Goal: Task Accomplishment & Management: Manage account settings

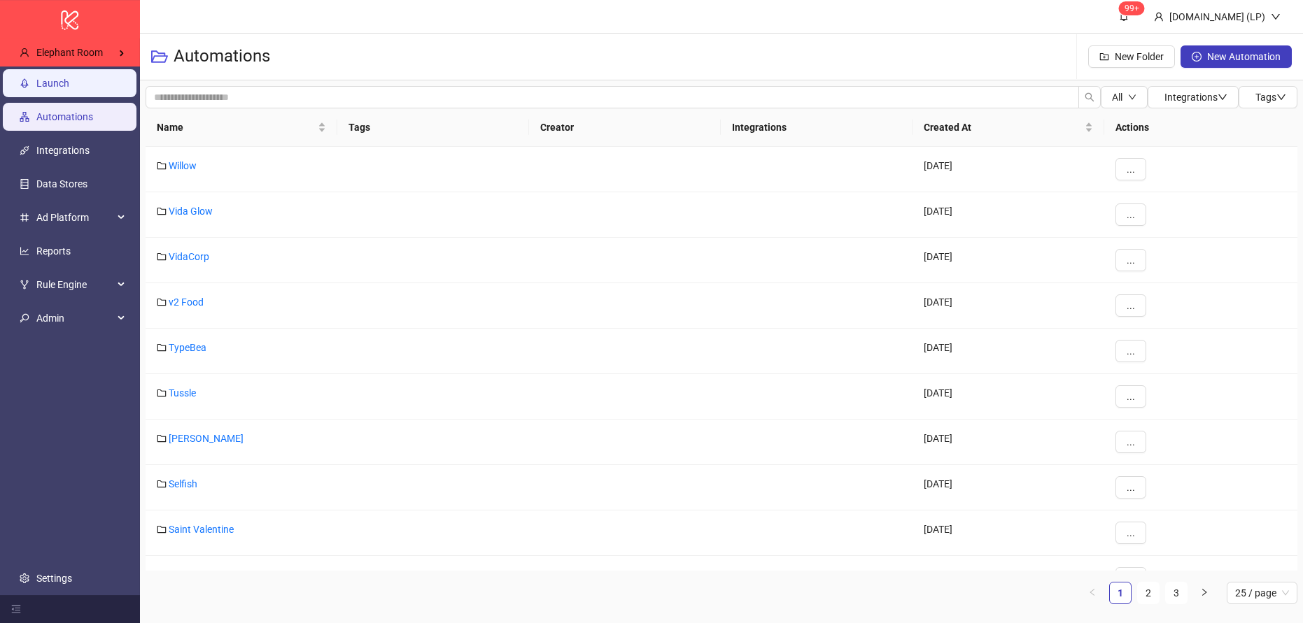
click at [64, 89] on link "Launch" at bounding box center [52, 83] width 33 height 11
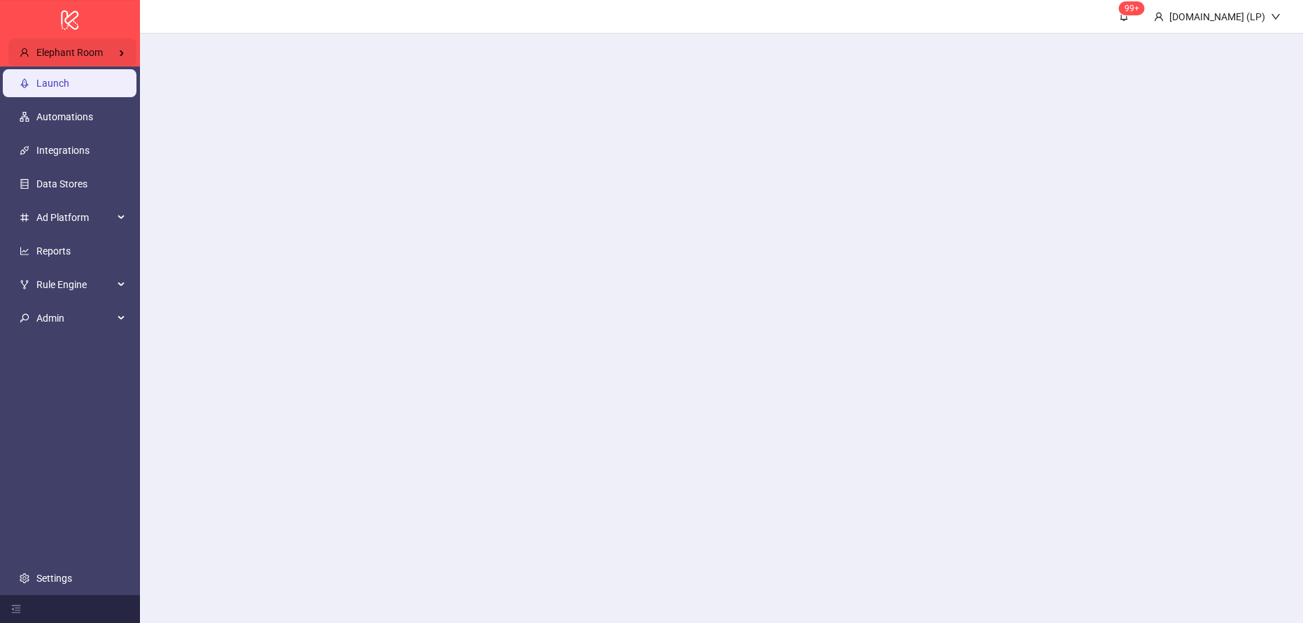
click at [125, 62] on div "Elephant Room" at bounding box center [72, 52] width 128 height 28
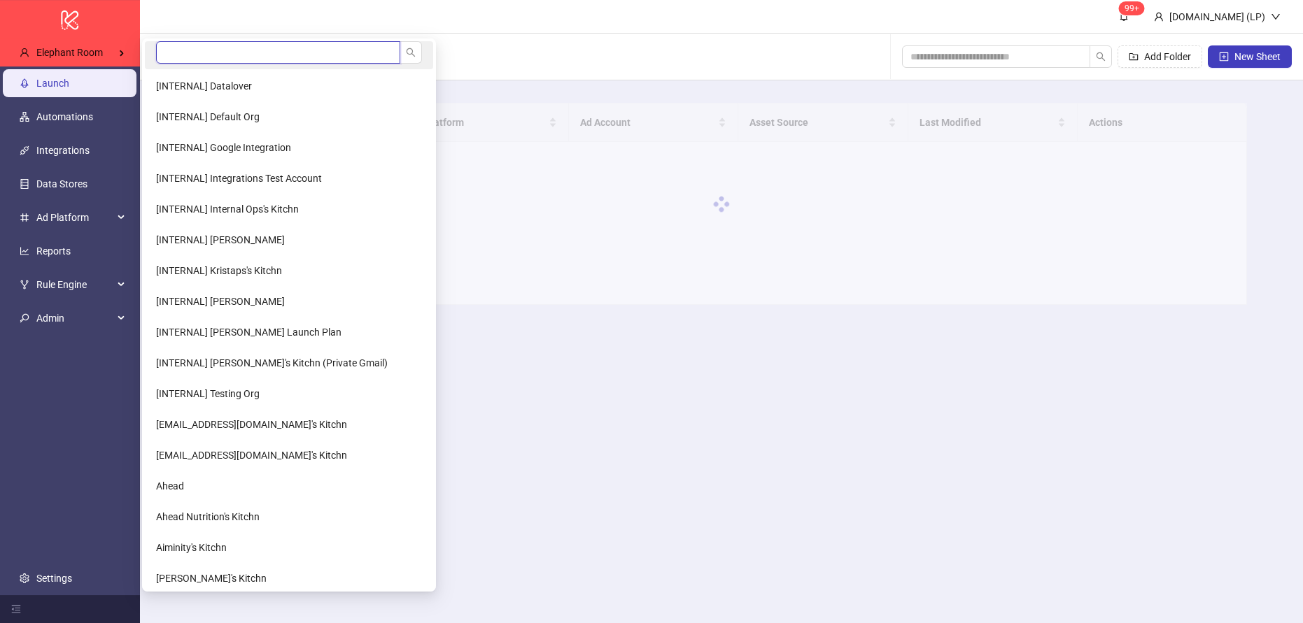
click at [216, 56] on input "search" at bounding box center [278, 52] width 244 height 22
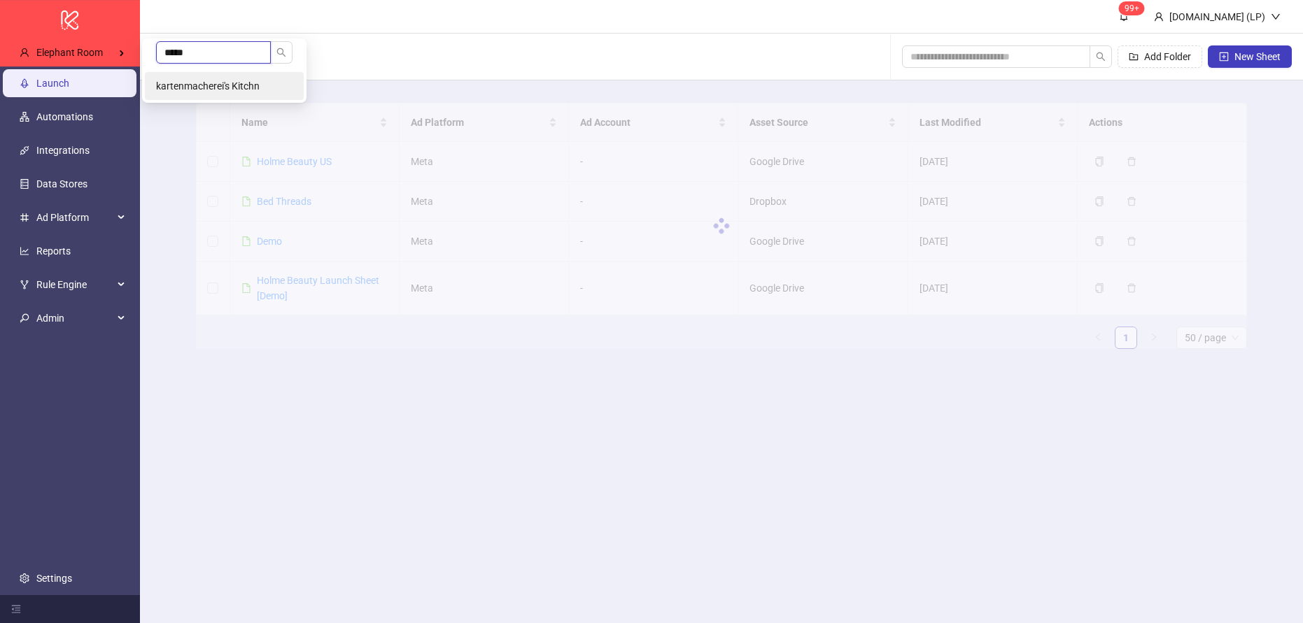
type input "*****"
click at [199, 95] on li "kartenmacherei's Kitchn" at bounding box center [224, 86] width 159 height 28
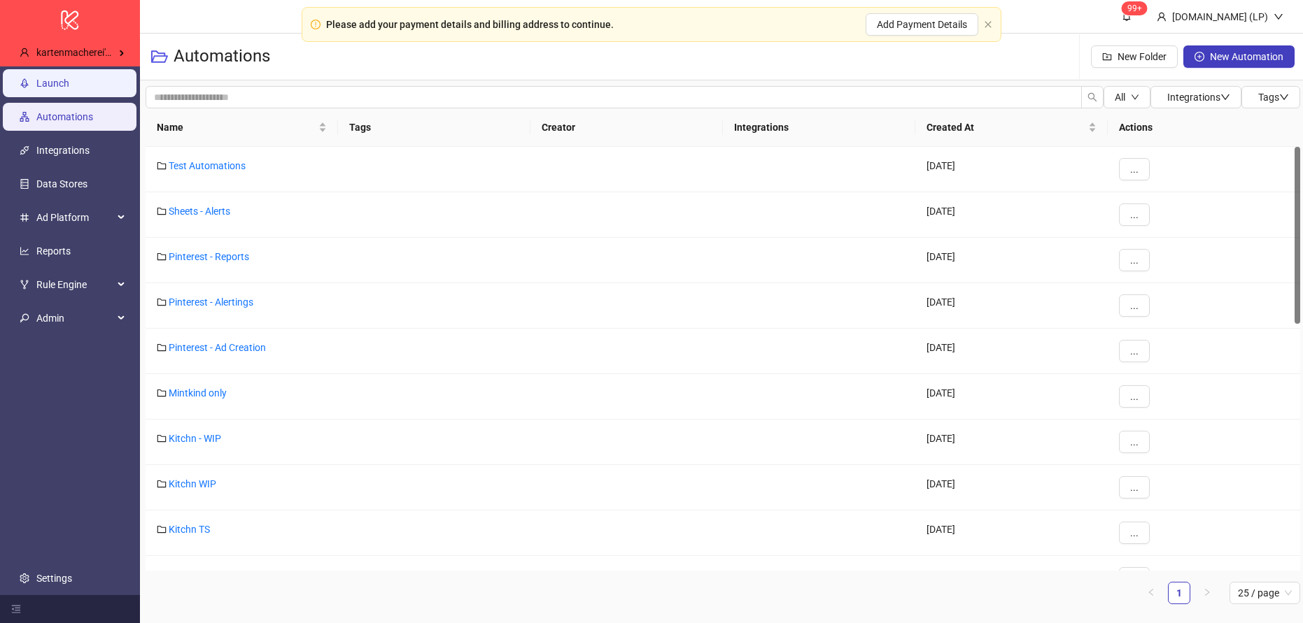
click at [69, 78] on link "Launch" at bounding box center [52, 83] width 33 height 11
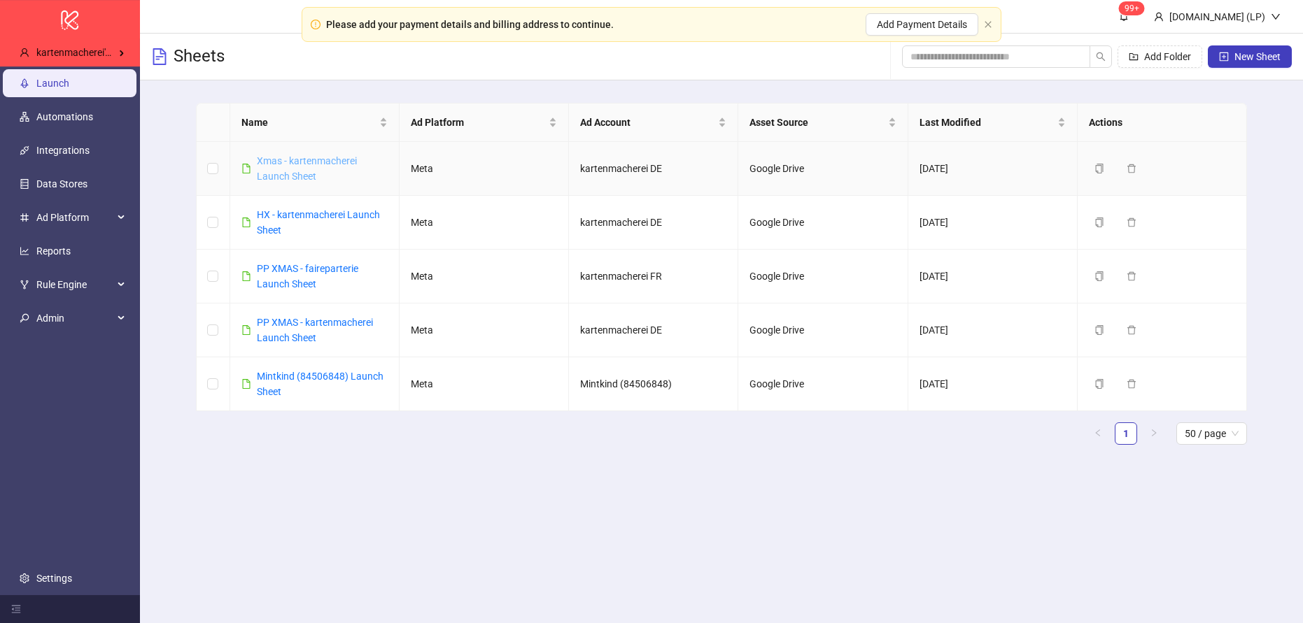
click at [306, 164] on link "Xmas - kartenmacherei Launch Sheet" at bounding box center [307, 168] width 100 height 27
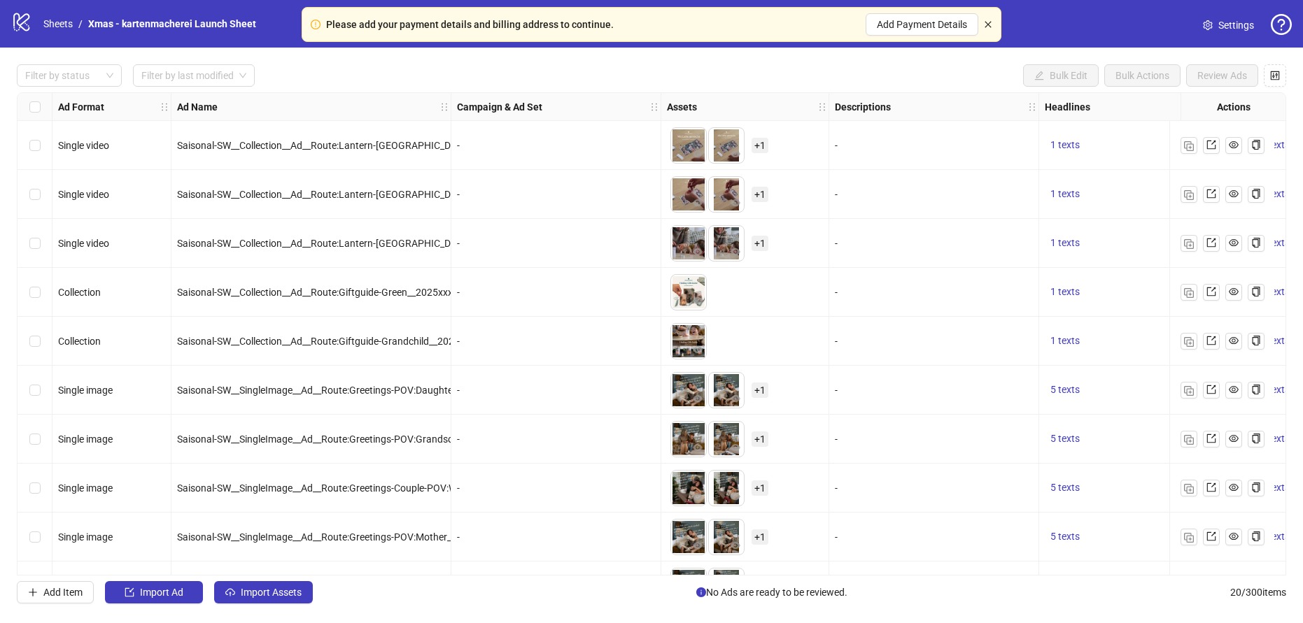
click at [988, 21] on icon "close" at bounding box center [988, 24] width 8 height 8
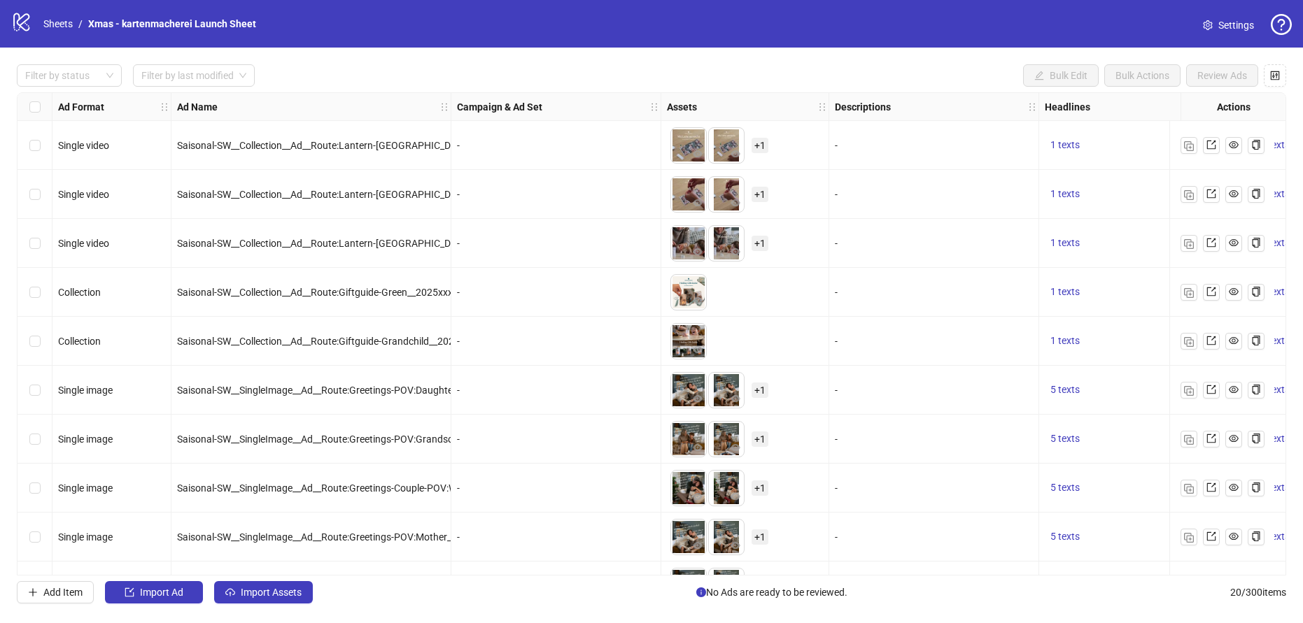
click at [1240, 24] on span "Settings" at bounding box center [1236, 24] width 36 height 15
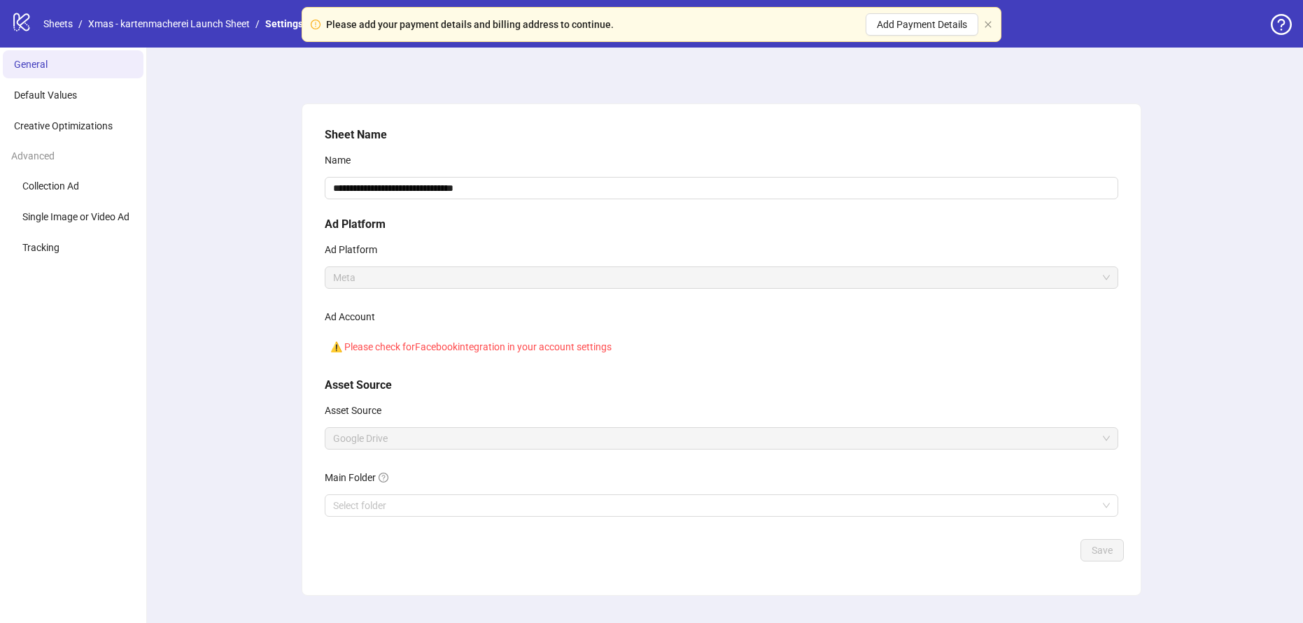
scroll to position [2, 0]
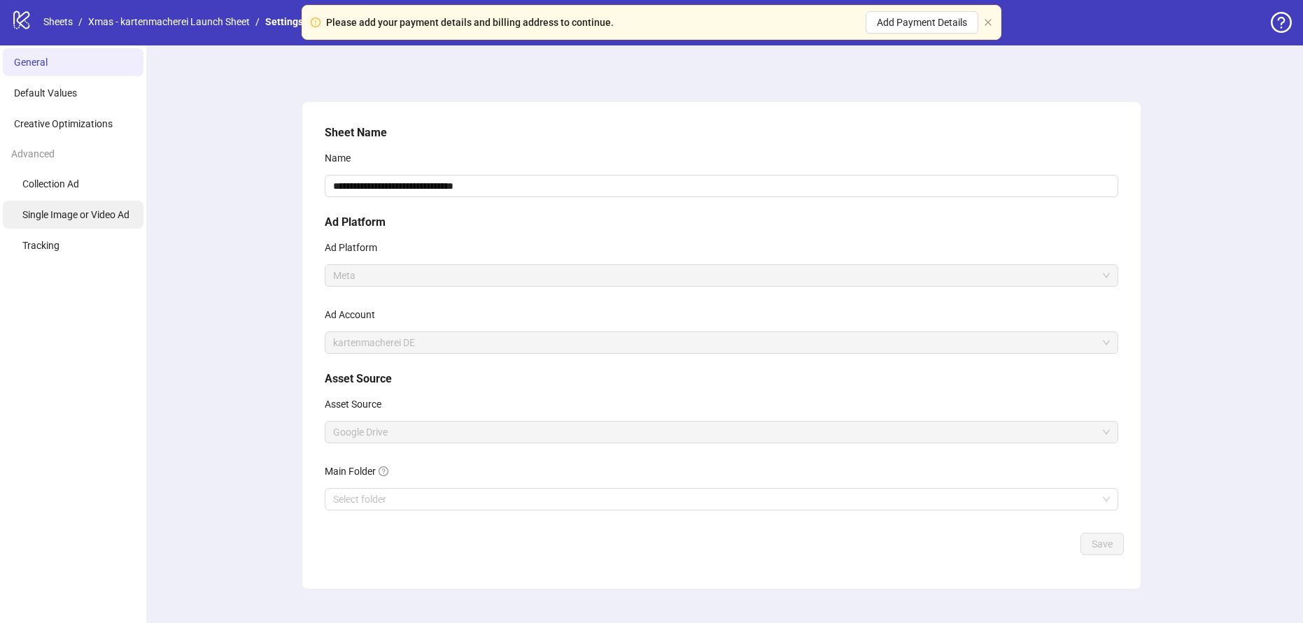
click at [59, 217] on span "Single Image or Video Ad" at bounding box center [75, 214] width 107 height 11
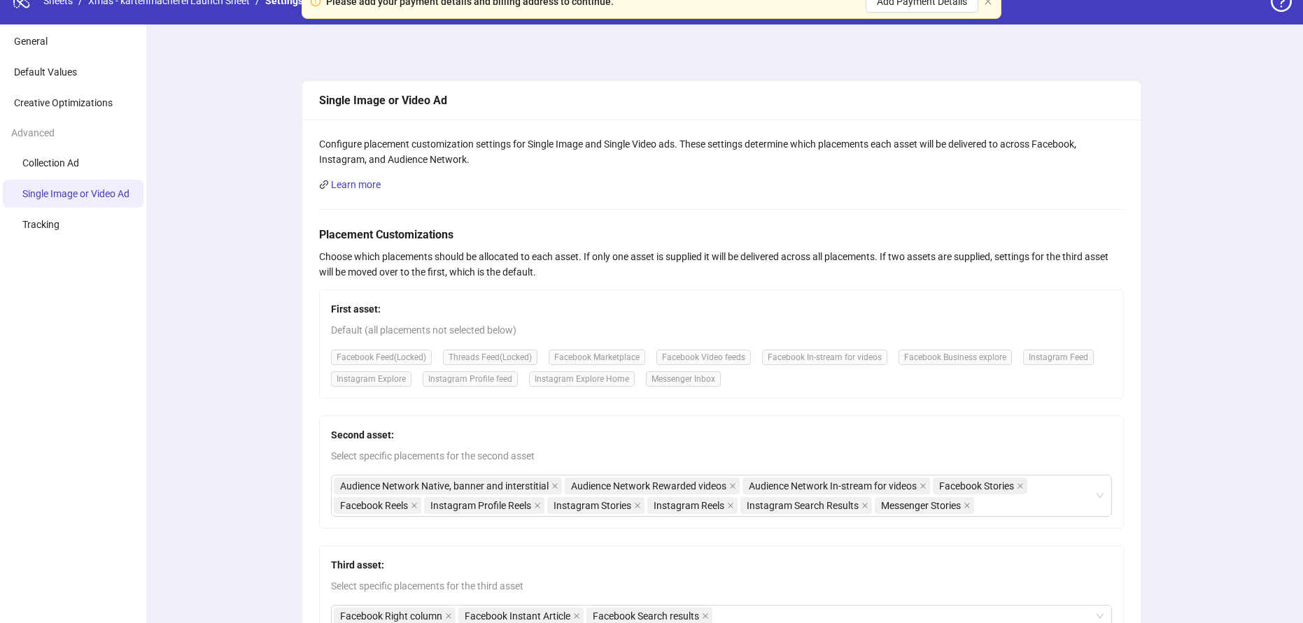
scroll to position [31, 0]
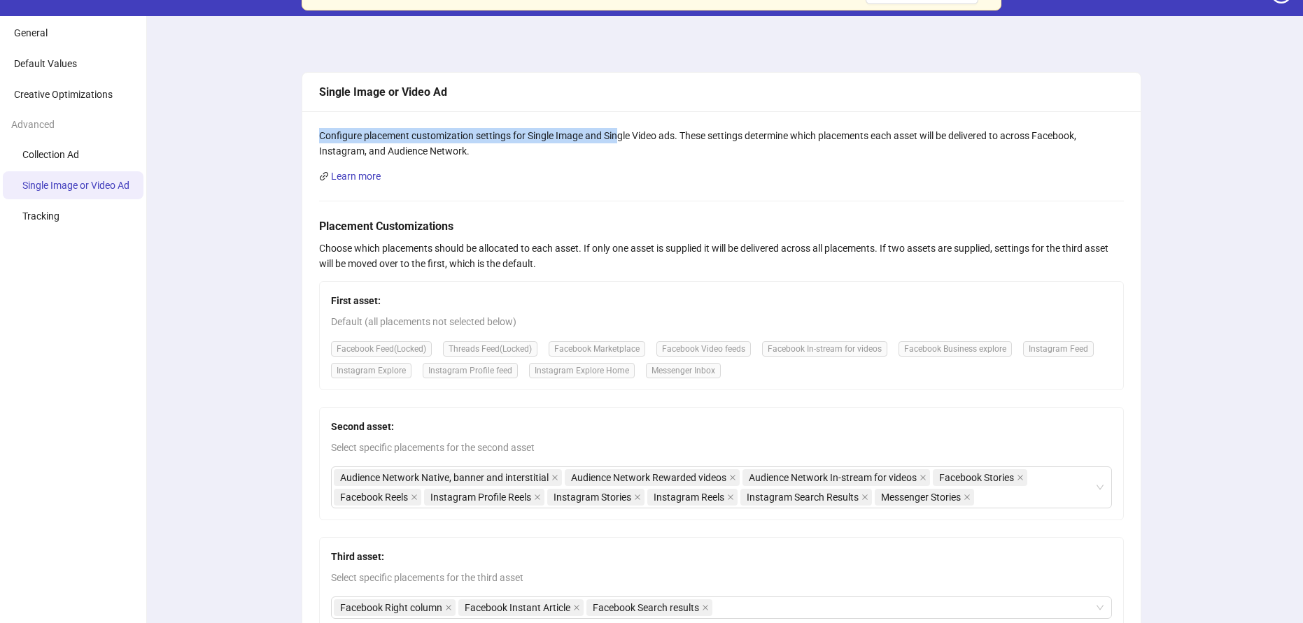
drag, startPoint x: 314, startPoint y: 139, endPoint x: 618, endPoint y: 133, distance: 303.7
click at [618, 133] on div "Configure placement customization settings for Single Image and Single Video ad…" at bounding box center [721, 435] width 838 height 649
click at [706, 139] on div "Configure placement customization settings for Single Image and Single Video ad…" at bounding box center [721, 143] width 805 height 31
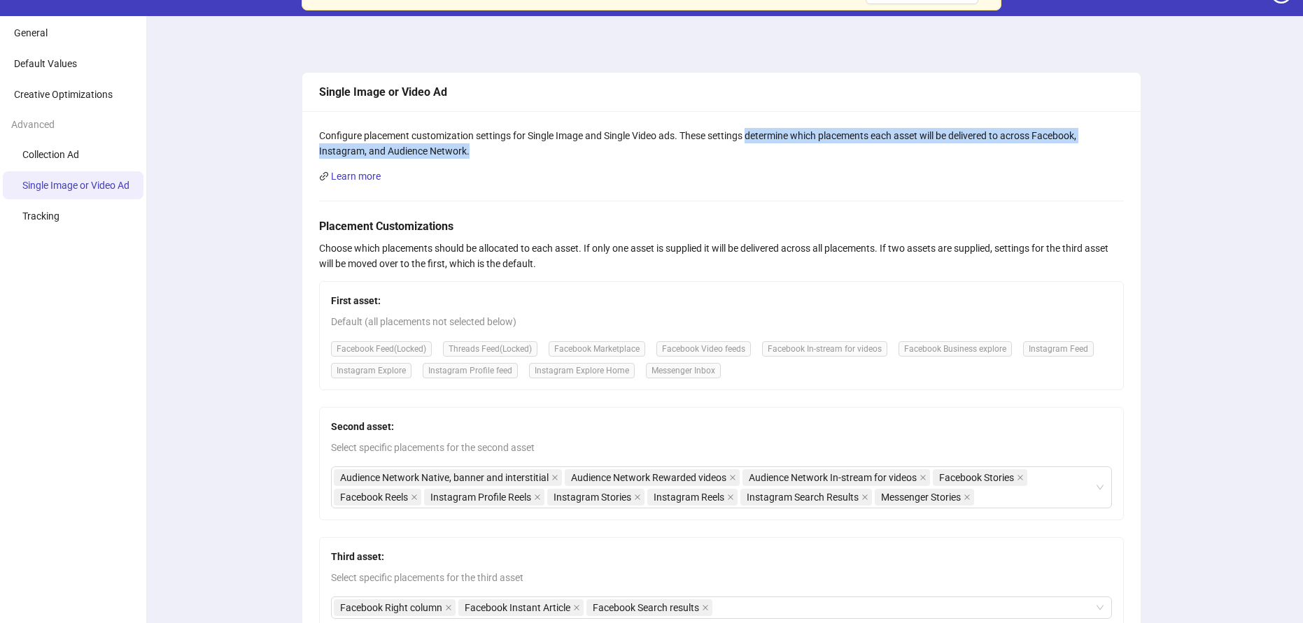
drag, startPoint x: 749, startPoint y: 135, endPoint x: 749, endPoint y: 145, distance: 9.8
click at [749, 145] on div "Configure placement customization settings for Single Image and Single Video ad…" at bounding box center [721, 143] width 805 height 31
copy div "determine which placements each asset will be delivered to across Facebook, Ins…"
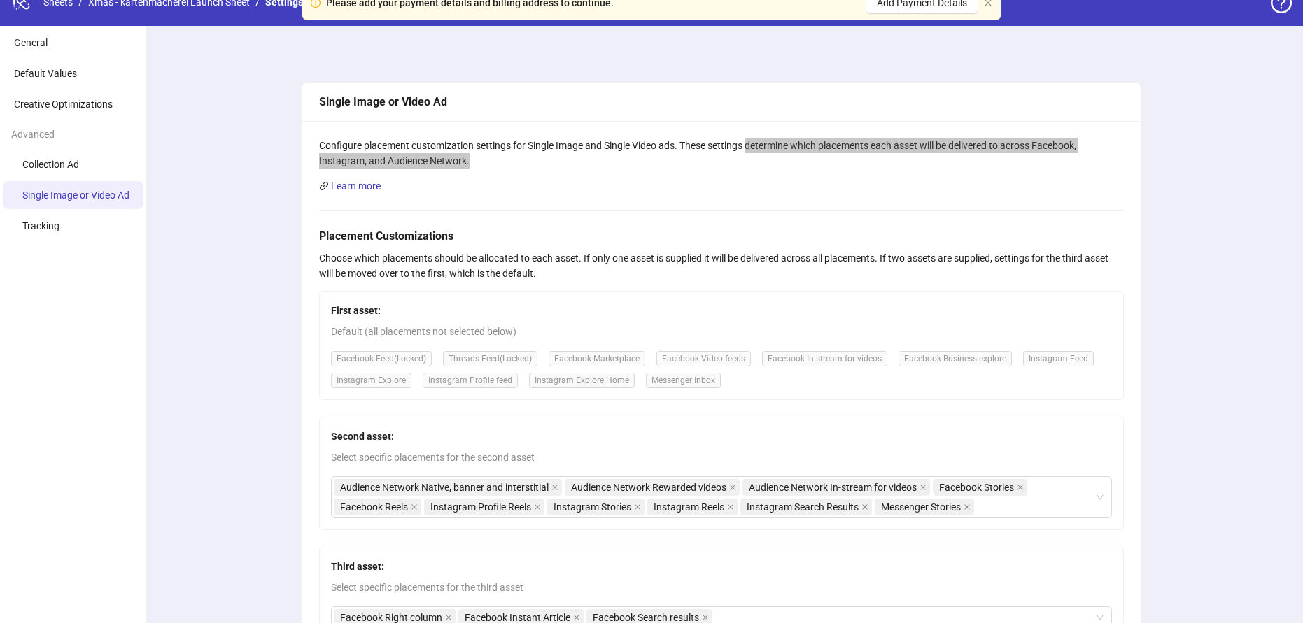
scroll to position [30, 0]
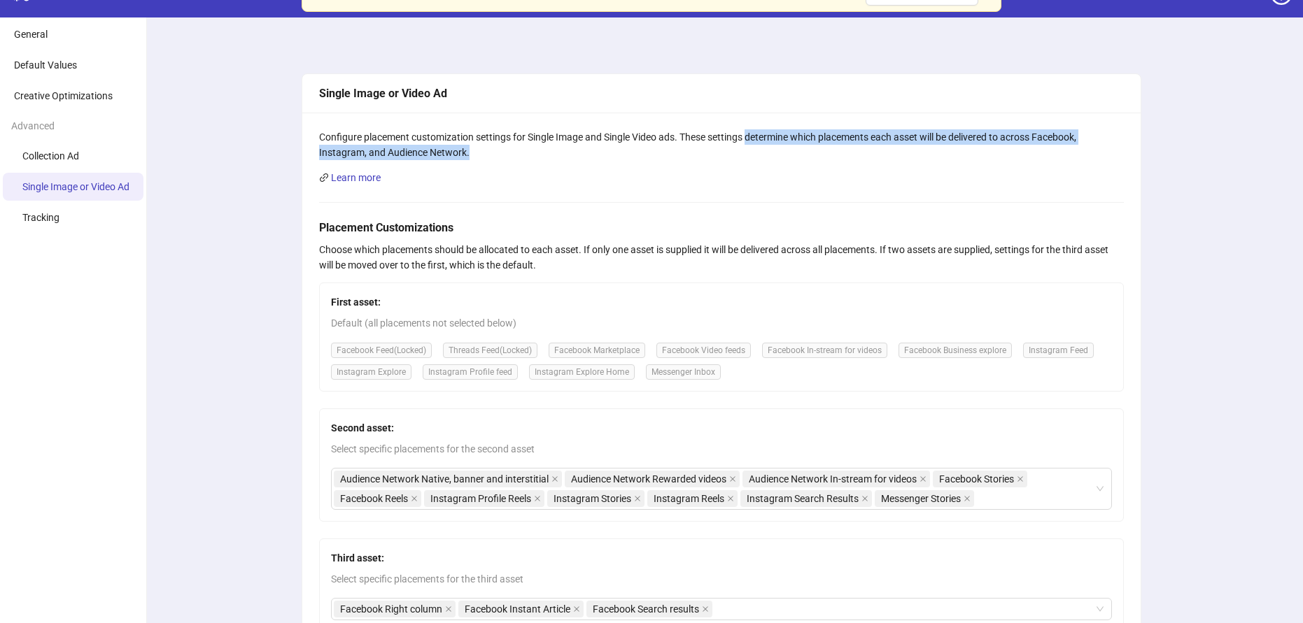
click at [716, 148] on div "Configure placement customization settings for Single Image and Single Video ad…" at bounding box center [721, 144] width 805 height 31
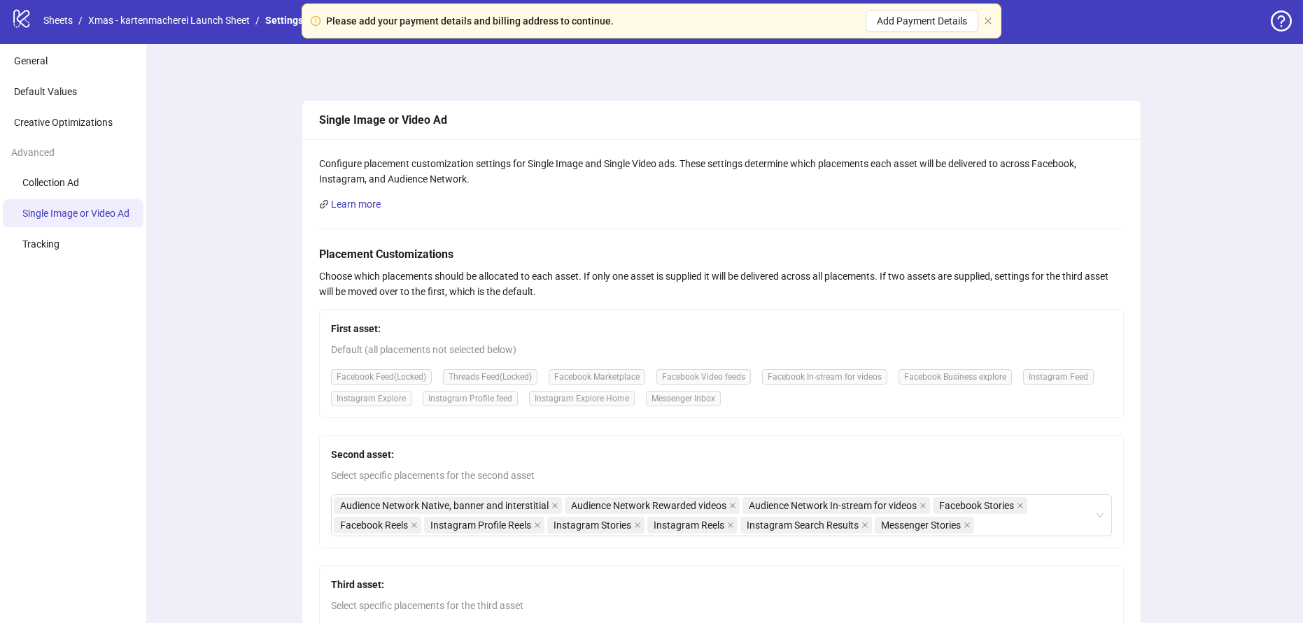
scroll to position [3, 0]
click at [151, 15] on link "Xmas - kartenmacherei Launch Sheet" at bounding box center [168, 20] width 167 height 15
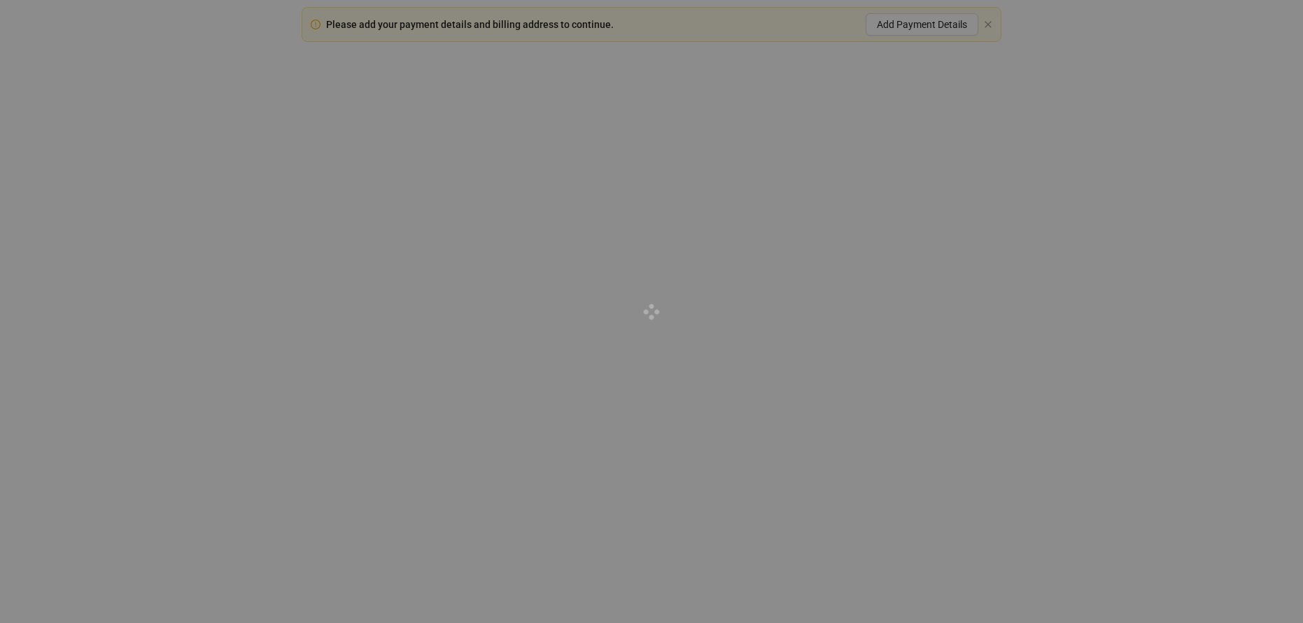
click at [996, 27] on div at bounding box center [651, 311] width 1303 height 623
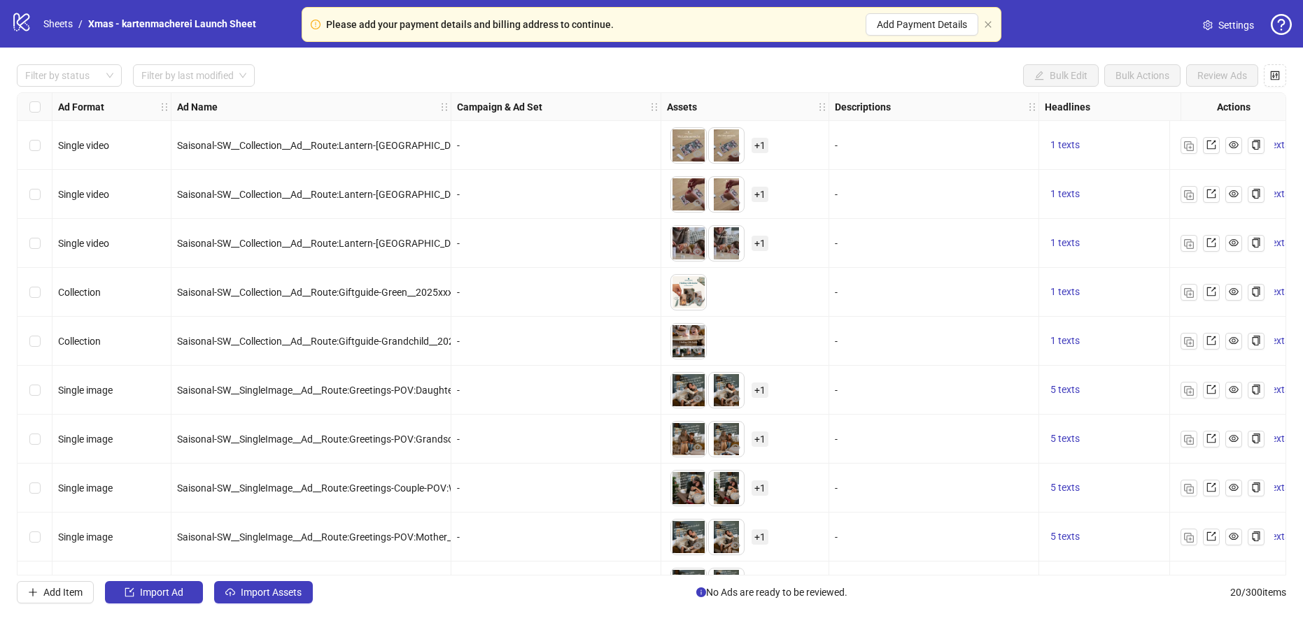
click at [993, 28] on div "Please add your payment details and billing address to continue. Add Payment De…" at bounding box center [652, 24] width 700 height 35
click at [988, 22] on icon "close" at bounding box center [988, 24] width 8 height 8
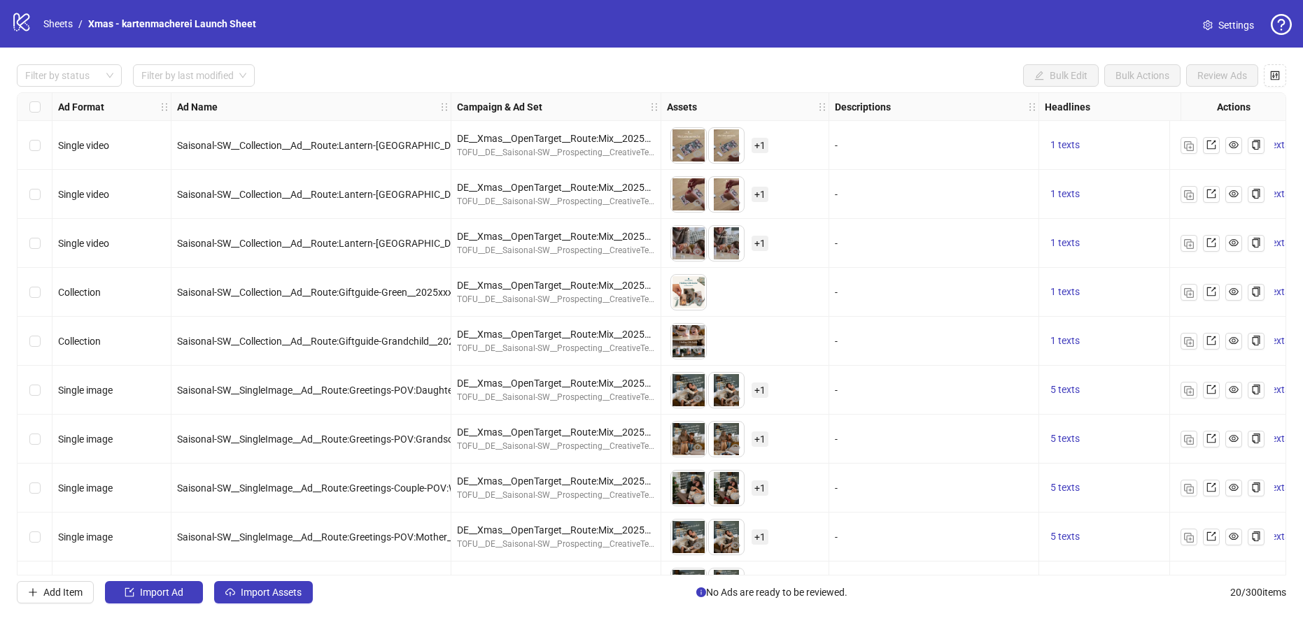
click at [1234, 22] on span "Settings" at bounding box center [1236, 24] width 36 height 15
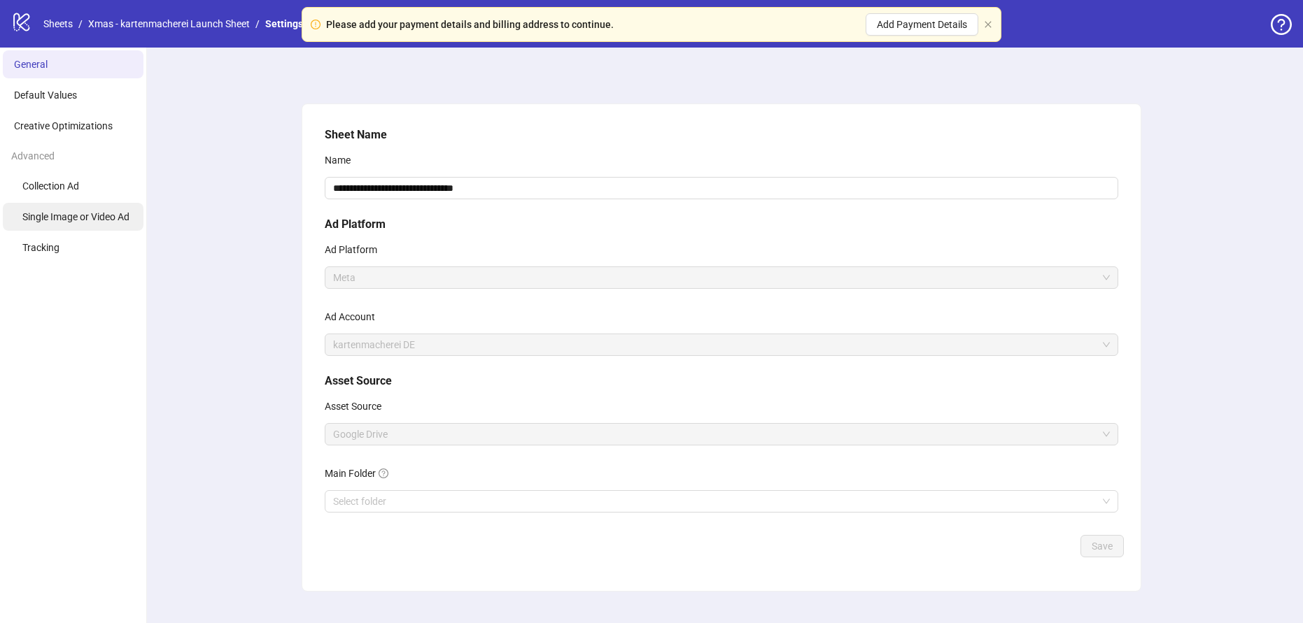
click at [99, 221] on span "Single Image or Video Ad" at bounding box center [75, 216] width 107 height 11
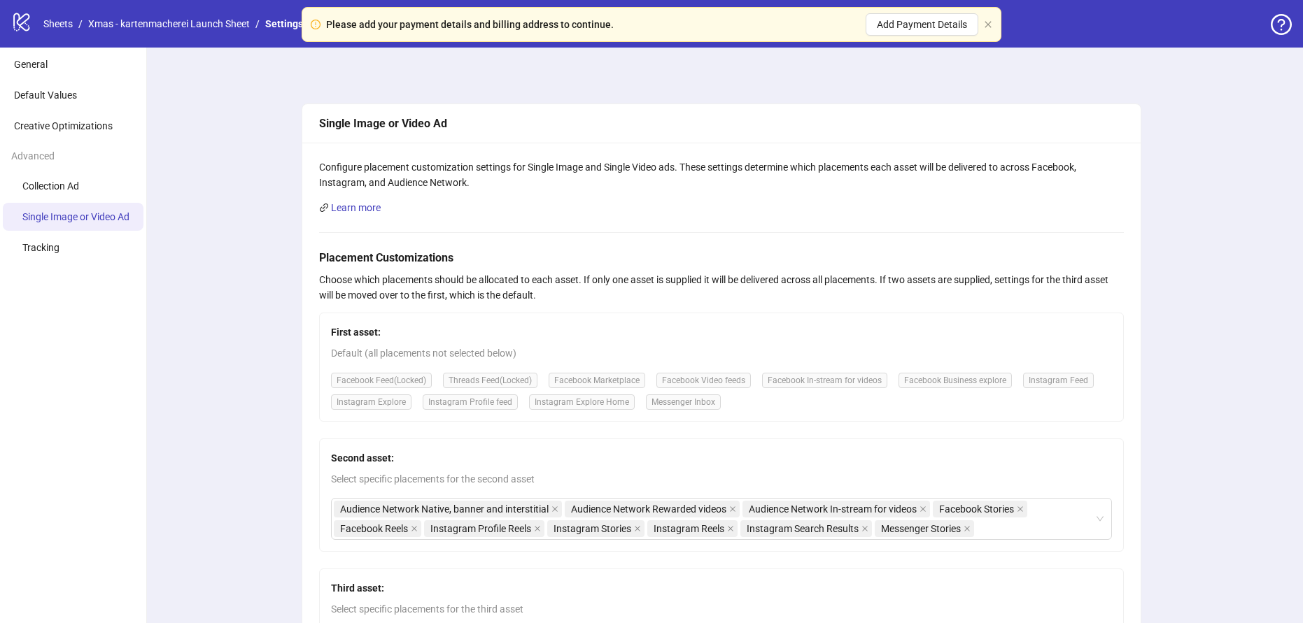
scroll to position [2, 0]
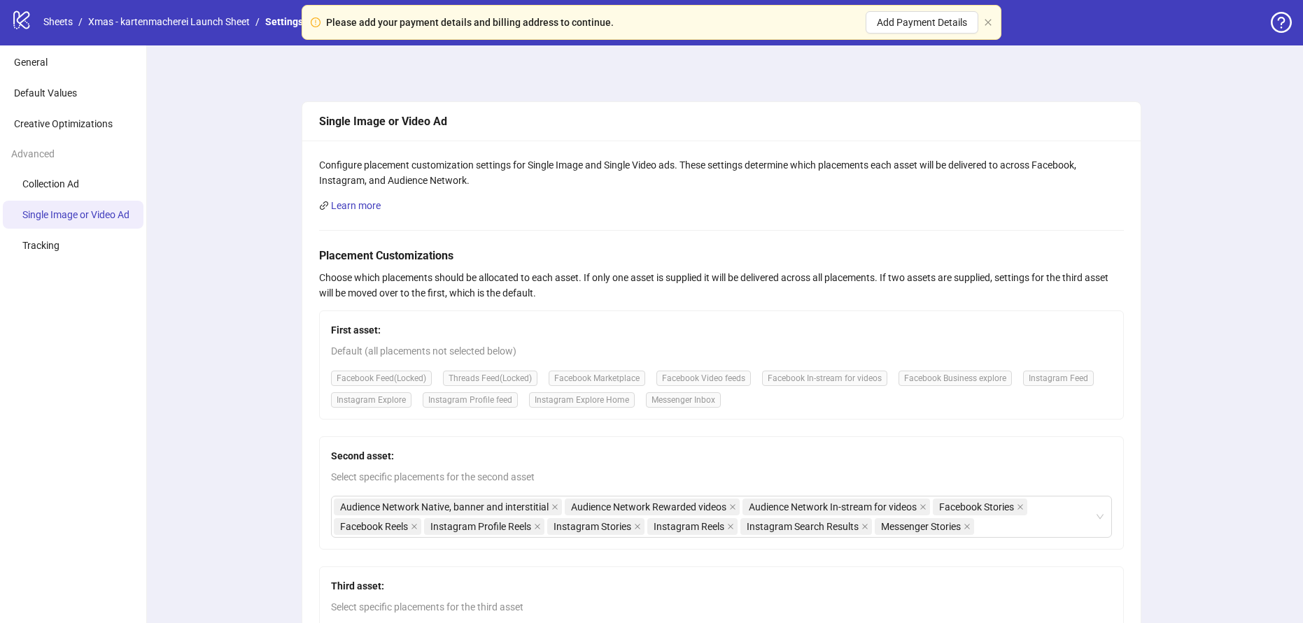
click at [990, 15] on div "Please add your payment details and billing address to continue. Add Payment De…" at bounding box center [652, 22] width 700 height 35
click at [991, 25] on icon "close" at bounding box center [988, 22] width 8 height 8
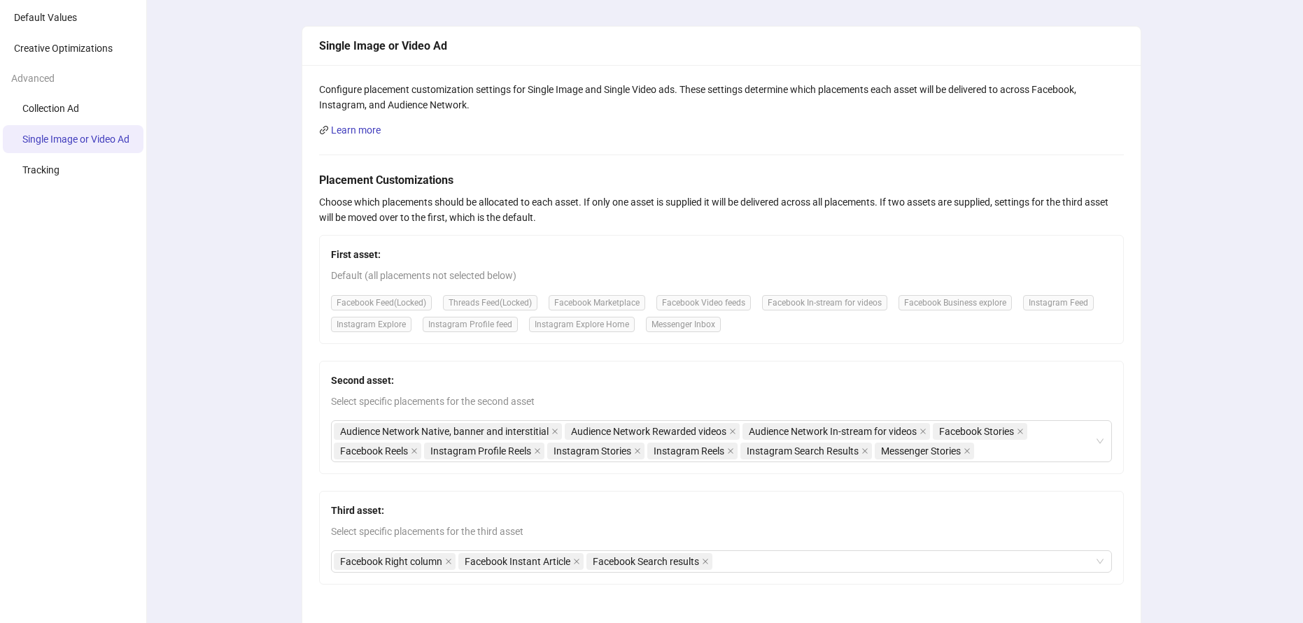
scroll to position [76, 0]
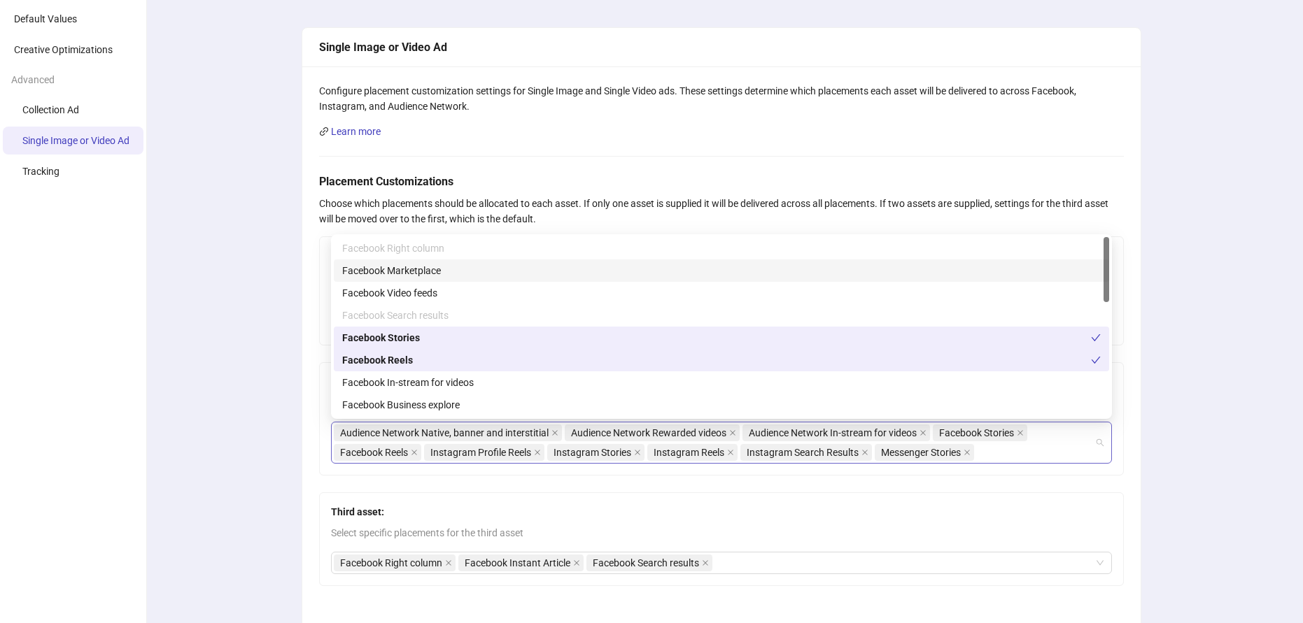
click at [1096, 448] on div "Audience Network Native, banner and interstitial Audience Network Rewarded vide…" at bounding box center [721, 443] width 781 height 42
click at [1104, 448] on div "Audience Network Native, banner and interstitial Audience Network Rewarded vide…" at bounding box center [721, 443] width 781 height 42
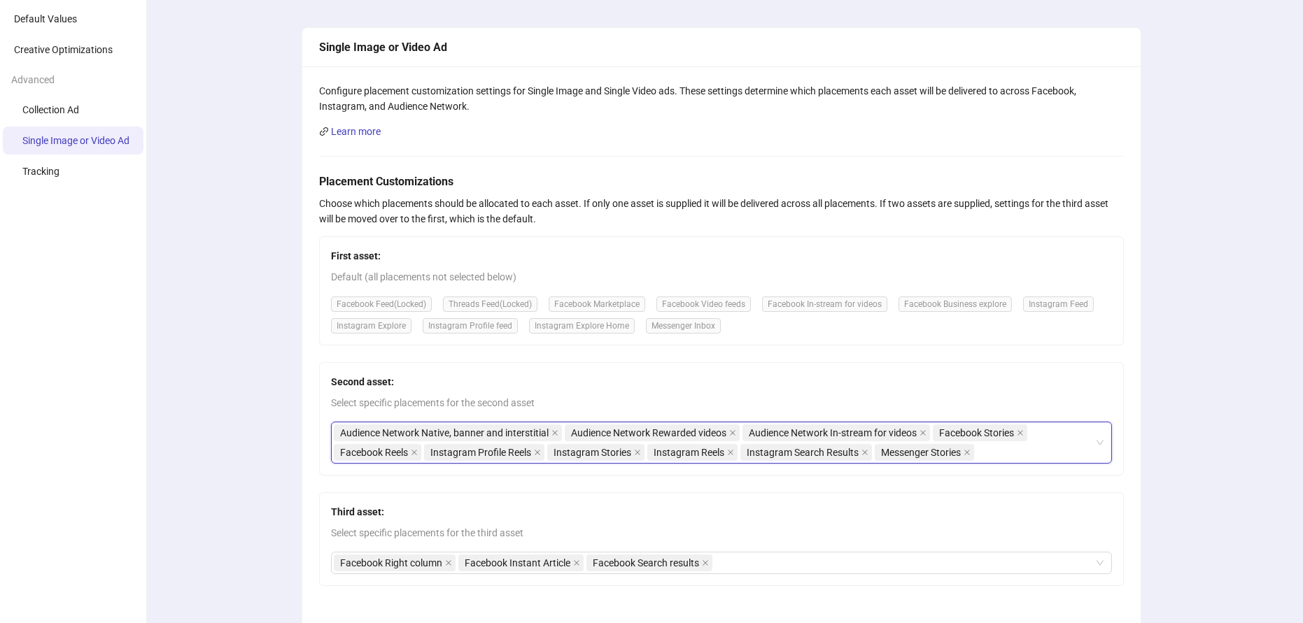
scroll to position [77, 0]
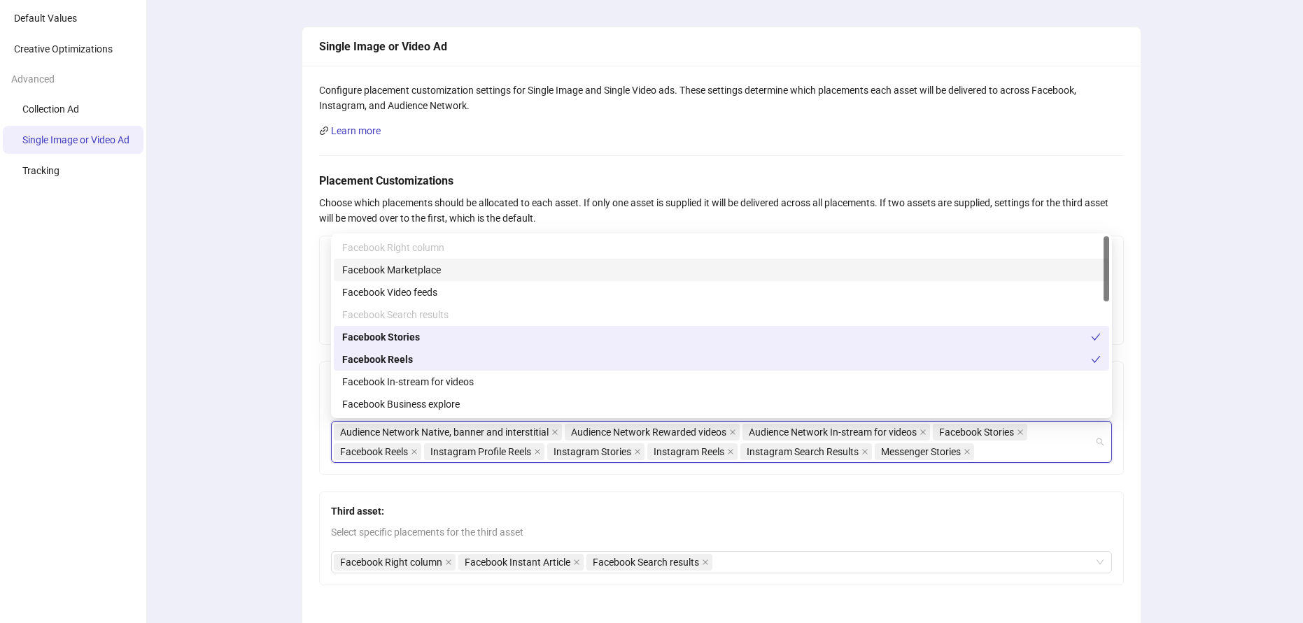
click at [1097, 445] on div "Audience Network Native, banner and interstitial Audience Network Rewarded vide…" at bounding box center [721, 442] width 781 height 42
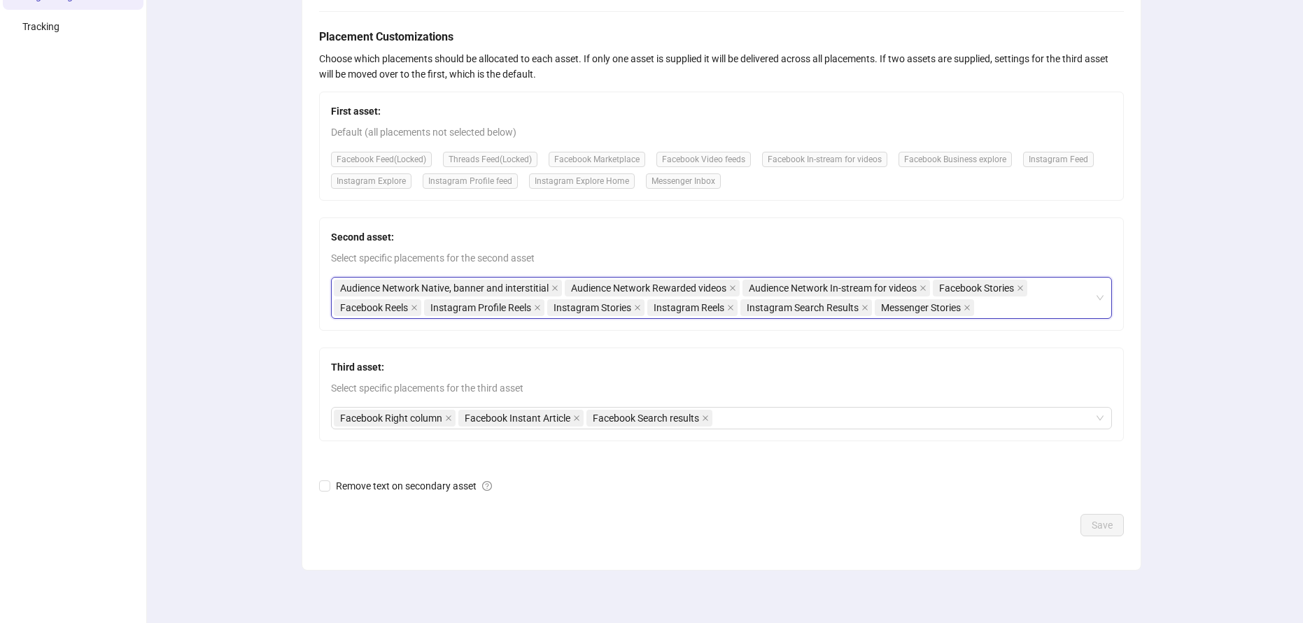
scroll to position [225, 0]
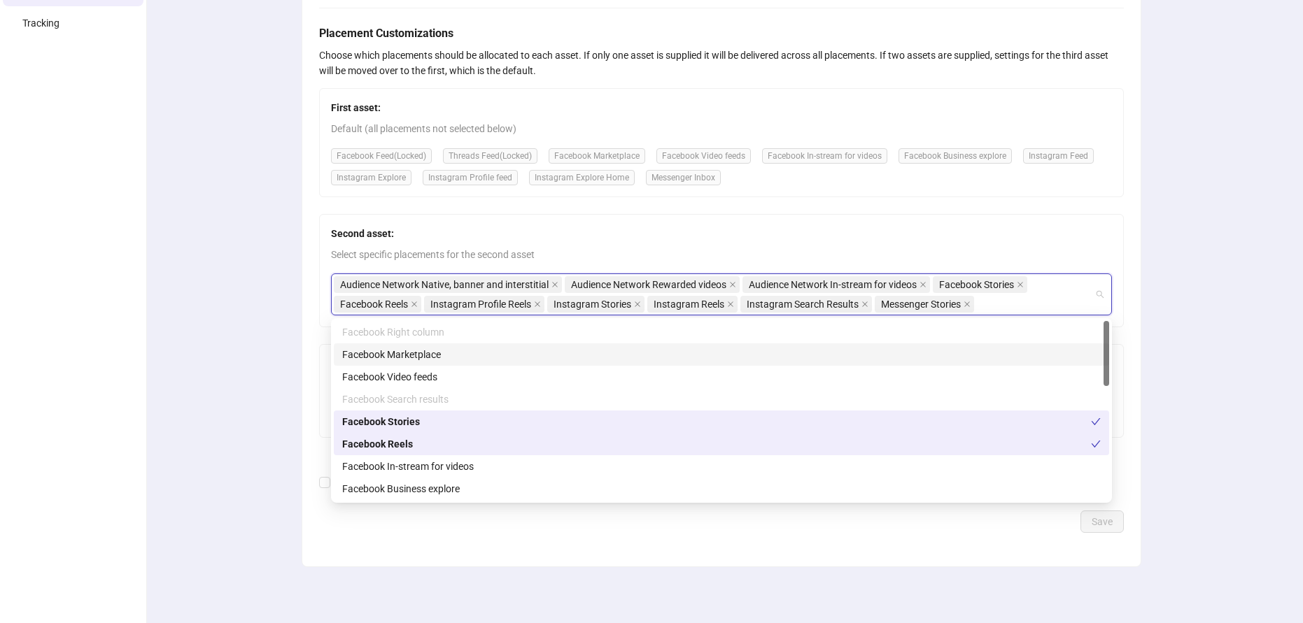
click at [1105, 290] on div "Audience Network Native, banner and interstitial Audience Network Rewarded vide…" at bounding box center [721, 295] width 781 height 42
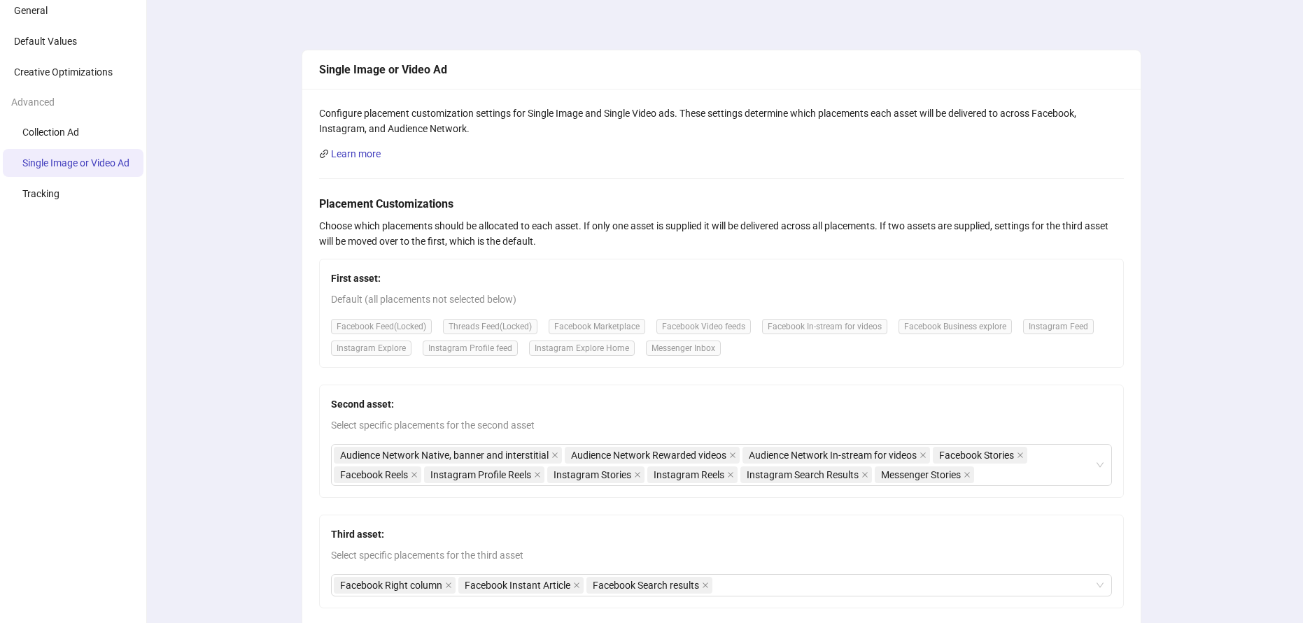
scroll to position [0, 0]
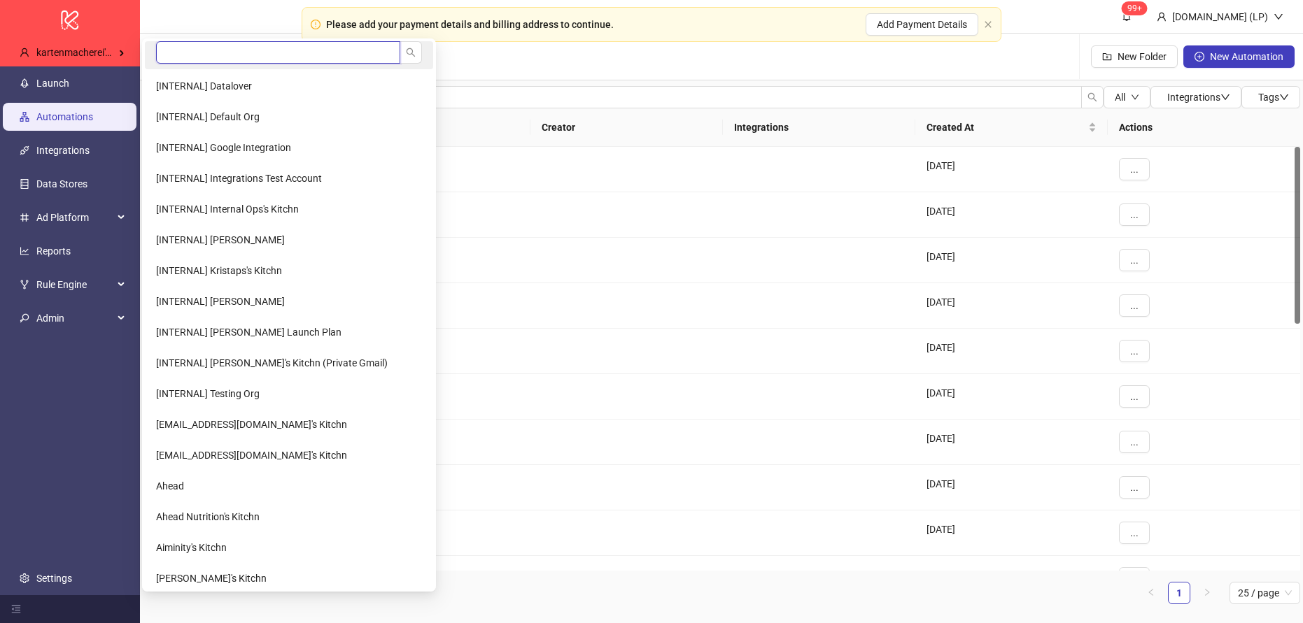
click at [227, 54] on input "search" at bounding box center [278, 52] width 244 height 22
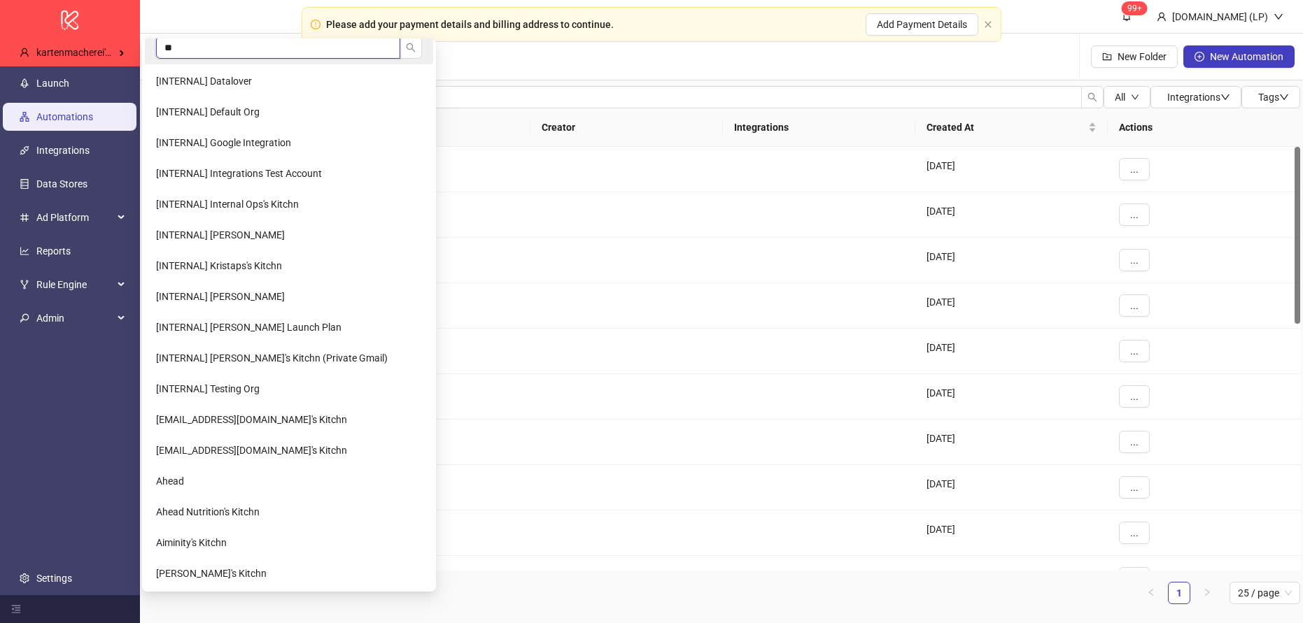
type input "*"
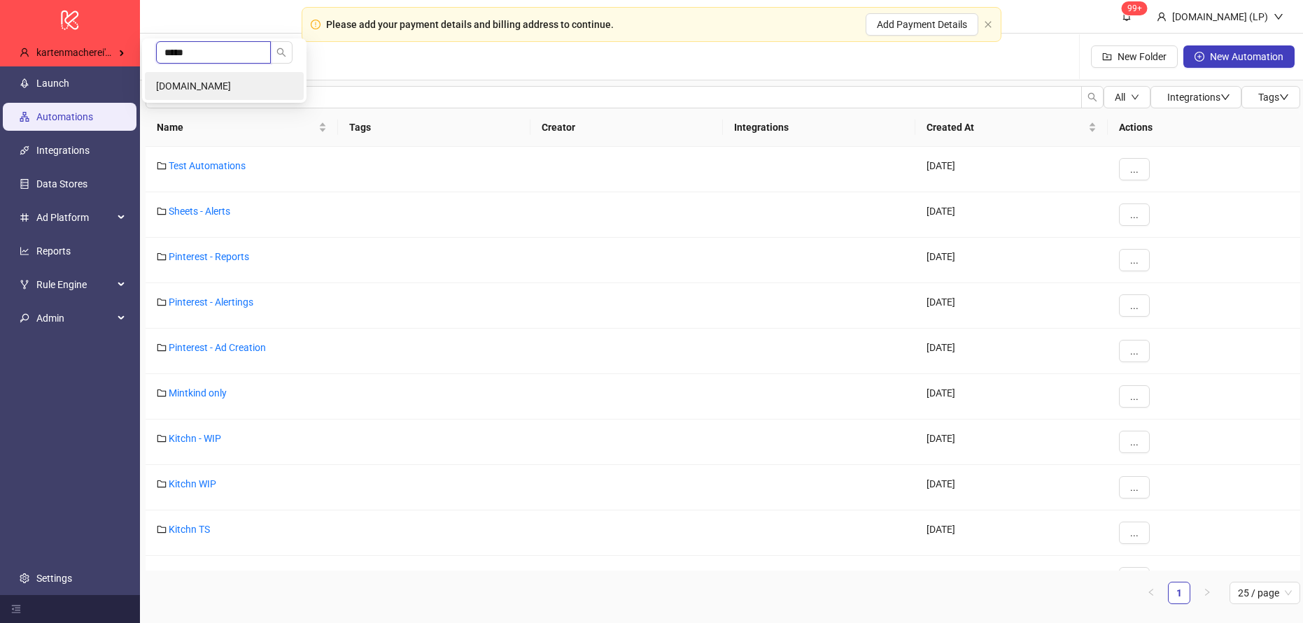
type input "*****"
click at [250, 76] on li "[DOMAIN_NAME]" at bounding box center [224, 86] width 159 height 28
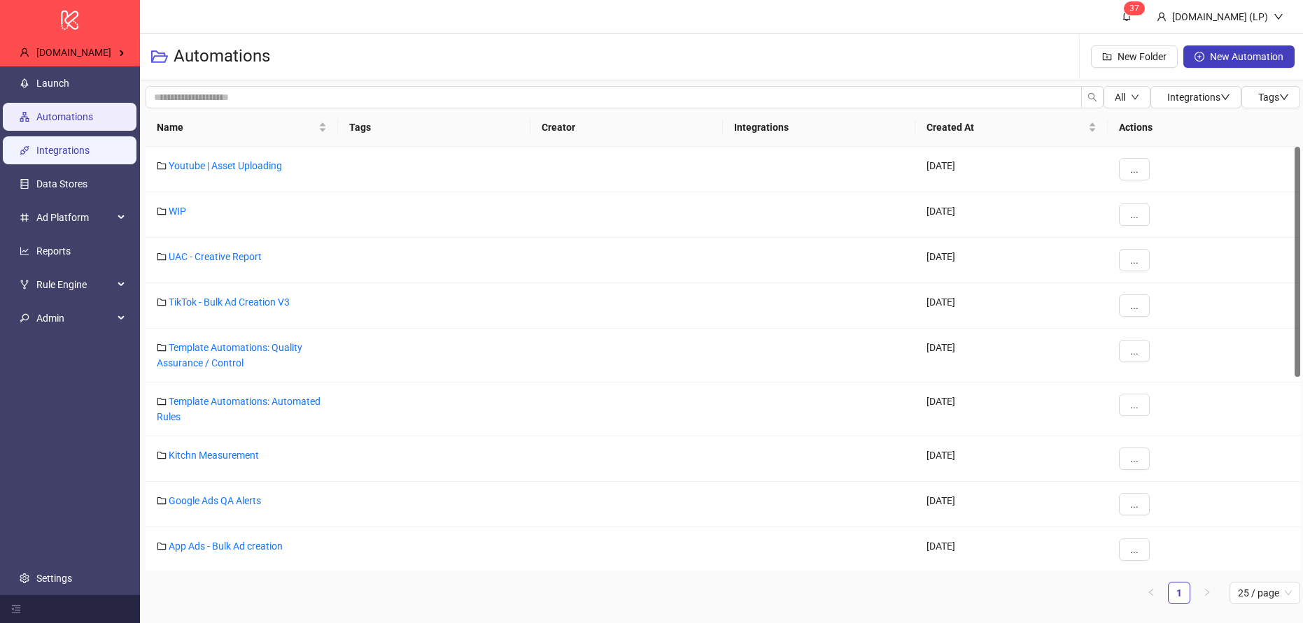
click at [90, 145] on link "Integrations" at bounding box center [62, 150] width 53 height 11
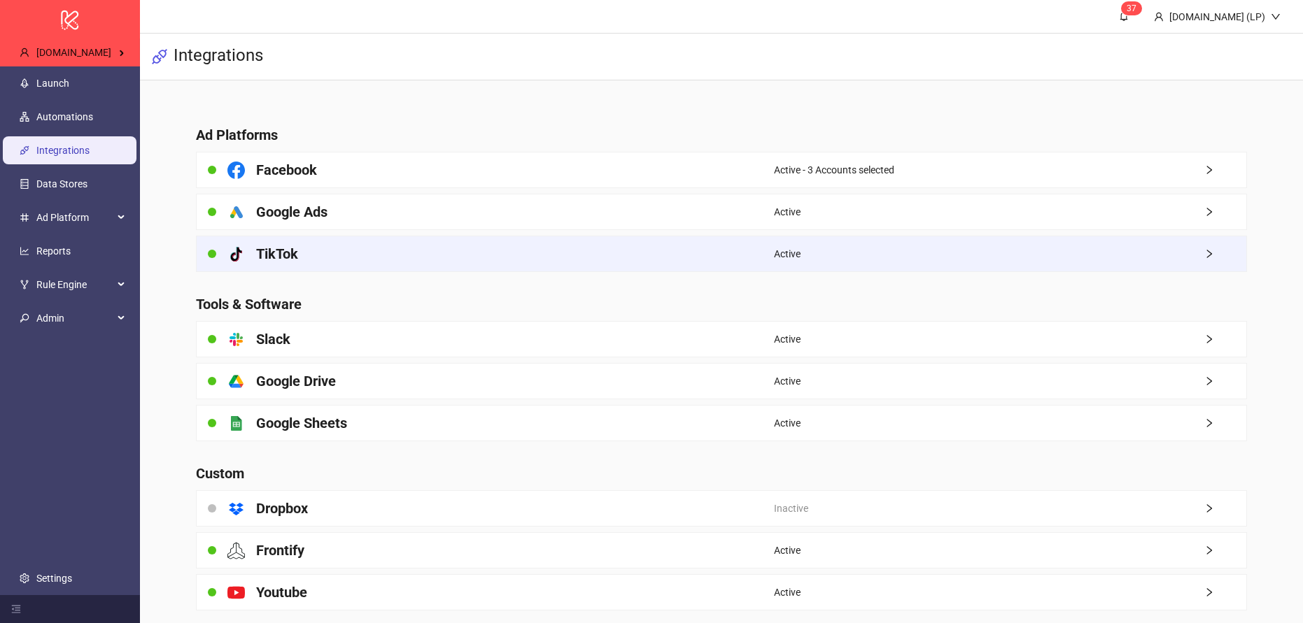
click at [332, 256] on div "platform/tik_tok TikTok" at bounding box center [485, 253] width 577 height 35
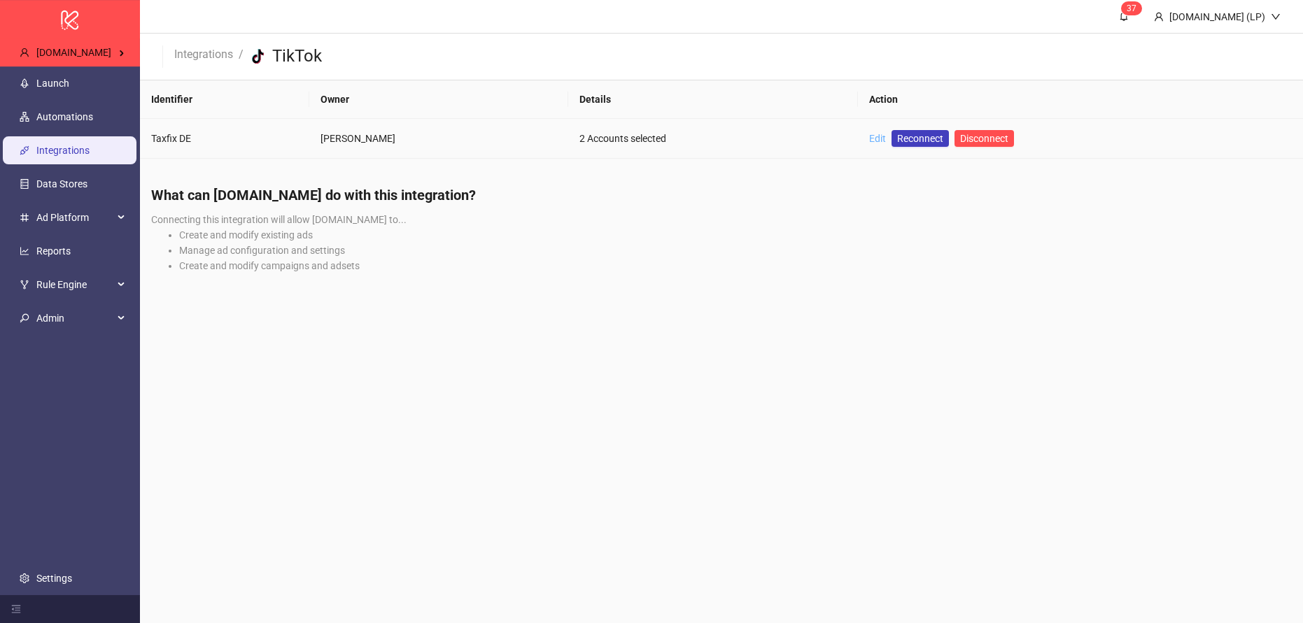
click at [872, 139] on link "Edit" at bounding box center [877, 138] width 17 height 11
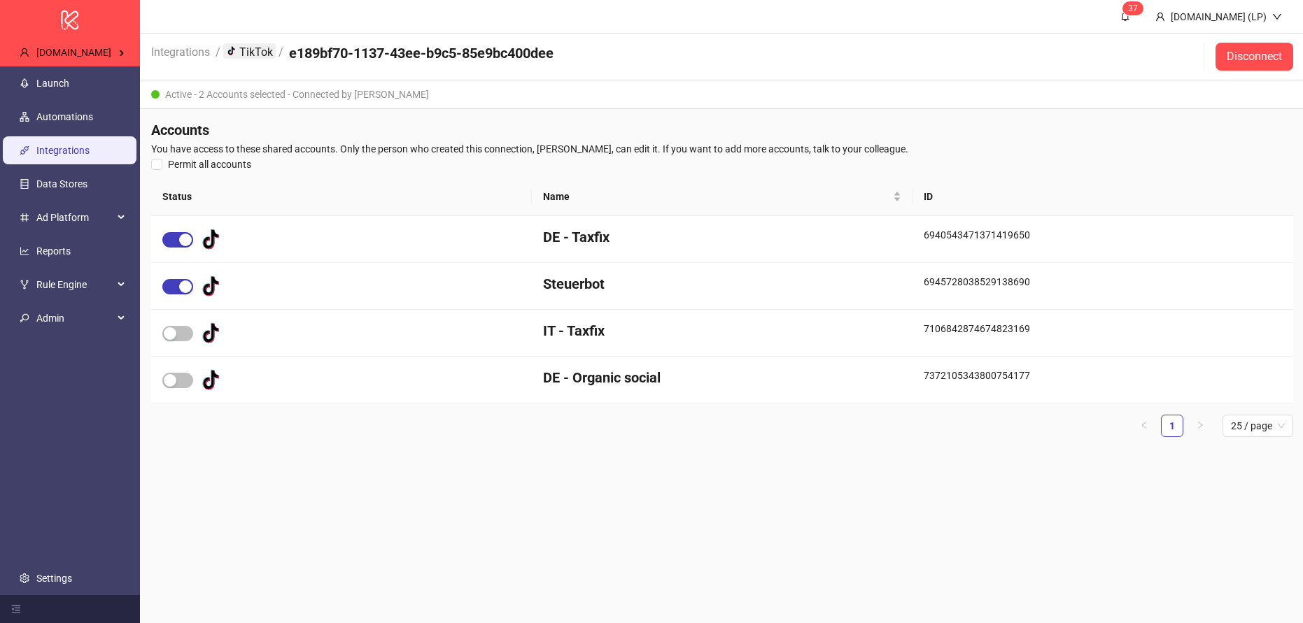
click at [267, 54] on link "platform/tik_tok TikTok" at bounding box center [249, 50] width 52 height 15
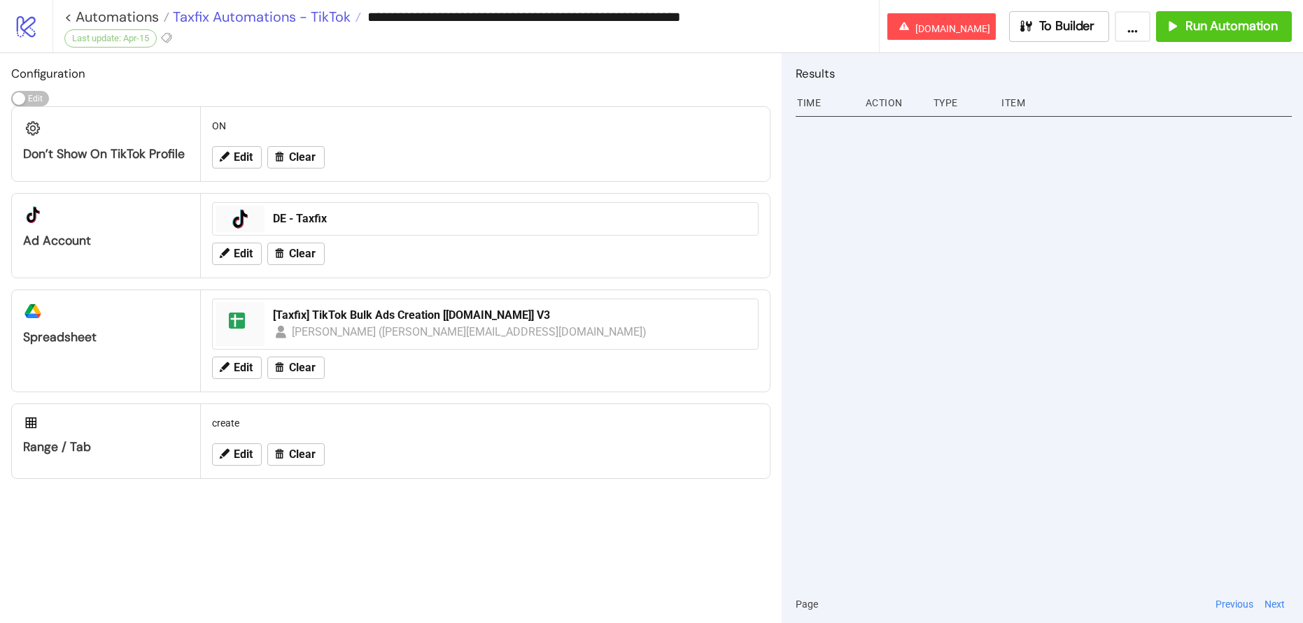
click at [306, 15] on span "Taxfix Automations - TikTok" at bounding box center [259, 17] width 181 height 18
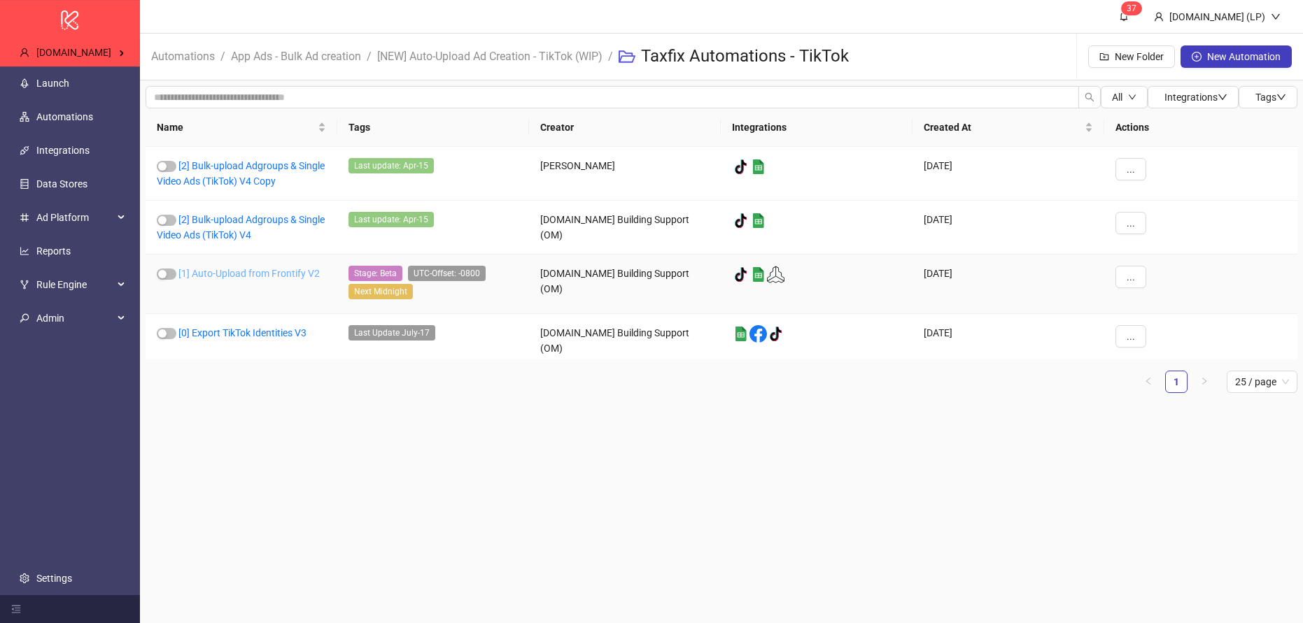
click at [271, 270] on link "[1] Auto-Upload from Frontify V2" at bounding box center [248, 273] width 141 height 11
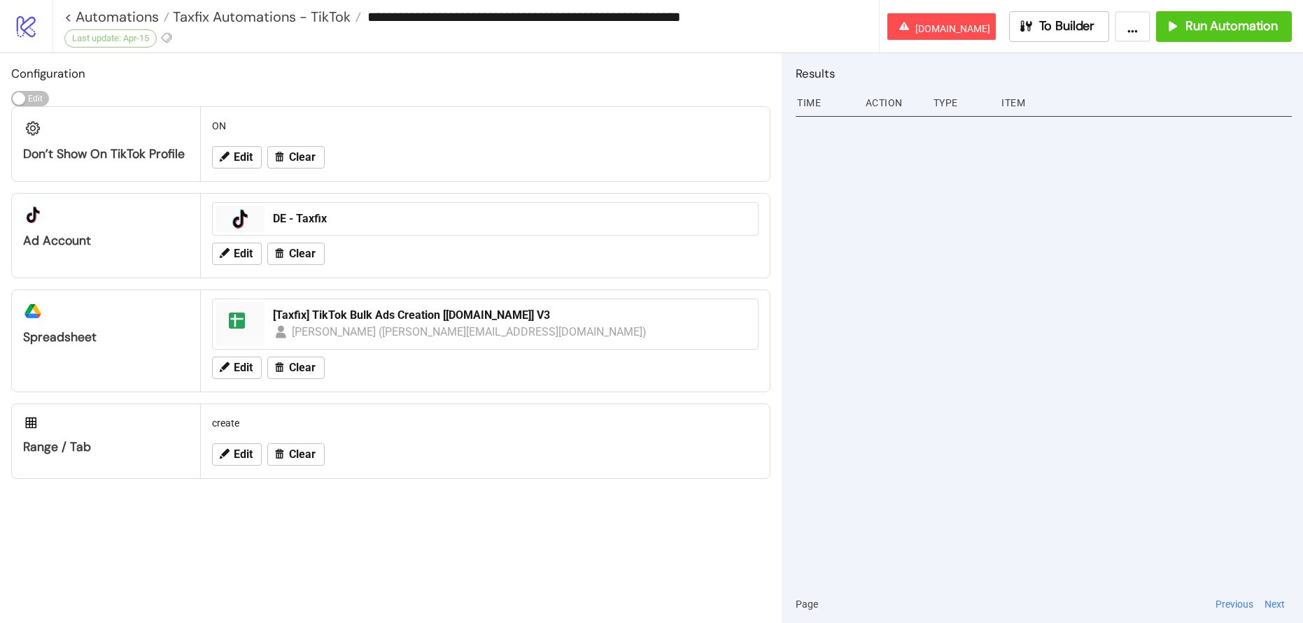
type input "**********"
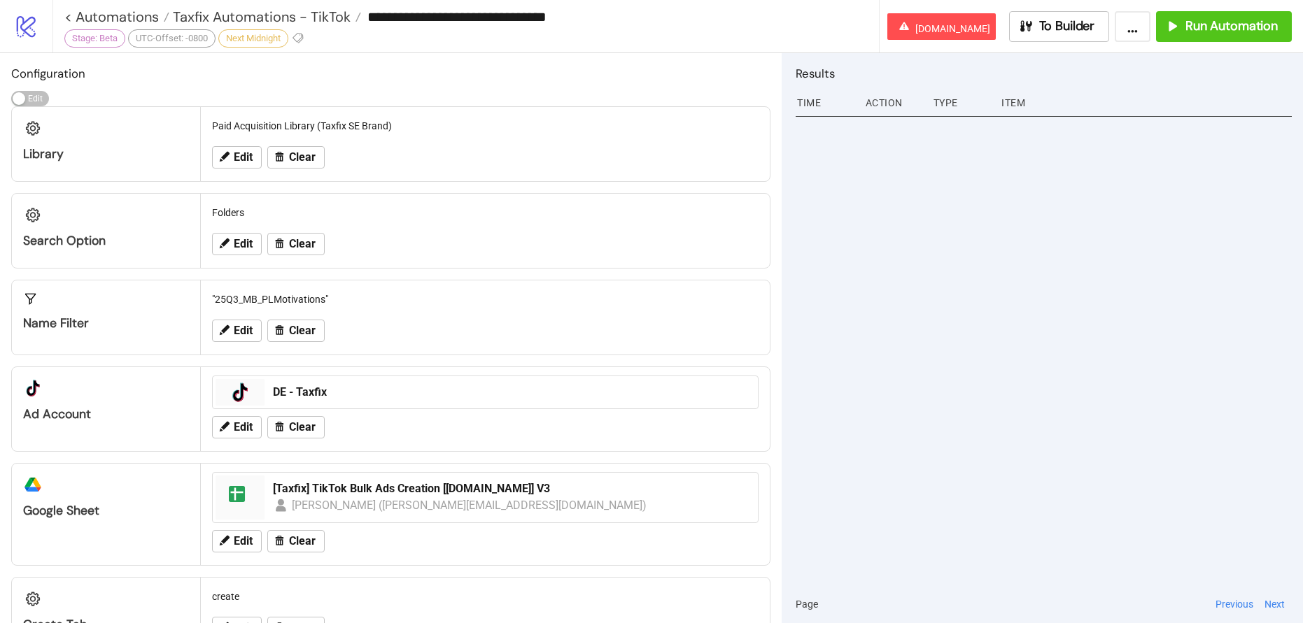
click at [21, 34] on icon "logo/logo-mobile" at bounding box center [26, 26] width 24 height 24
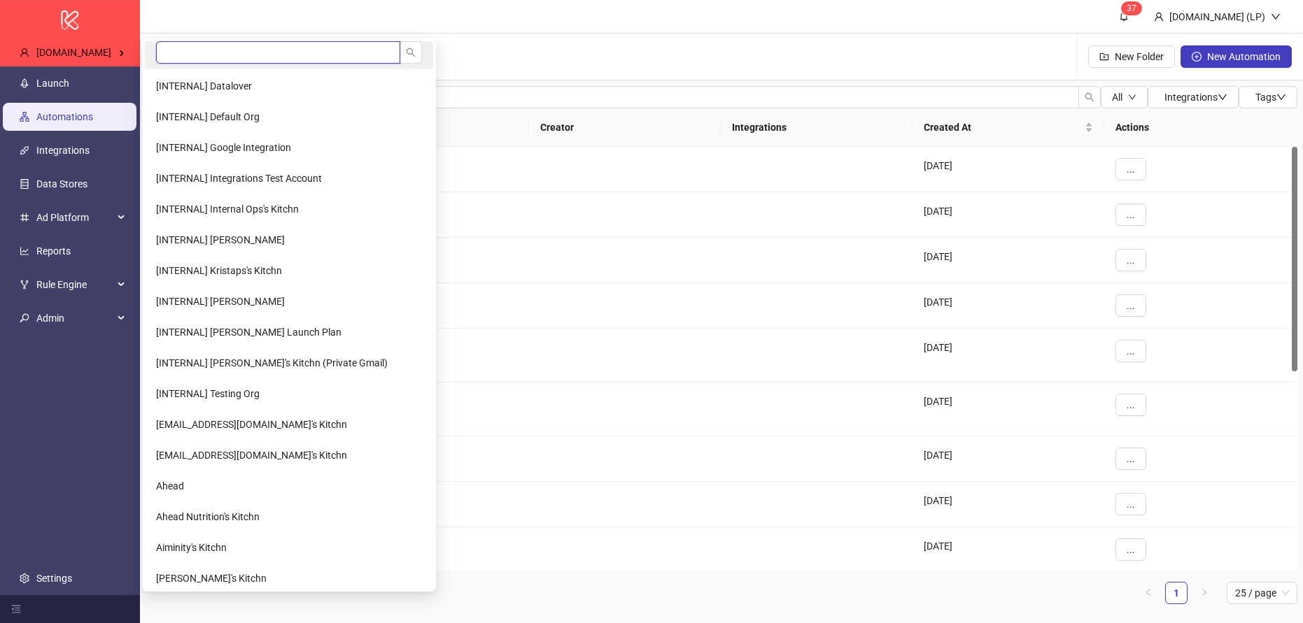
click at [160, 53] on input "search" at bounding box center [278, 52] width 244 height 22
type input "*****"
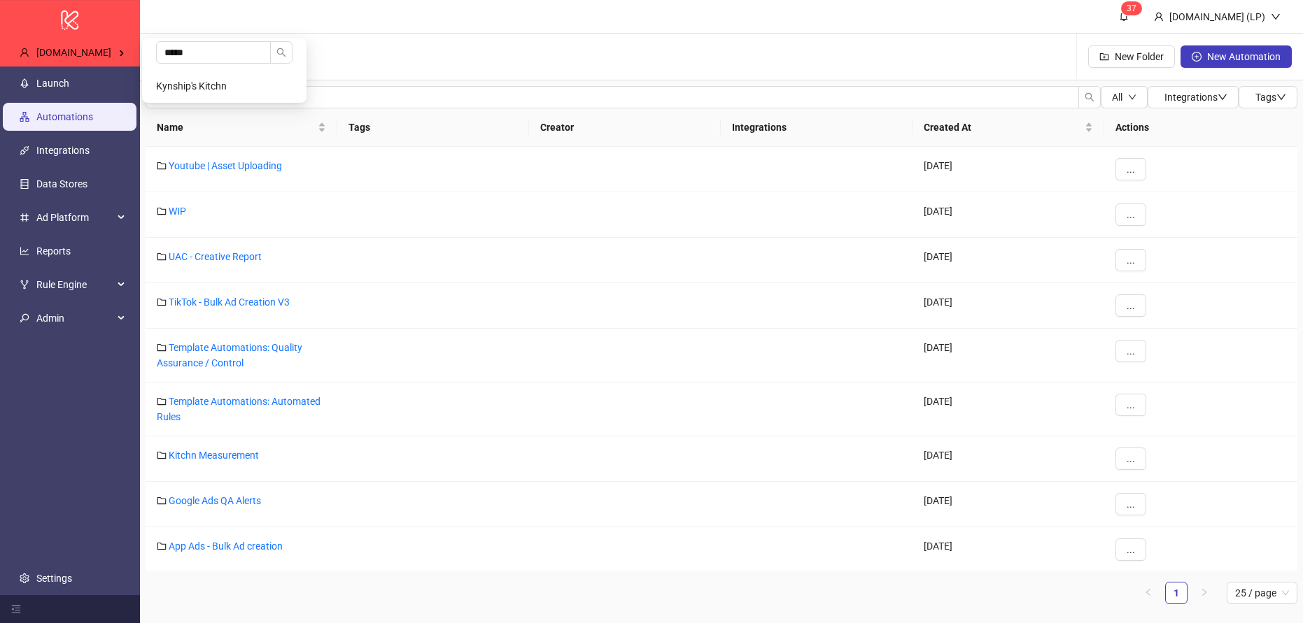
click at [197, 84] on span "Kynship's Kitchn" at bounding box center [191, 85] width 71 height 11
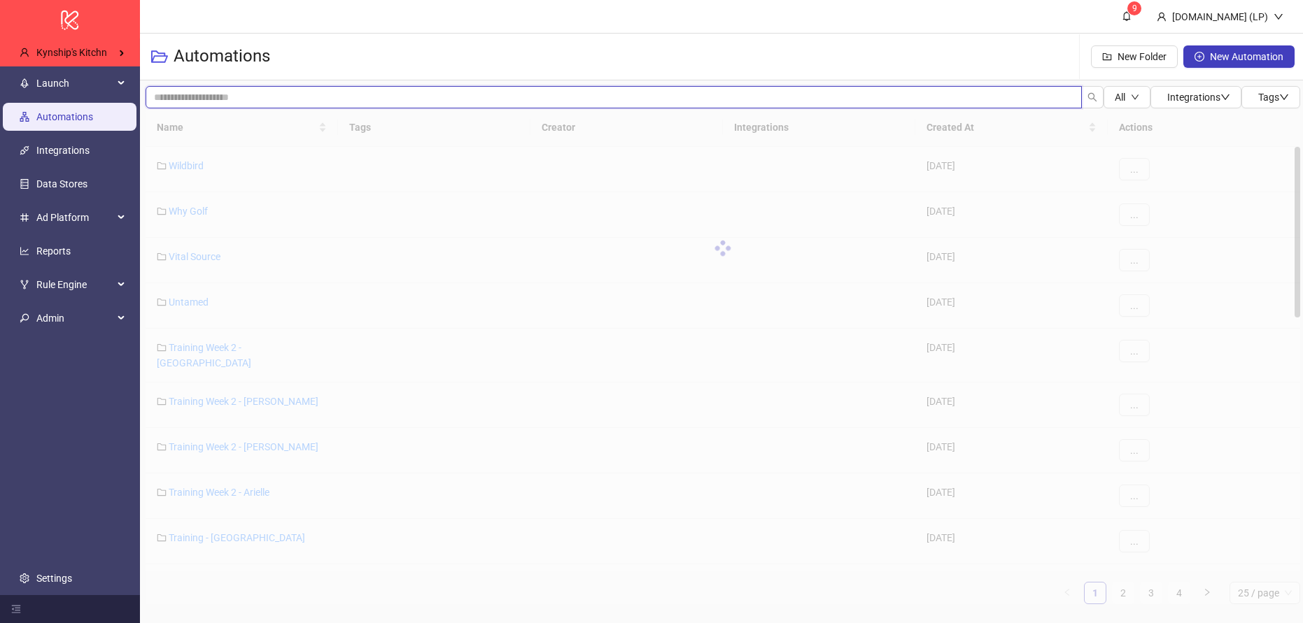
click at [181, 92] on input "search" at bounding box center [614, 97] width 936 height 22
type input "********"
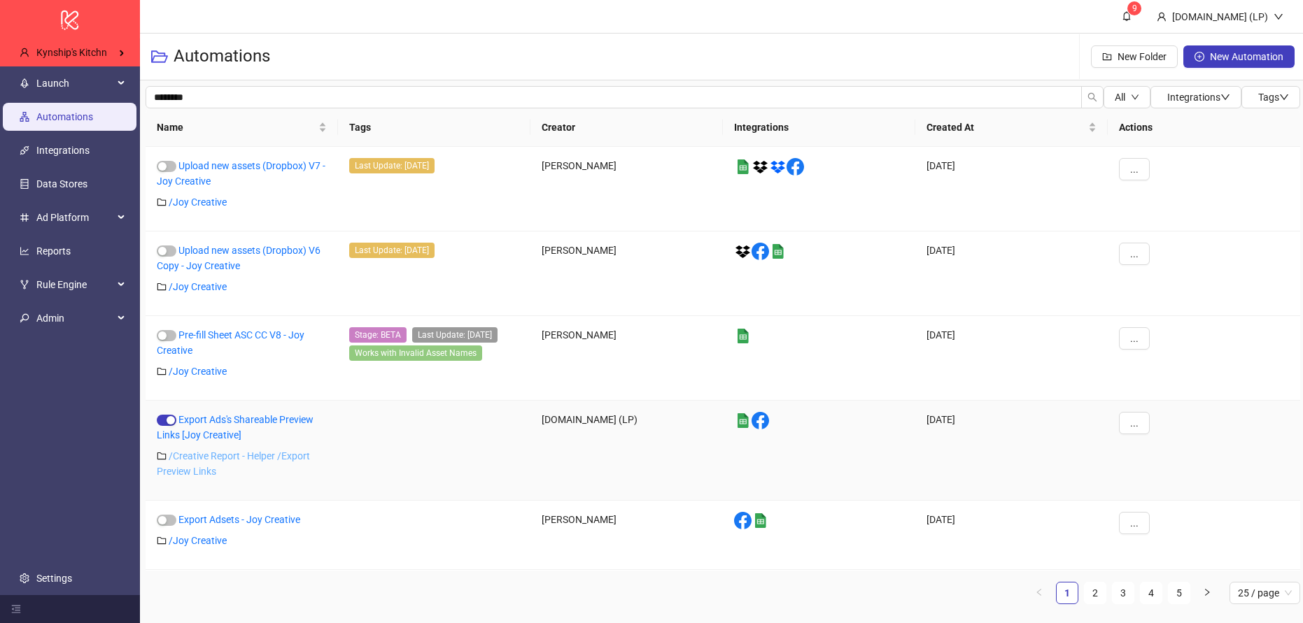
click at [222, 459] on link "/ Creative Report - Helper /Export Preview Links" at bounding box center [233, 464] width 153 height 27
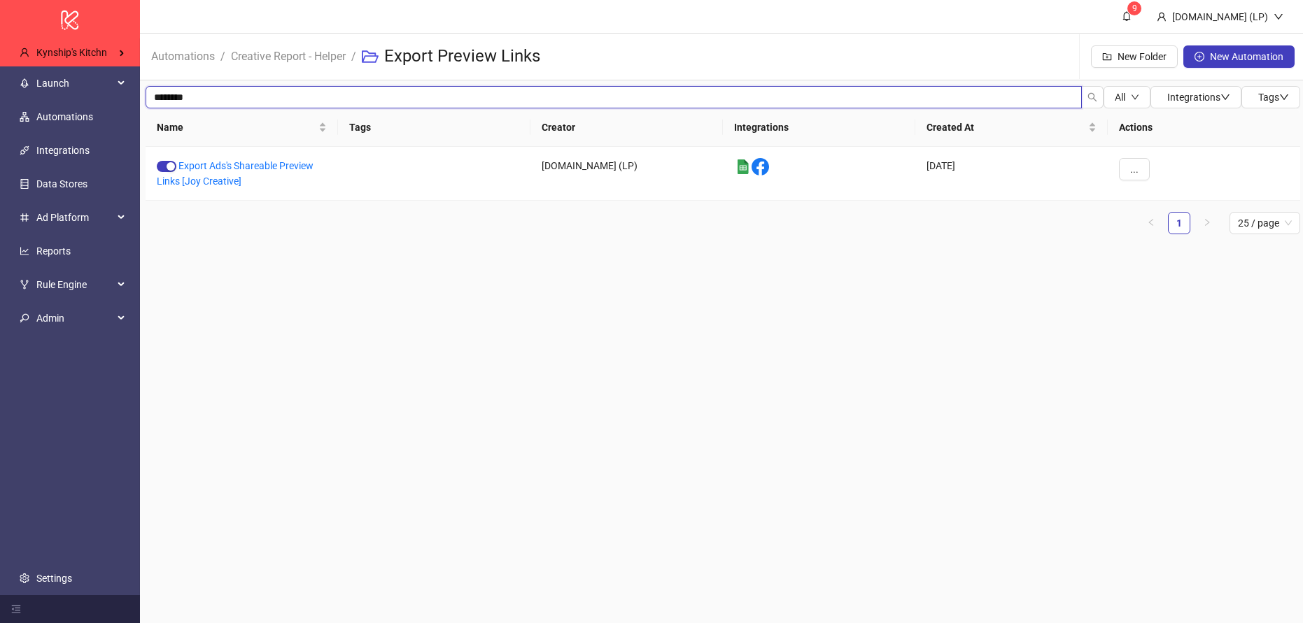
click at [205, 90] on input "********" at bounding box center [614, 97] width 936 height 22
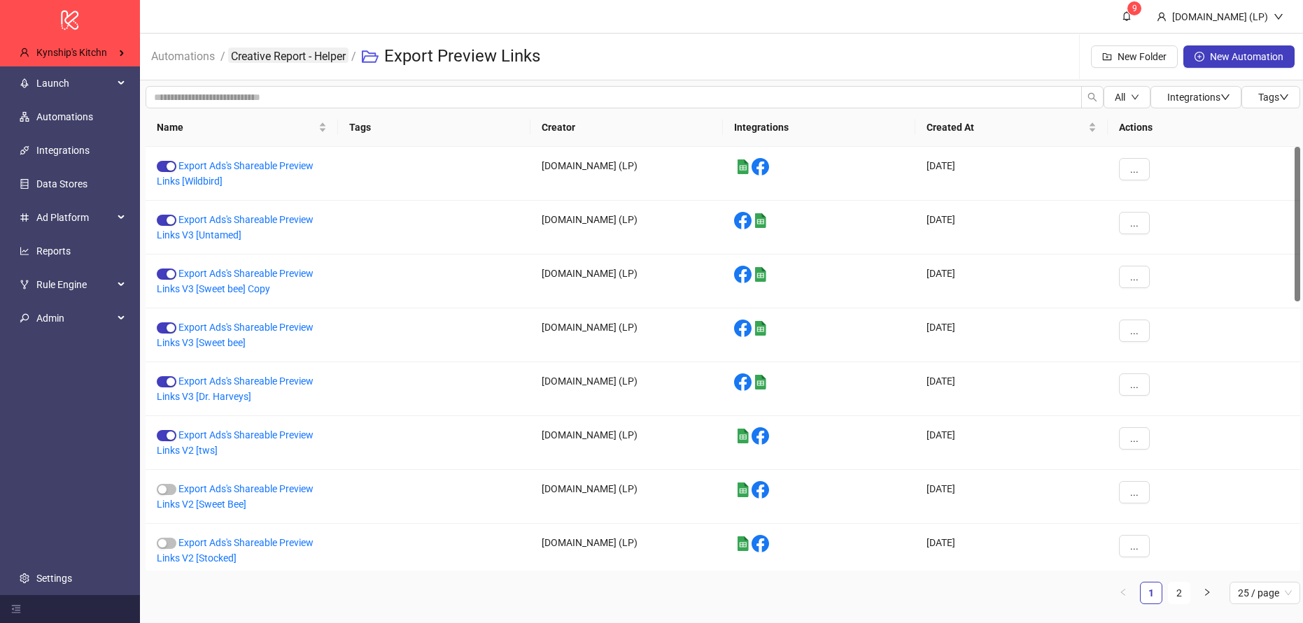
click at [276, 55] on link "Creative Report - Helper" at bounding box center [288, 55] width 120 height 15
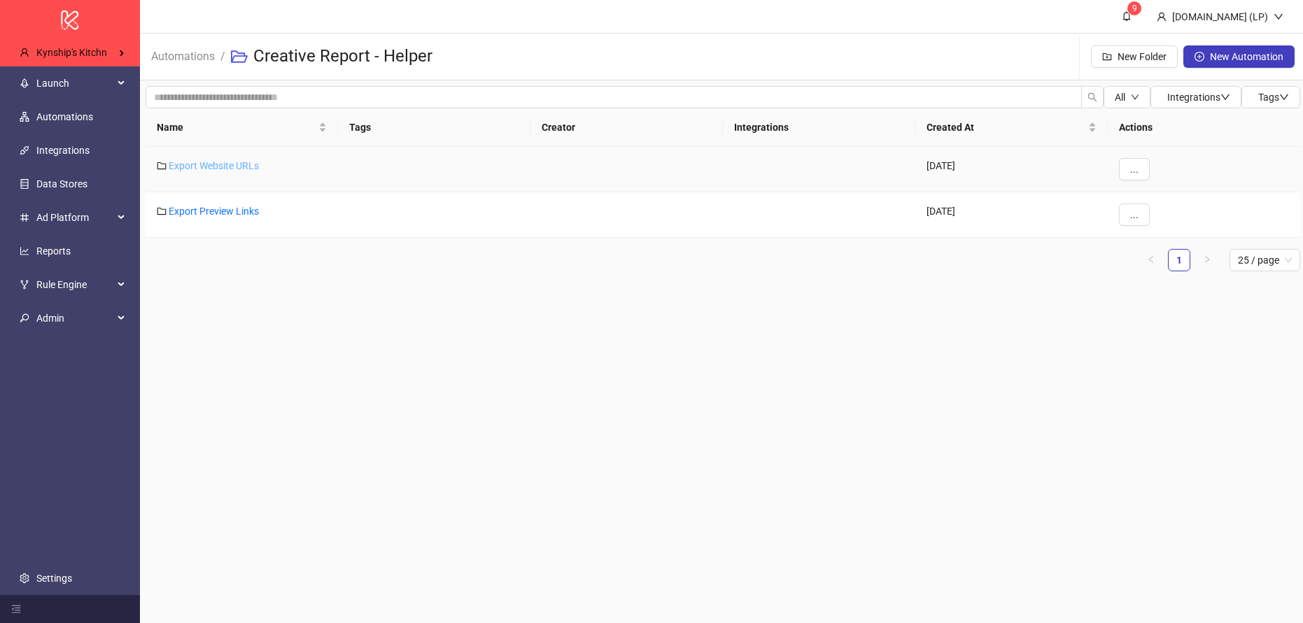
click at [213, 164] on link "Export Website URLs" at bounding box center [214, 165] width 90 height 11
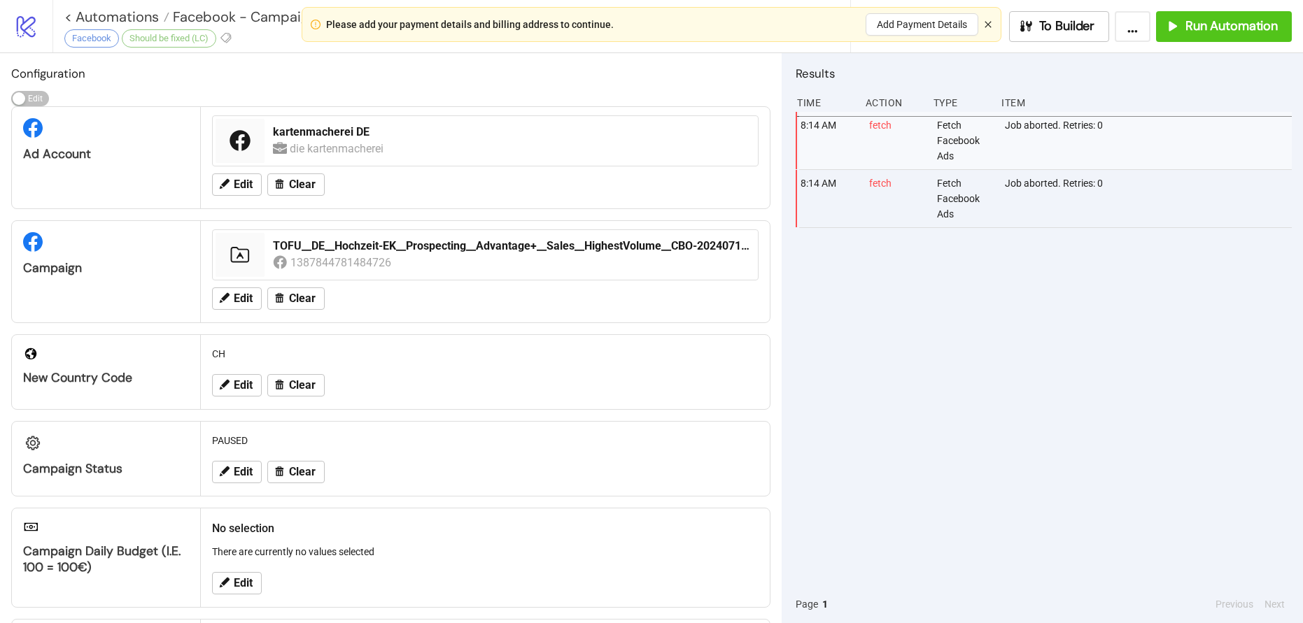
click at [991, 24] on icon "close" at bounding box center [988, 24] width 8 height 8
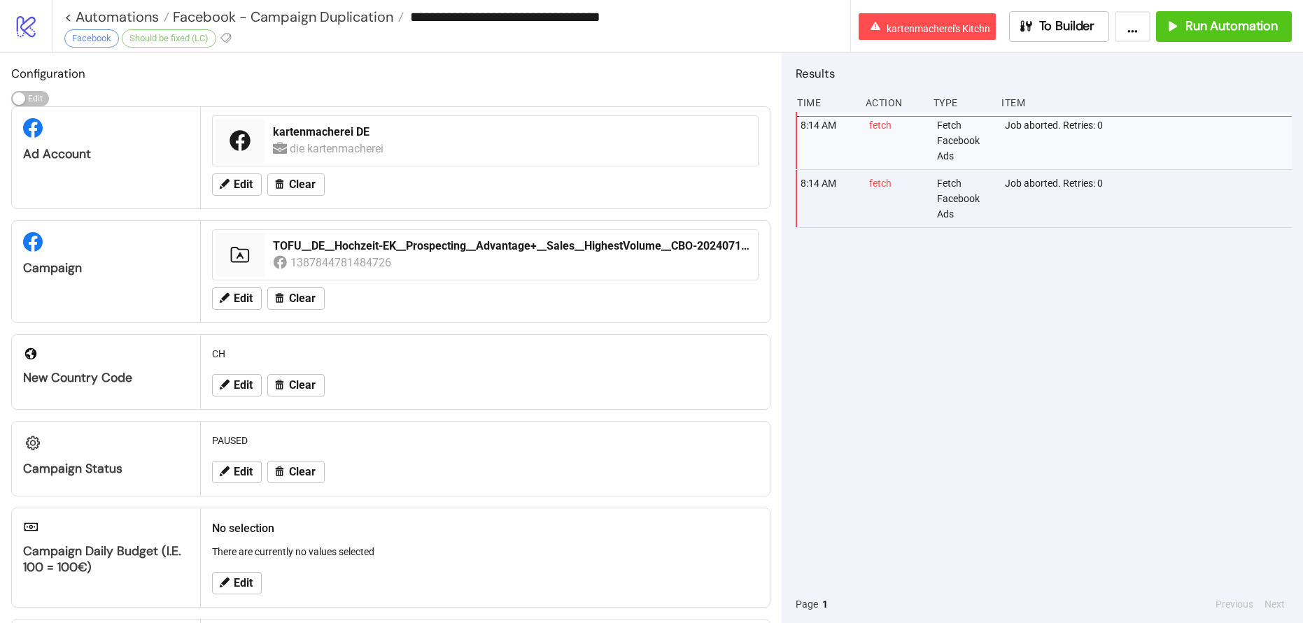
click at [120, 369] on div "New Country Code" at bounding box center [106, 360] width 188 height 51
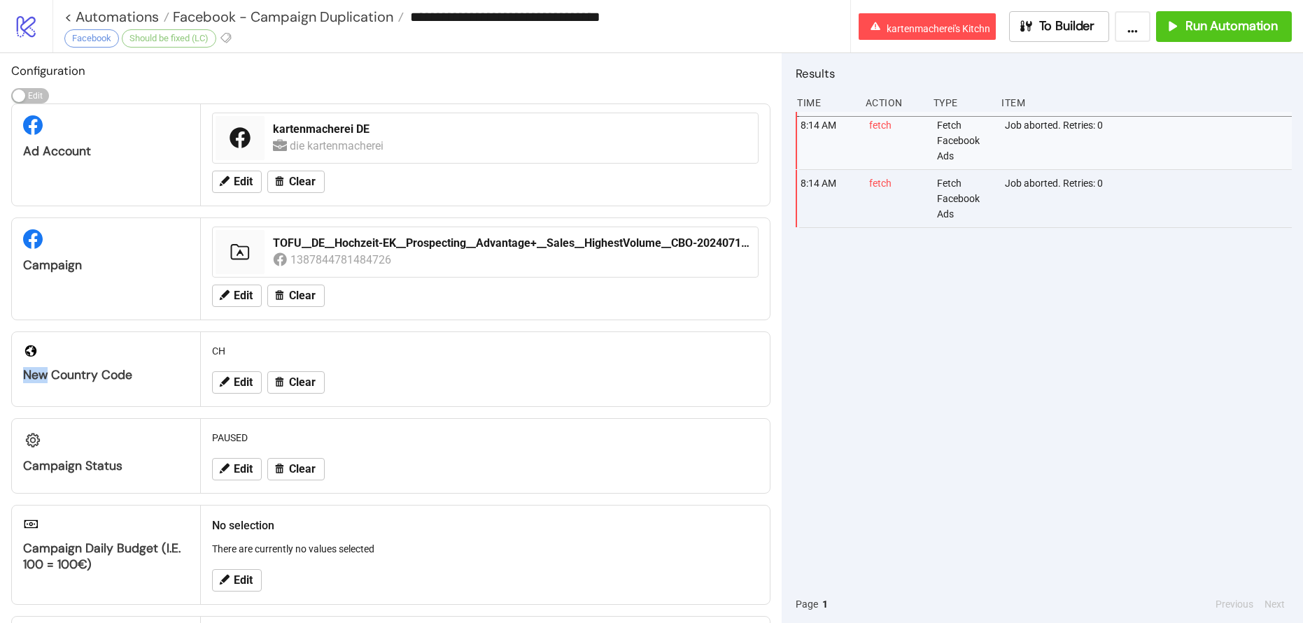
click at [120, 369] on div "New Country Code" at bounding box center [106, 357] width 188 height 51
click at [120, 369] on div "New Country Code" at bounding box center [106, 375] width 166 height 16
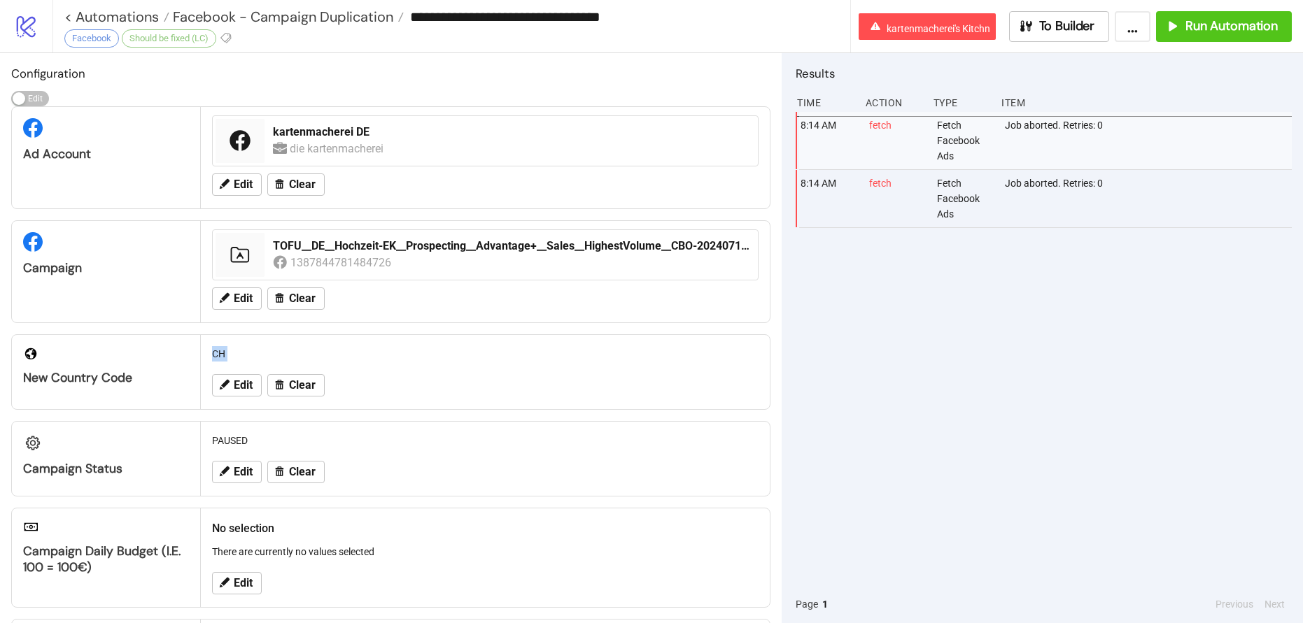
drag, startPoint x: 212, startPoint y: 350, endPoint x: 245, endPoint y: 353, distance: 33.0
click at [245, 353] on div "CH" at bounding box center [485, 354] width 558 height 27
click at [251, 356] on div "CH" at bounding box center [485, 354] width 558 height 27
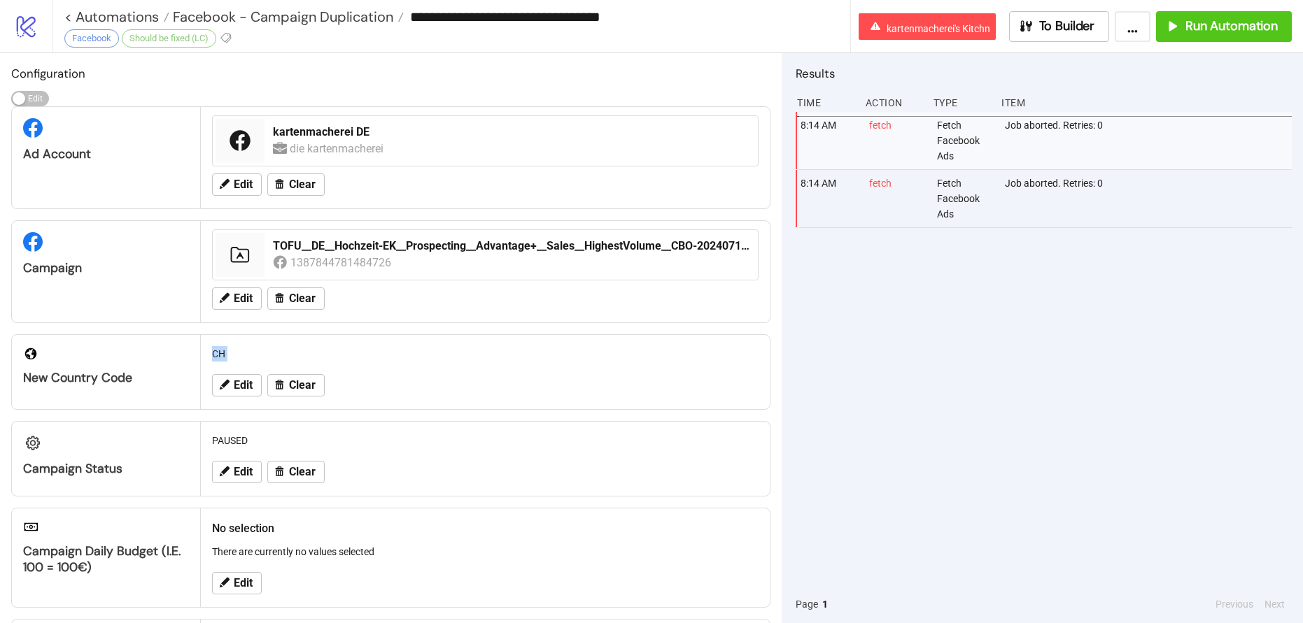
click at [251, 356] on div "CH" at bounding box center [485, 354] width 558 height 27
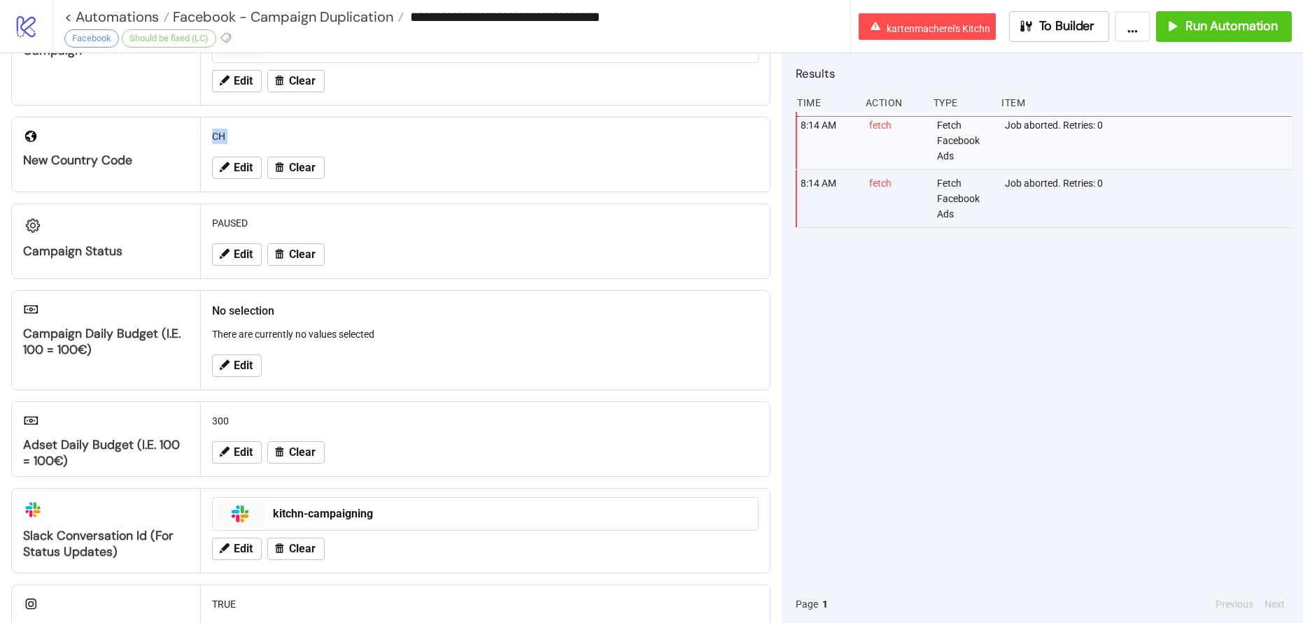
scroll to position [218, 0]
drag, startPoint x: 37, startPoint y: 327, endPoint x: 154, endPoint y: 339, distance: 117.4
click at [154, 339] on div "Campaign Daily Budget (i.e. 100 = 100€)" at bounding box center [106, 341] width 166 height 32
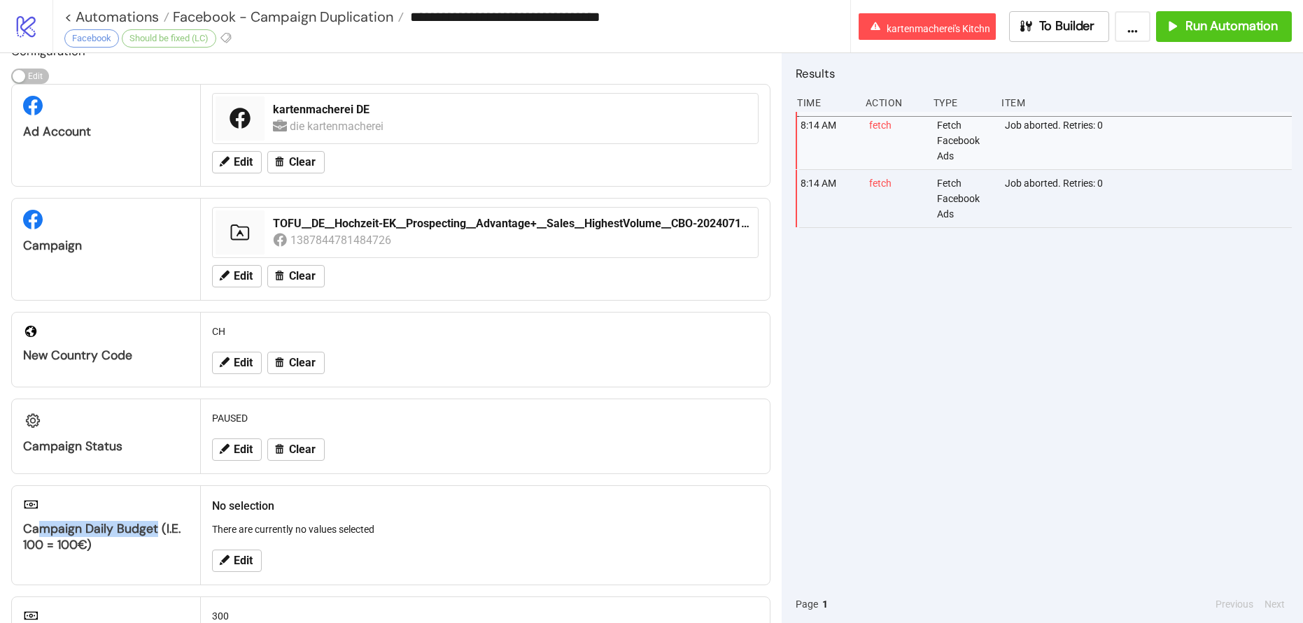
scroll to position [0, 0]
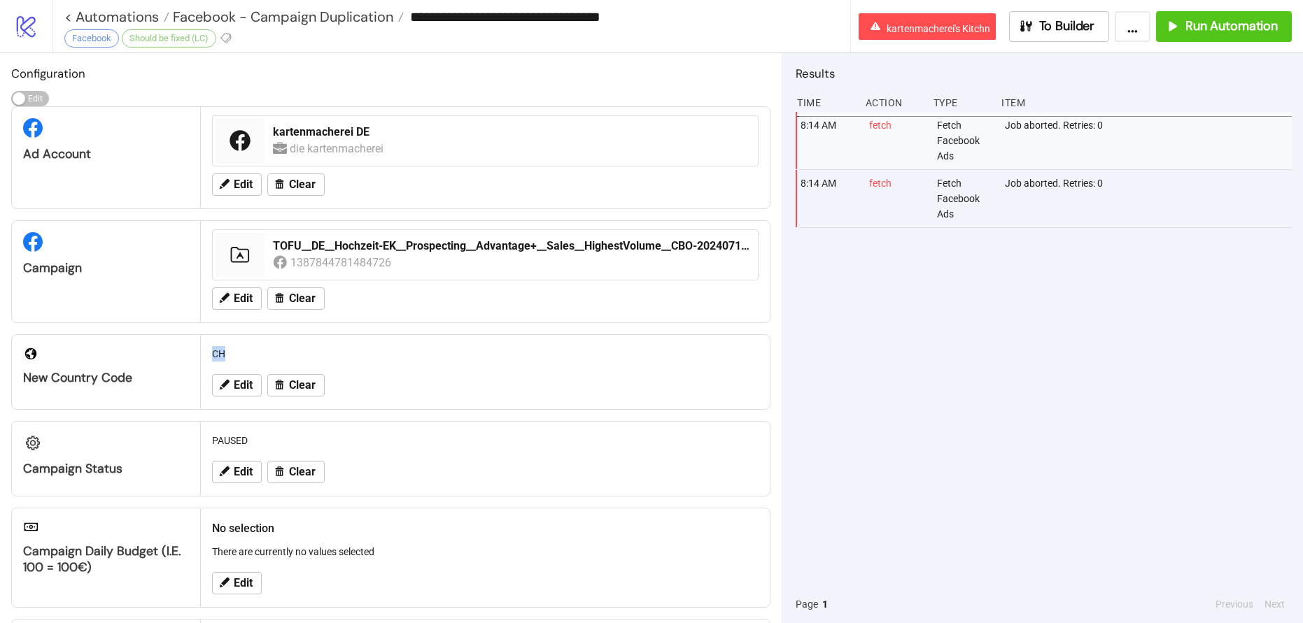
drag, startPoint x: 211, startPoint y: 348, endPoint x: 246, endPoint y: 352, distance: 34.5
click at [246, 352] on div "CH" at bounding box center [485, 354] width 558 height 27
drag, startPoint x: 213, startPoint y: 353, endPoint x: 260, endPoint y: 353, distance: 46.9
click at [260, 353] on div "CH" at bounding box center [485, 354] width 558 height 27
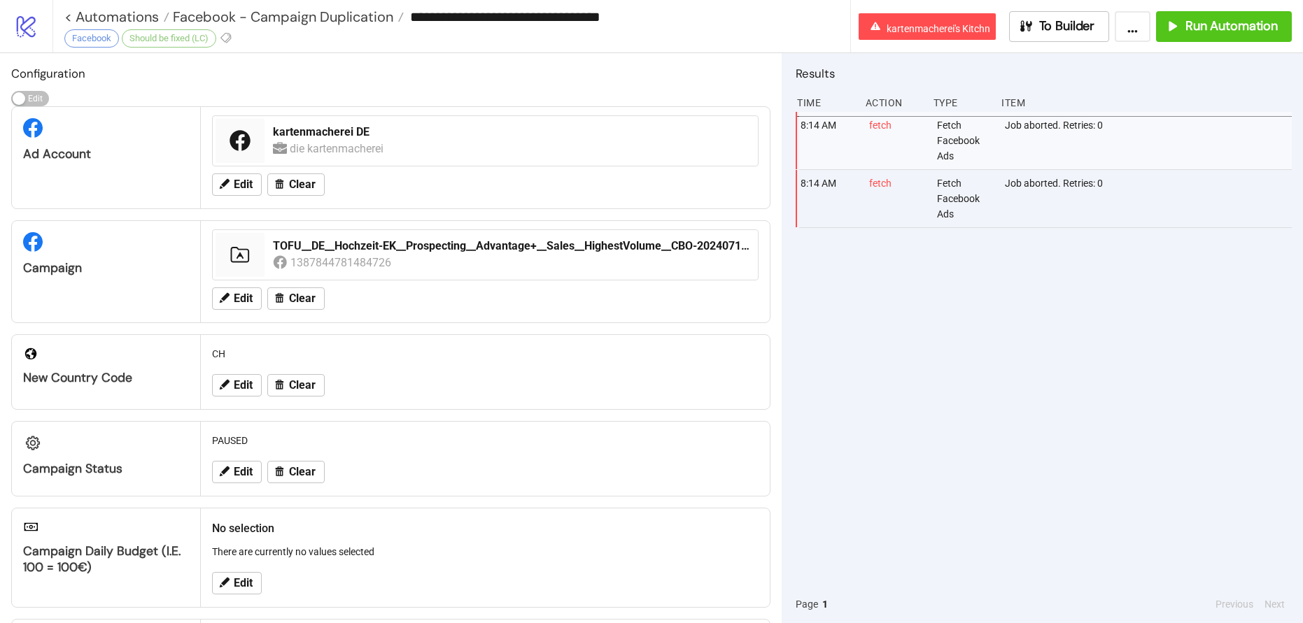
scroll to position [1, 0]
drag, startPoint x: 213, startPoint y: 353, endPoint x: 250, endPoint y: 350, distance: 37.2
click at [250, 350] on div "CH" at bounding box center [485, 353] width 558 height 27
click at [216, 351] on div "CH" at bounding box center [485, 352] width 558 height 27
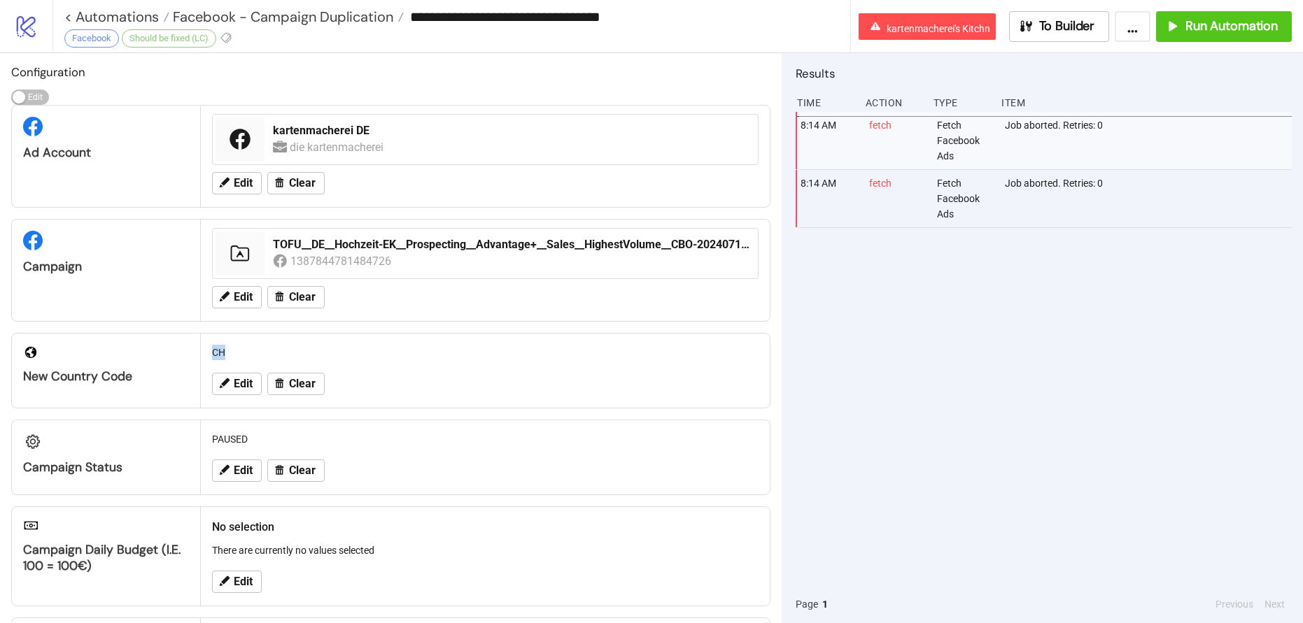
click at [216, 351] on div "CH" at bounding box center [485, 352] width 558 height 27
click at [216, 351] on div "CH" at bounding box center [485, 353] width 558 height 27
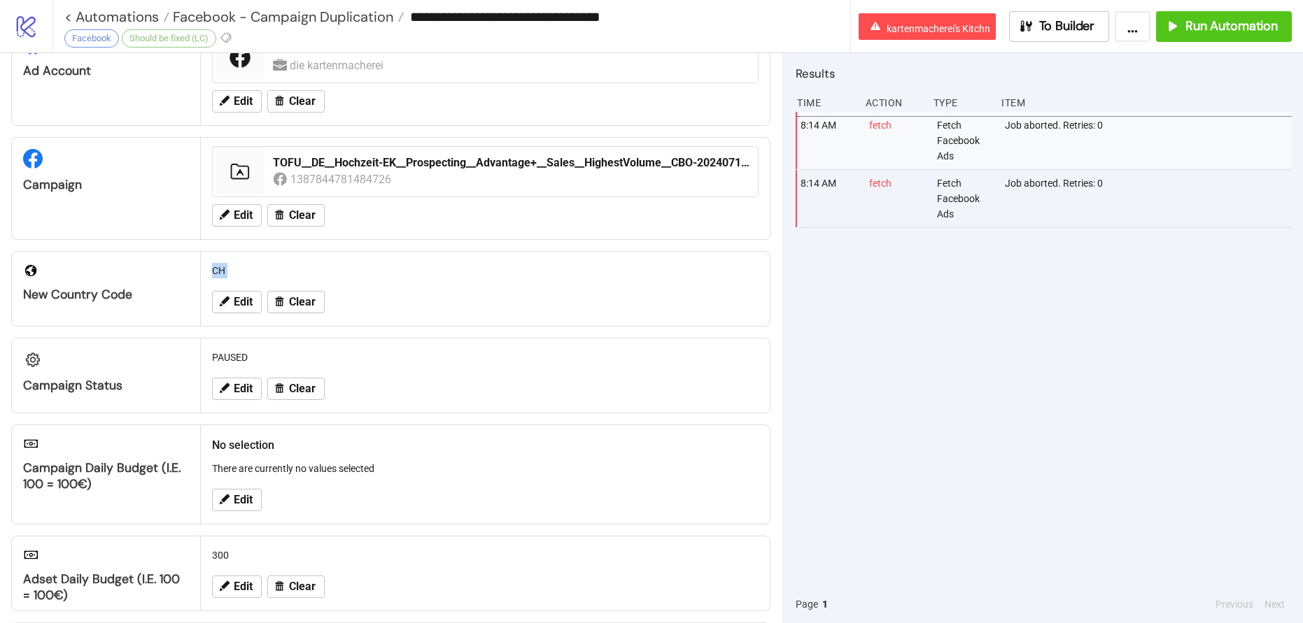
scroll to position [277, 0]
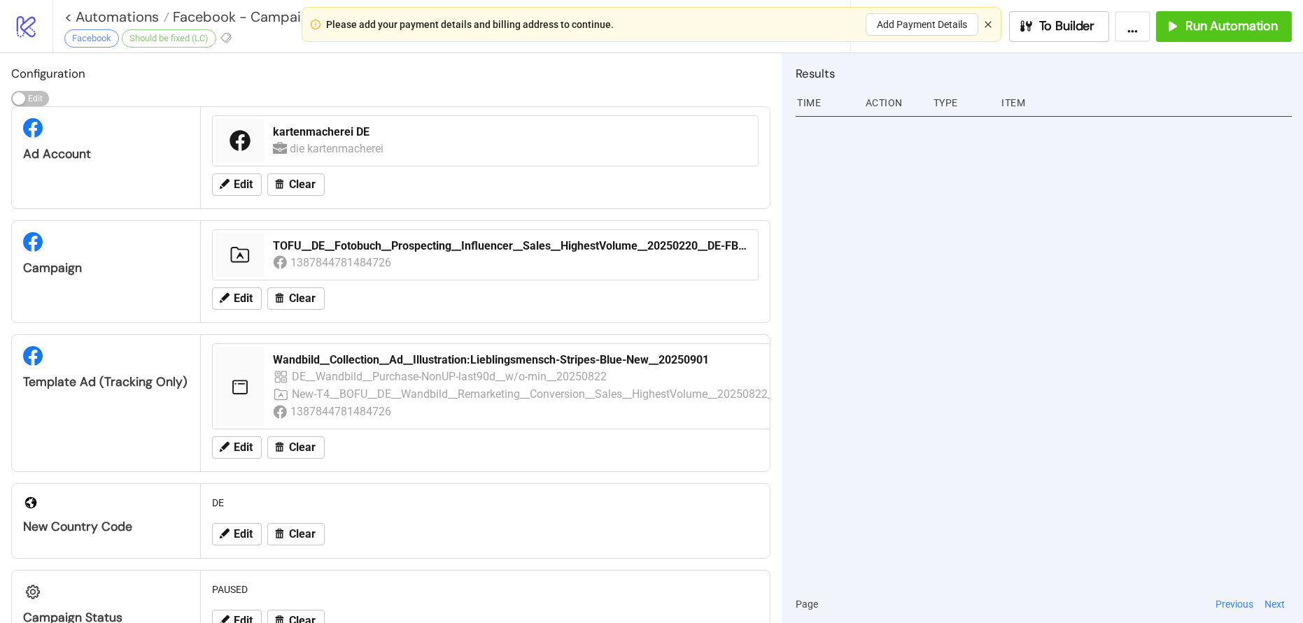
click at [984, 22] on icon "close" at bounding box center [988, 24] width 8 height 8
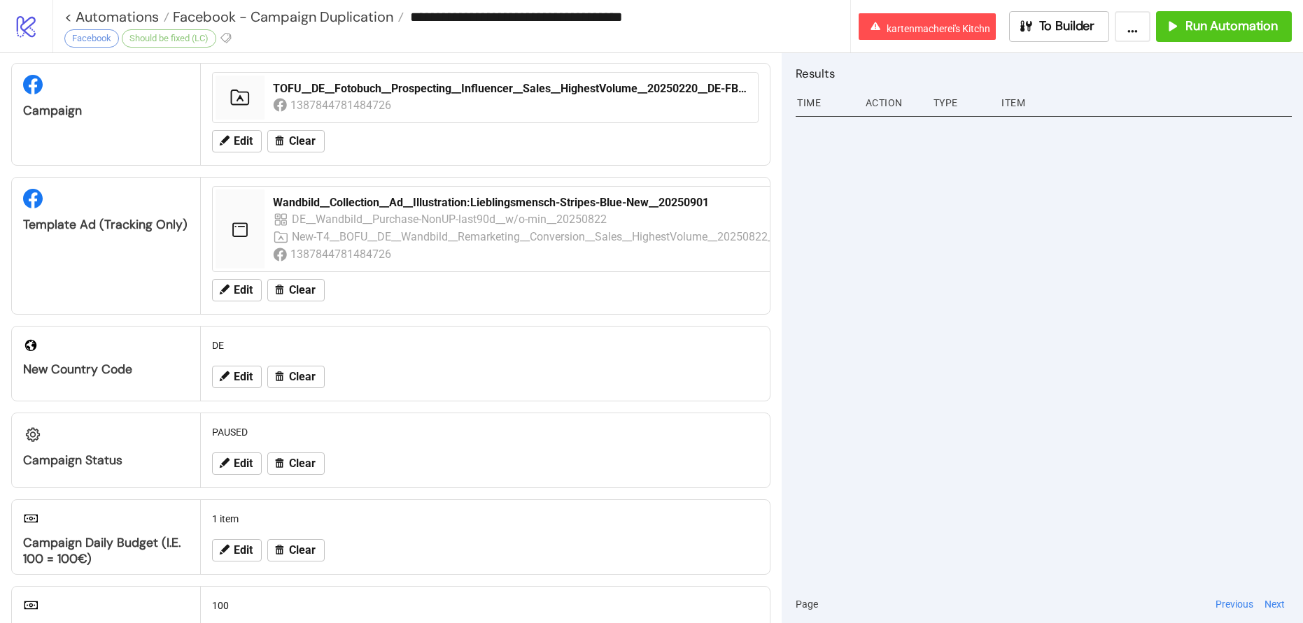
scroll to position [174, 0]
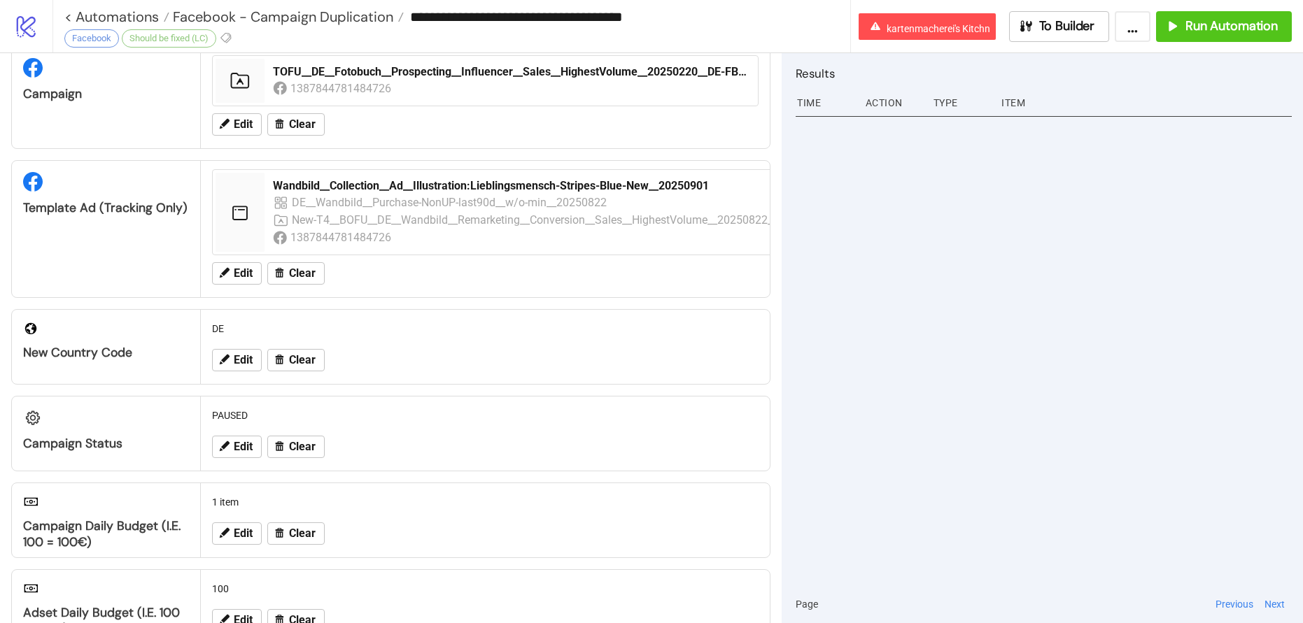
click at [46, 214] on div "Template Ad (Tracking only)" at bounding box center [106, 208] width 166 height 16
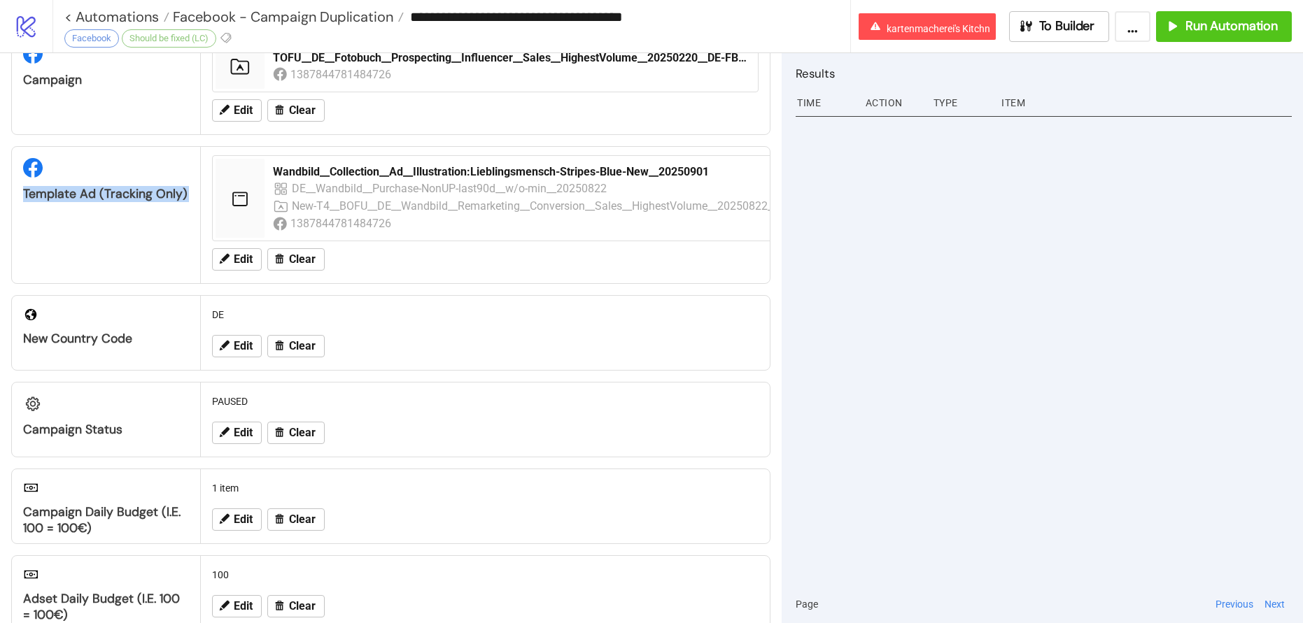
scroll to position [85, 0]
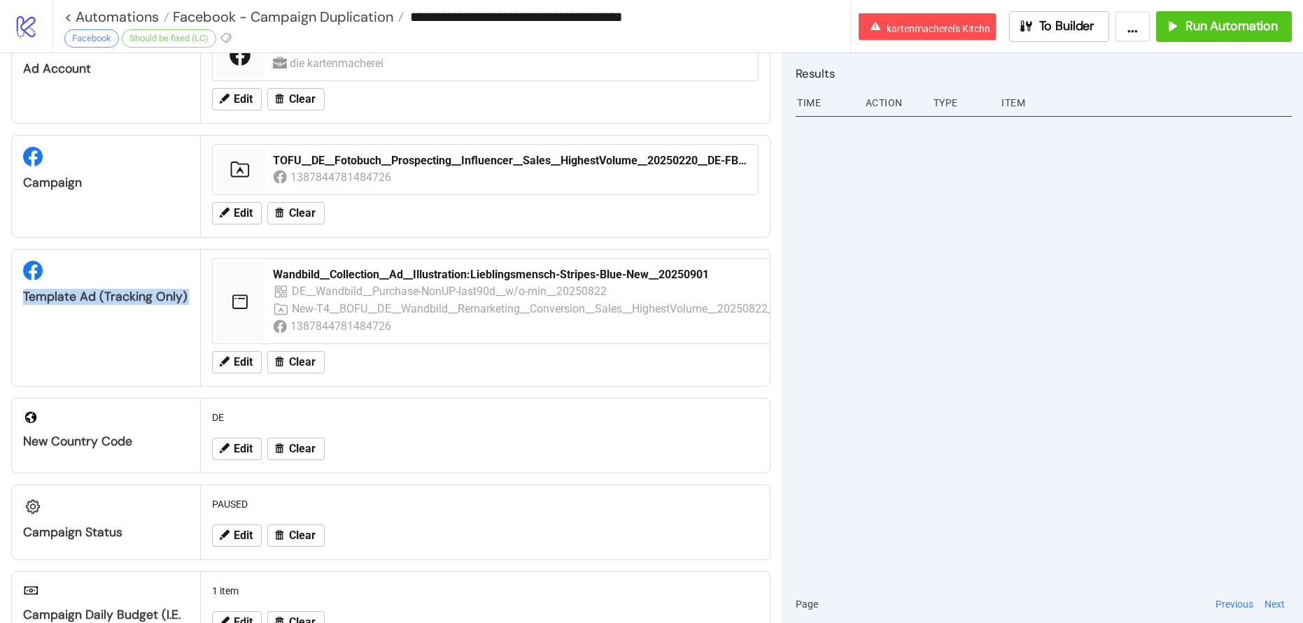
click at [96, 291] on div "Template Ad (Tracking only)" at bounding box center [106, 297] width 166 height 16
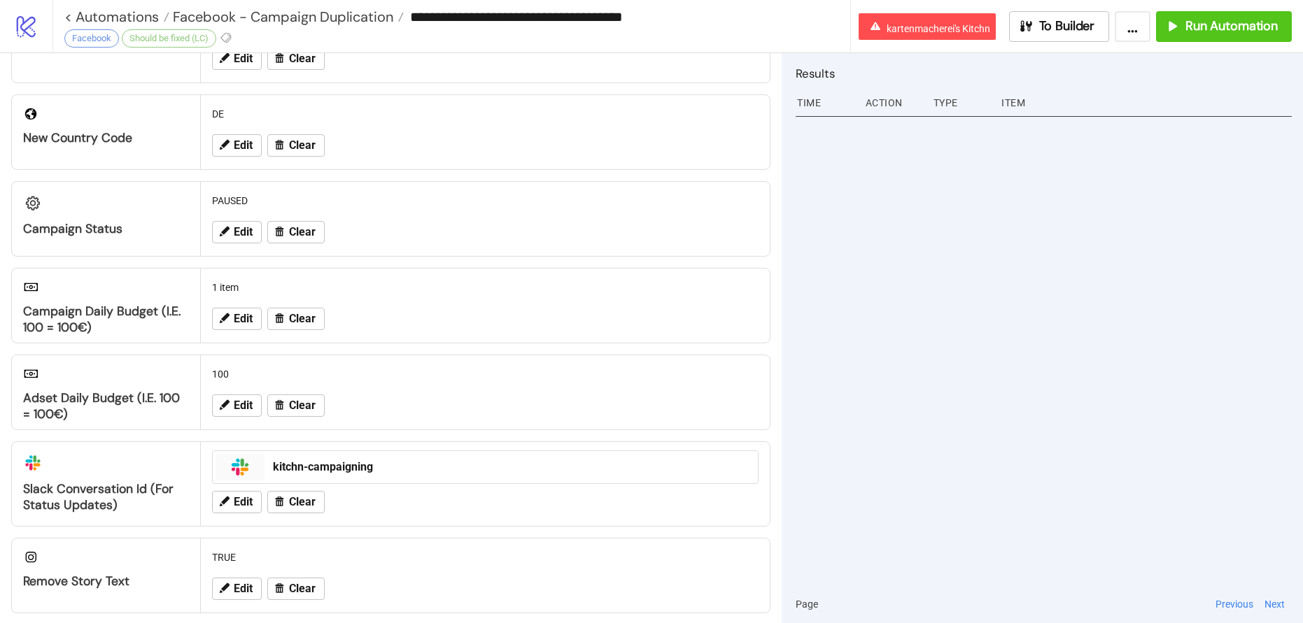
scroll to position [404, 0]
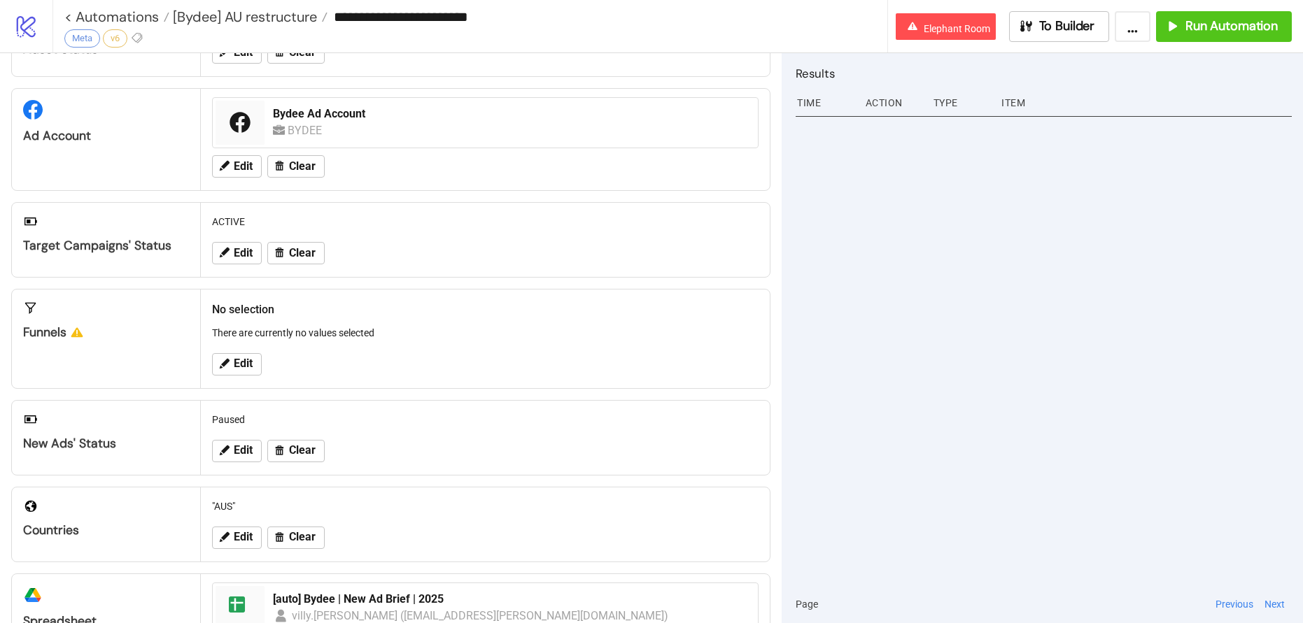
scroll to position [111, 0]
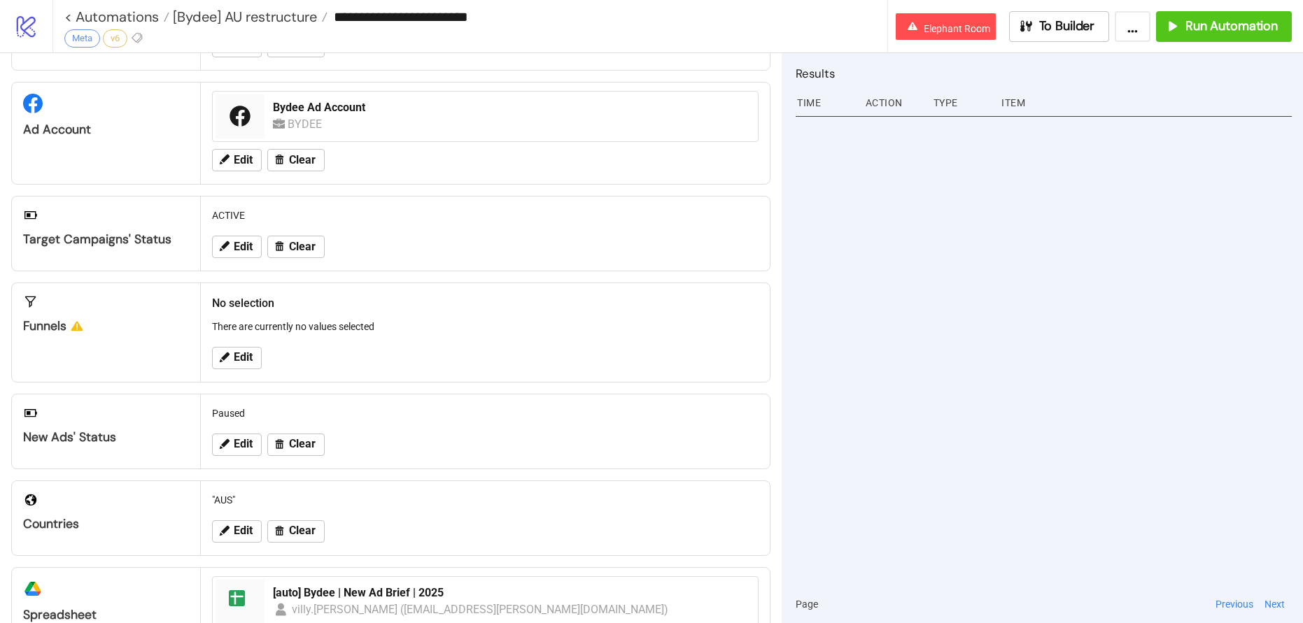
click at [73, 328] on icon at bounding box center [77, 327] width 12 height 10
click at [44, 332] on div "Funnels" at bounding box center [106, 326] width 166 height 16
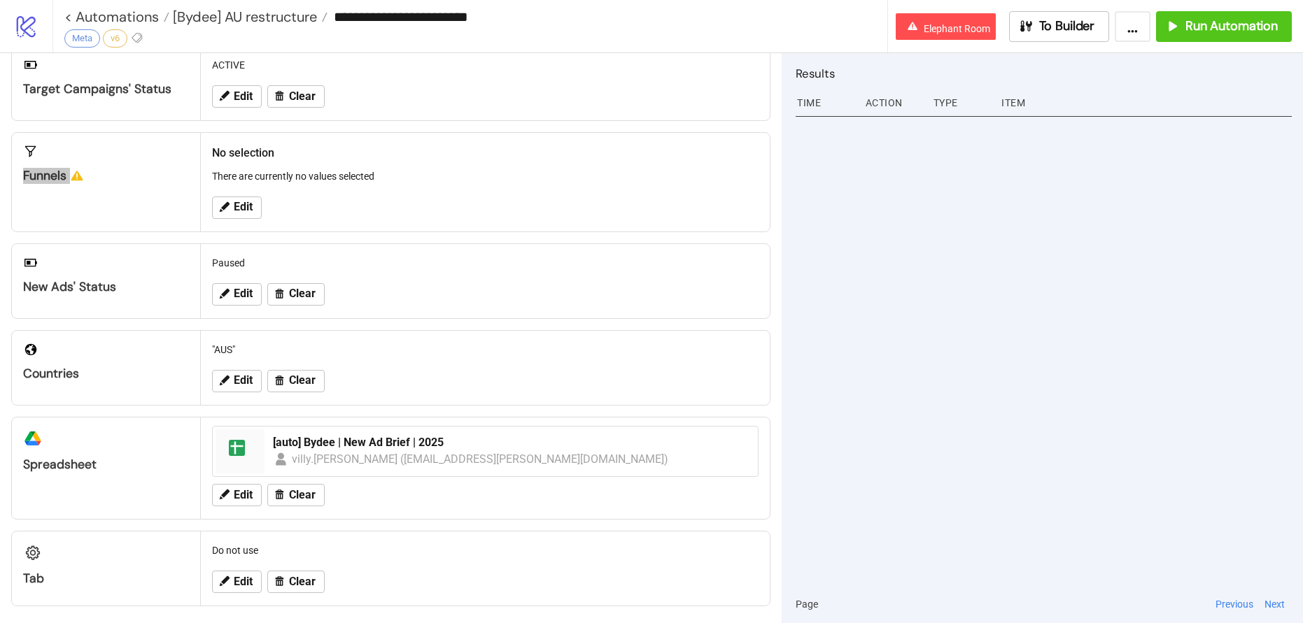
scroll to position [267, 0]
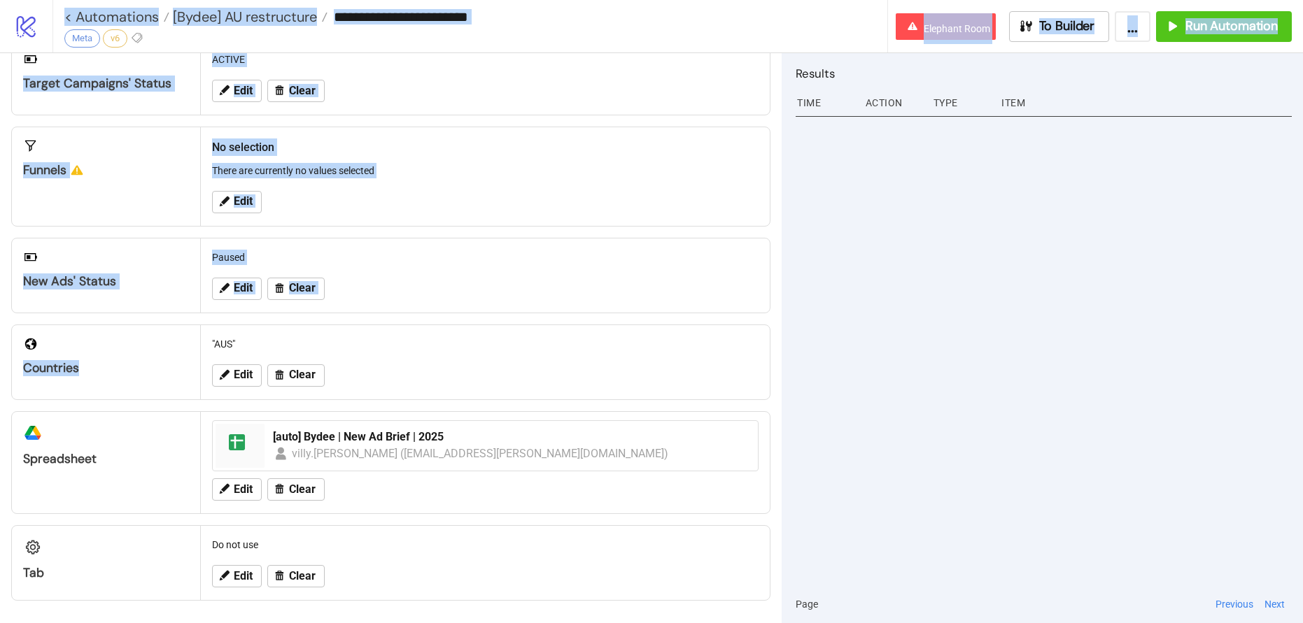
drag, startPoint x: 77, startPoint y: 372, endPoint x: -19, endPoint y: 369, distance: 95.9
click at [0, 369] on html "**********" at bounding box center [651, 311] width 1303 height 623
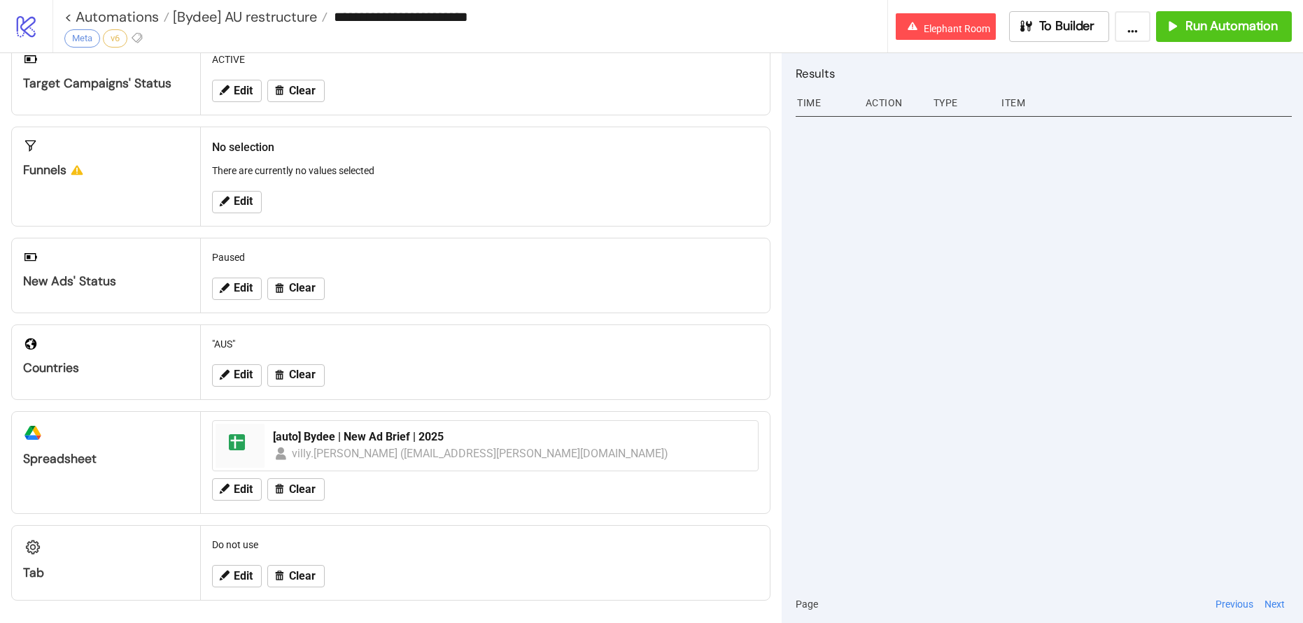
click at [558, 350] on div ""AUS"" at bounding box center [485, 344] width 558 height 27
click at [50, 446] on div "platform/google_drive Spreadsheet" at bounding box center [106, 439] width 188 height 55
click at [76, 373] on div "Countries" at bounding box center [106, 368] width 166 height 16
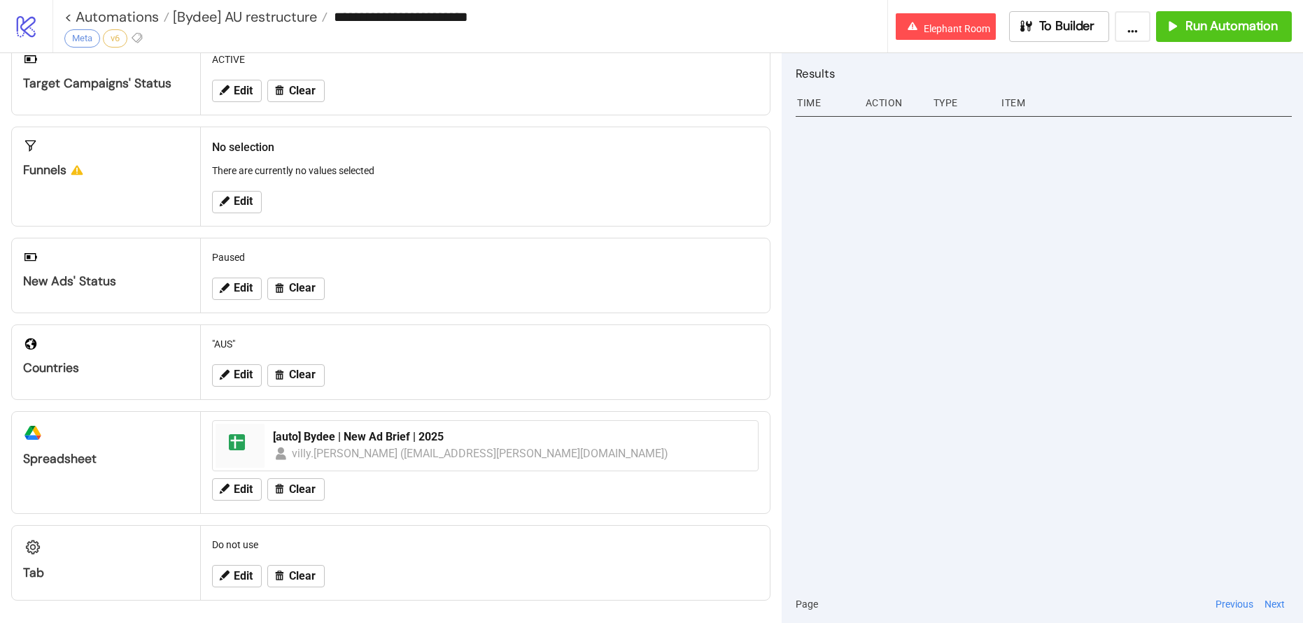
click at [76, 373] on div "Countries" at bounding box center [106, 368] width 166 height 16
click at [28, 354] on div "Countries" at bounding box center [106, 350] width 188 height 51
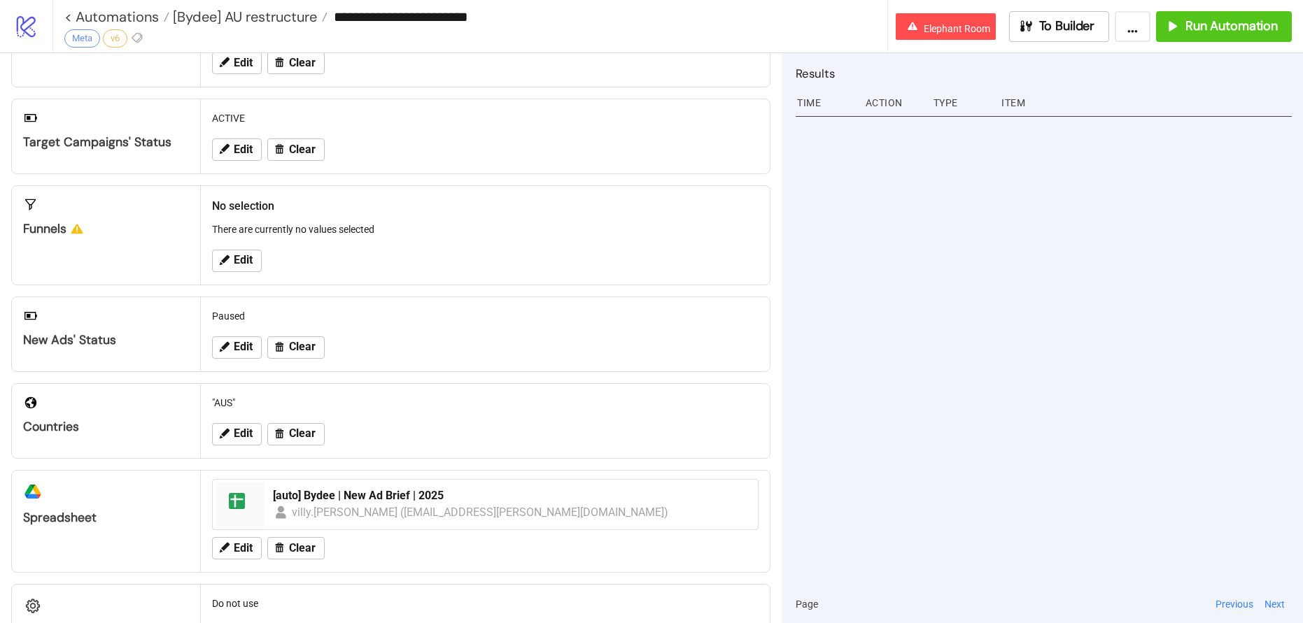
scroll to position [208, 0]
click at [218, 271] on button "Edit" at bounding box center [237, 261] width 50 height 22
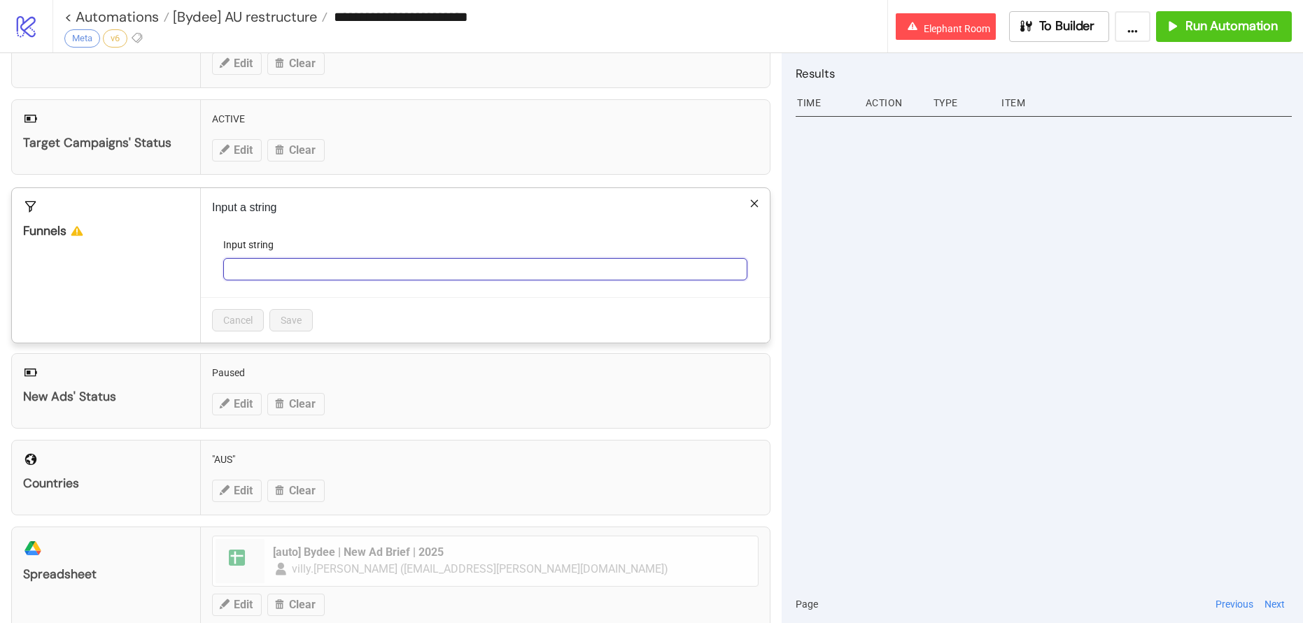
click at [299, 276] on input "Input string" at bounding box center [485, 269] width 524 height 22
drag, startPoint x: 762, startPoint y: 192, endPoint x: 757, endPoint y: 198, distance: 7.4
click at [762, 192] on div "Input a string Input string Cancel Save" at bounding box center [485, 265] width 569 height 155
click at [757, 199] on icon "close" at bounding box center [754, 204] width 10 height 10
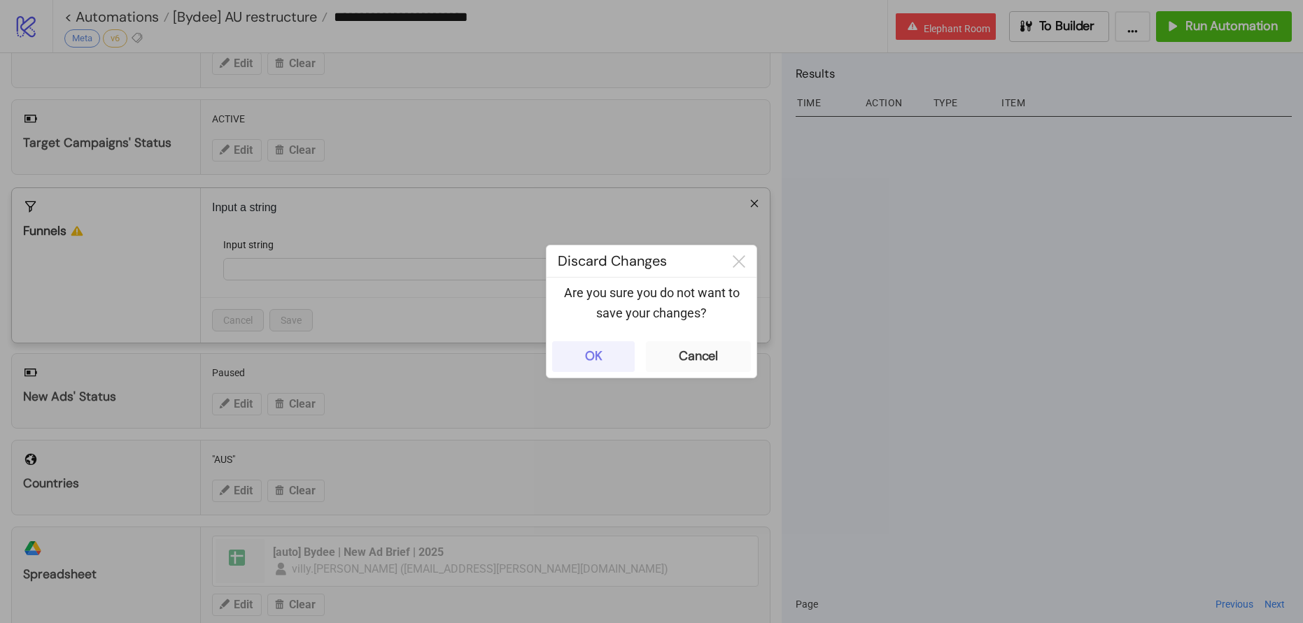
click at [560, 367] on button "OK" at bounding box center [593, 356] width 83 height 31
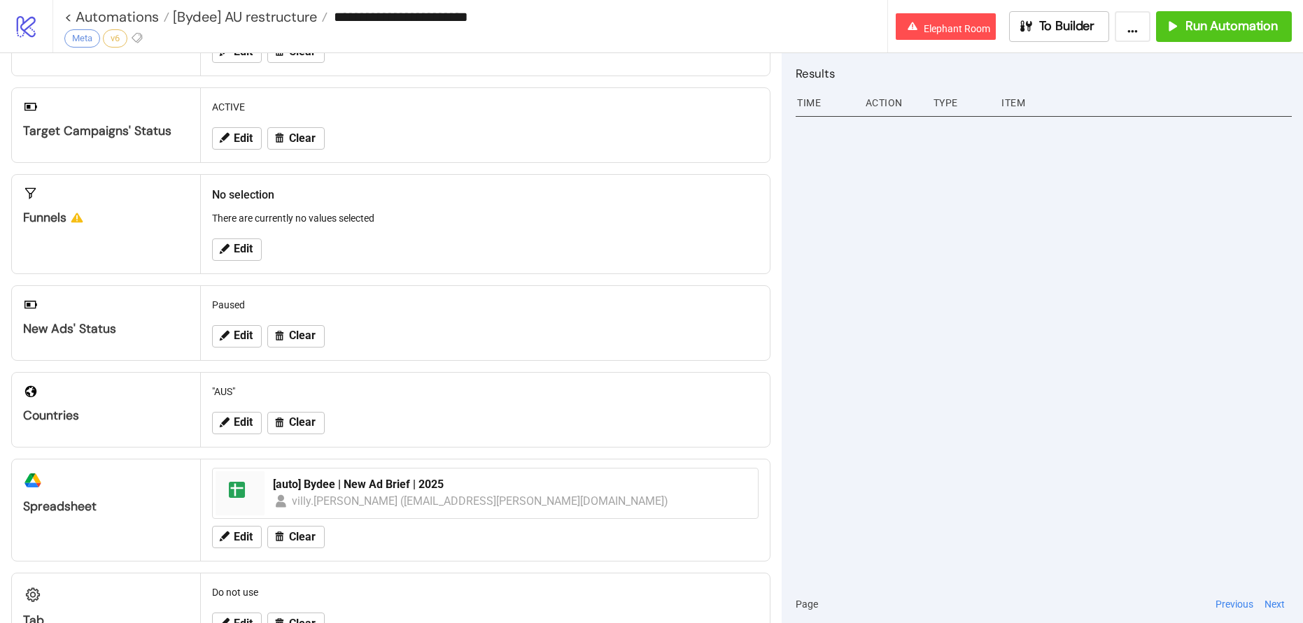
scroll to position [267, 0]
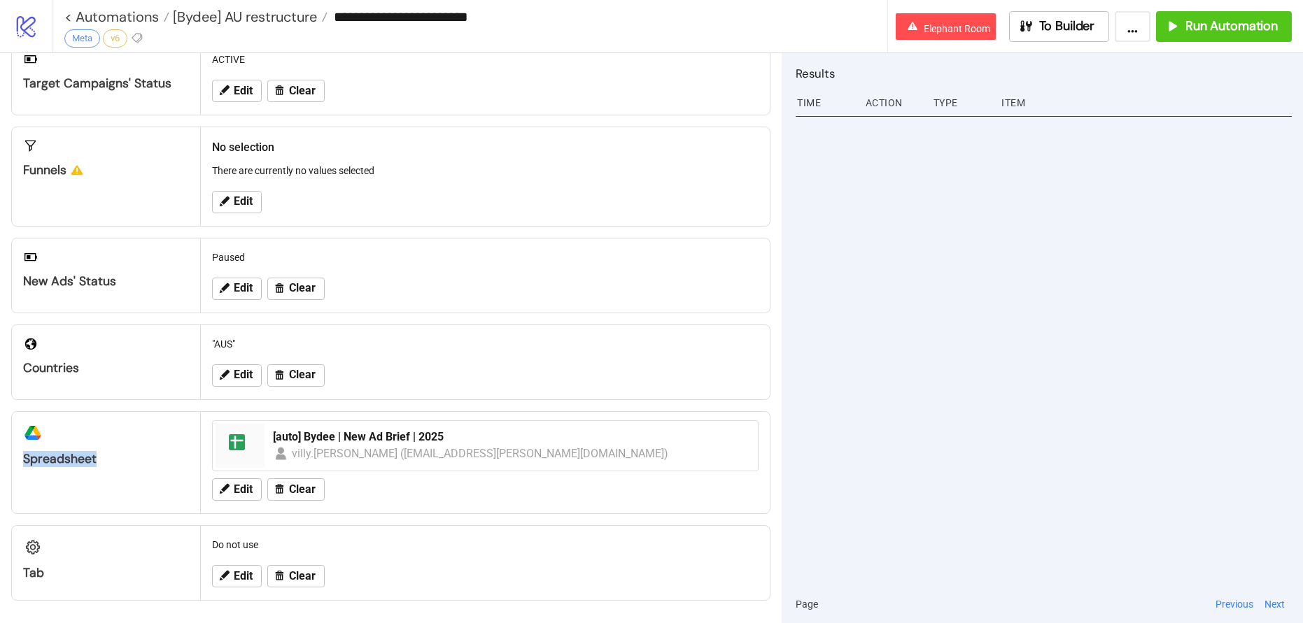
drag, startPoint x: 23, startPoint y: 461, endPoint x: 137, endPoint y: 453, distance: 114.3
click at [137, 453] on div "Spreadsheet" at bounding box center [106, 459] width 166 height 16
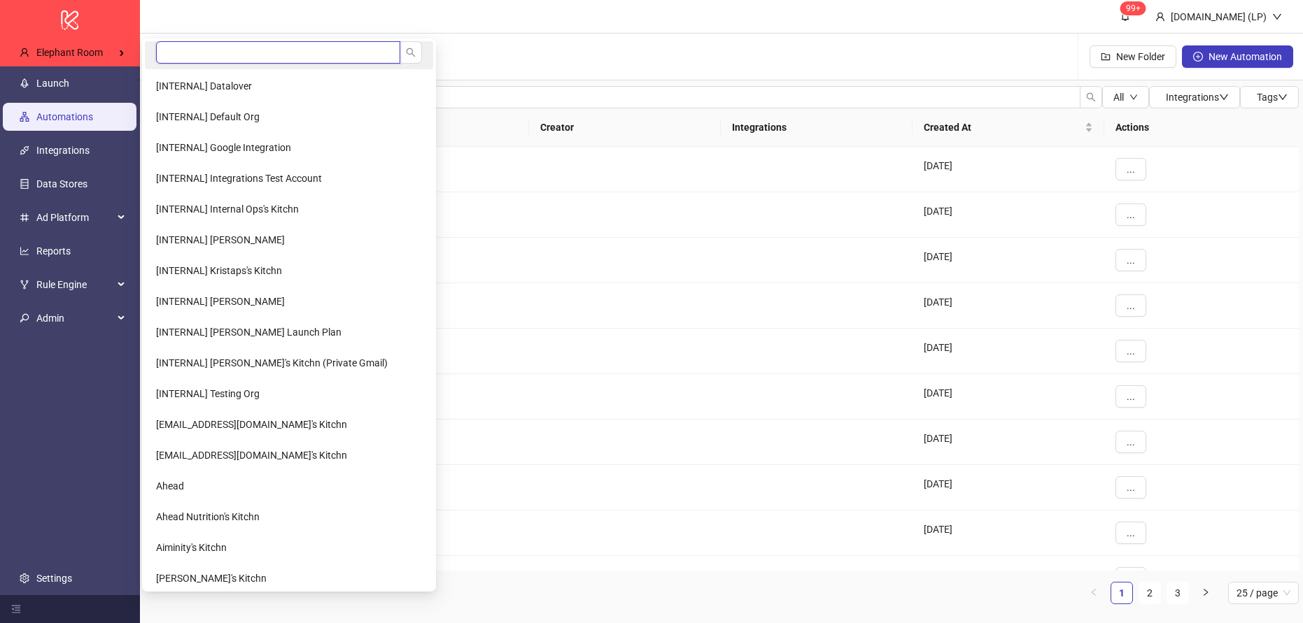
click at [183, 52] on input "search" at bounding box center [278, 52] width 244 height 22
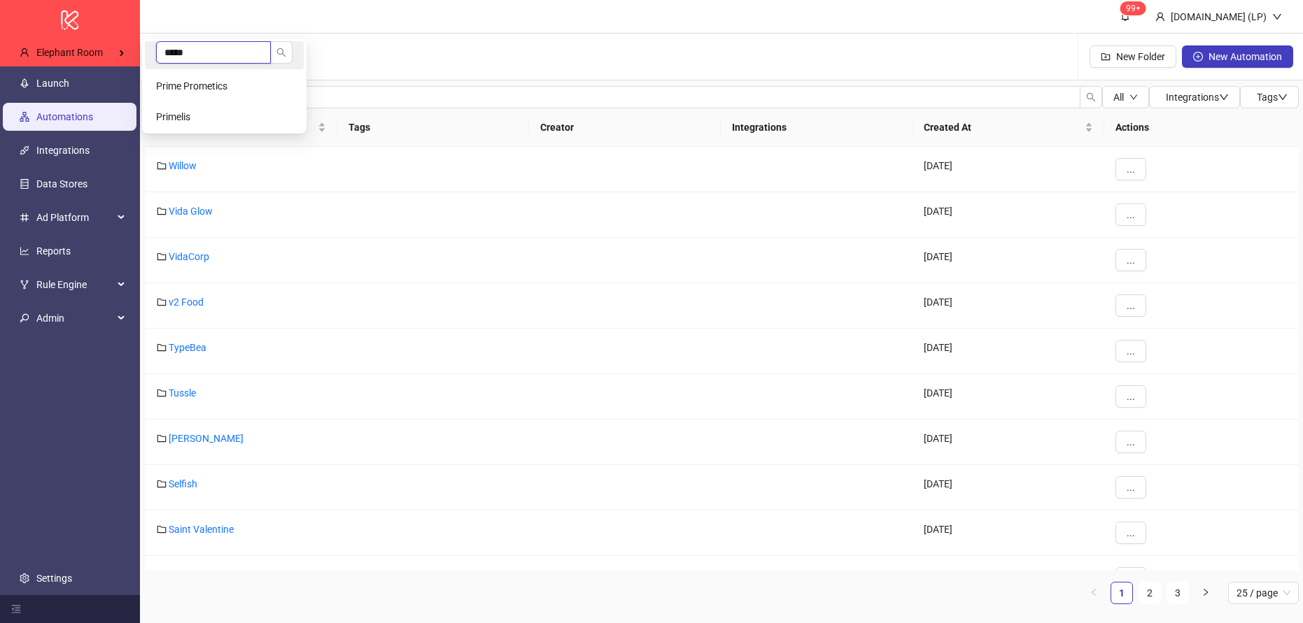
type input "*****"
click at [183, 91] on span "Prime Prometics" at bounding box center [191, 85] width 71 height 11
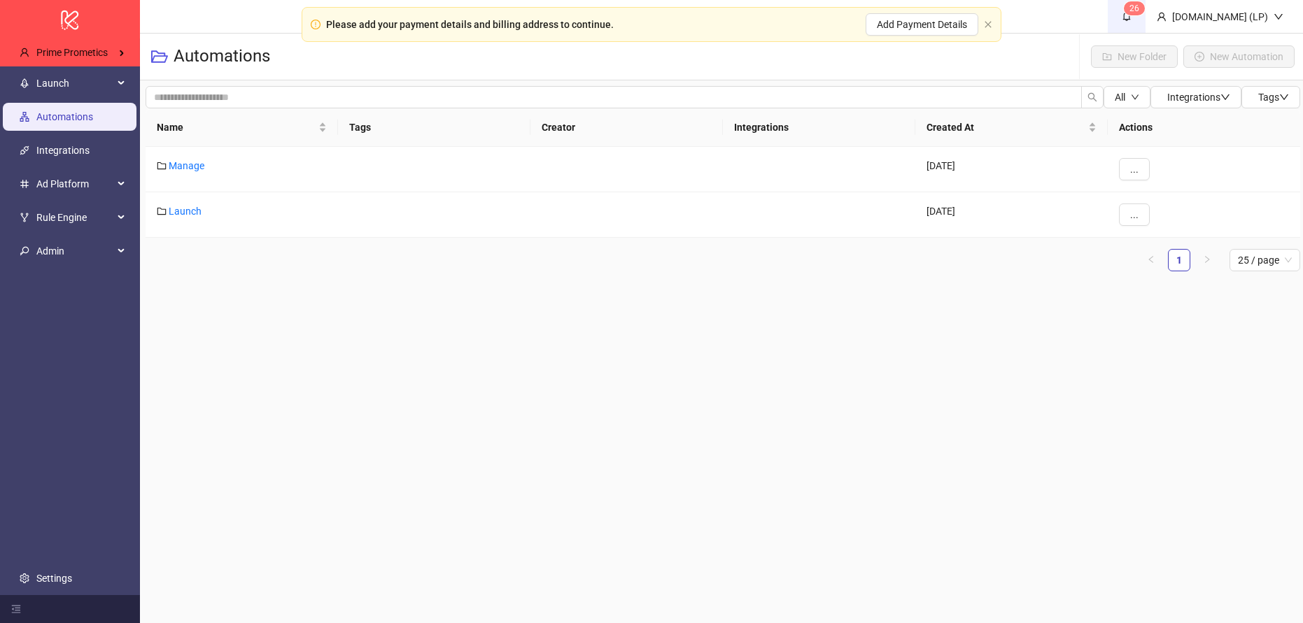
click at [1139, 10] on span "6" at bounding box center [1136, 8] width 5 height 10
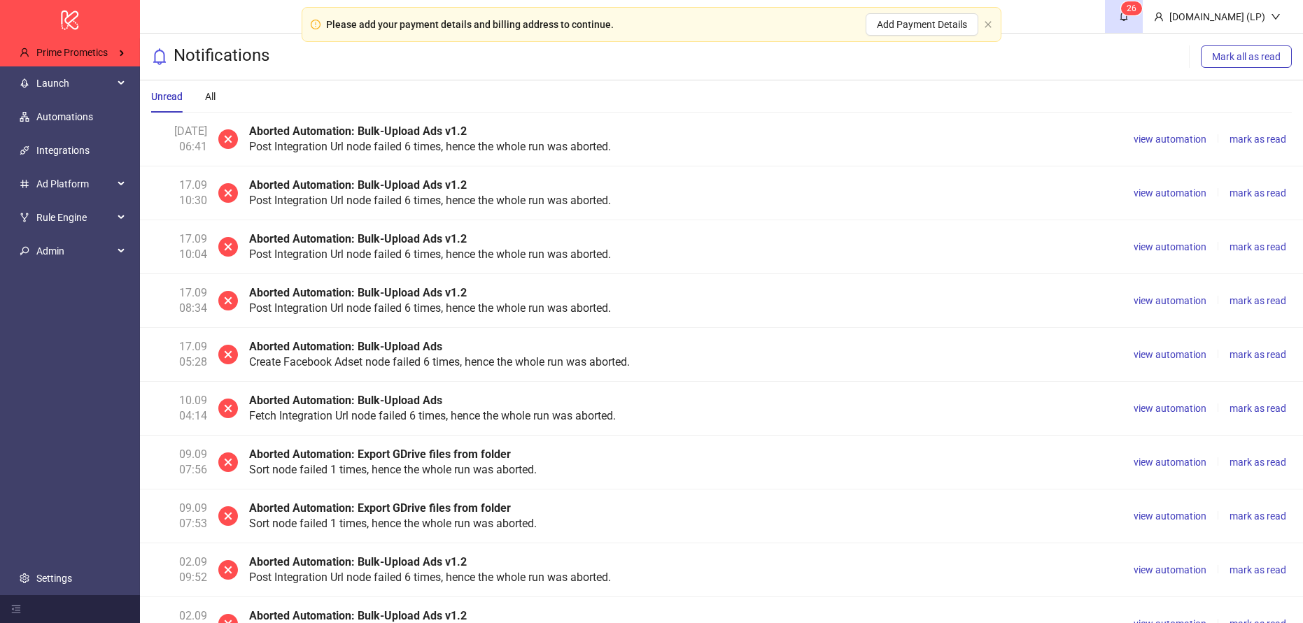
click at [337, 129] on b "Aborted Automation: Bulk-Upload Ads v1.2" at bounding box center [358, 131] width 218 height 13
click at [1152, 145] on button "view automation" at bounding box center [1170, 139] width 84 height 17
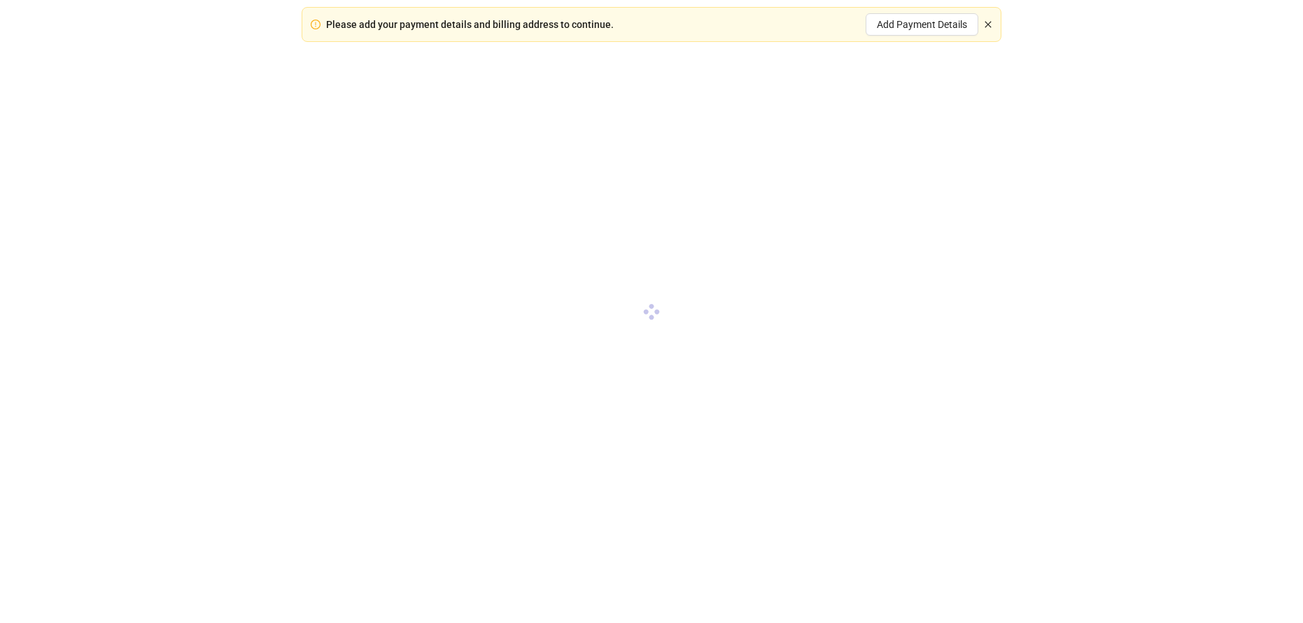
click at [986, 23] on icon "close" at bounding box center [988, 24] width 8 height 8
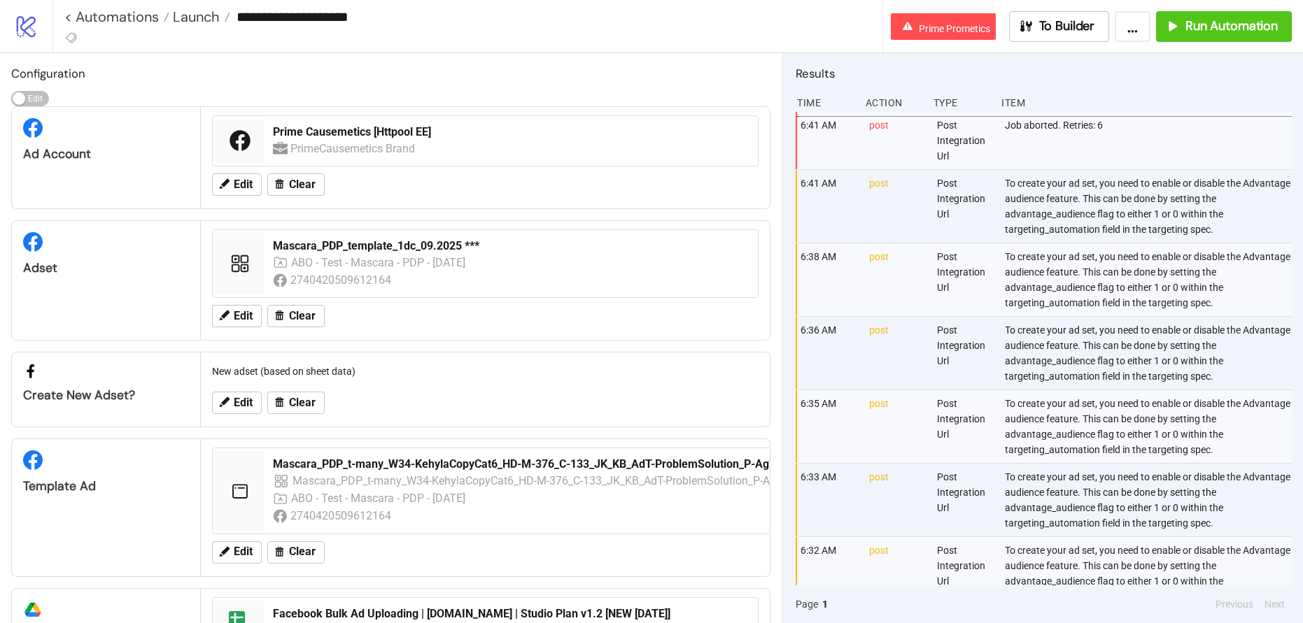
click at [313, 8] on input "**********" at bounding box center [555, 16] width 651 height 21
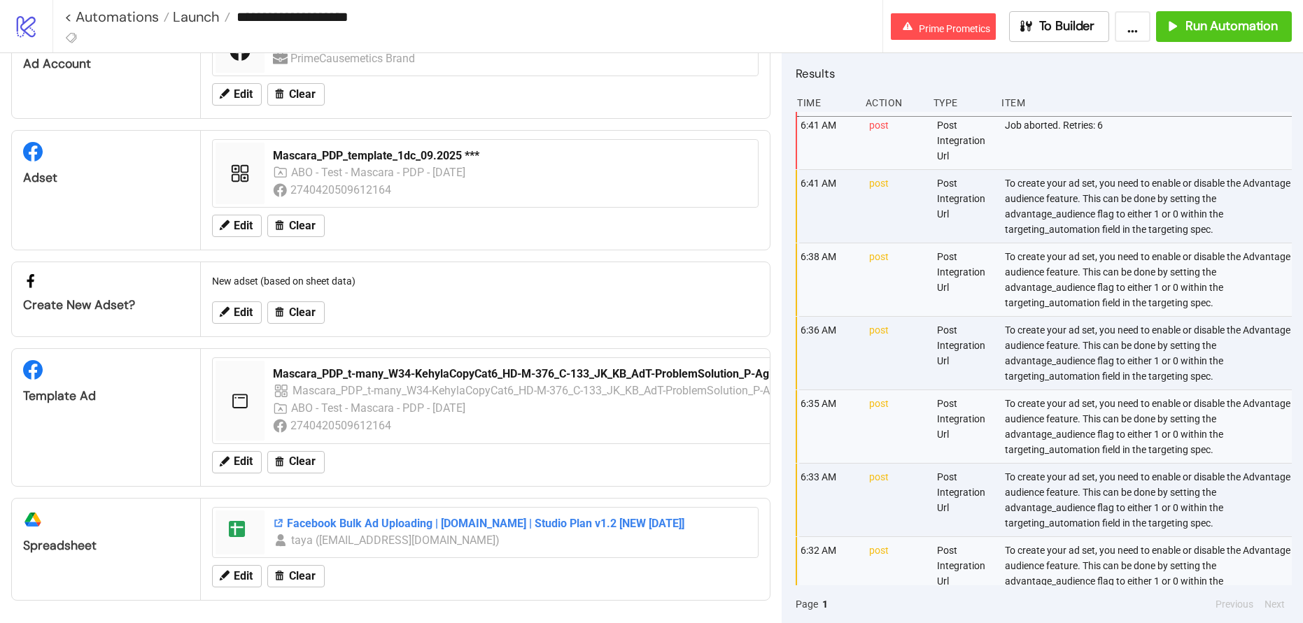
click at [318, 523] on div "Facebook Bulk Ad Uploading | Kitchn.io | Studio Plan v1.2 [NEW 18th June 2024]" at bounding box center [511, 523] width 476 height 15
click at [1090, 193] on div "To create your ad set, you need to enable or disable the Advantage audience fea…" at bounding box center [1149, 206] width 292 height 73
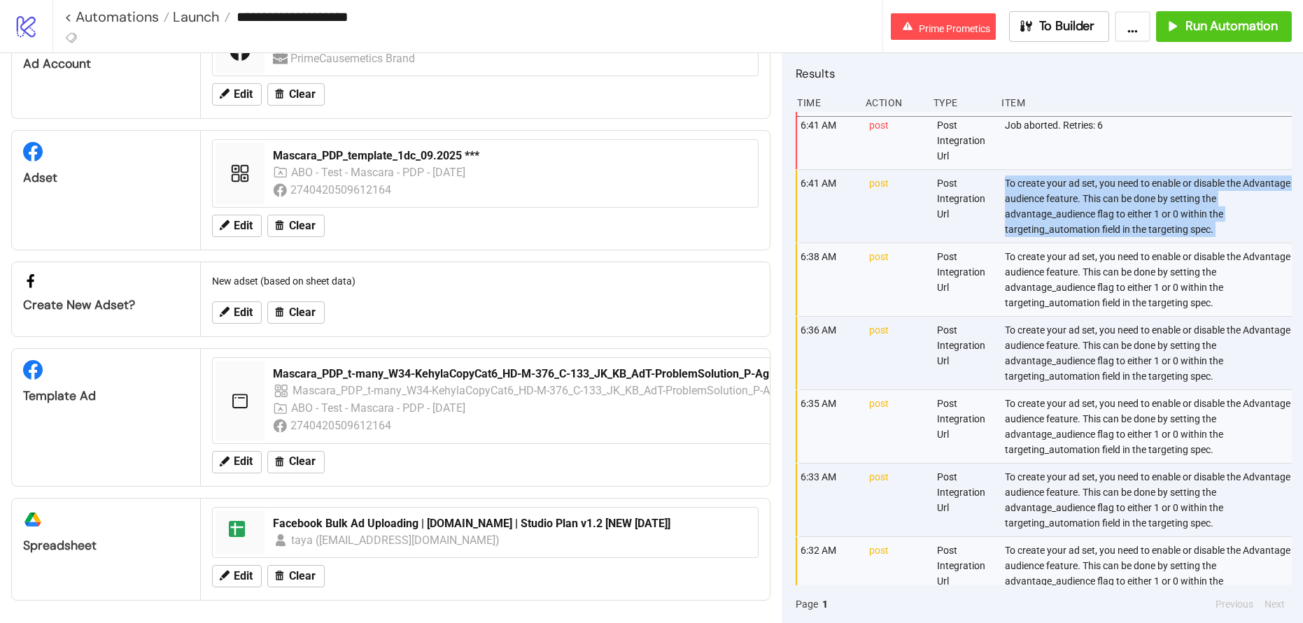
click at [1089, 193] on div "To create your ad set, you need to enable or disable the Advantage audience fea…" at bounding box center [1149, 206] width 292 height 73
copy div "To create your ad set, you need to enable or disable the Advantage audience fea…"
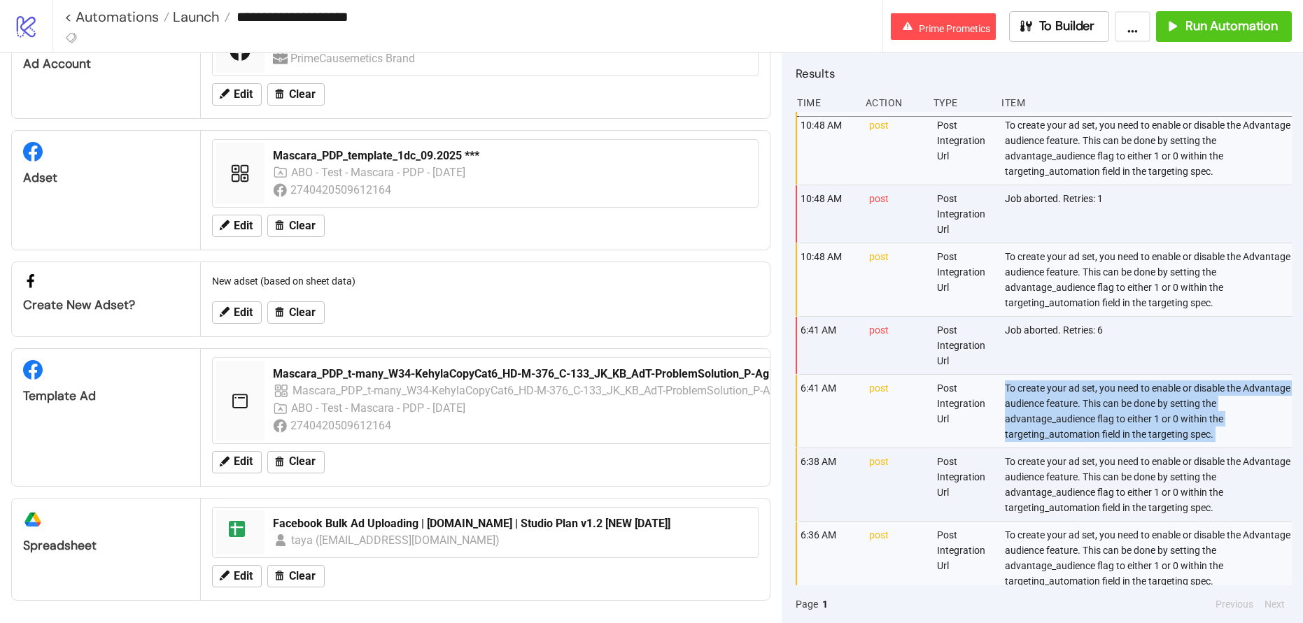
click at [32, 26] on icon "logo/logo-mobile" at bounding box center [26, 26] width 24 height 24
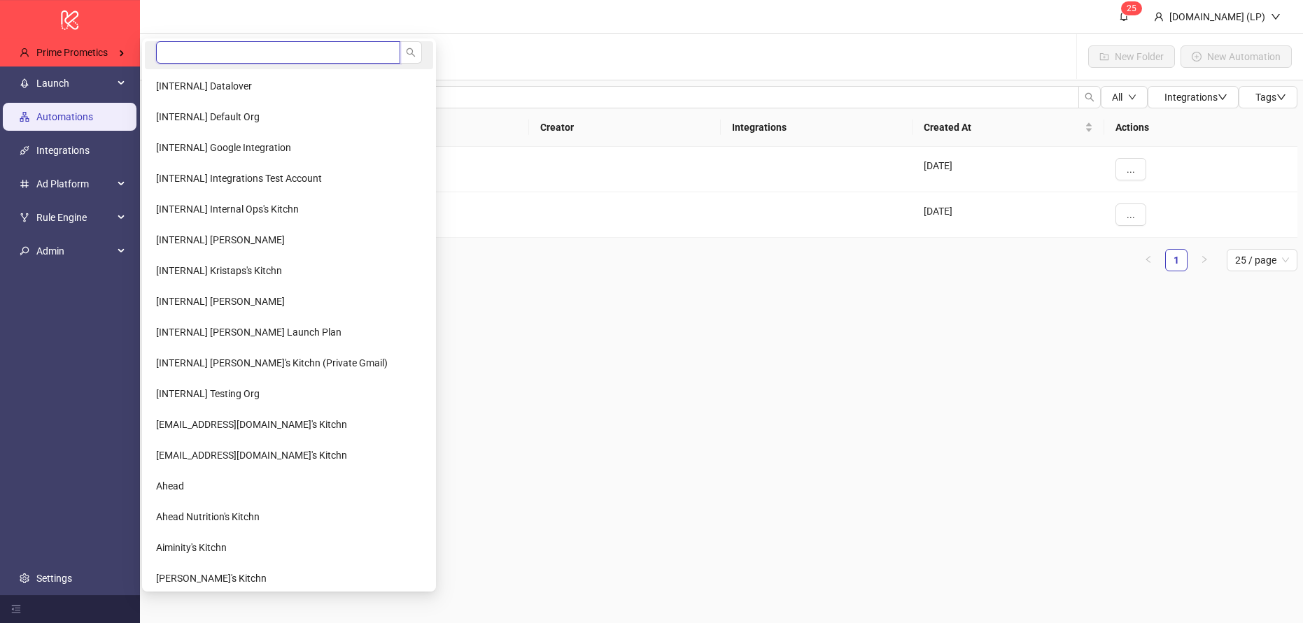
click at [182, 53] on input "search" at bounding box center [278, 52] width 244 height 22
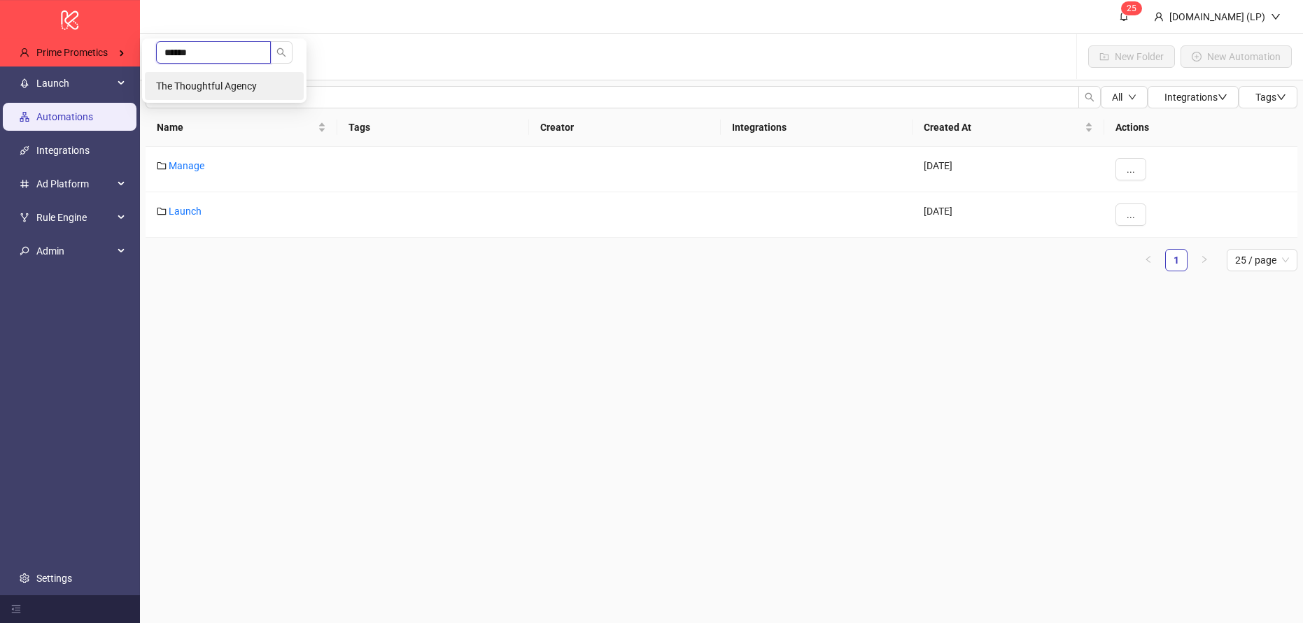
type input "******"
click at [182, 84] on span "The Thoughtful Agency" at bounding box center [206, 85] width 101 height 11
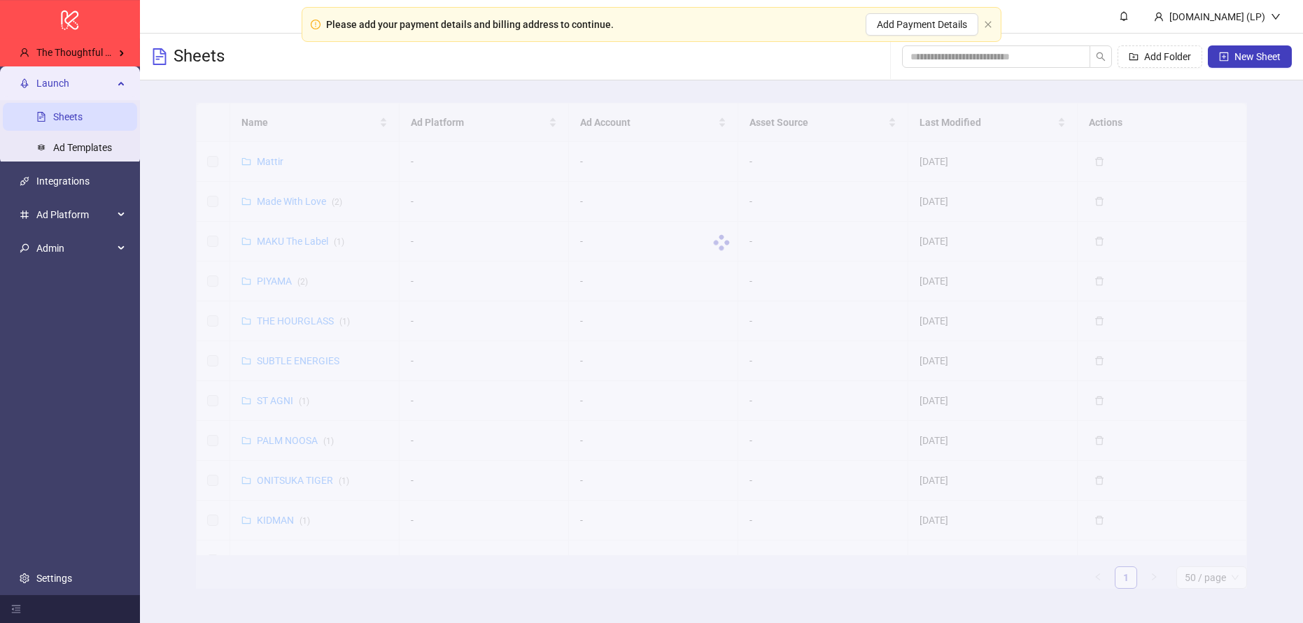
click at [992, 25] on div "Please add your payment details and billing address to continue. Add Payment De…" at bounding box center [652, 24] width 700 height 35
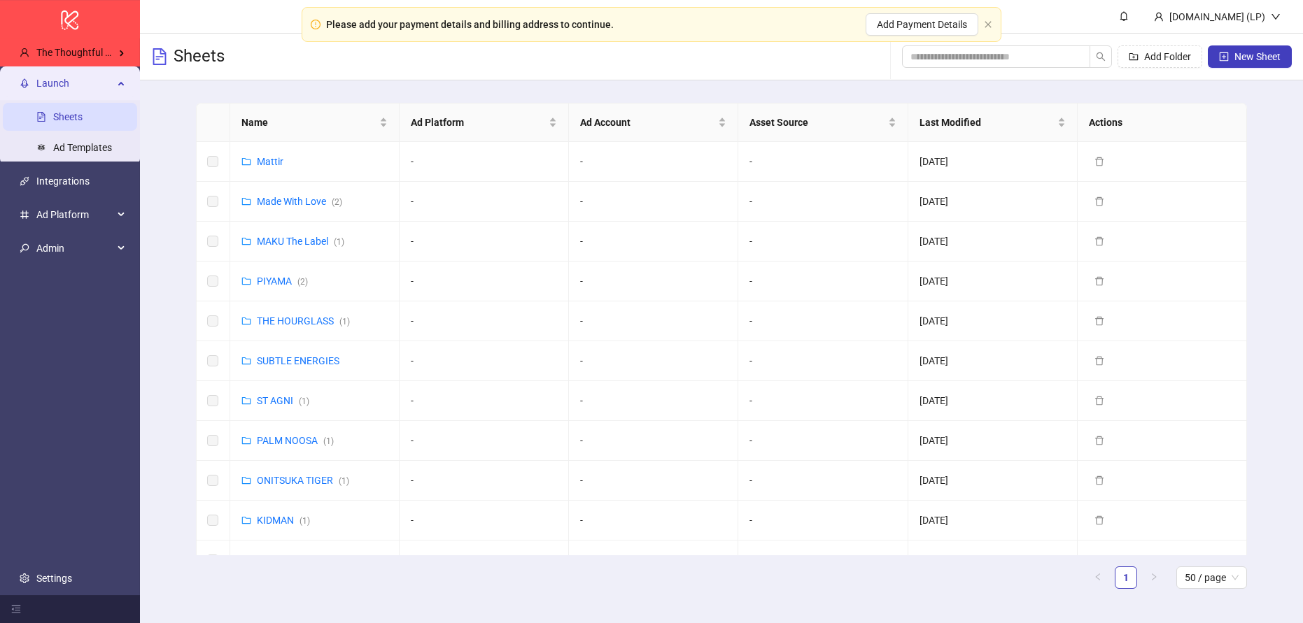
click at [992, 25] on div "Please add your payment details and billing address to continue. Add Payment De…" at bounding box center [652, 24] width 700 height 35
click at [193, 83] on main "Name Ad Platform Ad Account Asset Source Last Modified Actions Mattir - - - 09/…" at bounding box center [721, 351] width 1073 height 542
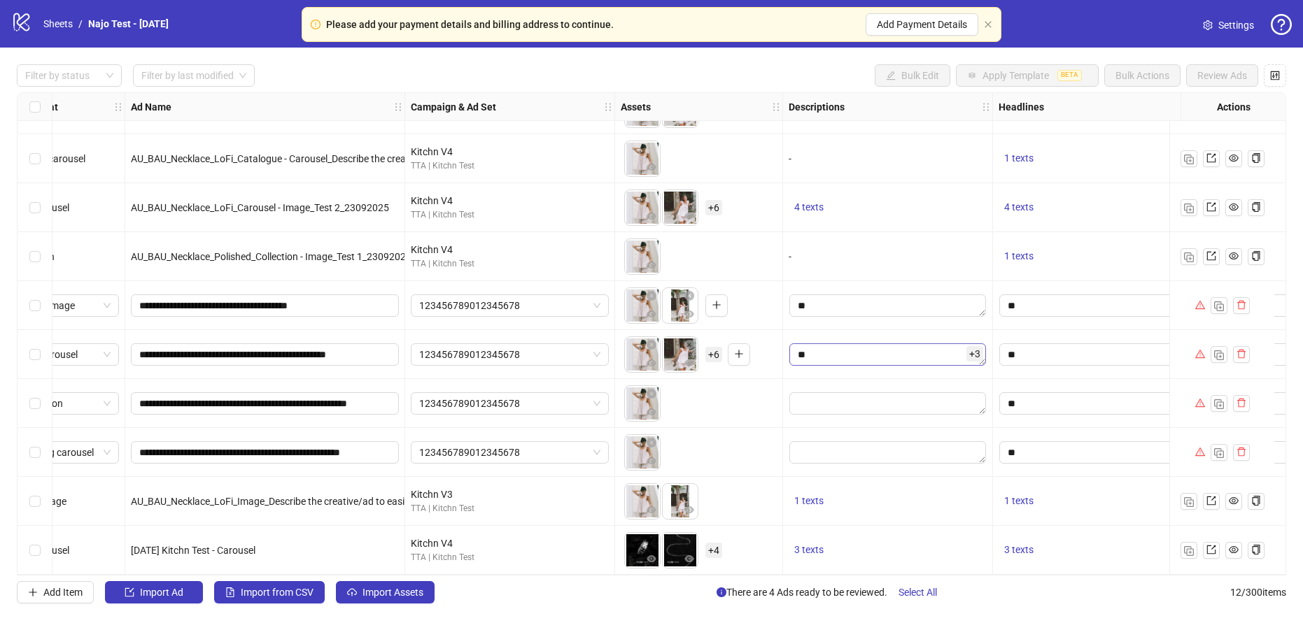
scroll to position [139, 0]
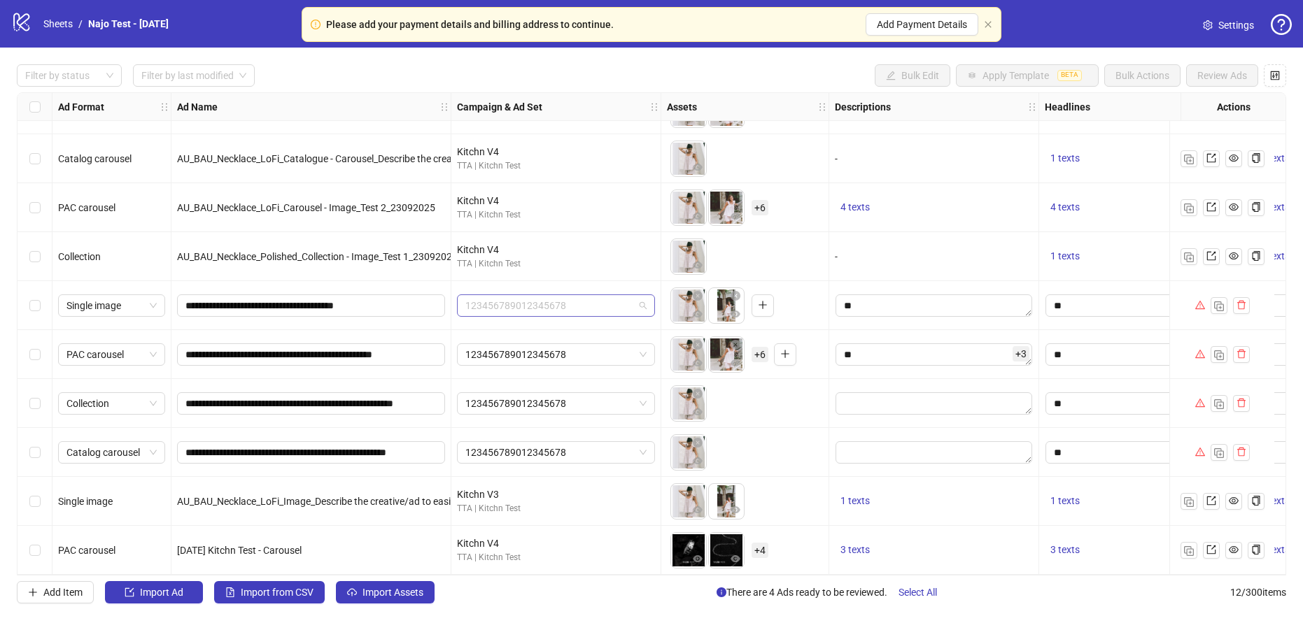
click at [584, 300] on span "123456789012345678" at bounding box center [555, 305] width 181 height 21
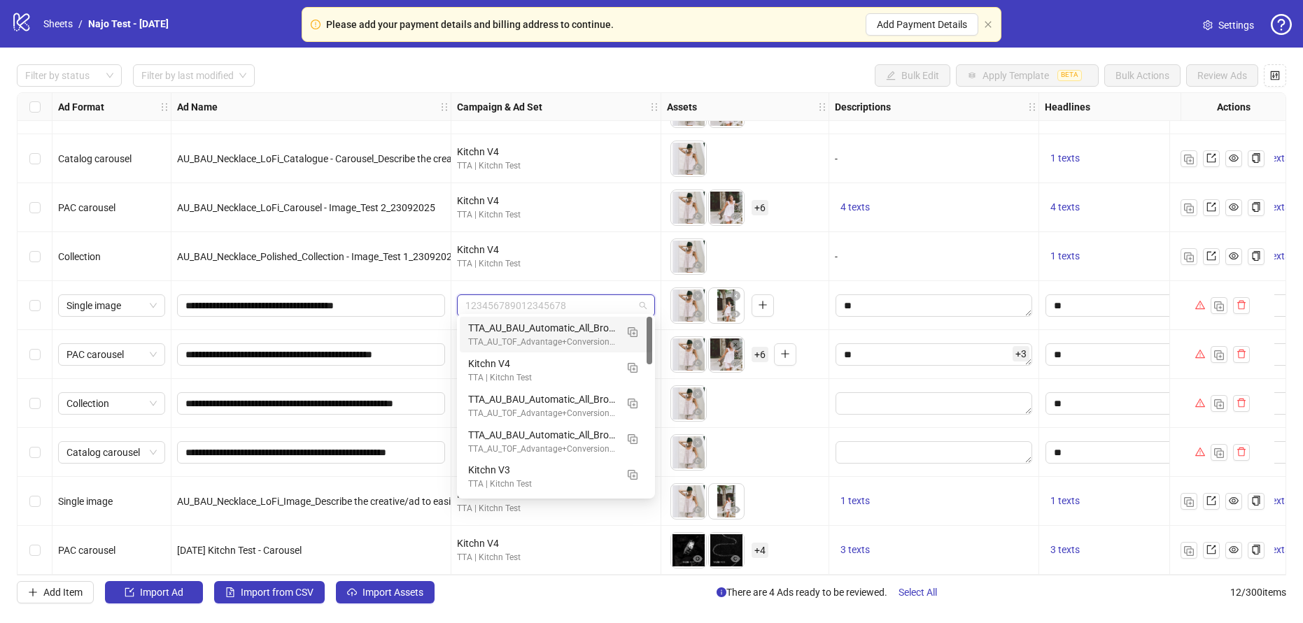
click at [584, 300] on span "123456789012345678" at bounding box center [555, 305] width 181 height 21
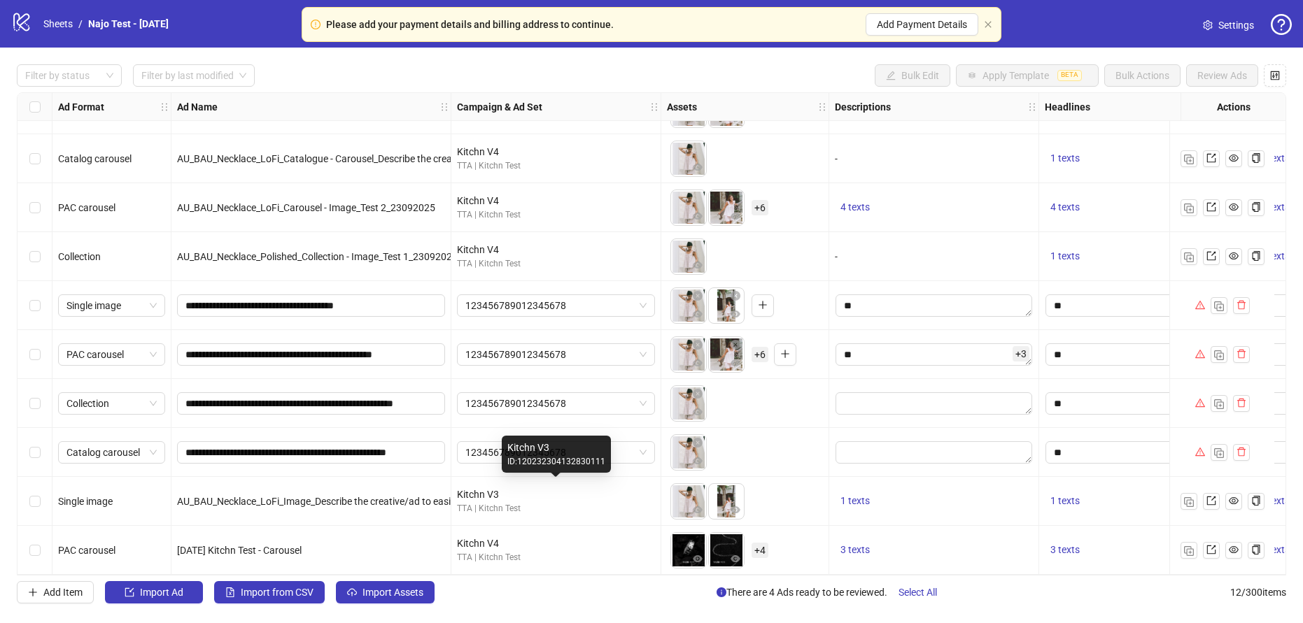
click at [497, 487] on div "Kitchn V3" at bounding box center [556, 494] width 198 height 15
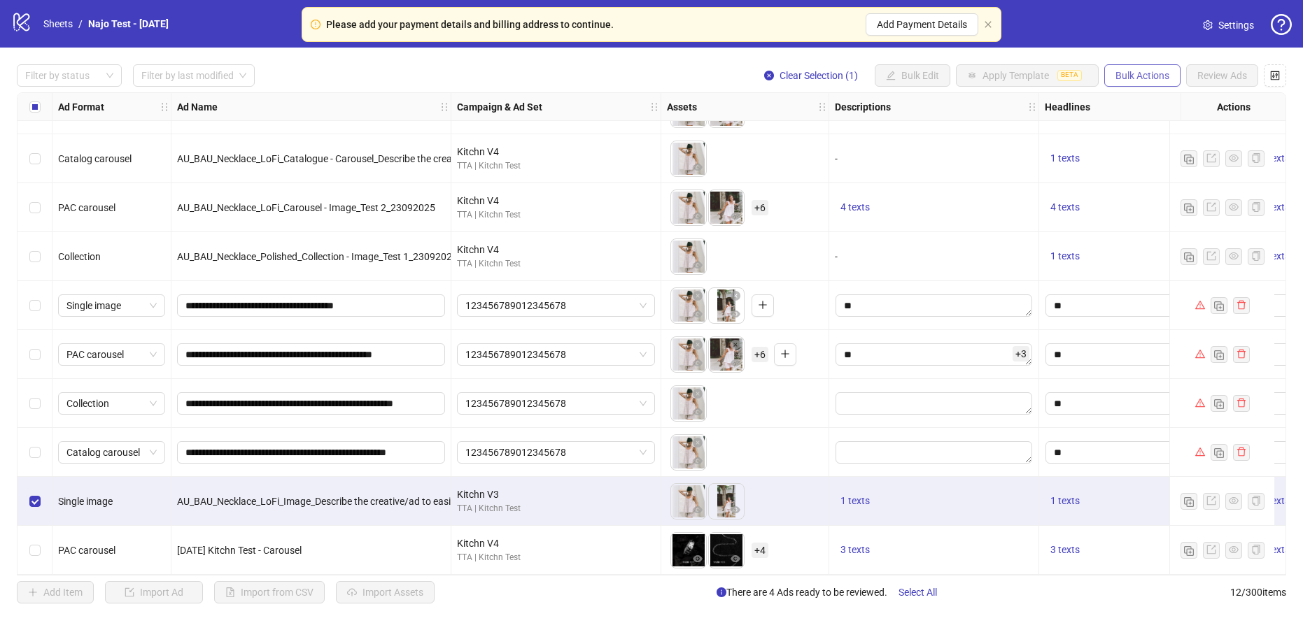
click at [1149, 76] on span "Bulk Actions" at bounding box center [1142, 75] width 54 height 11
click at [1115, 188] on span "Export" at bounding box center [1162, 192] width 96 height 15
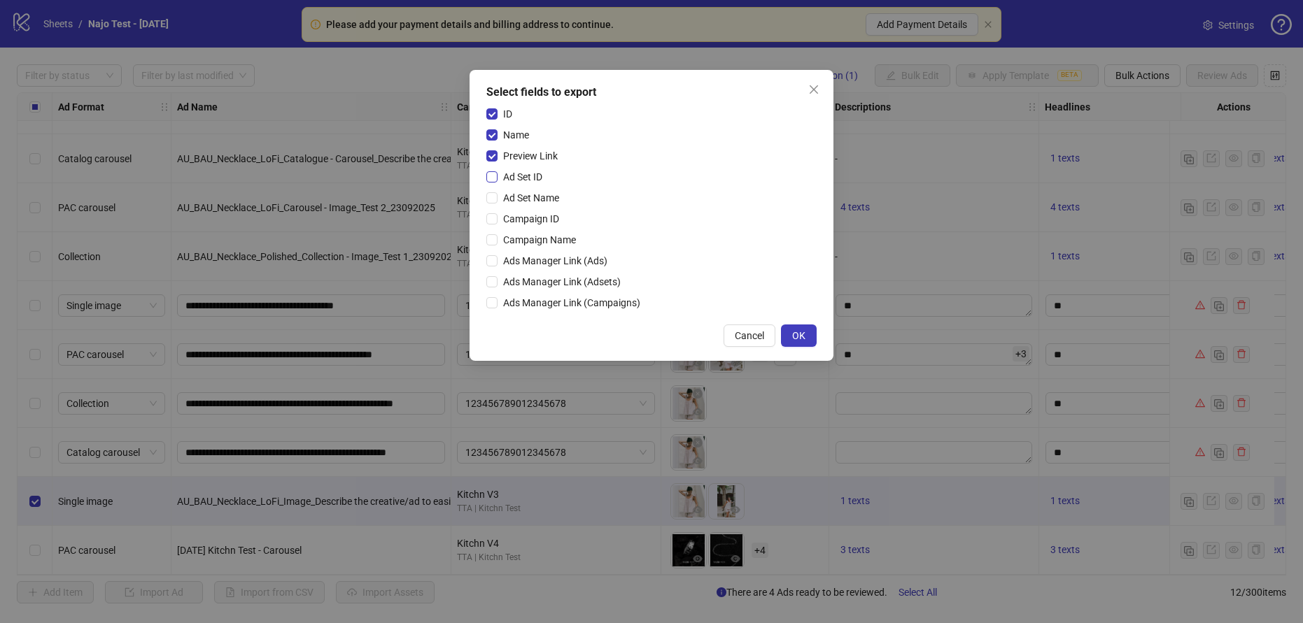
click at [497, 173] on span "Ad Set ID" at bounding box center [522, 176] width 50 height 15
click at [504, 123] on div "ID Name Preview Link Ad Set ID Ad Set Name Campaign ID Campaign Name Ads Manage…" at bounding box center [651, 211] width 330 height 210
click at [504, 118] on span "ID" at bounding box center [507, 113] width 20 height 15
click at [498, 151] on span "Preview Link" at bounding box center [530, 155] width 66 height 15
click at [800, 330] on span "OK" at bounding box center [798, 335] width 13 height 11
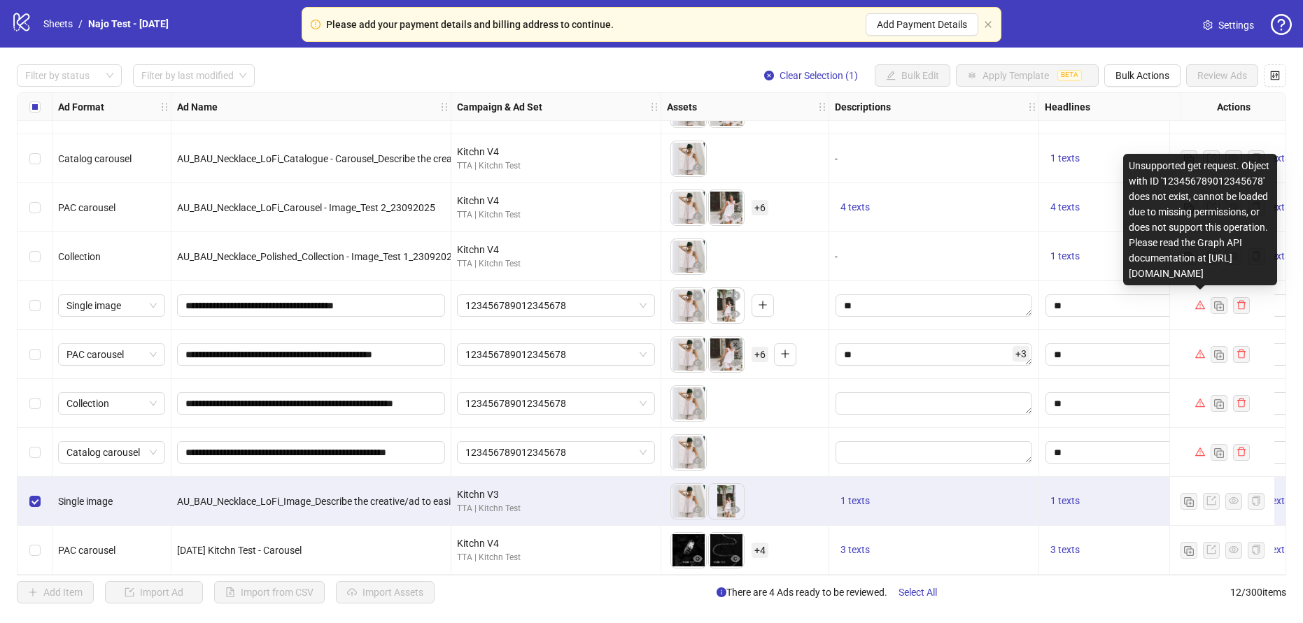
click at [1182, 164] on div "Unsupported get request. Object with ID '123456789012345678' does not exist, ca…" at bounding box center [1200, 220] width 154 height 132
copy div "123456789012345678"
click at [1198, 169] on div "Unsupported get request. Object with ID '123456789012345678' does not exist, ca…" at bounding box center [1200, 220] width 154 height 132
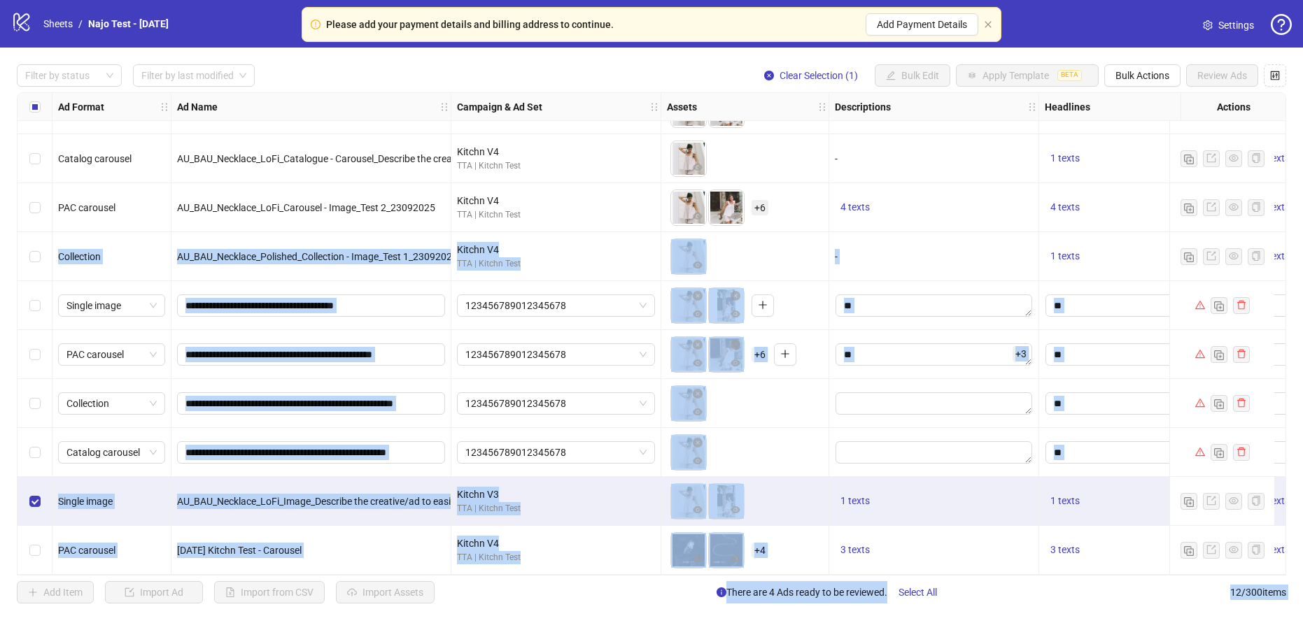
drag, startPoint x: 1208, startPoint y: 269, endPoint x: 1178, endPoint y: 221, distance: 56.5
click at [1159, 190] on body "Please add your payment details and billing address to continue. Add Payment De…" at bounding box center [651, 311] width 1303 height 623
click at [1194, 290] on div at bounding box center [1221, 305] width 105 height 49
drag, startPoint x: 1212, startPoint y: 274, endPoint x: 1157, endPoint y: 198, distance: 93.6
click at [1157, 198] on body "Please add your payment details and billing address to continue. Add Payment De…" at bounding box center [651, 311] width 1303 height 623
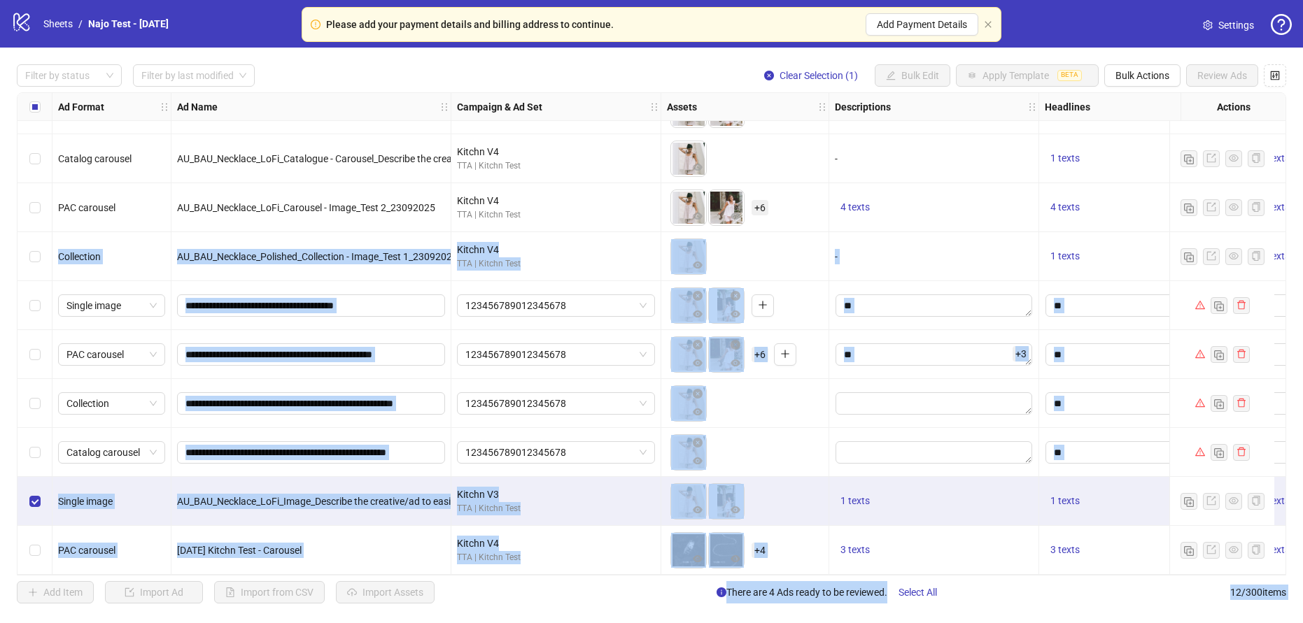
click at [1198, 301] on icon "warning" at bounding box center [1200, 305] width 10 height 10
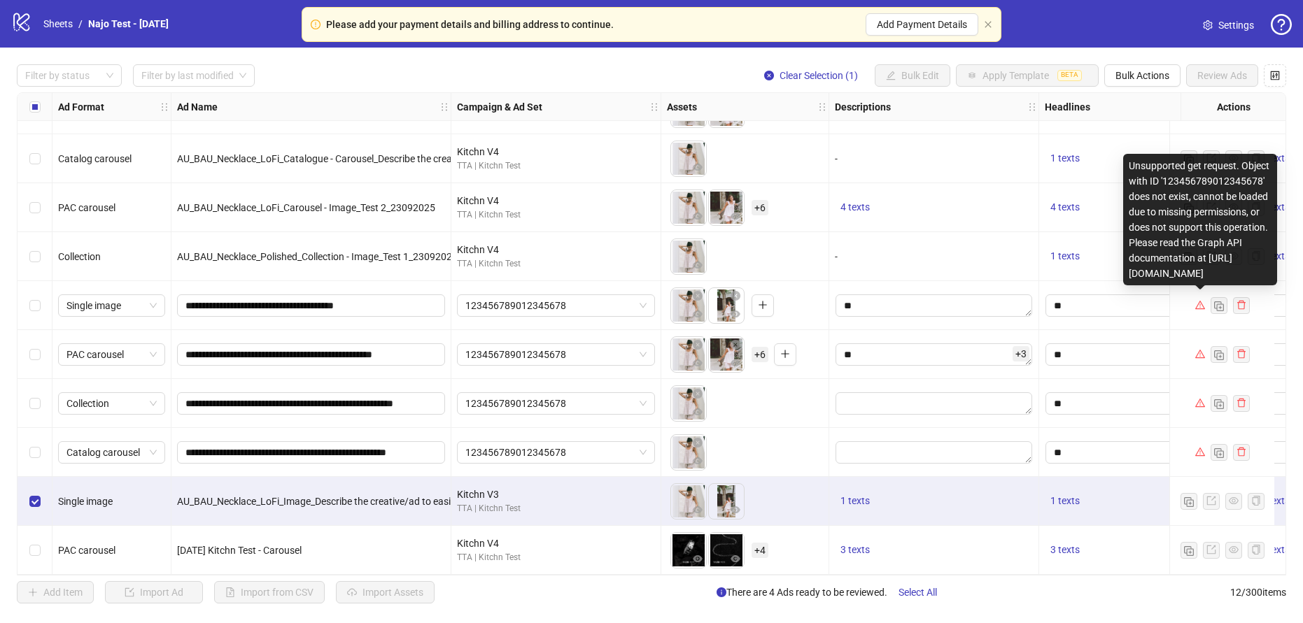
copy div "supported get request. Object with ID '123456789012345678' does not exist, cann…"
drag, startPoint x: 1221, startPoint y: 274, endPoint x: 1139, endPoint y: 157, distance: 142.1
click at [1139, 157] on div "Unsupported get request. Object with ID '123456789012345678' does not exist, ca…" at bounding box center [1200, 220] width 154 height 132
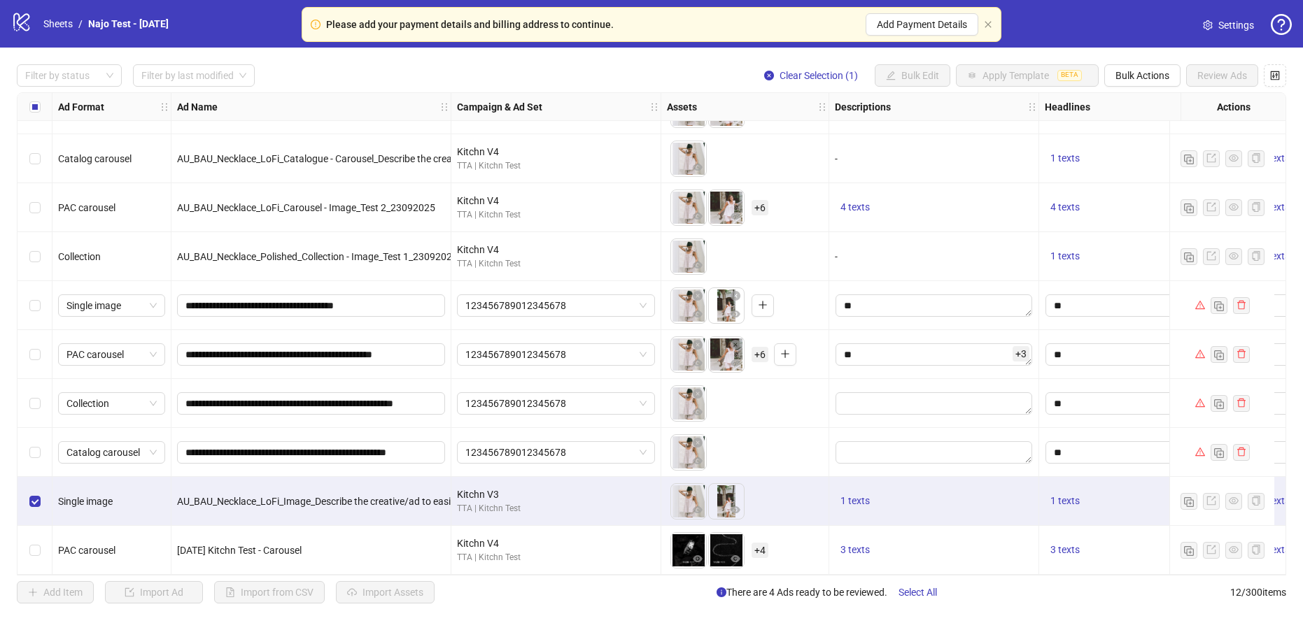
click at [22, 27] on icon at bounding box center [21, 22] width 16 height 18
click at [24, 27] on icon "logo/logo-mobile" at bounding box center [21, 21] width 21 height 21
click at [70, 24] on link "Sheets" at bounding box center [58, 23] width 35 height 15
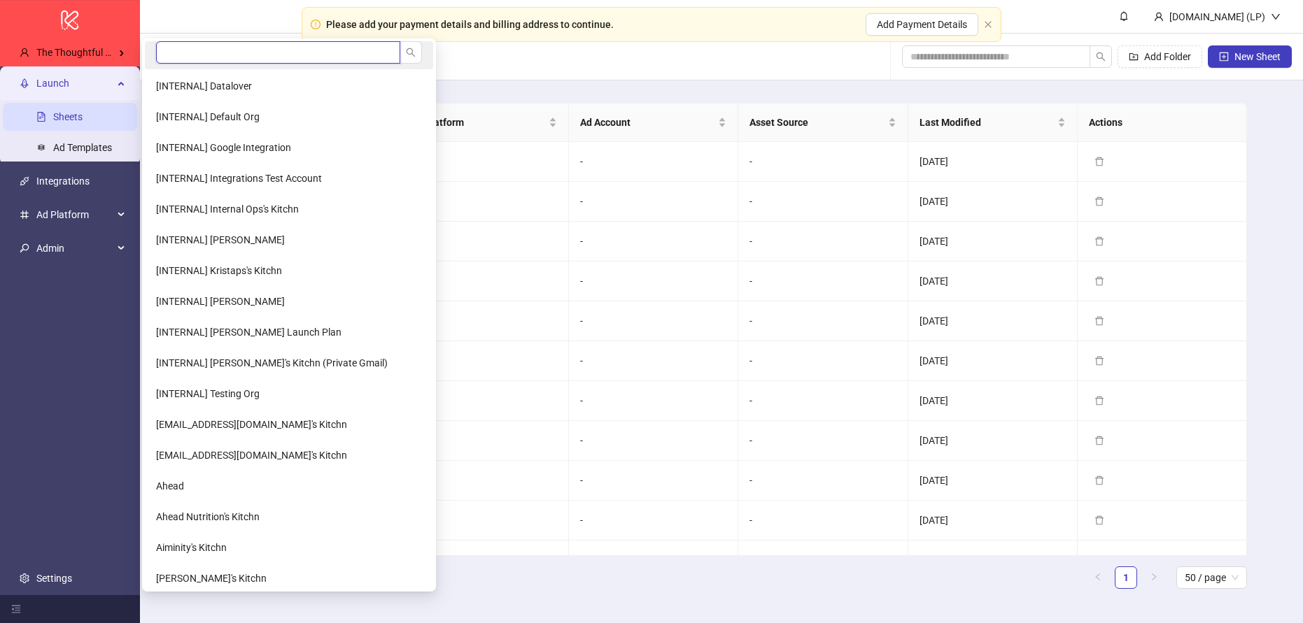
click at [175, 52] on input "search" at bounding box center [278, 52] width 244 height 22
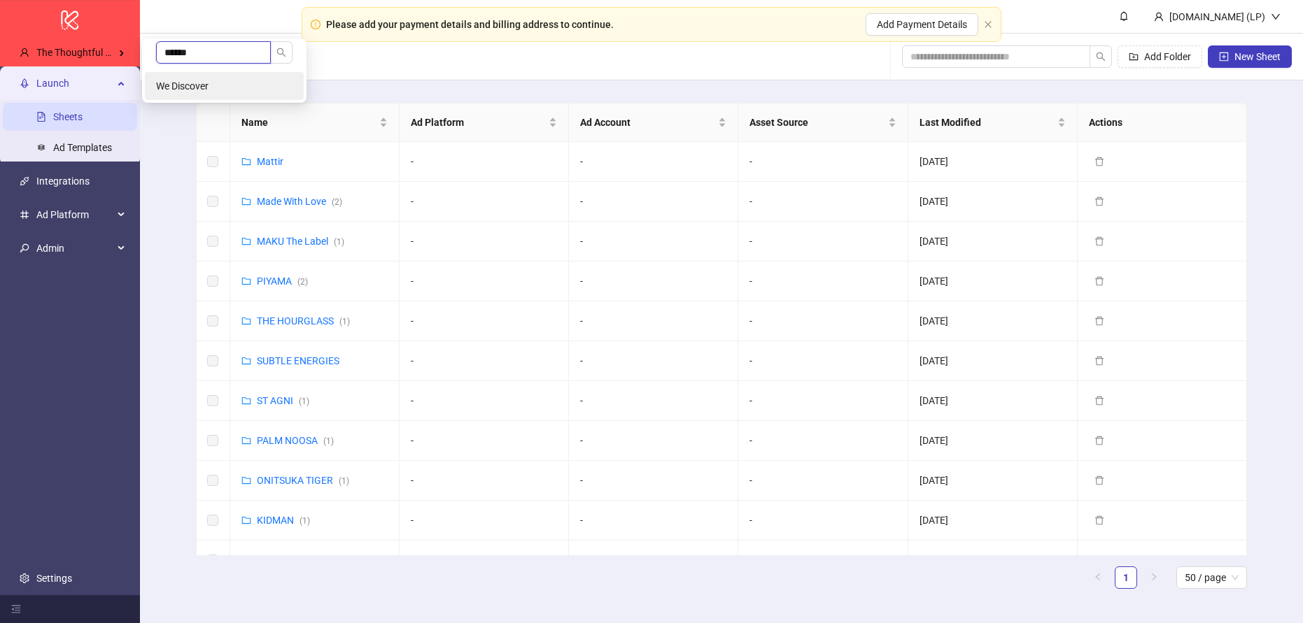
type input "******"
click at [224, 90] on li "We Discover" at bounding box center [224, 86] width 159 height 28
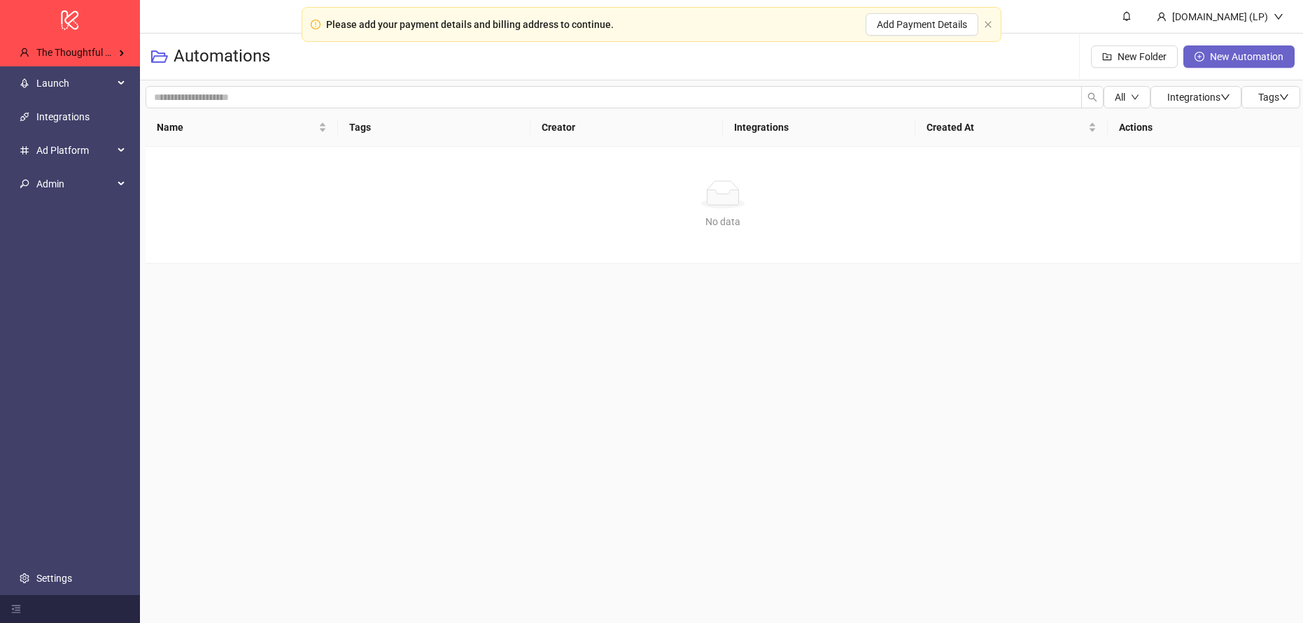
click at [1267, 62] on span "New Automation" at bounding box center [1246, 56] width 73 height 11
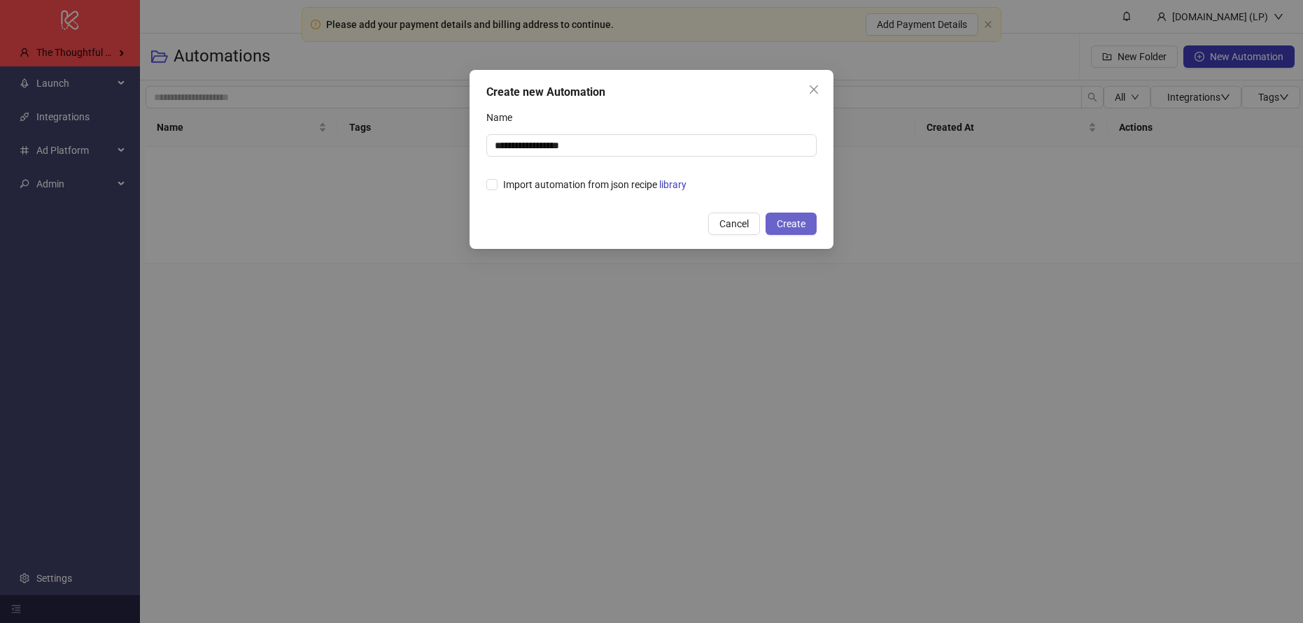
click at [806, 225] on button "Create" at bounding box center [790, 224] width 51 height 22
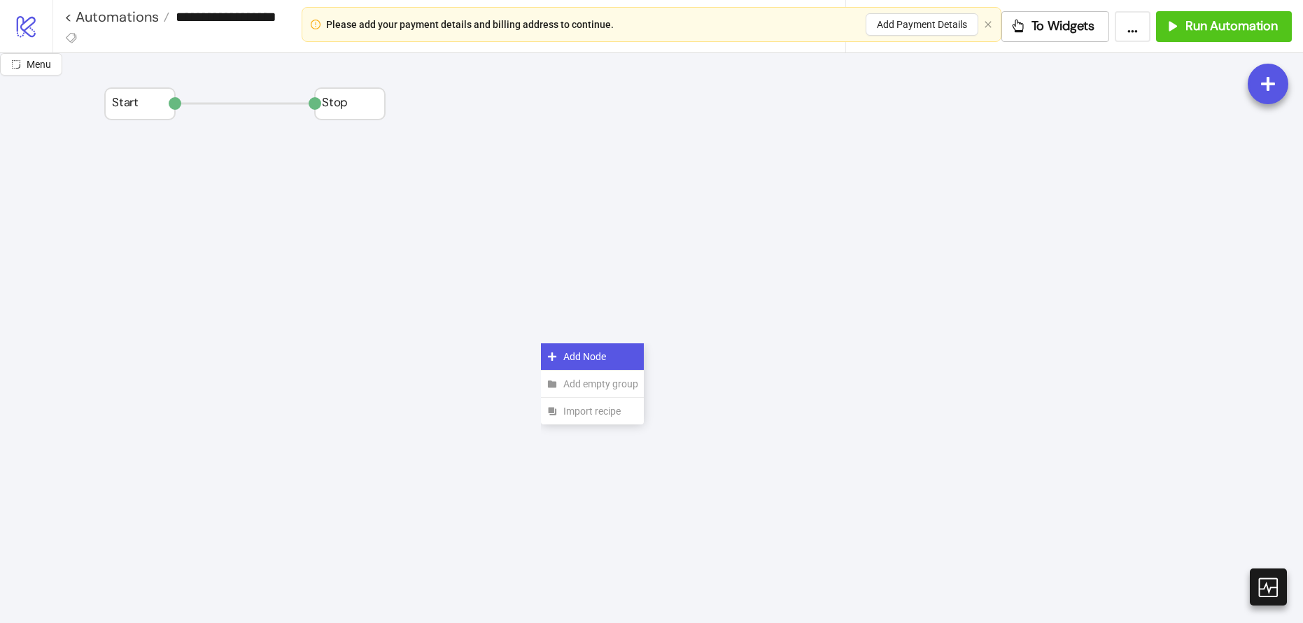
click at [568, 360] on span "Add Node" at bounding box center [600, 356] width 75 height 15
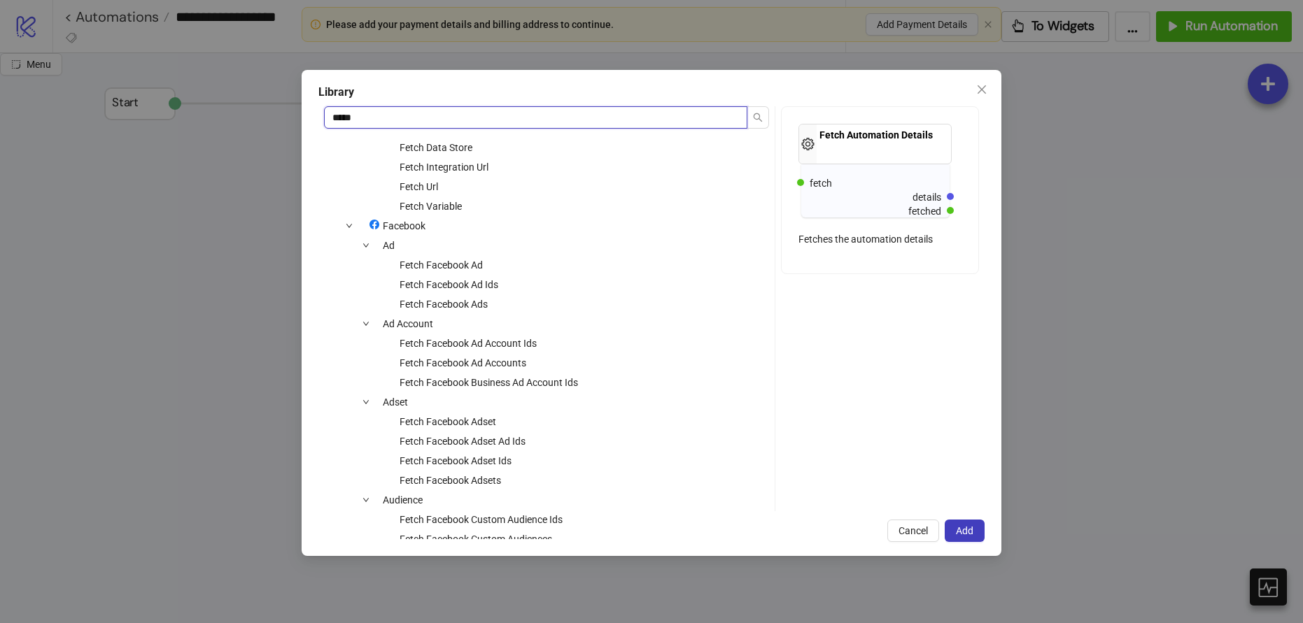
scroll to position [104, 0]
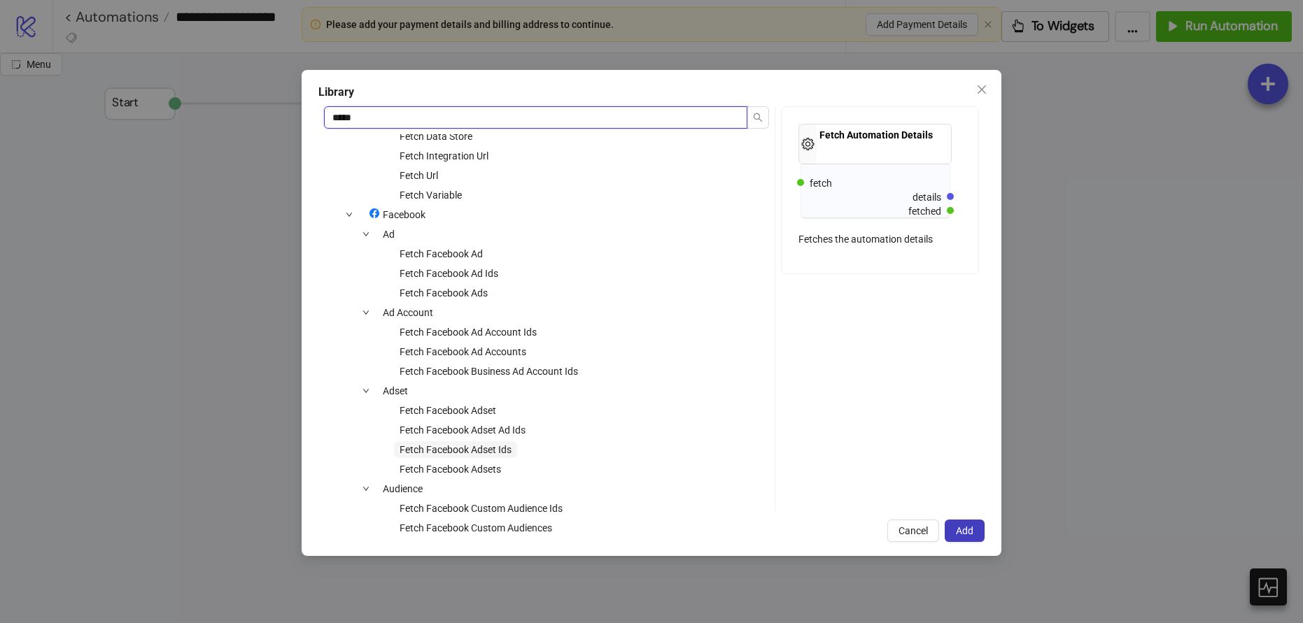
type input "*****"
click at [476, 454] on span "Fetch Facebook Adset Ids" at bounding box center [455, 449] width 112 height 11
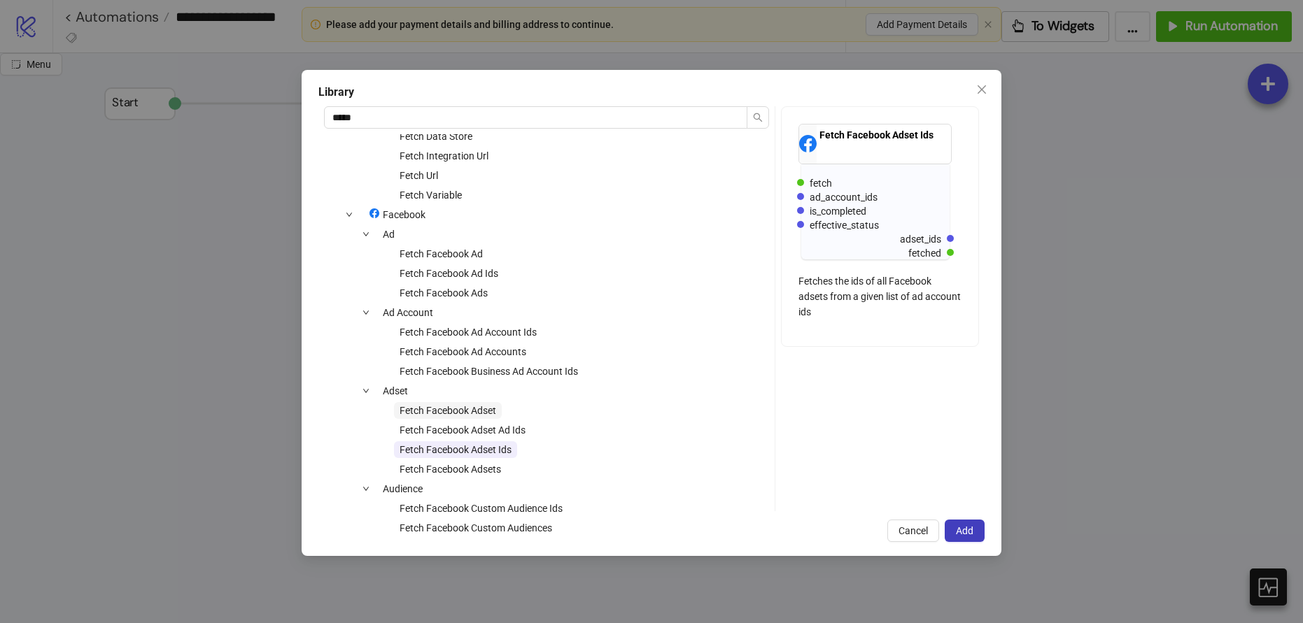
click at [476, 411] on span "Fetch Facebook Adset" at bounding box center [447, 410] width 97 height 11
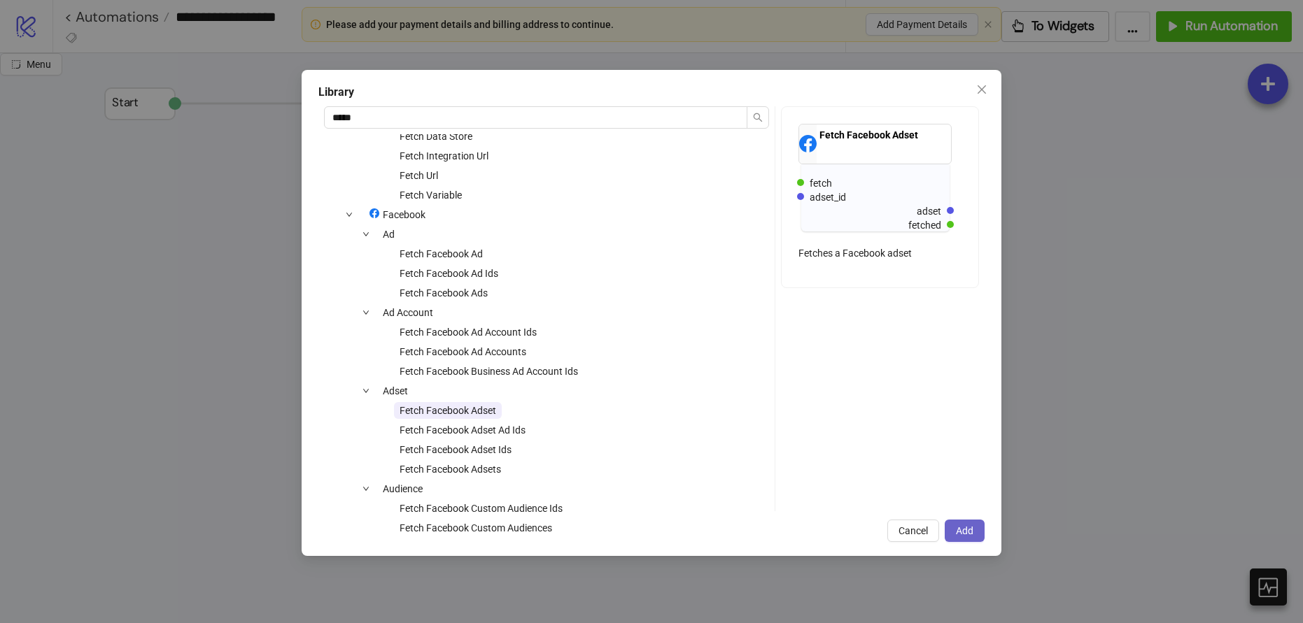
click at [959, 528] on span "Add" at bounding box center [964, 530] width 17 height 11
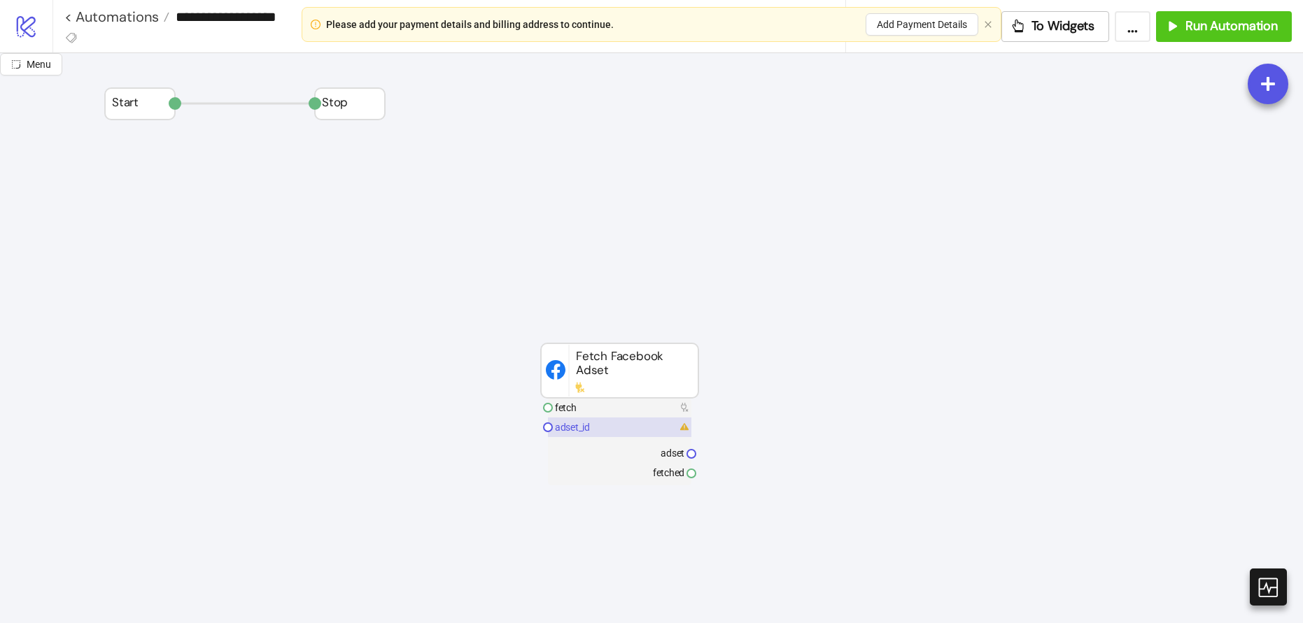
click at [577, 430] on text "adset_id" at bounding box center [572, 427] width 35 height 11
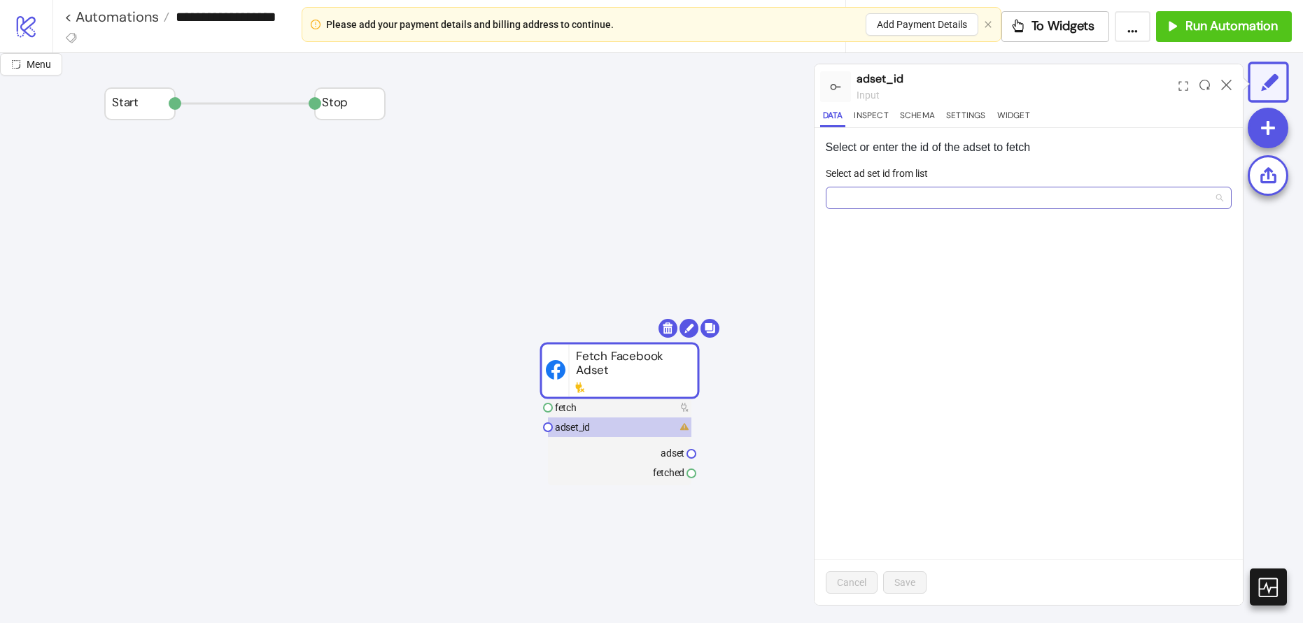
click at [871, 204] on input "Select ad set id from list" at bounding box center [1022, 198] width 376 height 21
paste input "**********"
type input "**********"
click at [928, 299] on span "Add new ID" at bounding box center [943, 301] width 49 height 11
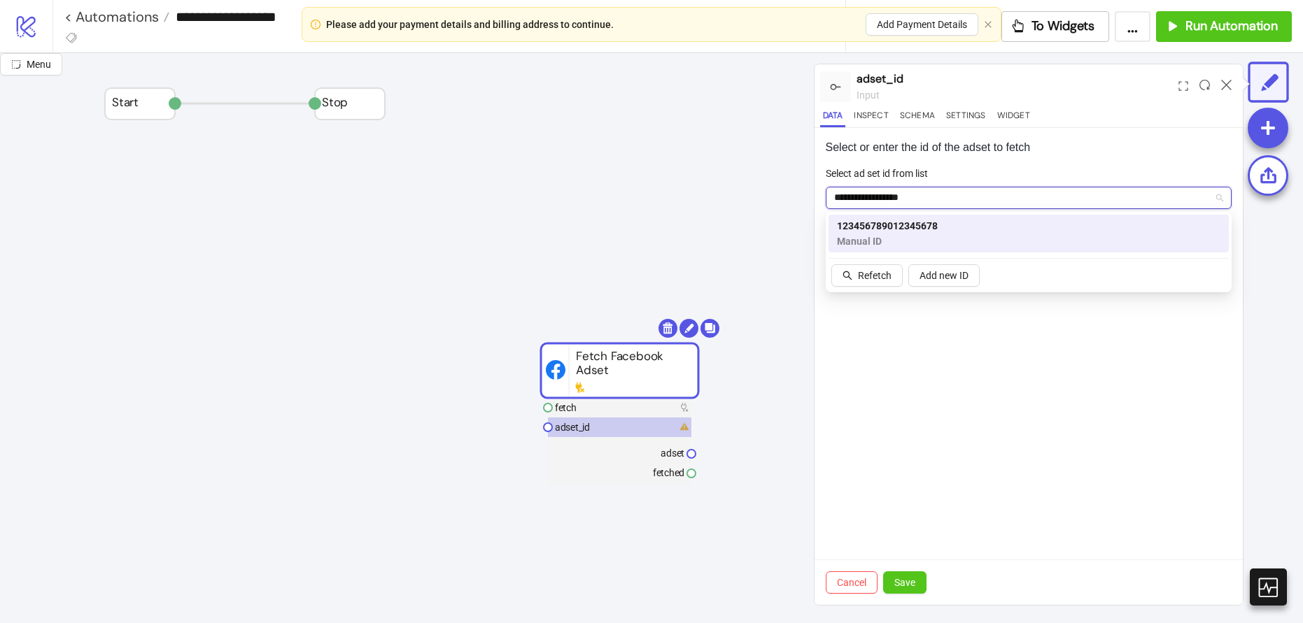
click at [935, 227] on span "123456789012345678" at bounding box center [887, 225] width 101 height 15
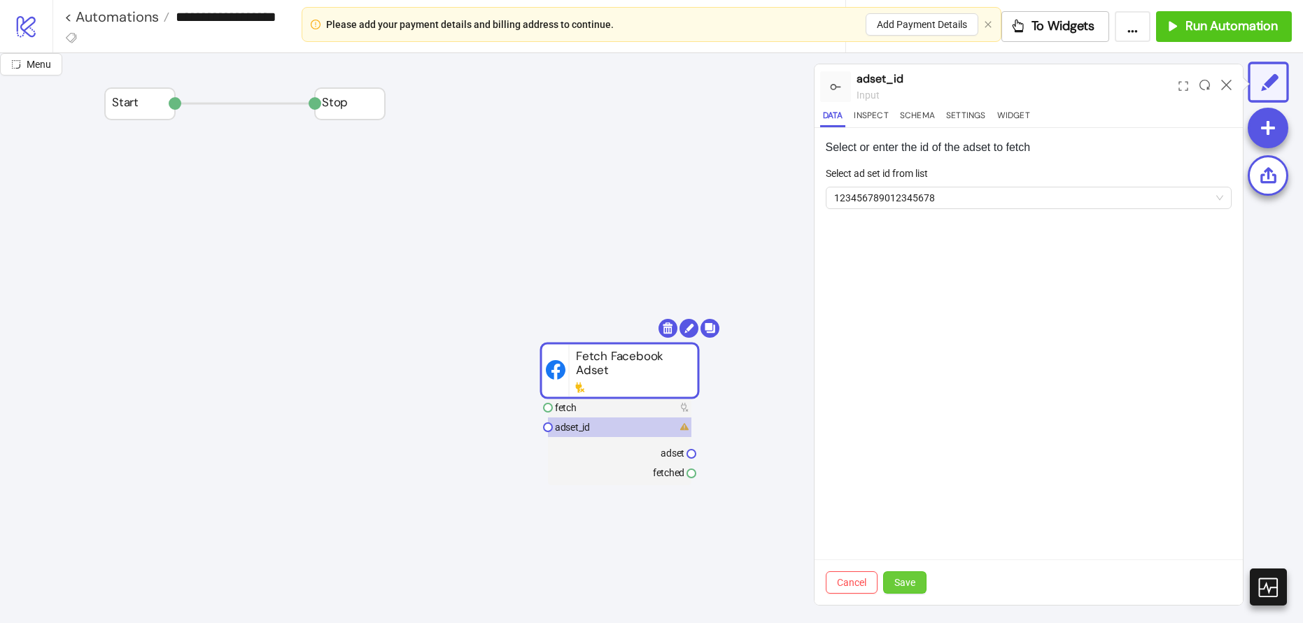
click at [912, 577] on span "Save" at bounding box center [904, 582] width 21 height 11
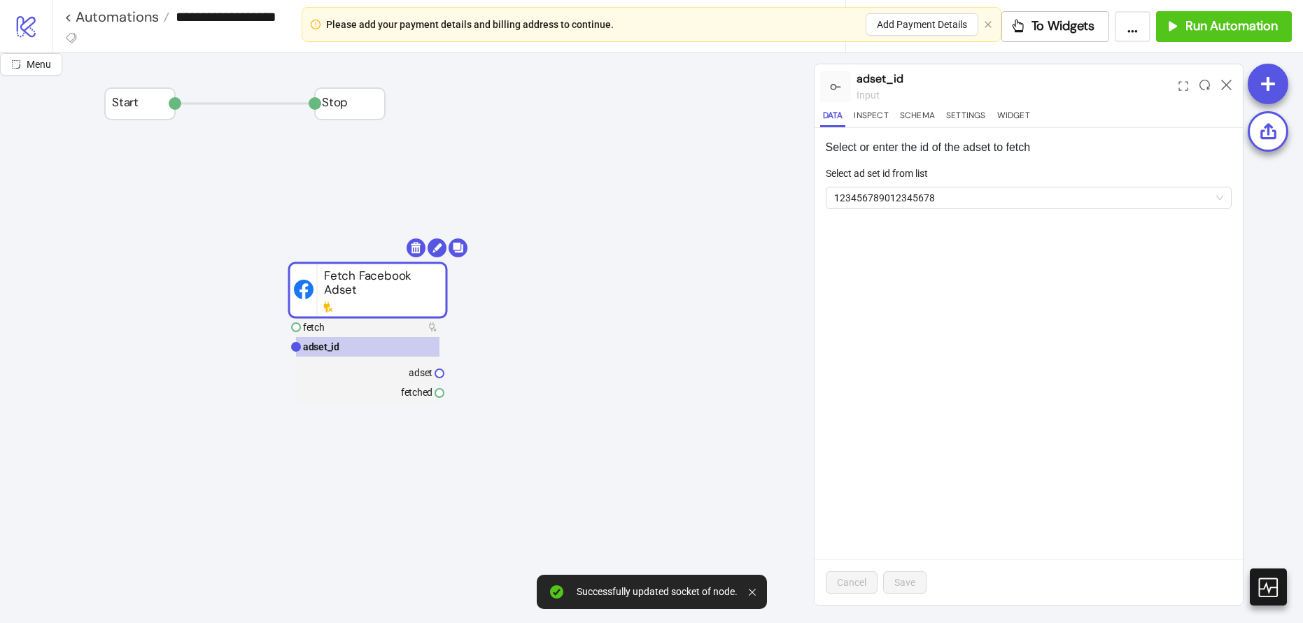
drag, startPoint x: 609, startPoint y: 374, endPoint x: 354, endPoint y: 289, distance: 269.0
click at [354, 289] on rect at bounding box center [367, 290] width 157 height 55
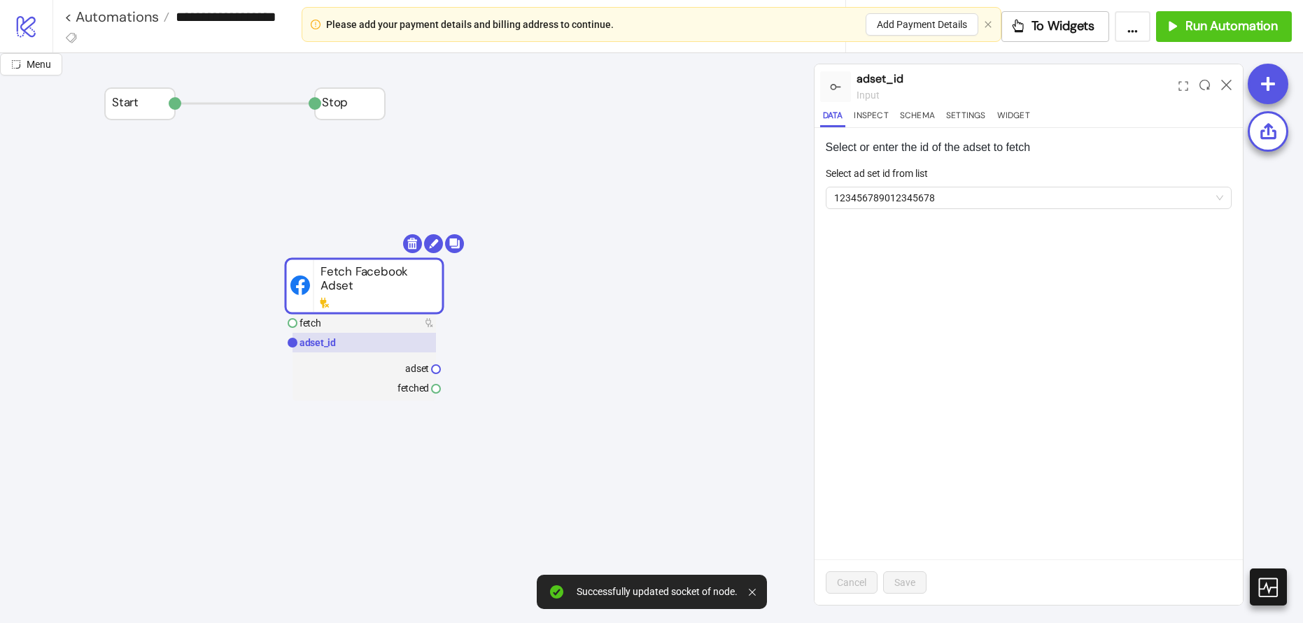
click at [324, 334] on rect at bounding box center [363, 343] width 143 height 20
click at [333, 321] on rect at bounding box center [363, 323] width 143 height 20
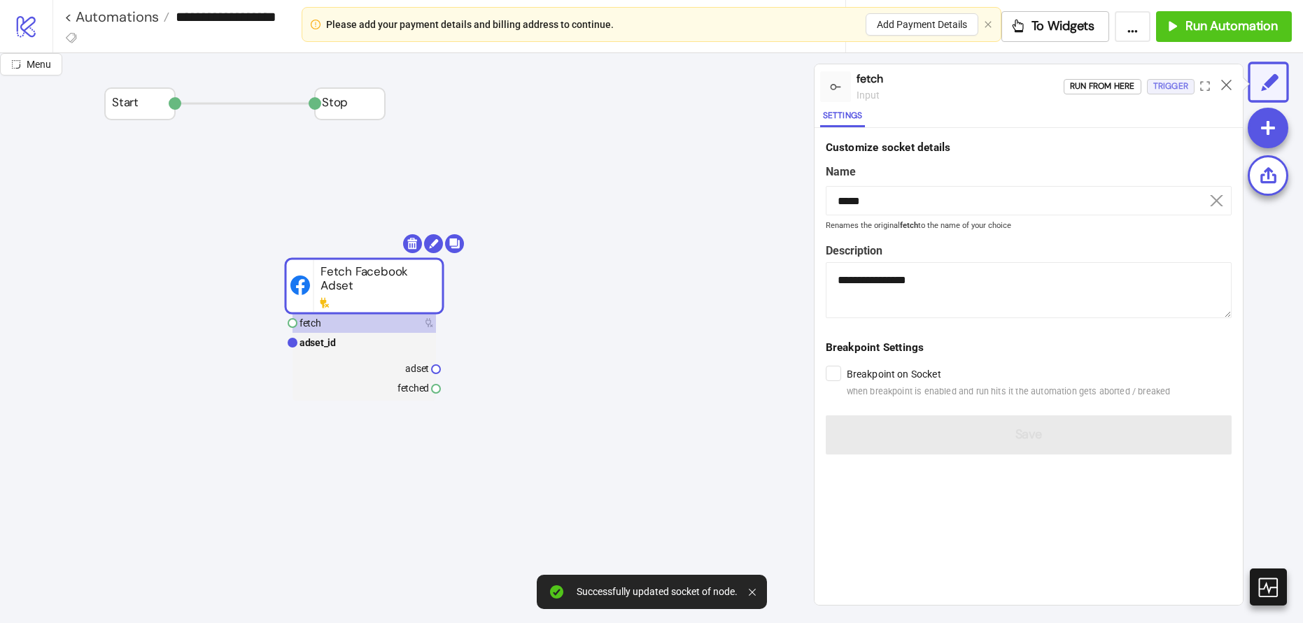
click at [1159, 87] on div "Trigger" at bounding box center [1170, 86] width 35 height 16
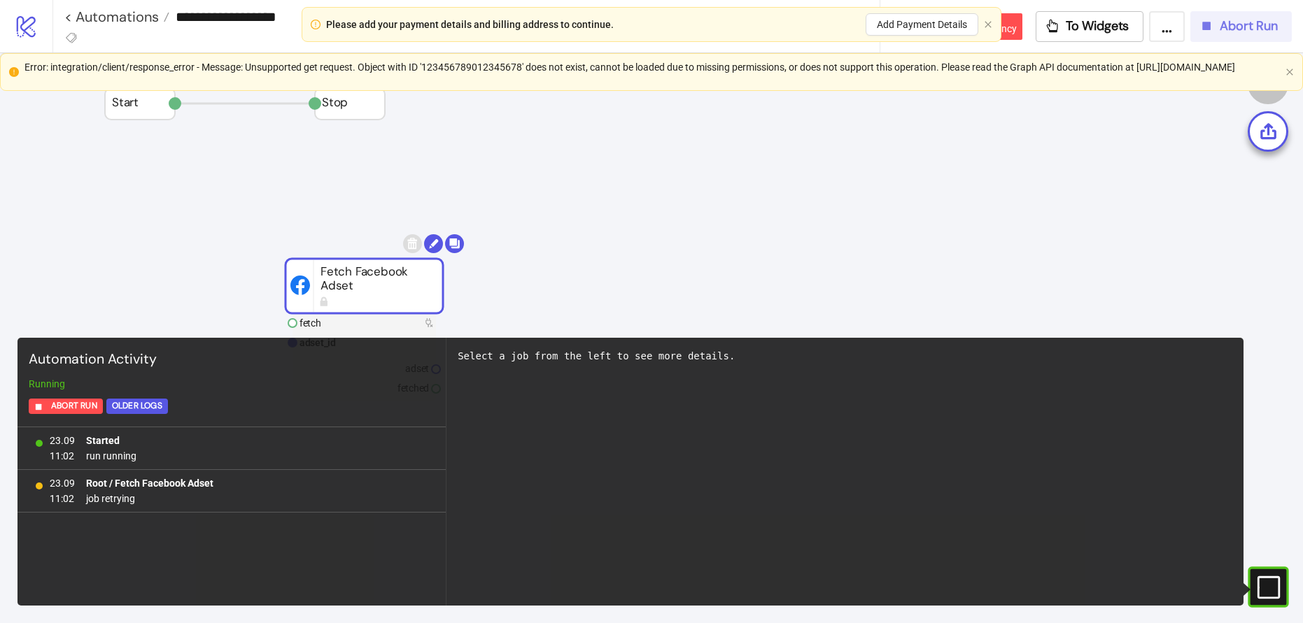
click at [1252, 15] on button "Abort Run" at bounding box center [1240, 26] width 101 height 31
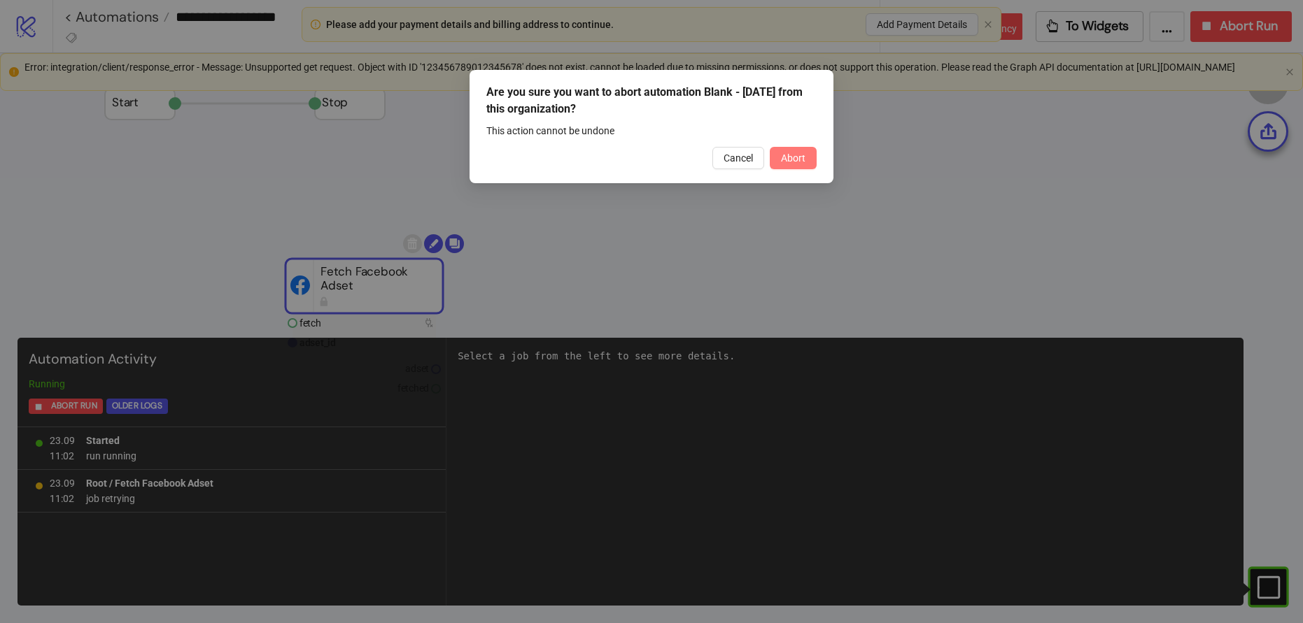
click at [812, 158] on button "Abort" at bounding box center [793, 158] width 47 height 22
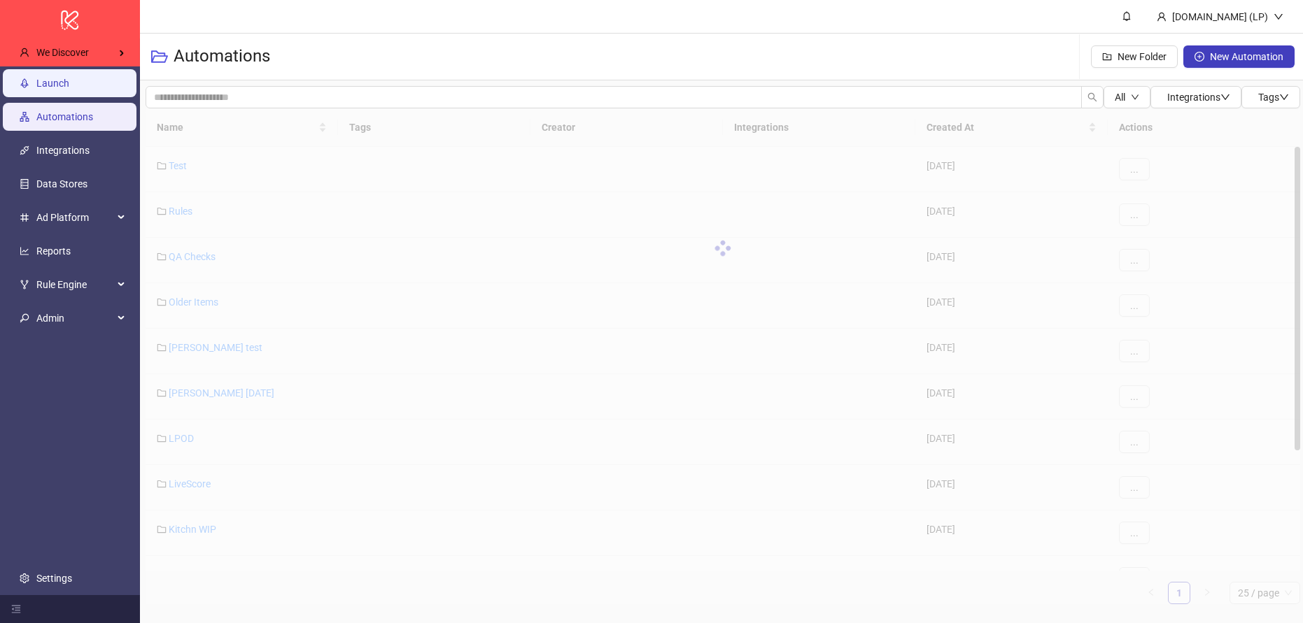
click at [69, 89] on link "Launch" at bounding box center [52, 83] width 33 height 11
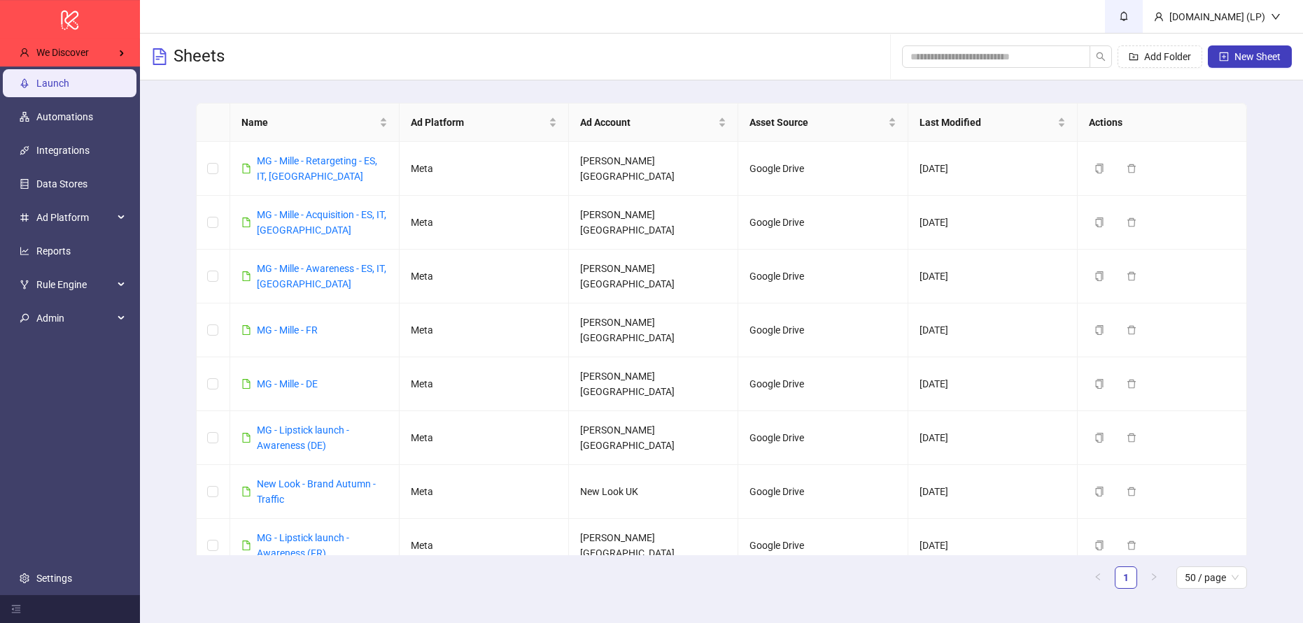
click at [1129, 15] on icon "bell" at bounding box center [1124, 16] width 10 height 10
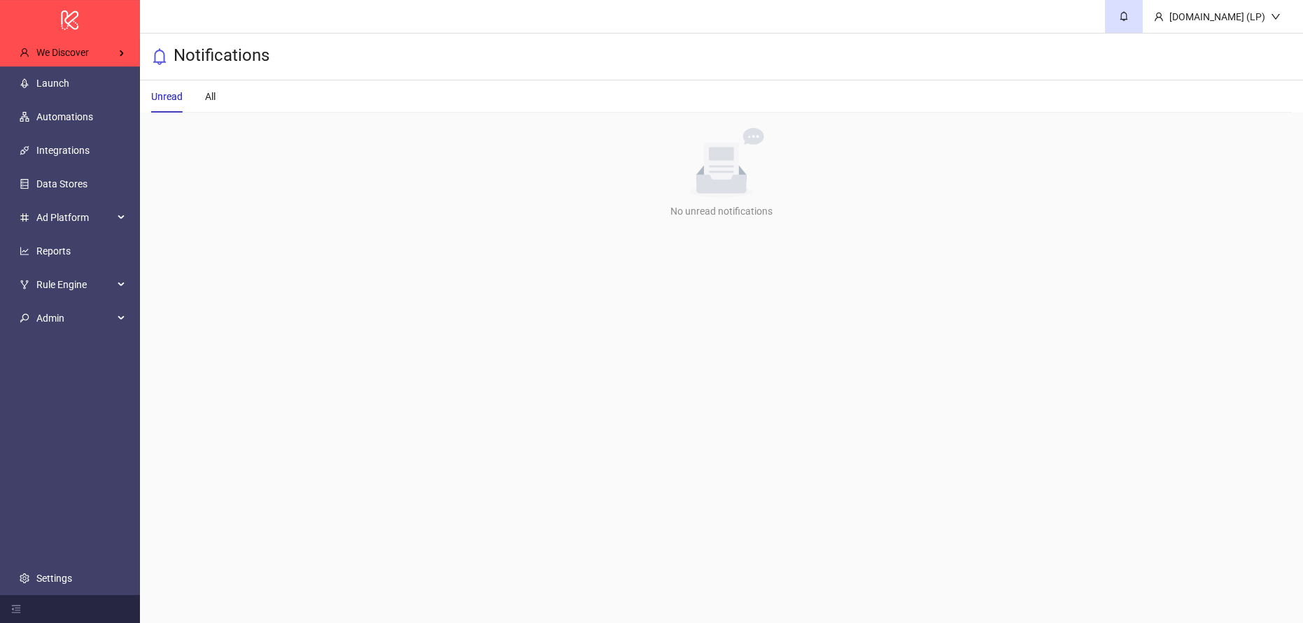
click at [230, 97] on div "Unread All" at bounding box center [721, 96] width 1140 height 32
click at [199, 103] on div "Unread All" at bounding box center [183, 96] width 64 height 32
click at [201, 101] on div "Unread All" at bounding box center [183, 96] width 64 height 32
click at [213, 97] on div "Unread All" at bounding box center [183, 96] width 64 height 32
click at [213, 97] on div "All" at bounding box center [210, 96] width 10 height 15
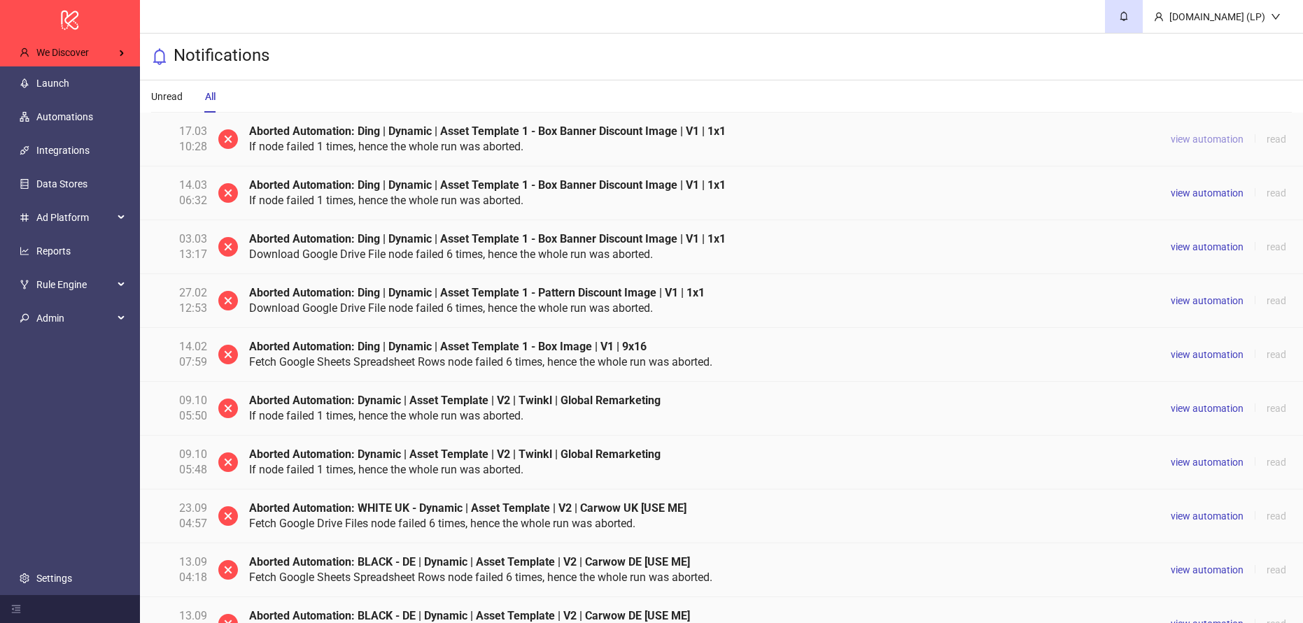
click at [1196, 143] on span "view automation" at bounding box center [1207, 139] width 73 height 11
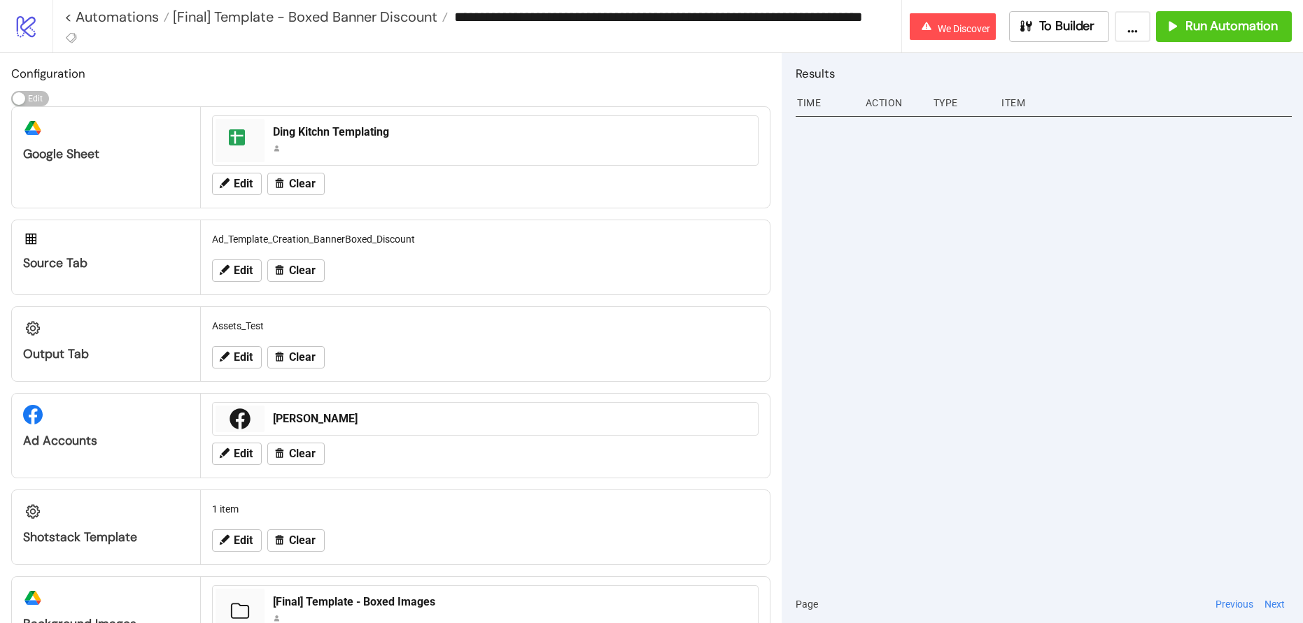
scroll to position [338, 0]
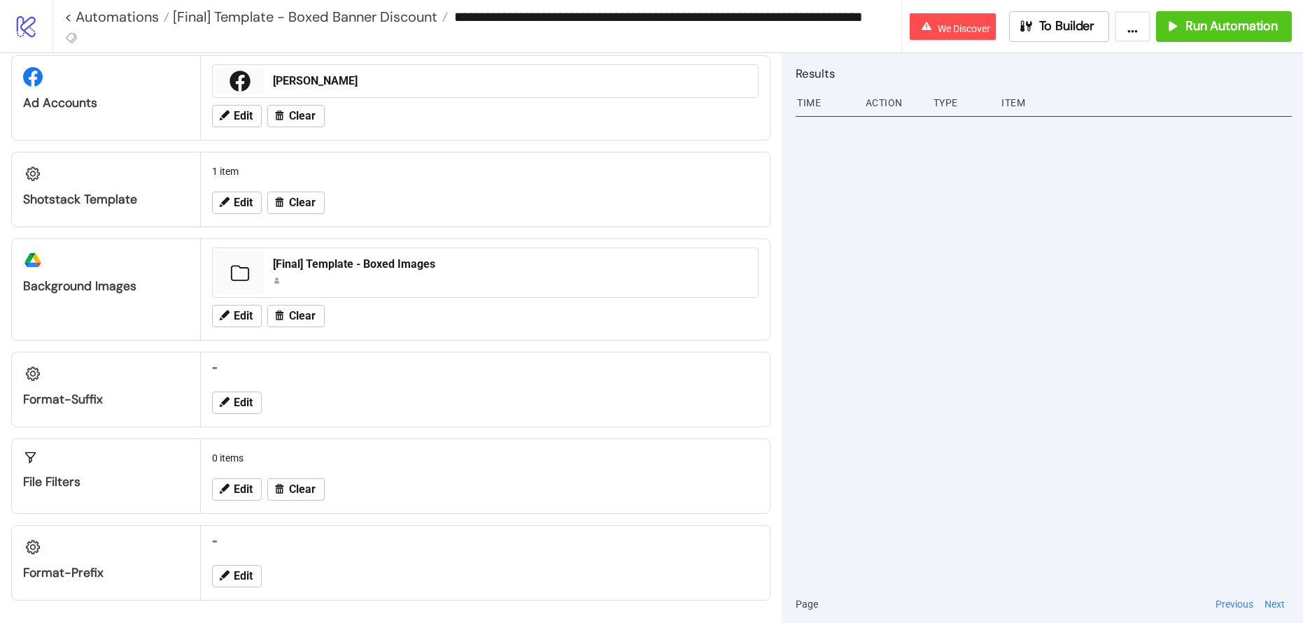
click at [20, 8] on link "logo/logo-mobile" at bounding box center [26, 26] width 52 height 52
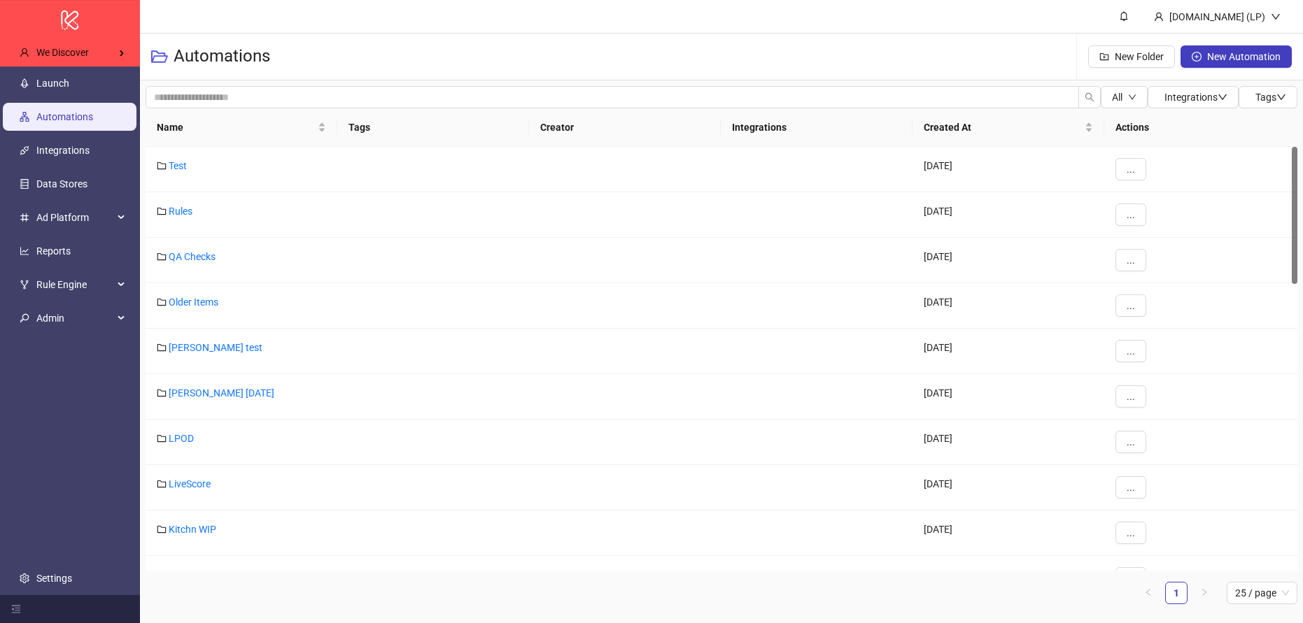
click at [80, 167] on ul "Launch Automations Integrations Data Stores Ad Platform Reports Rule Engine Adm…" at bounding box center [70, 330] width 140 height 529
click at [90, 146] on link "Integrations" at bounding box center [62, 150] width 53 height 11
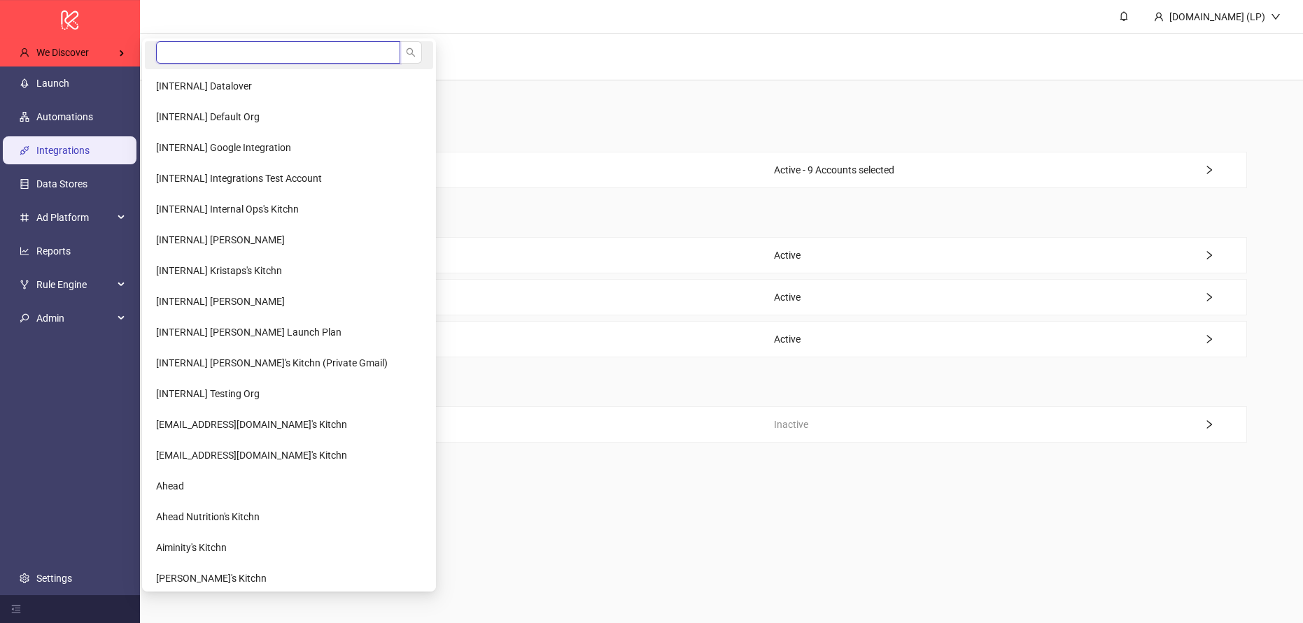
click at [170, 51] on input "search" at bounding box center [278, 52] width 244 height 22
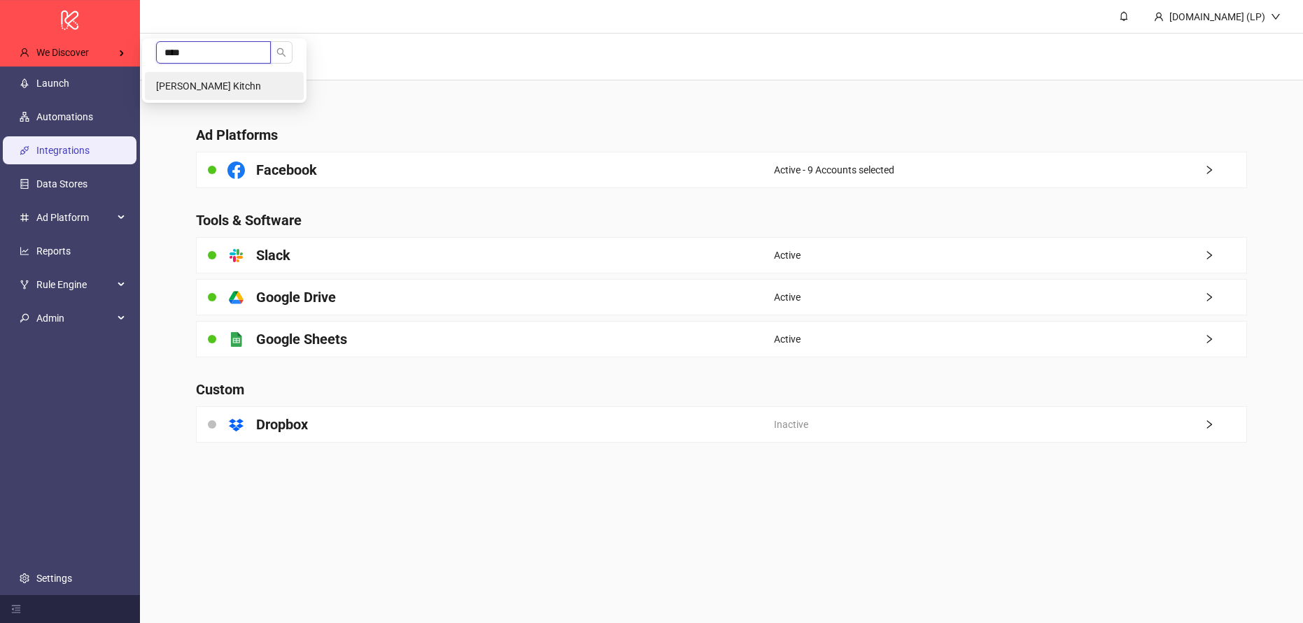
type input "****"
click at [167, 90] on span "[PERSON_NAME] Kitchn" at bounding box center [208, 85] width 105 height 11
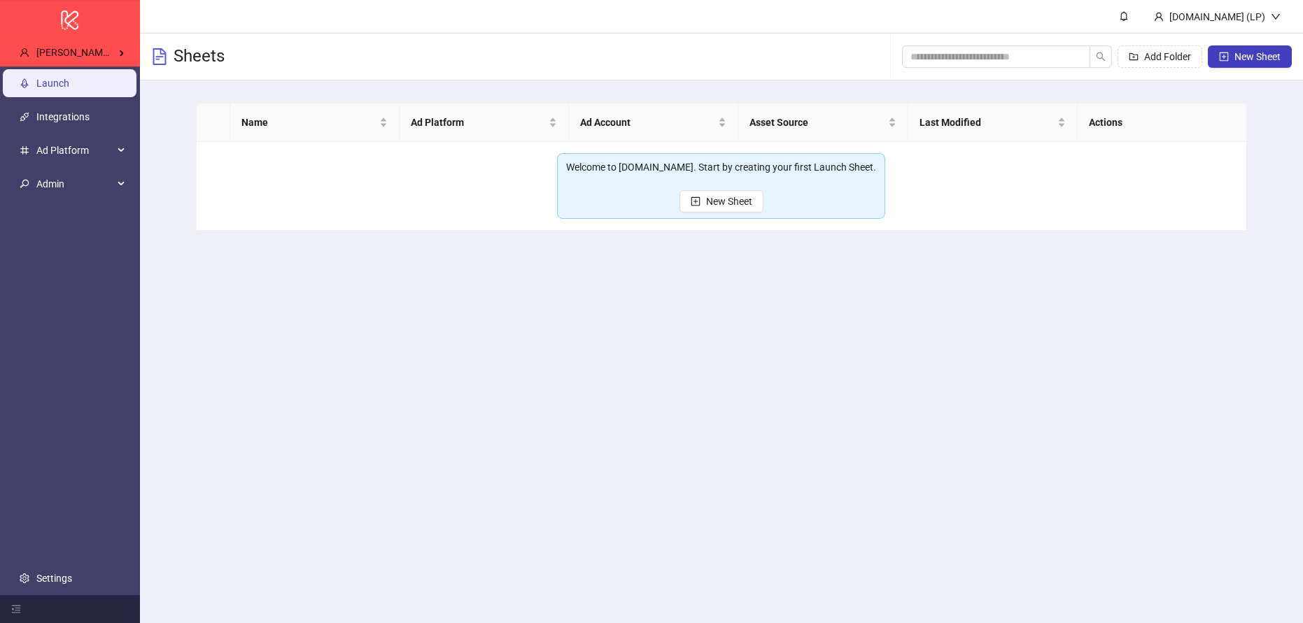
click at [67, 593] on ul "Launch Integrations Ad Platform Admin Settings" at bounding box center [70, 330] width 140 height 529
click at [69, 584] on link "Settings" at bounding box center [54, 578] width 36 height 11
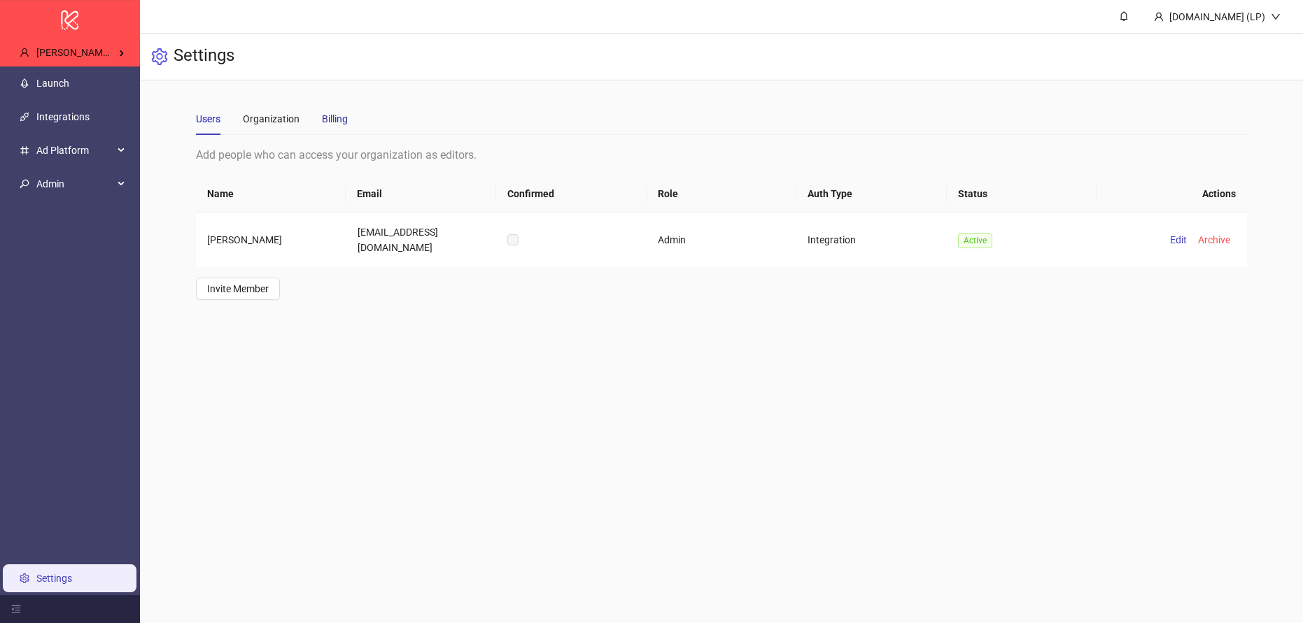
click at [343, 114] on div "Billing" at bounding box center [335, 118] width 26 height 15
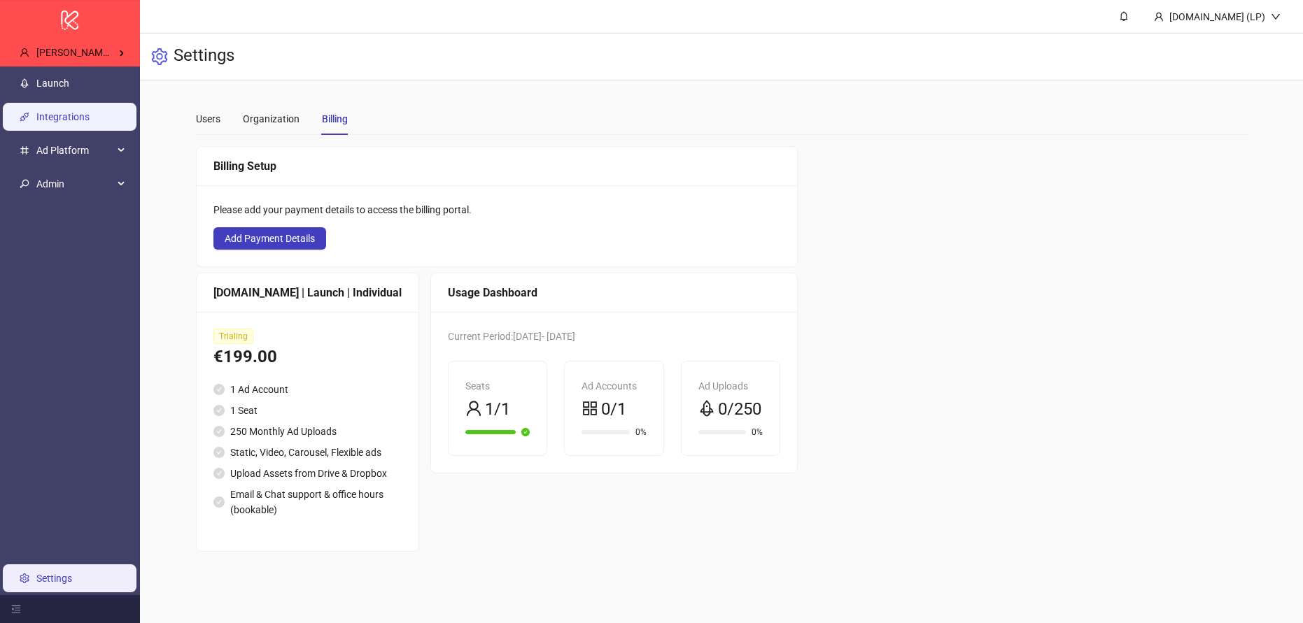
click at [66, 119] on link "Integrations" at bounding box center [62, 116] width 53 height 11
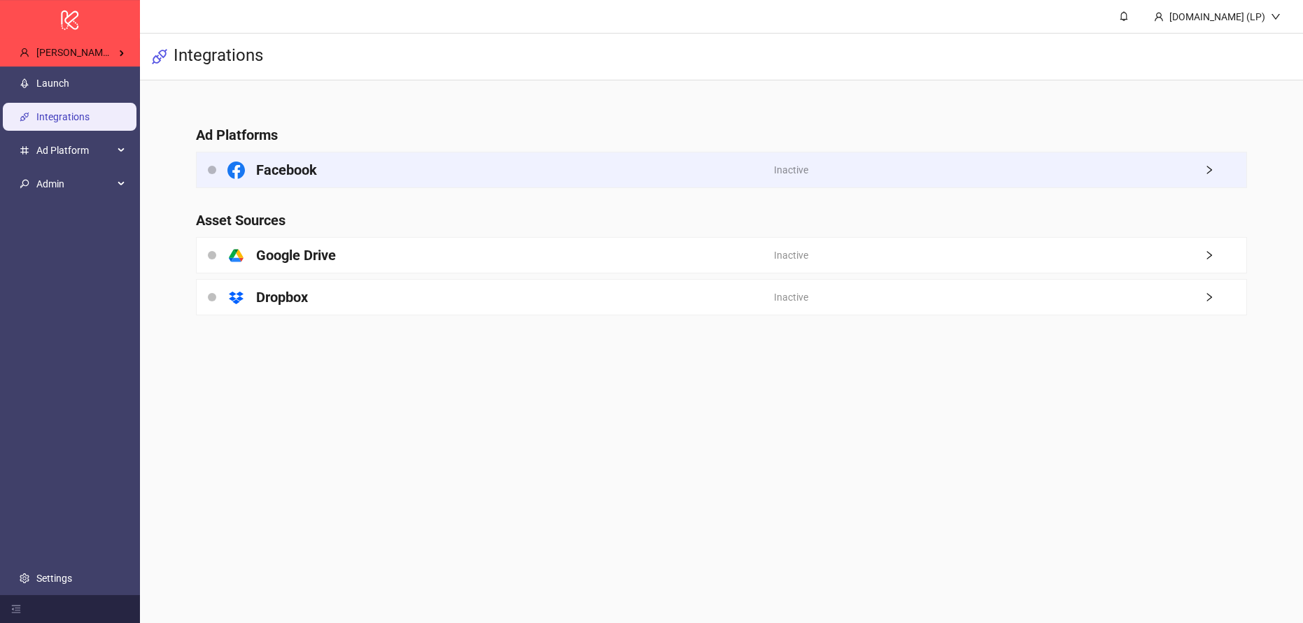
click at [357, 171] on div "Facebook" at bounding box center [485, 170] width 577 height 35
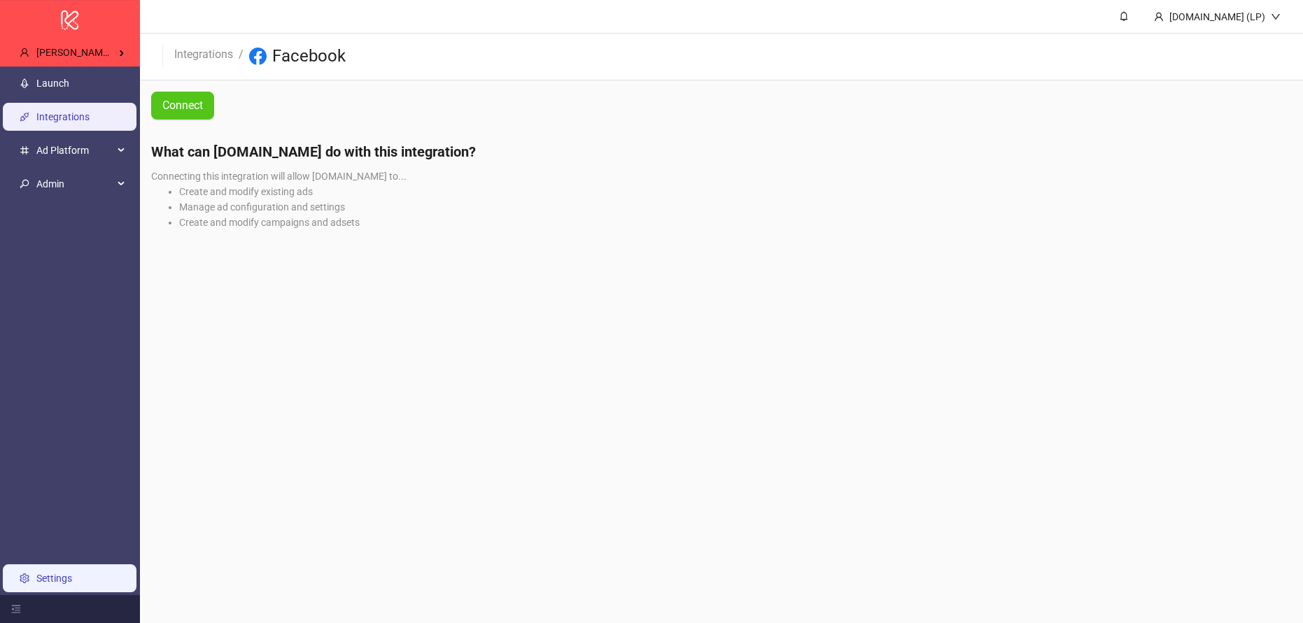
click at [36, 573] on link "Settings" at bounding box center [54, 578] width 36 height 11
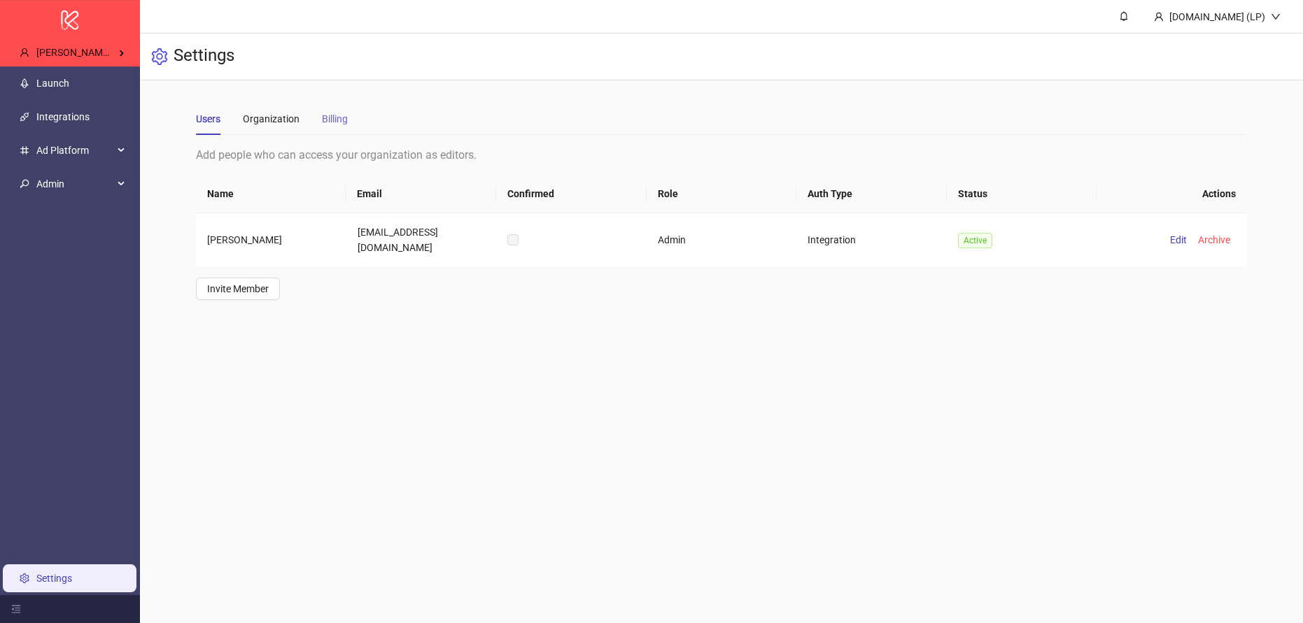
click at [338, 128] on div "Billing" at bounding box center [335, 119] width 26 height 32
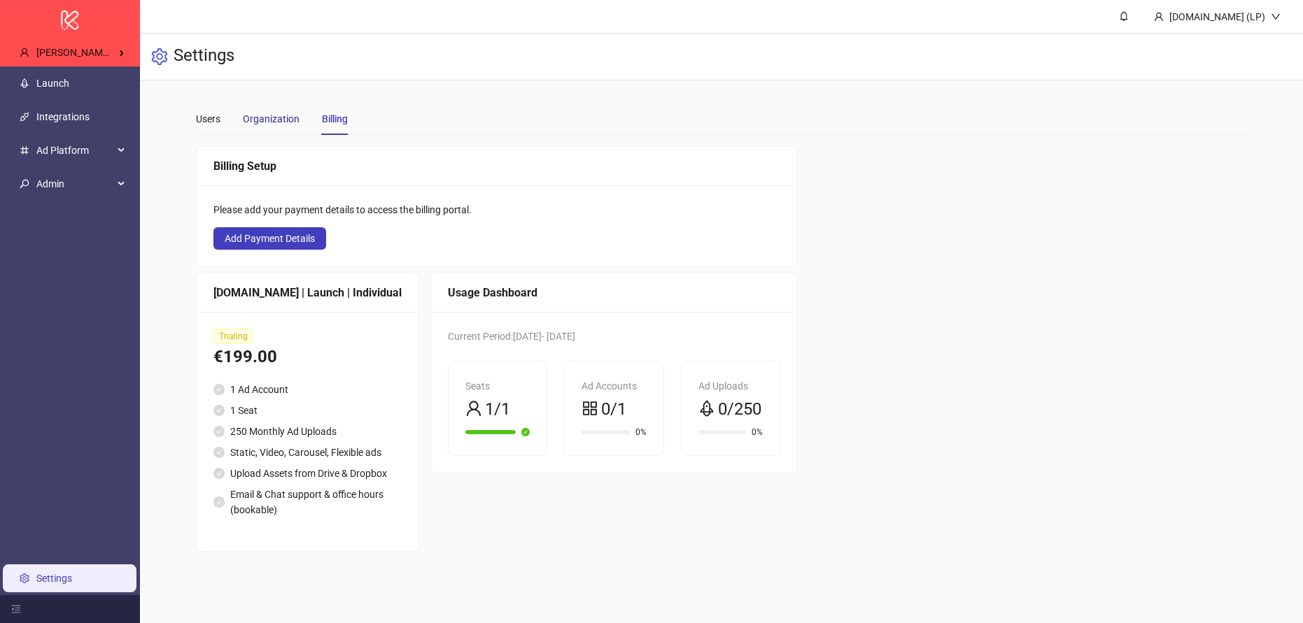
click at [261, 117] on div "Organization" at bounding box center [271, 118] width 57 height 15
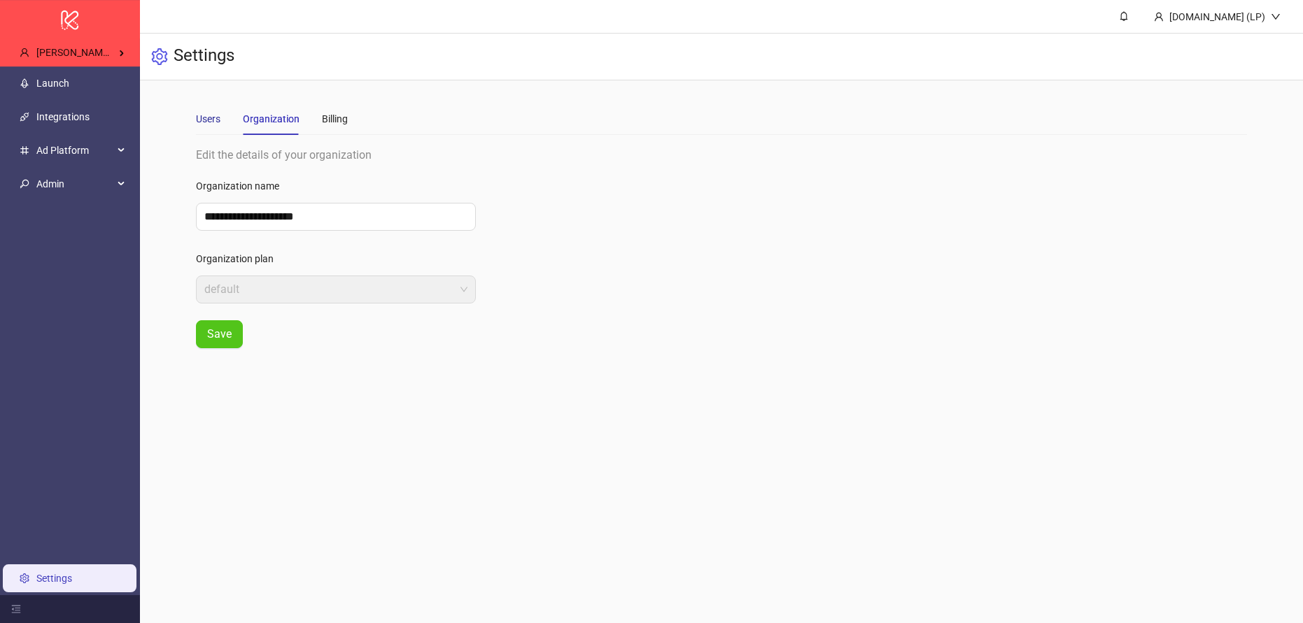
click at [206, 121] on div "Users" at bounding box center [208, 118] width 24 height 15
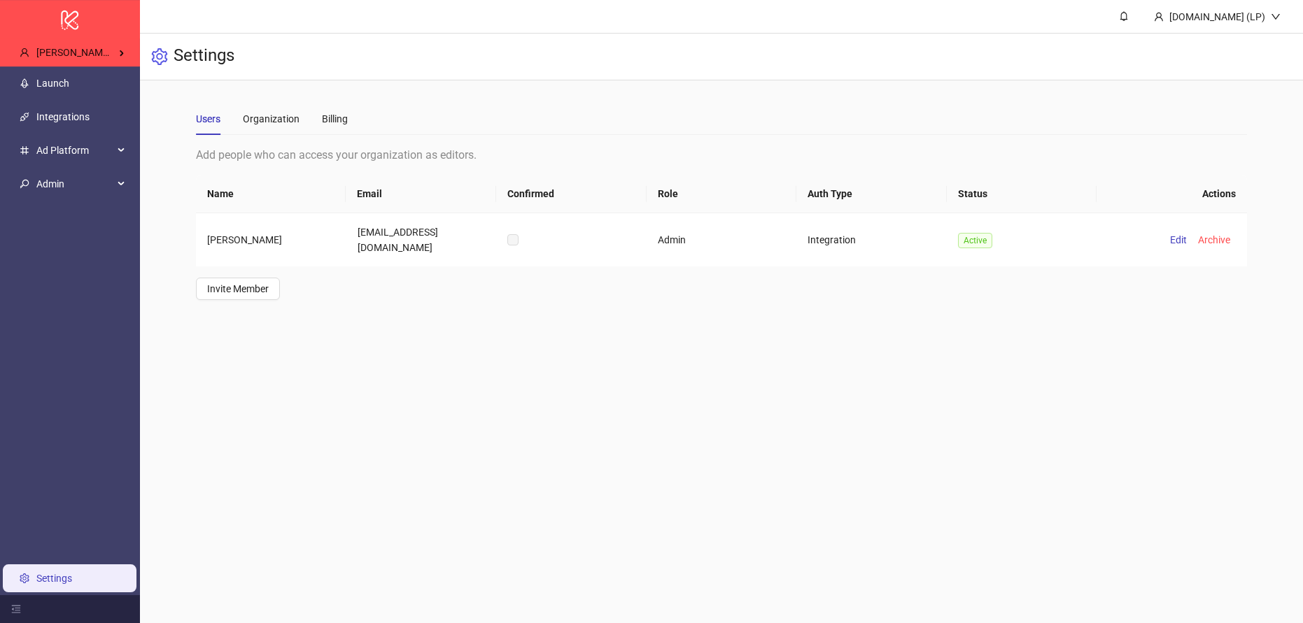
click at [348, 115] on div "Users Organization Billing" at bounding box center [721, 119] width 1051 height 32
click at [346, 118] on div "Billing" at bounding box center [335, 118] width 26 height 15
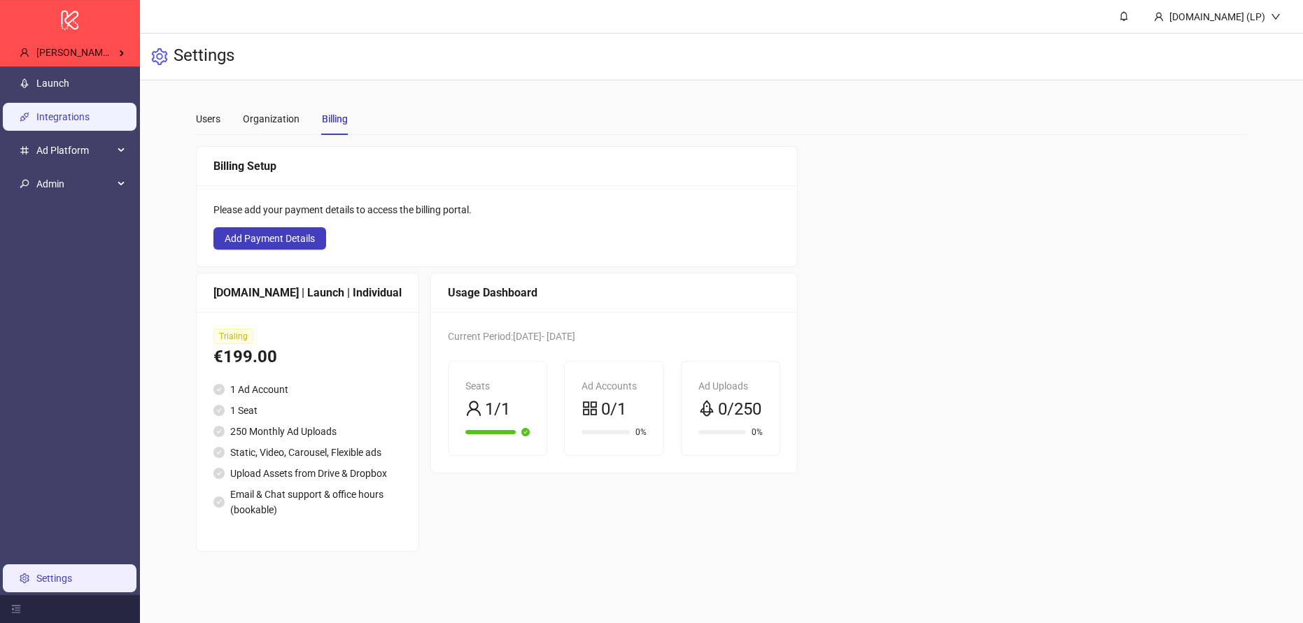
click at [81, 111] on link "Integrations" at bounding box center [62, 116] width 53 height 11
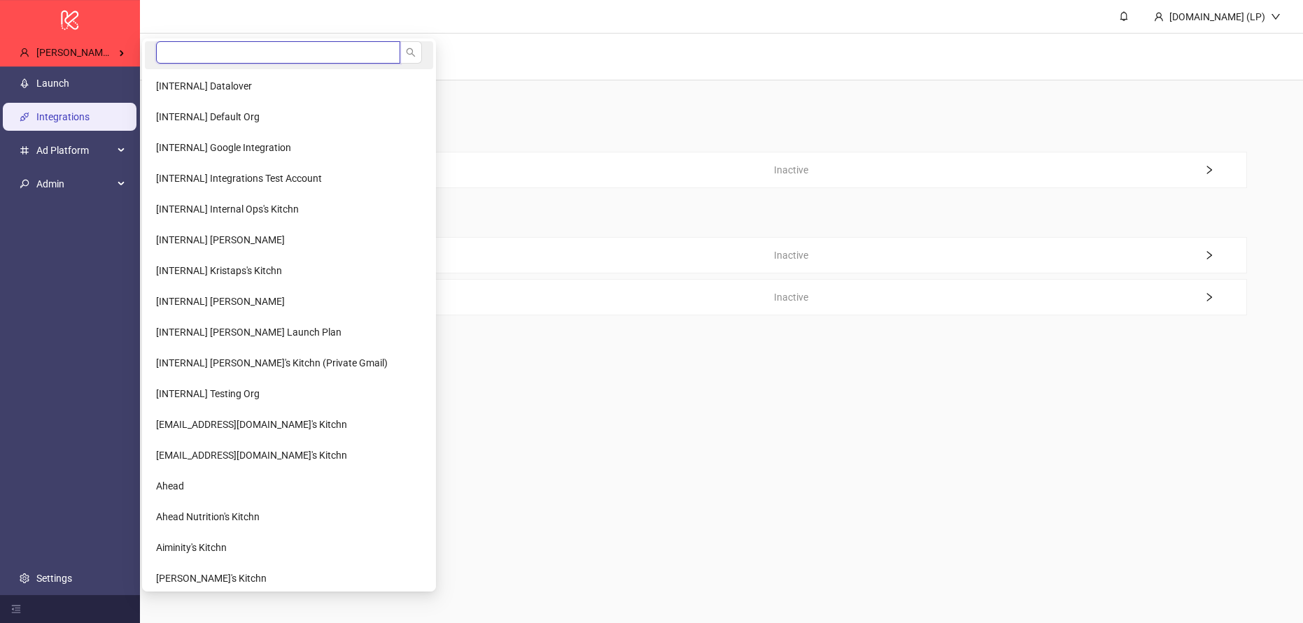
click at [209, 52] on input "search" at bounding box center [278, 52] width 244 height 22
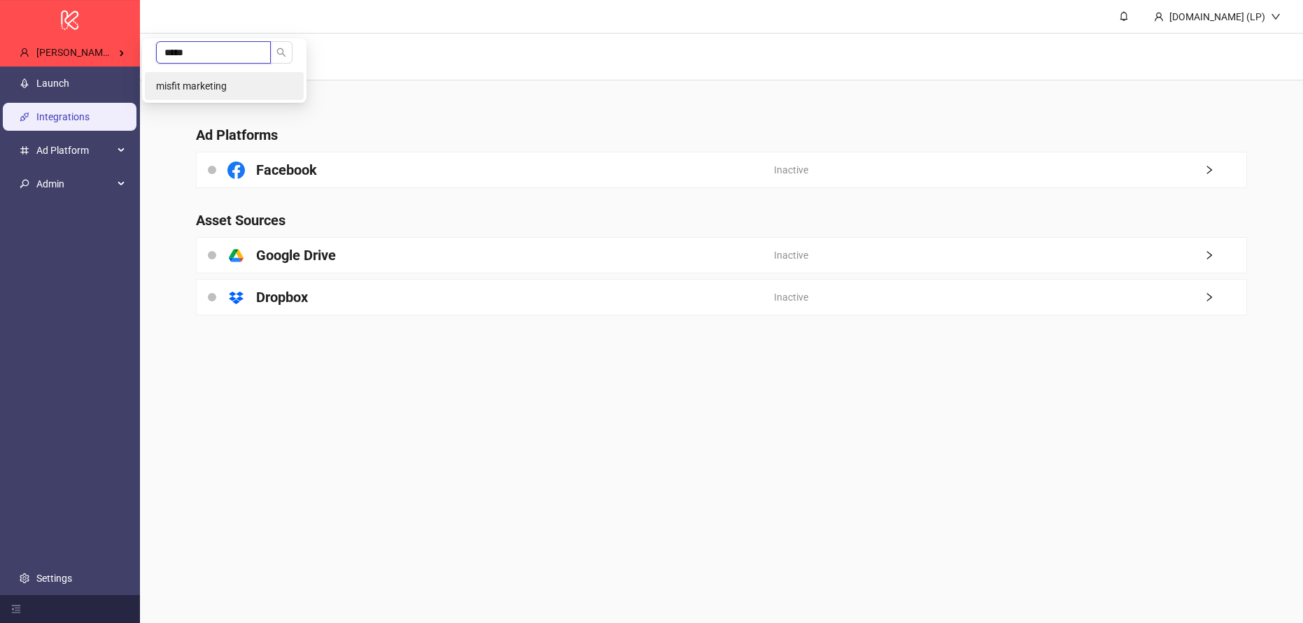
type input "*****"
click at [211, 80] on span "misfit marketing" at bounding box center [191, 85] width 71 height 11
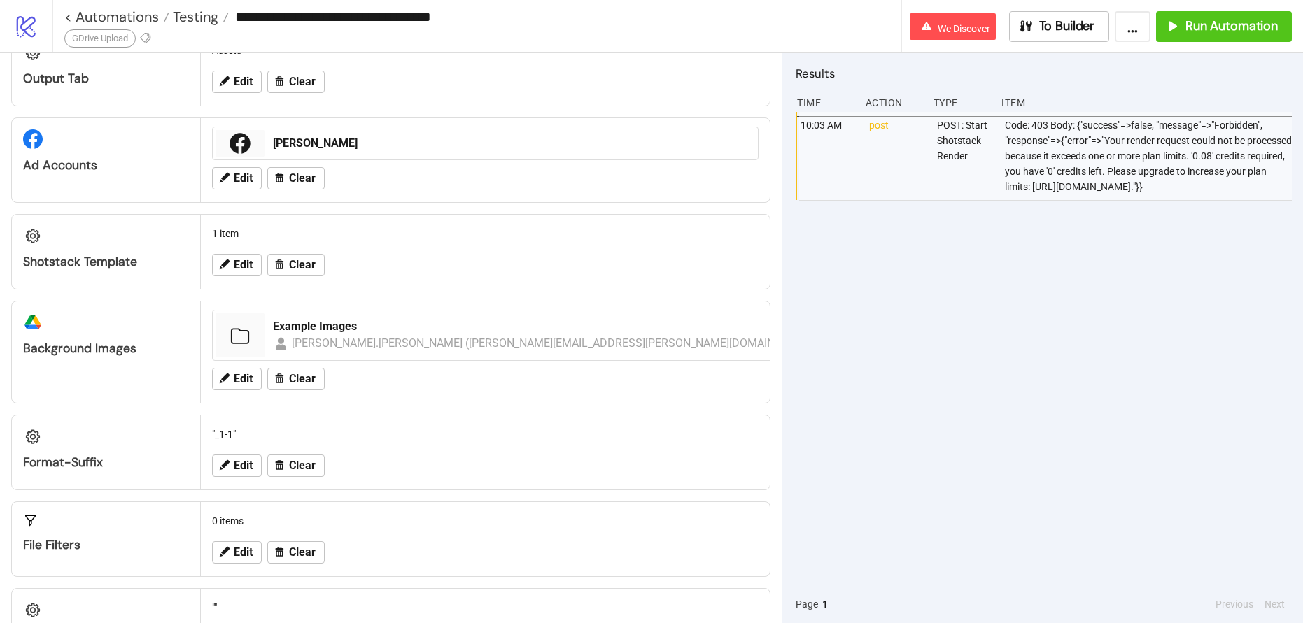
scroll to position [453, 0]
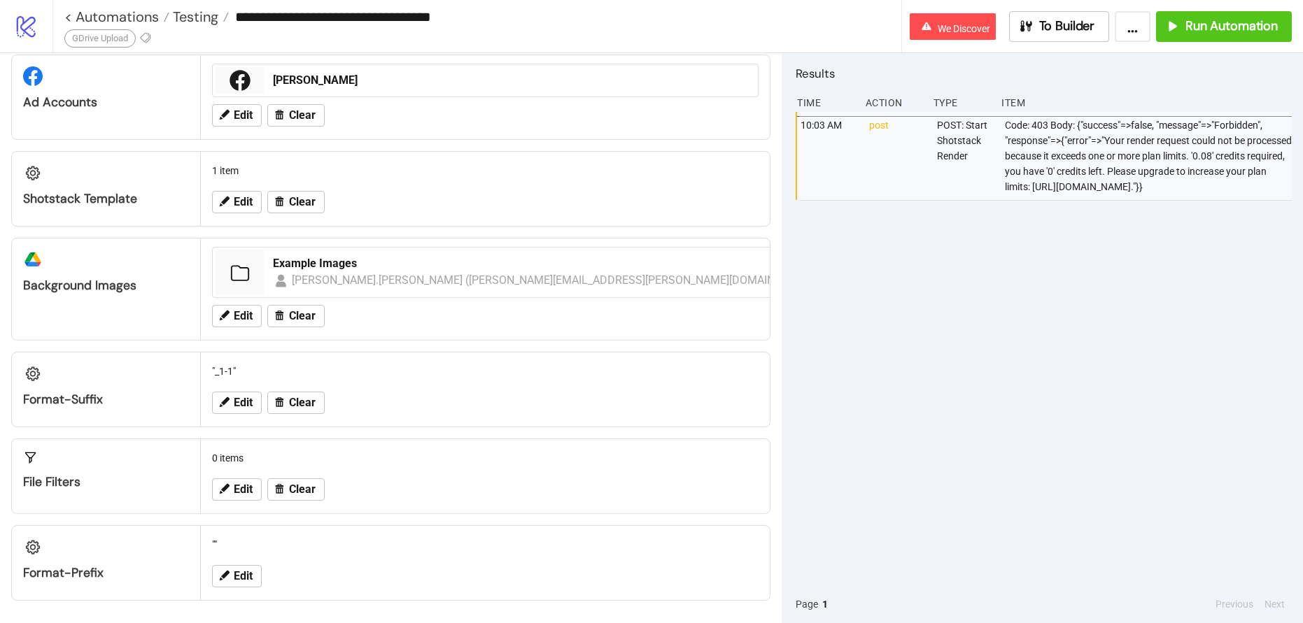
click at [390, 6] on input "**********" at bounding box center [565, 16] width 672 height 21
click at [1070, 127] on div "Code: 403 Body: {"success"=>false, "message"=>"Forbidden", "response"=>{"error"…" at bounding box center [1149, 156] width 292 height 88
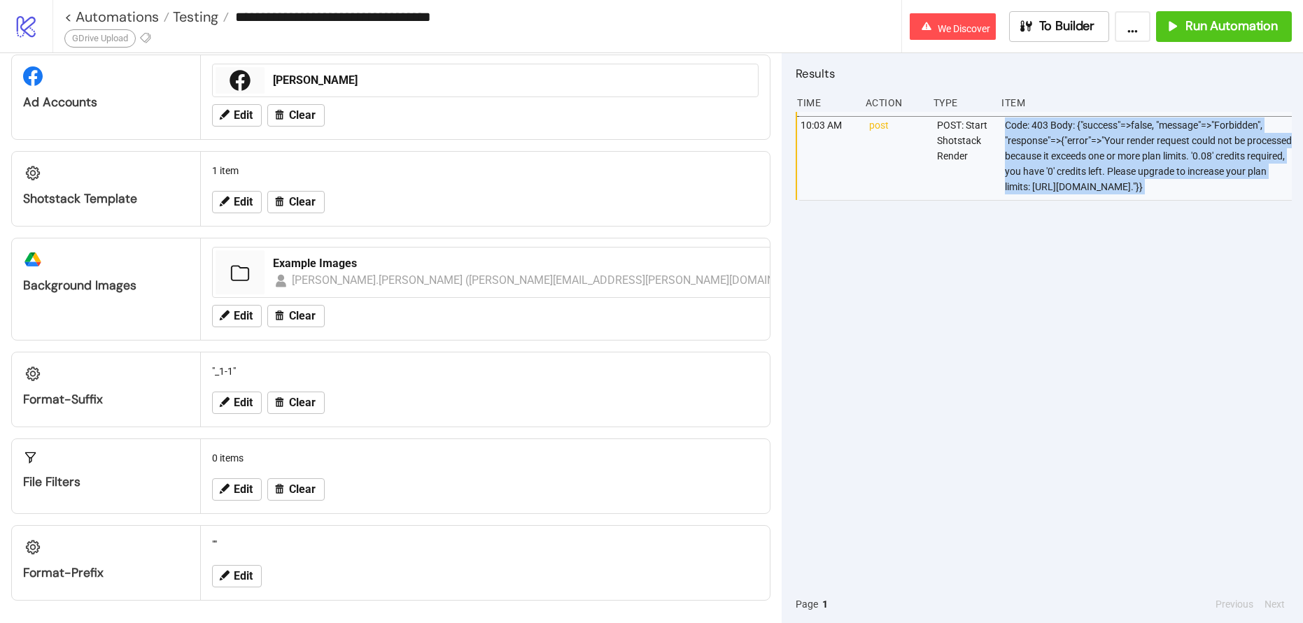
click at [1070, 127] on div "Code: 403 Body: {"success"=>false, "message"=>"Forbidden", "response"=>{"error"…" at bounding box center [1149, 156] width 292 height 88
copy div "Code: 403 Body: {"success"=>false, "message"=>"Forbidden", "response"=>{"error"…"
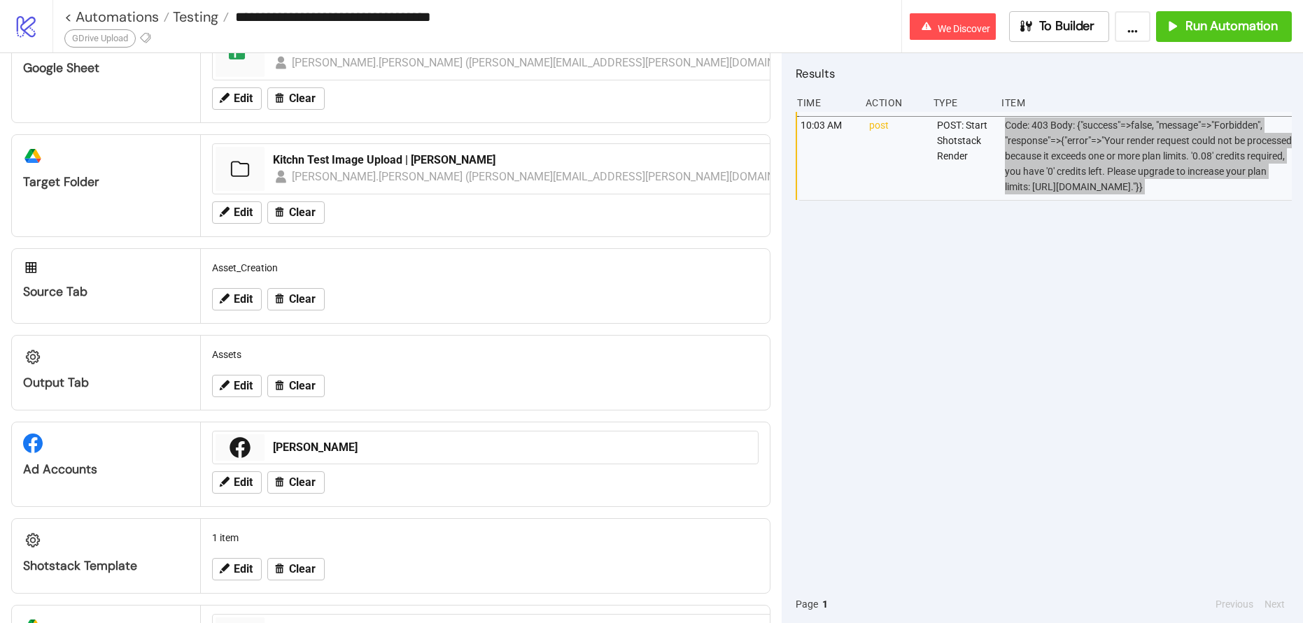
scroll to position [0, 0]
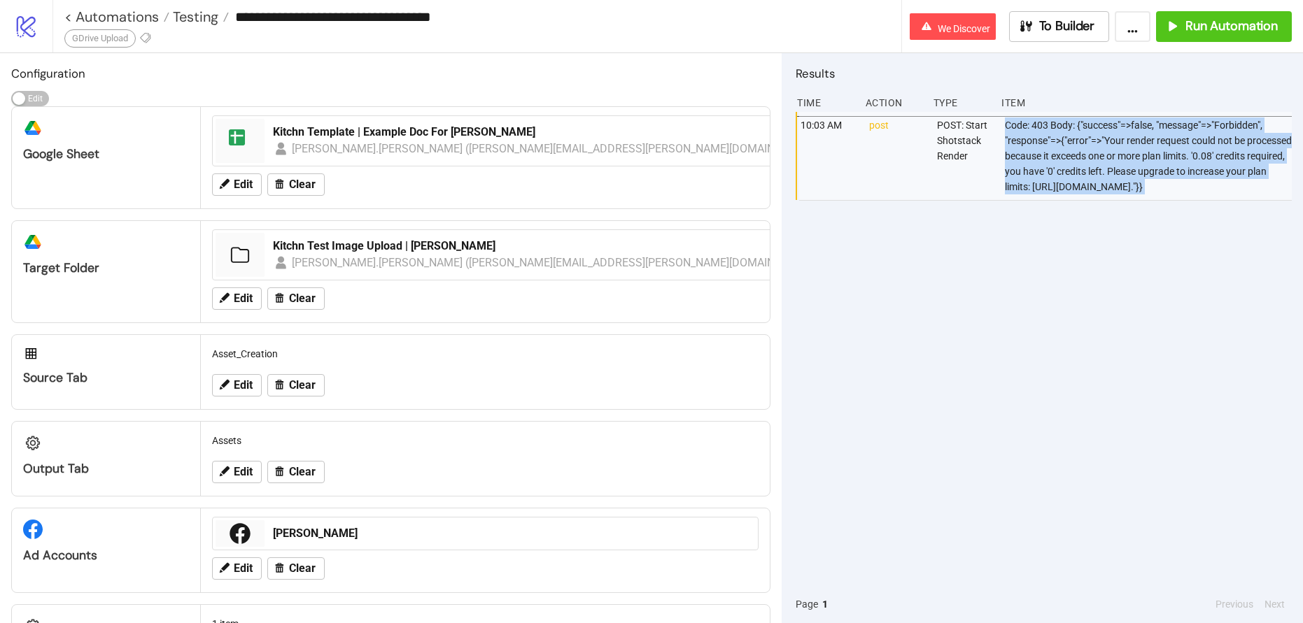
click at [30, 23] on icon "logo/logo-mobile" at bounding box center [26, 26] width 24 height 24
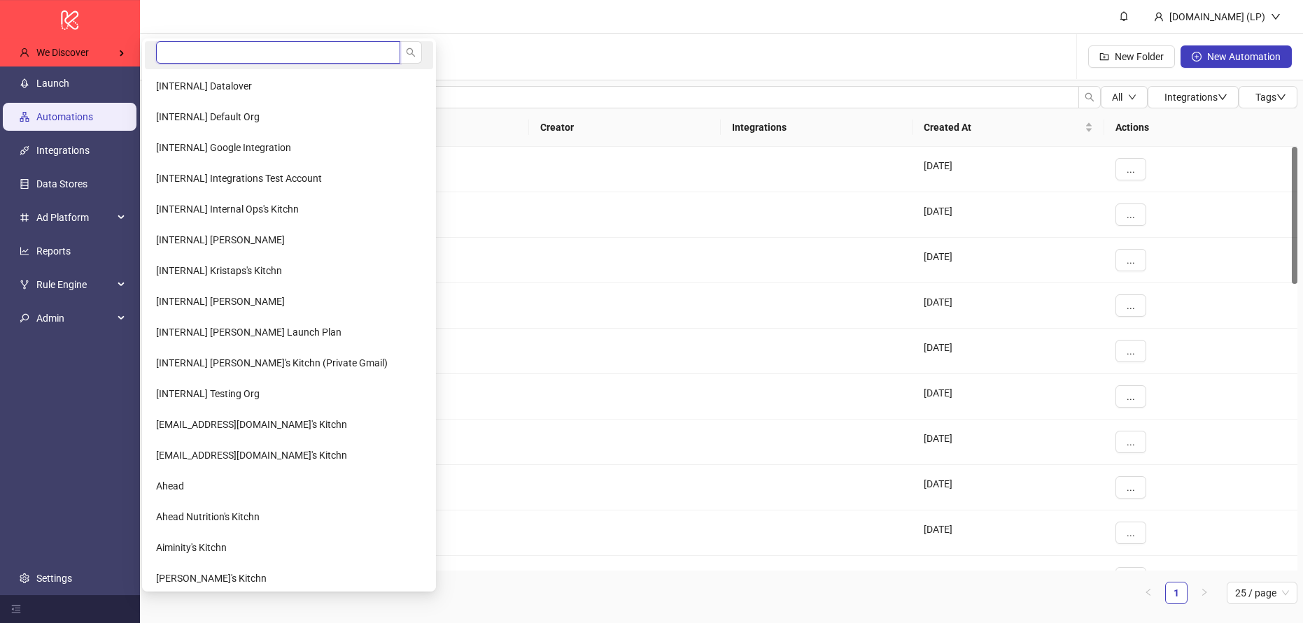
click at [200, 52] on input "search" at bounding box center [278, 52] width 244 height 22
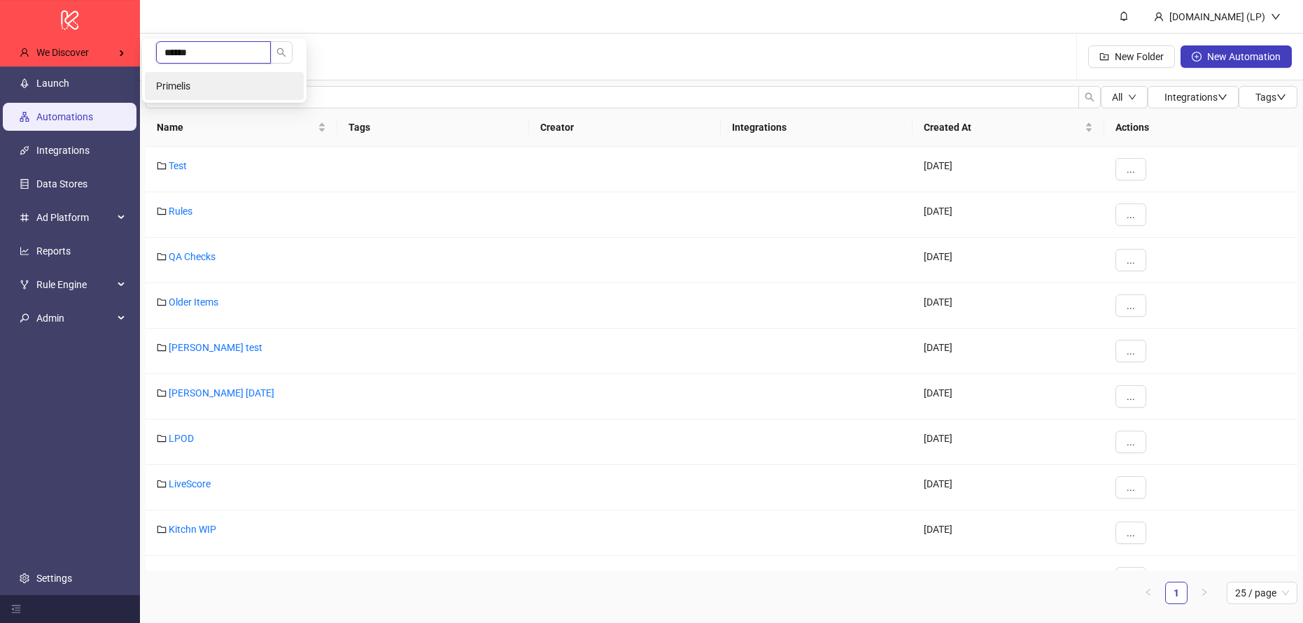
type input "******"
click at [222, 72] on li "Primelis" at bounding box center [224, 86] width 159 height 28
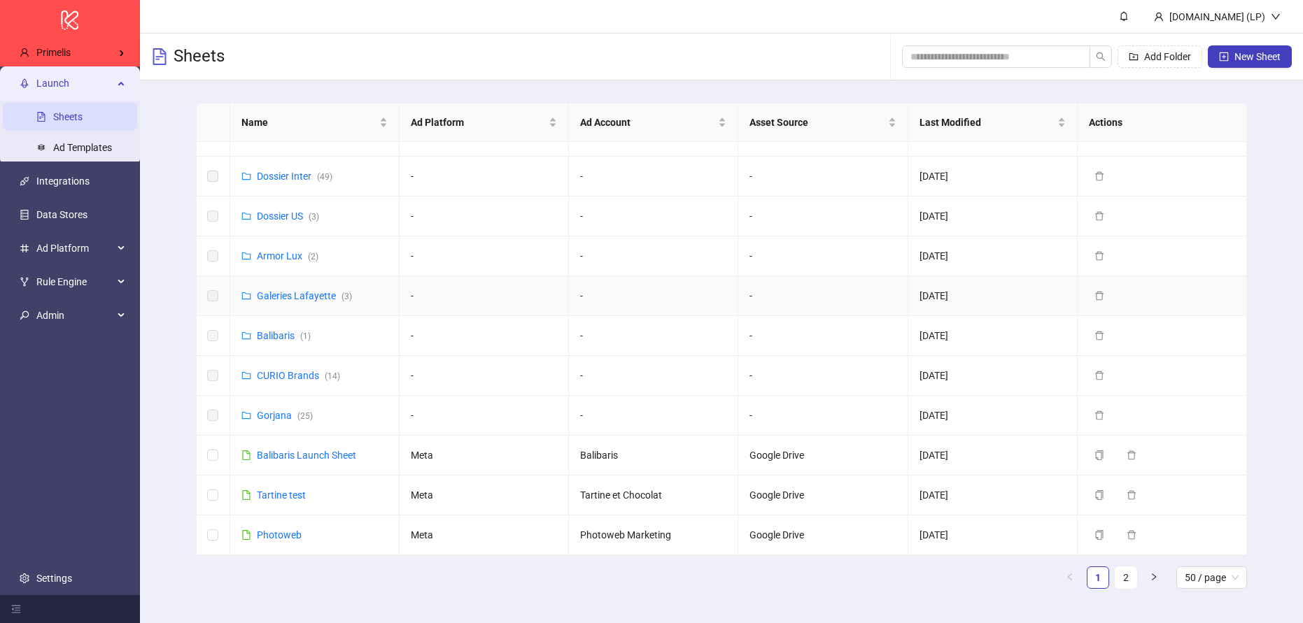
scroll to position [71, 0]
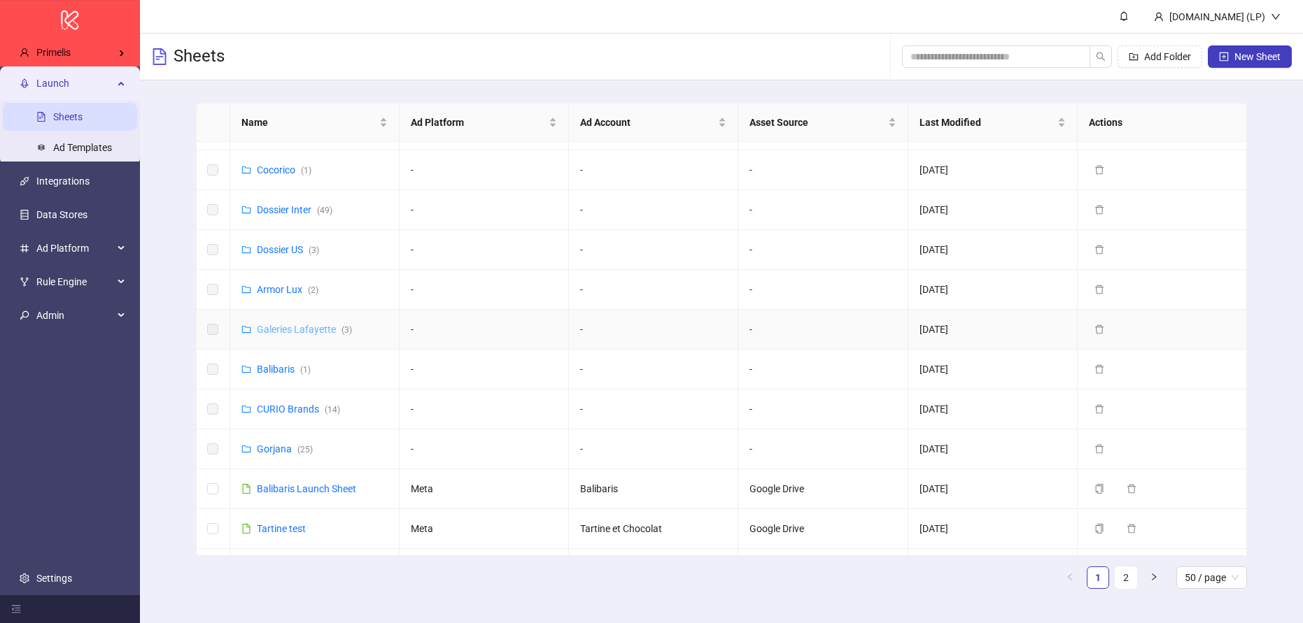
click at [292, 327] on link "Galeries Lafayette ( 3 )" at bounding box center [304, 329] width 95 height 11
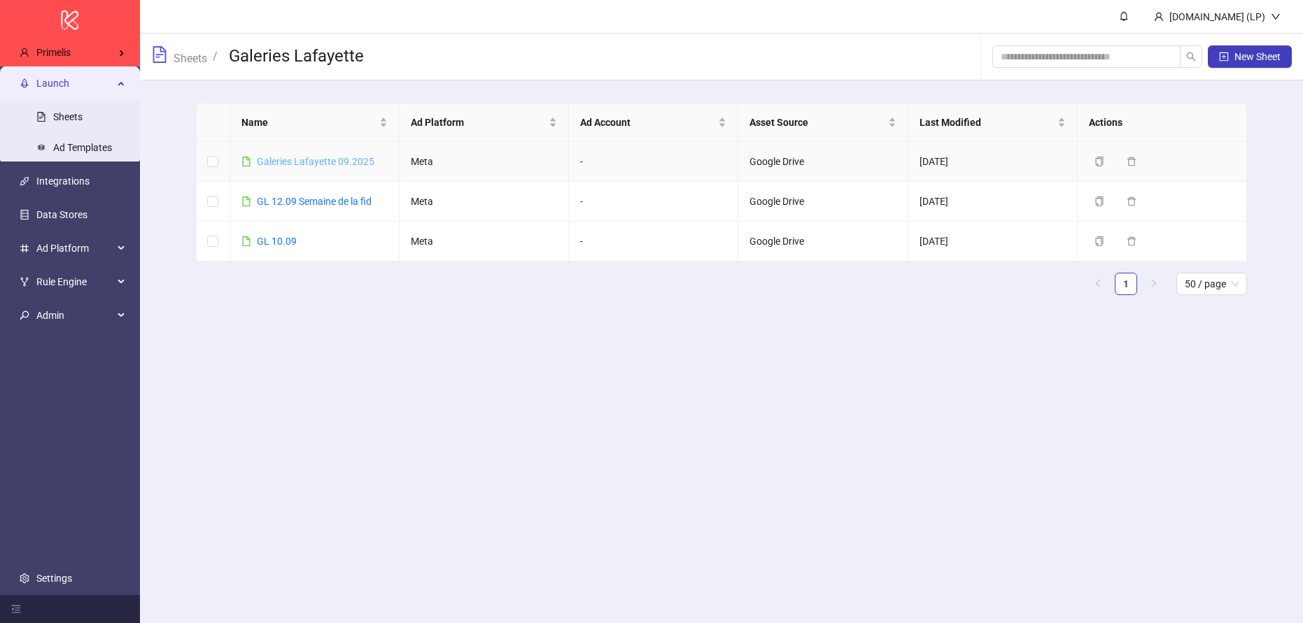
click at [357, 164] on link "Galeries Lafayette 09.2025" at bounding box center [316, 161] width 118 height 11
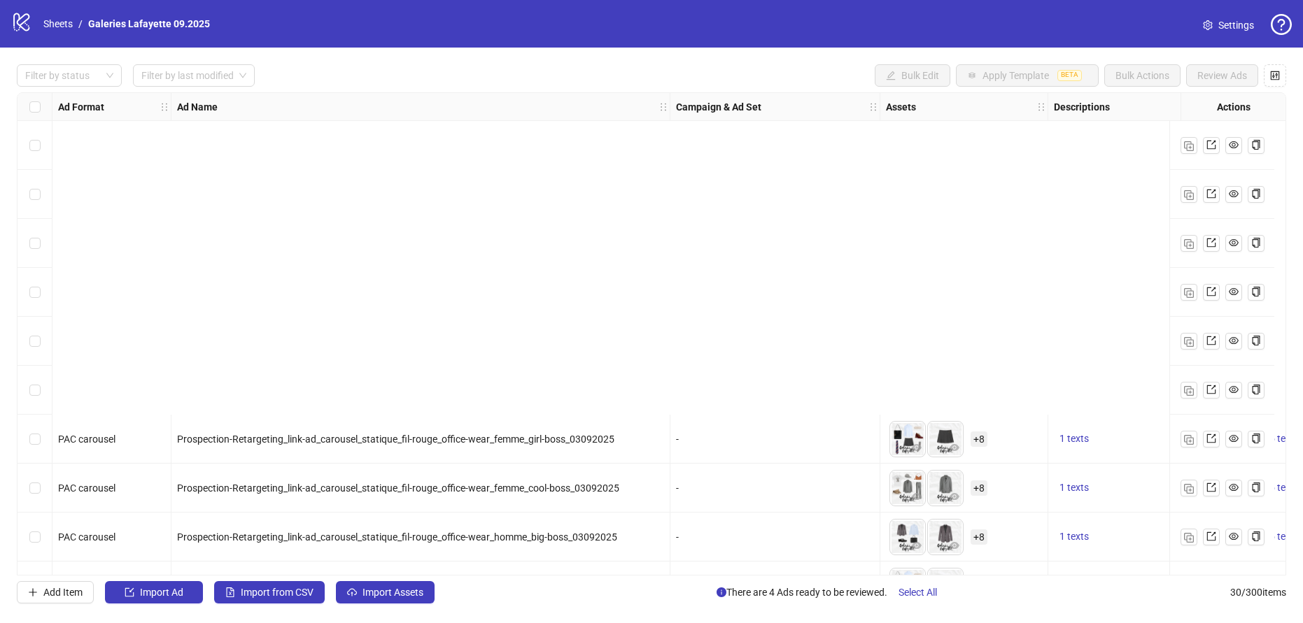
scroll to position [1021, 0]
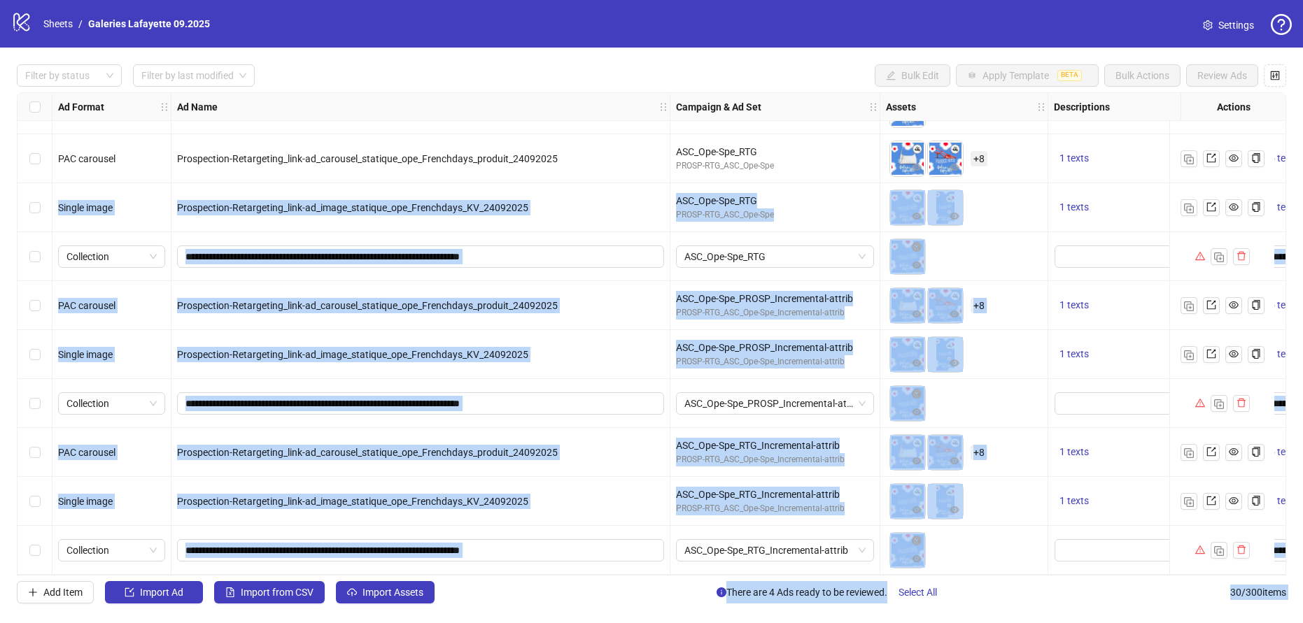
drag, startPoint x: 1198, startPoint y: 228, endPoint x: 1136, endPoint y: 154, distance: 96.8
click at [1136, 154] on body "**********" at bounding box center [651, 311] width 1303 height 623
click at [1164, 246] on textarea "Edit values" at bounding box center [1152, 257] width 197 height 22
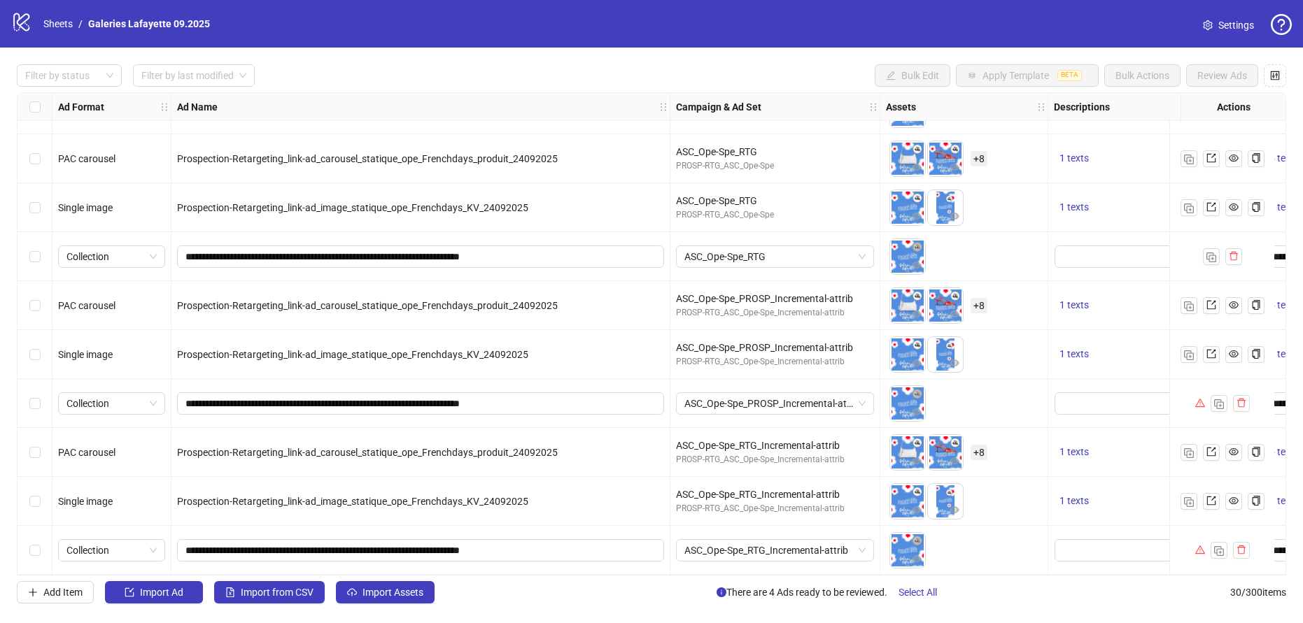
drag, startPoint x: 1206, startPoint y: 225, endPoint x: 1130, endPoint y: 106, distance: 141.9
click at [1188, 391] on div at bounding box center [1221, 403] width 105 height 49
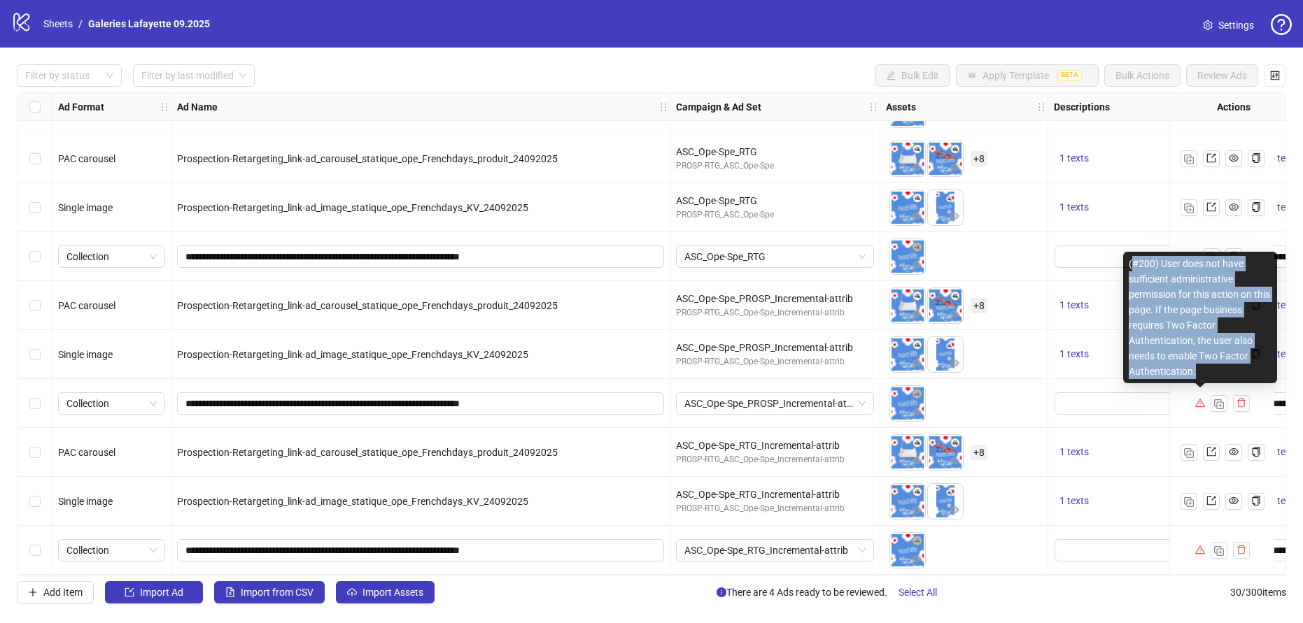
copy div "#200) User does not have sufficient administrative permission for this action o…"
drag, startPoint x: 1201, startPoint y: 374, endPoint x: 1133, endPoint y: 269, distance: 125.6
click at [1133, 269] on div "(#200) User does not have sufficient administrative permission for this action …" at bounding box center [1200, 318] width 154 height 132
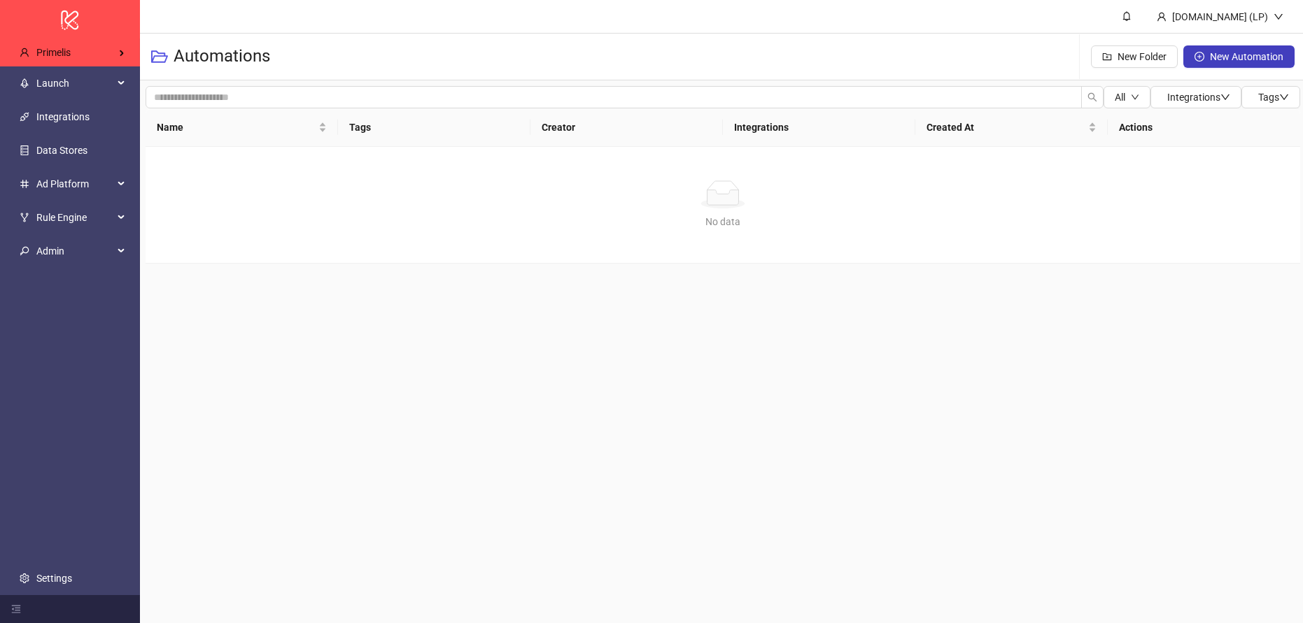
click at [36, 115] on link "Integrations" at bounding box center [62, 116] width 53 height 11
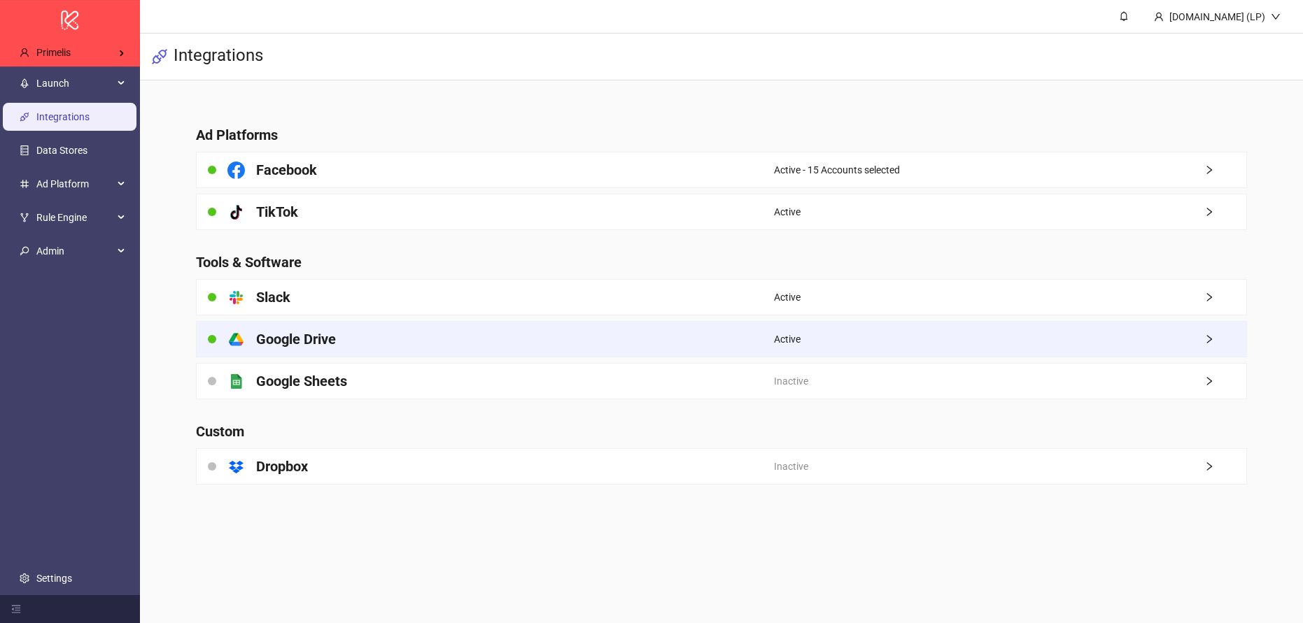
click at [393, 344] on div "platform/google_drive Google Drive" at bounding box center [485, 339] width 577 height 35
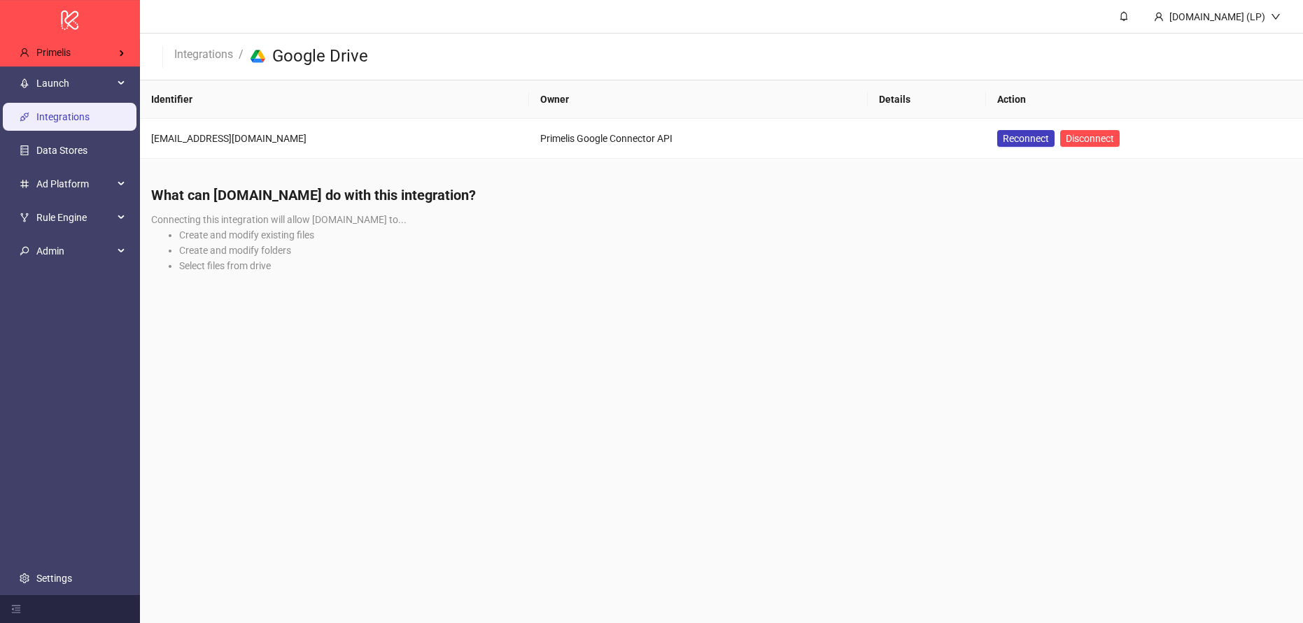
click at [183, 138] on div "primelis@kitchn.io" at bounding box center [334, 138] width 367 height 15
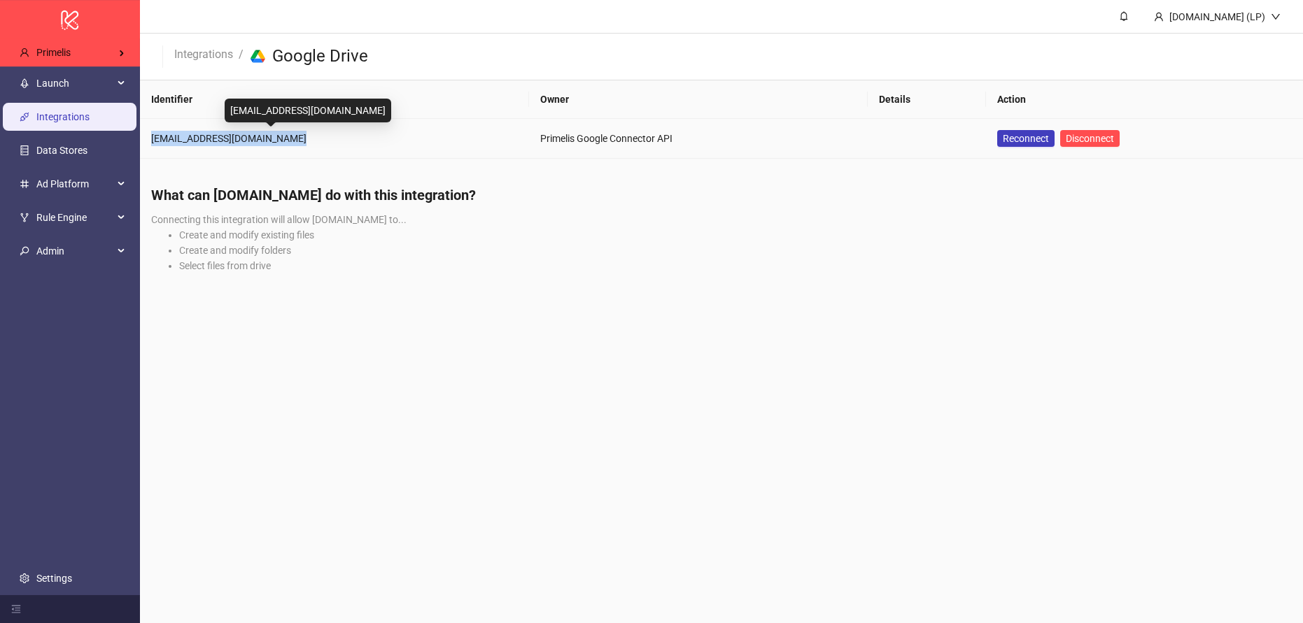
click at [183, 138] on div "primelis@kitchn.io" at bounding box center [334, 138] width 367 height 15
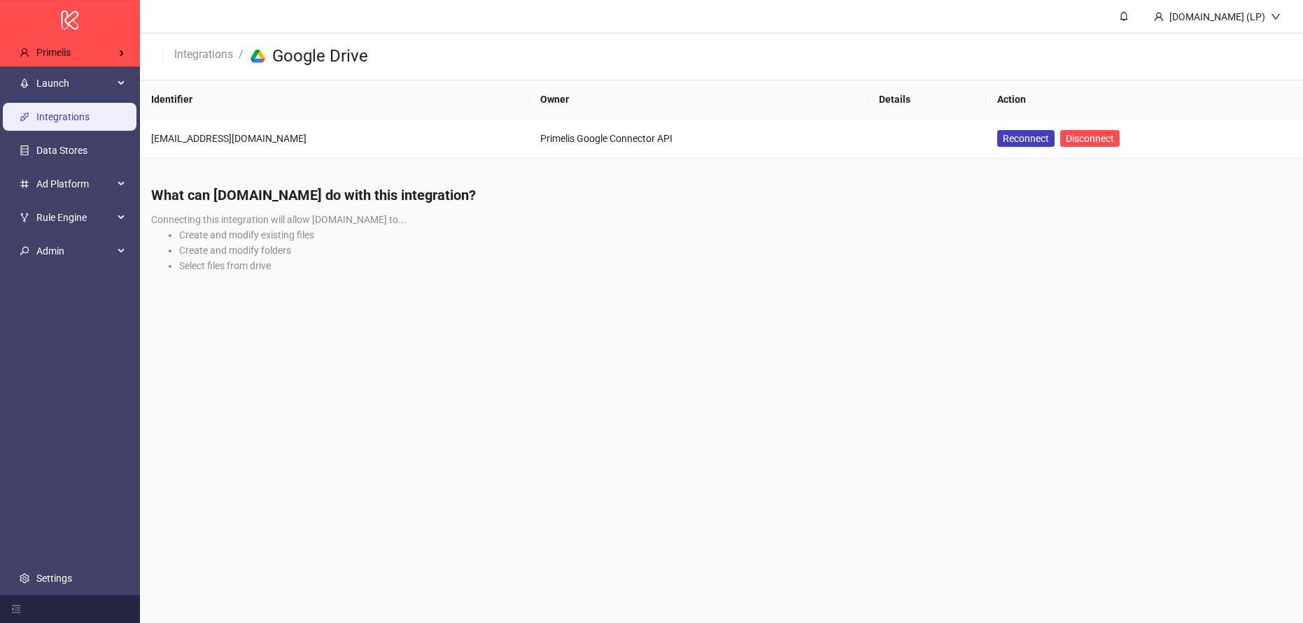
click at [206, 62] on li "Integrations" at bounding box center [203, 56] width 59 height 22
click at [235, 58] on link "Integrations" at bounding box center [203, 52] width 64 height 15
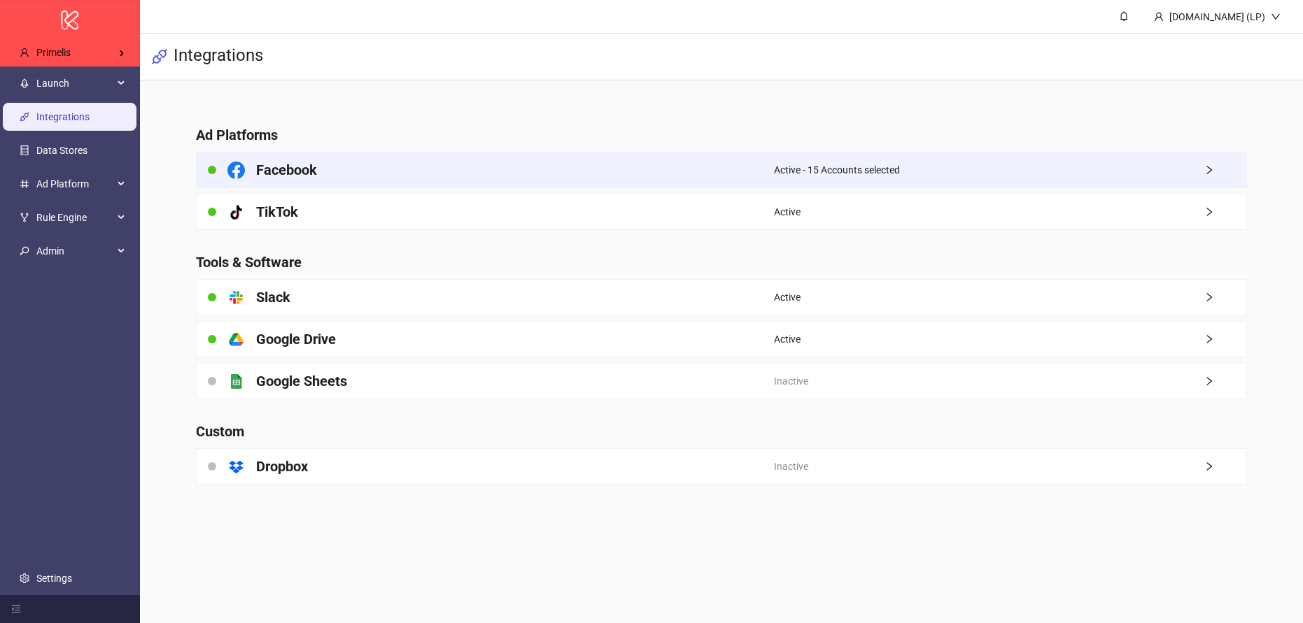
click at [320, 171] on div "Facebook" at bounding box center [485, 170] width 577 height 35
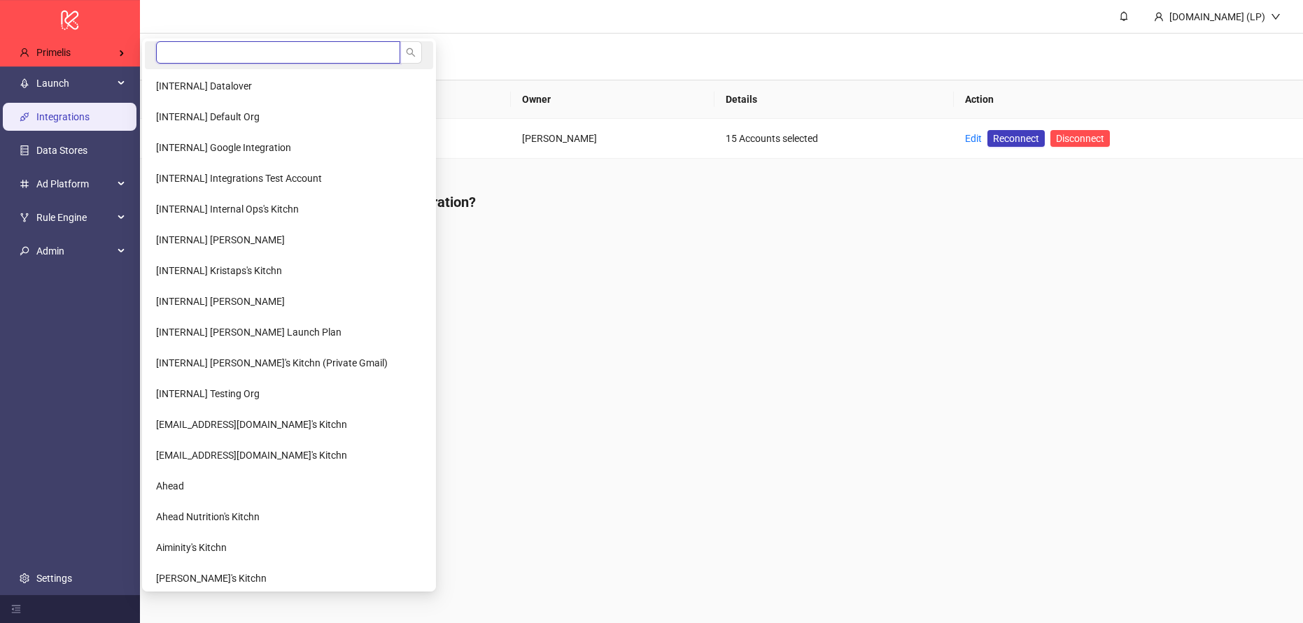
click at [189, 59] on input "search" at bounding box center [278, 52] width 244 height 22
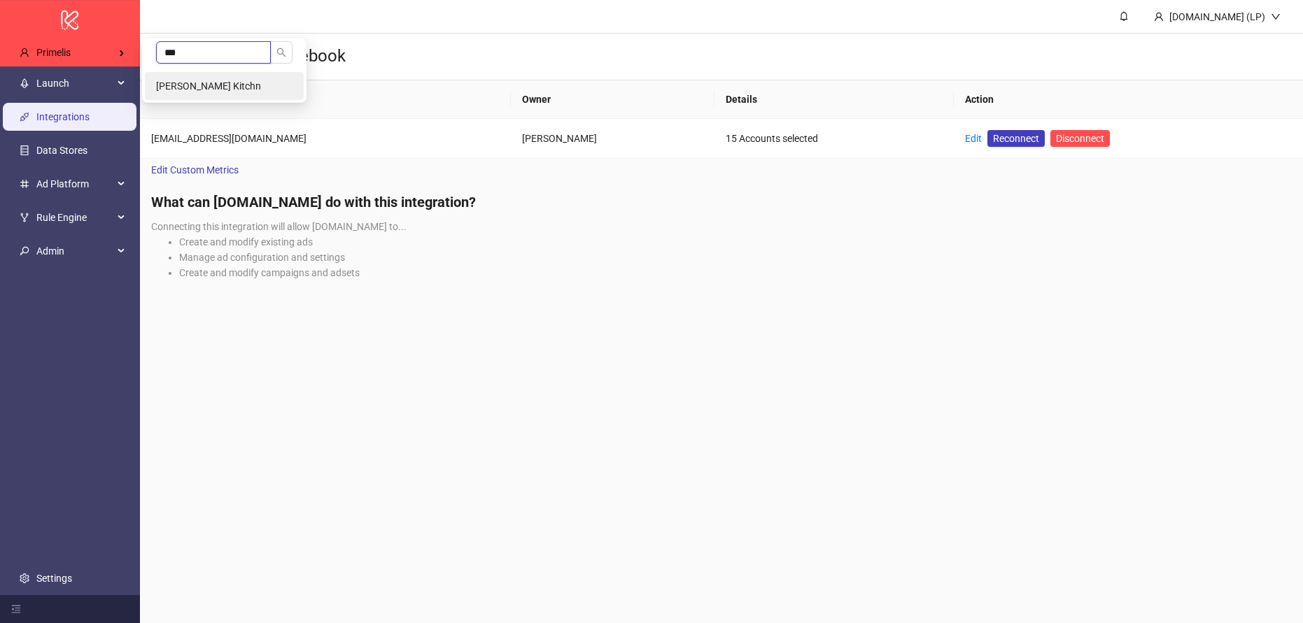
type input "***"
click at [182, 80] on span "Yeddah Otero's Kitchn" at bounding box center [208, 85] width 105 height 11
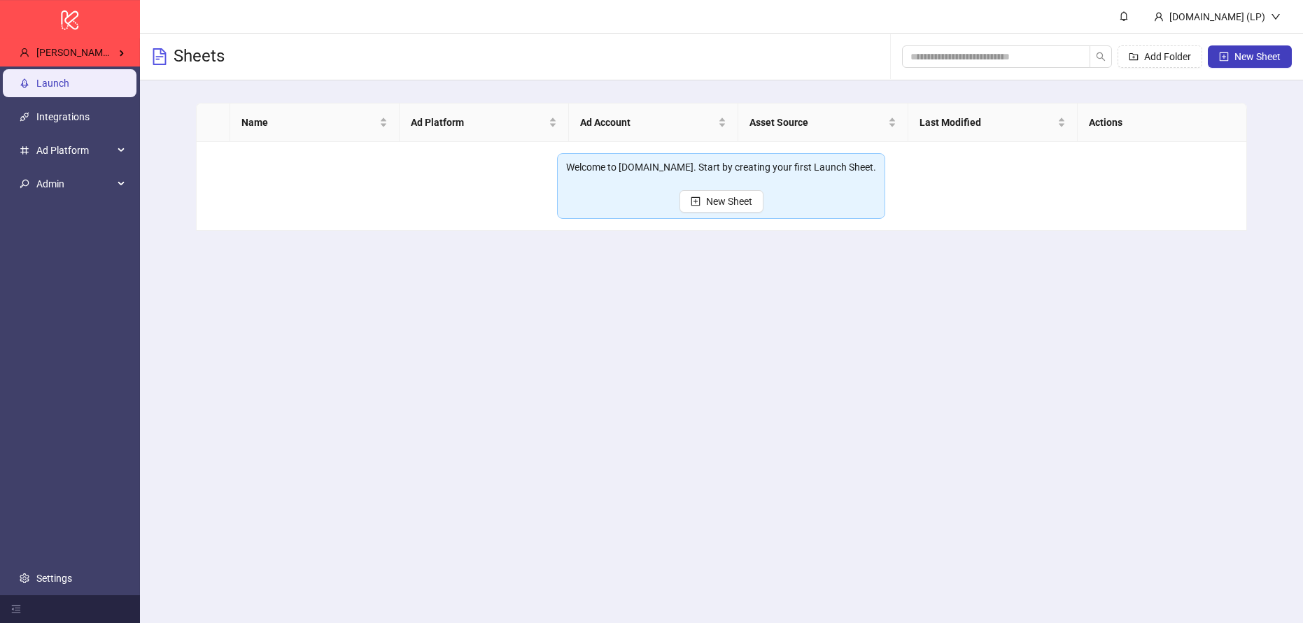
click at [72, 580] on link "Settings" at bounding box center [54, 578] width 36 height 11
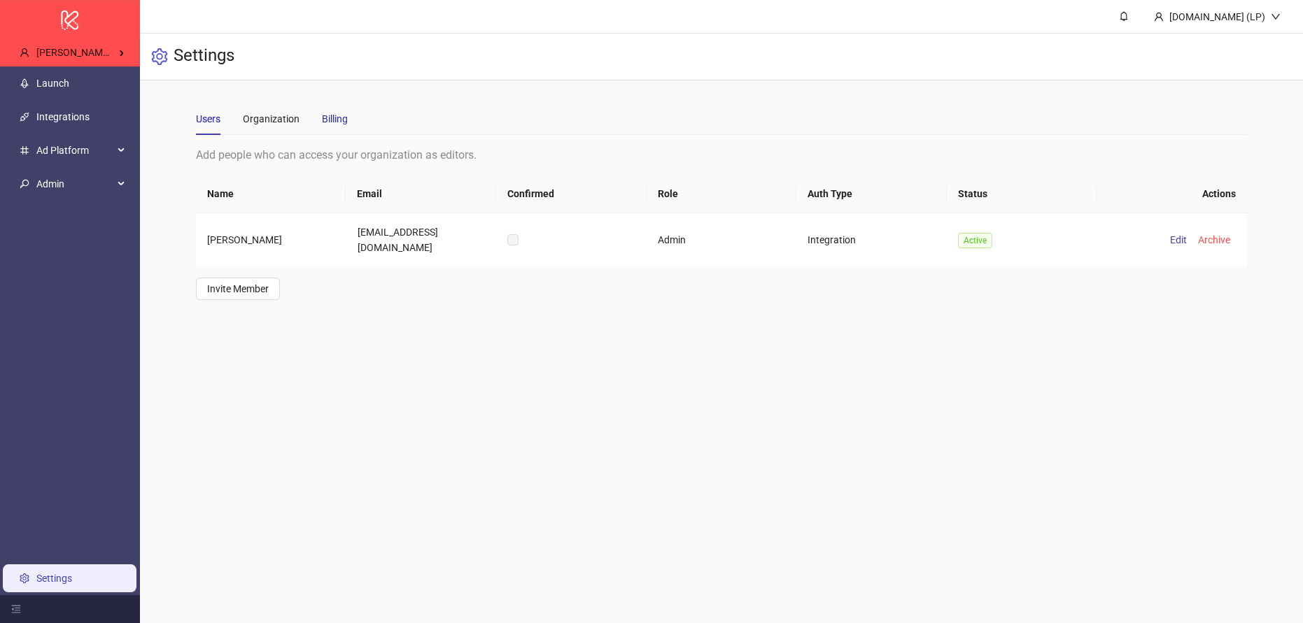
click at [322, 118] on div "Billing" at bounding box center [335, 118] width 26 height 15
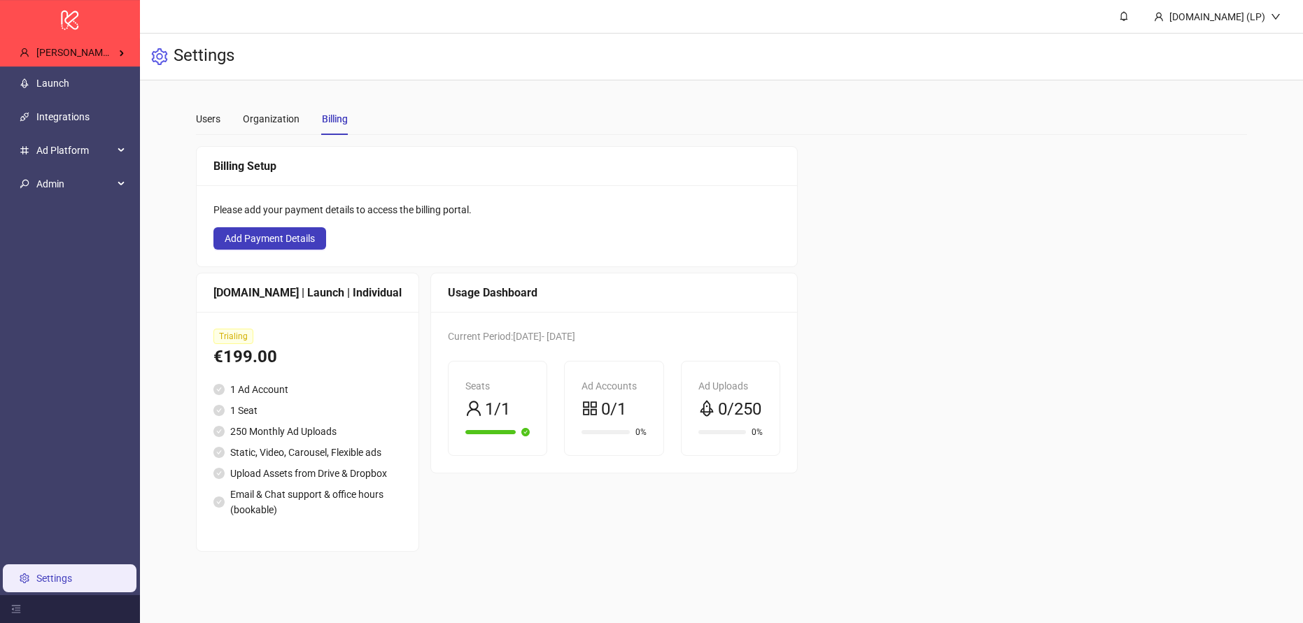
click at [226, 343] on span "Trialing" at bounding box center [233, 336] width 40 height 15
click at [263, 236] on span "Add Payment Details" at bounding box center [270, 238] width 90 height 11
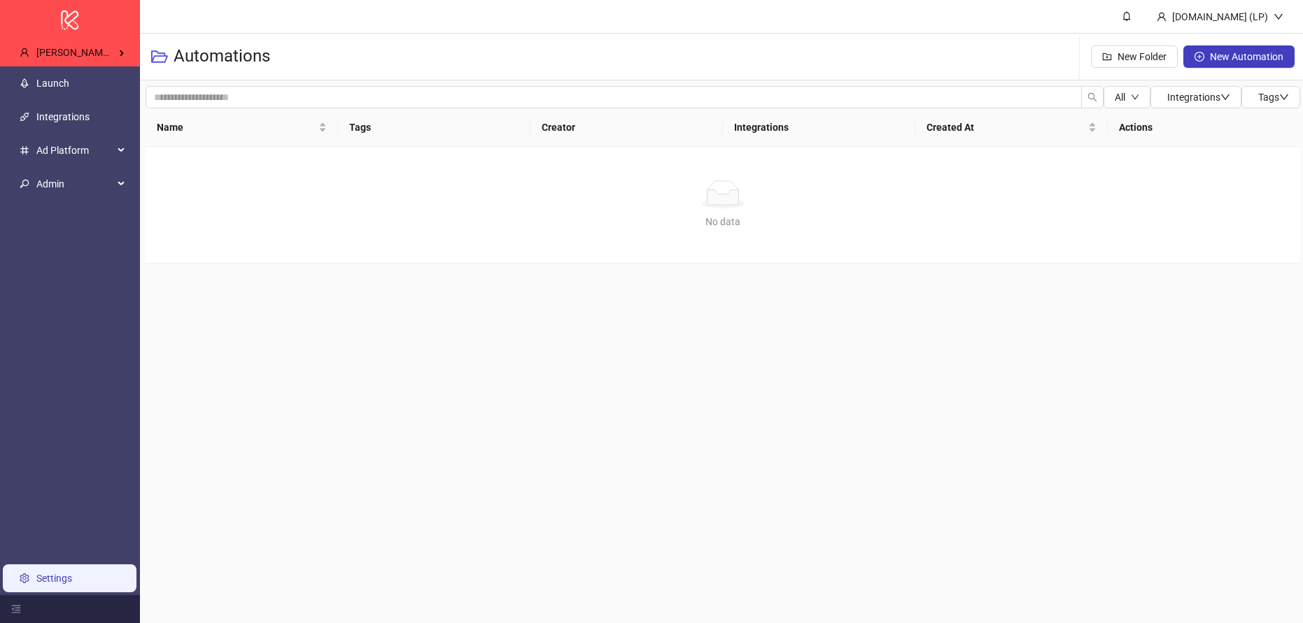
click at [36, 573] on link "Settings" at bounding box center [54, 578] width 36 height 11
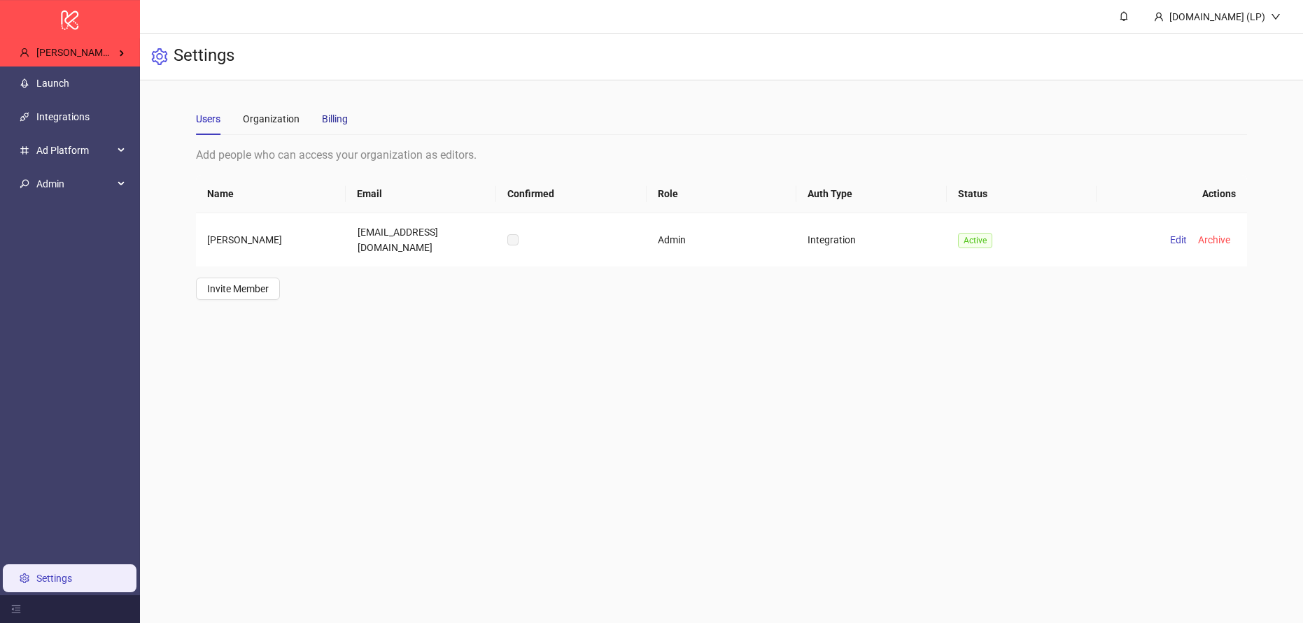
click at [344, 111] on div "Billing" at bounding box center [335, 118] width 26 height 15
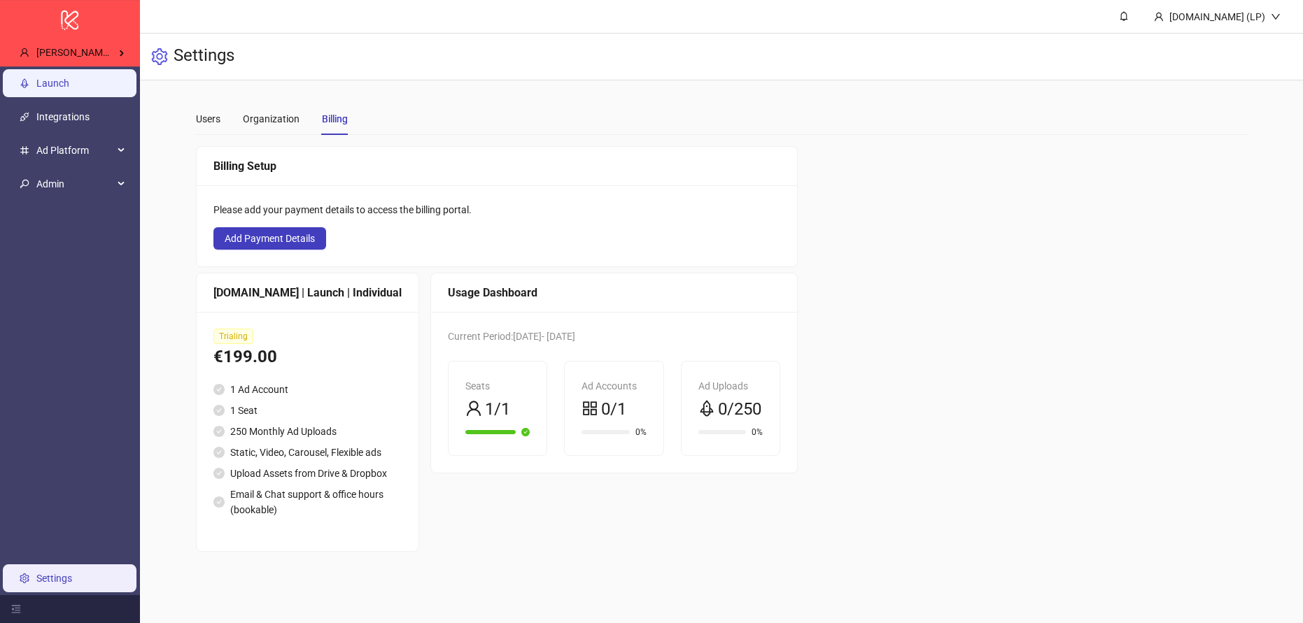
click at [50, 89] on link "Launch" at bounding box center [52, 83] width 33 height 11
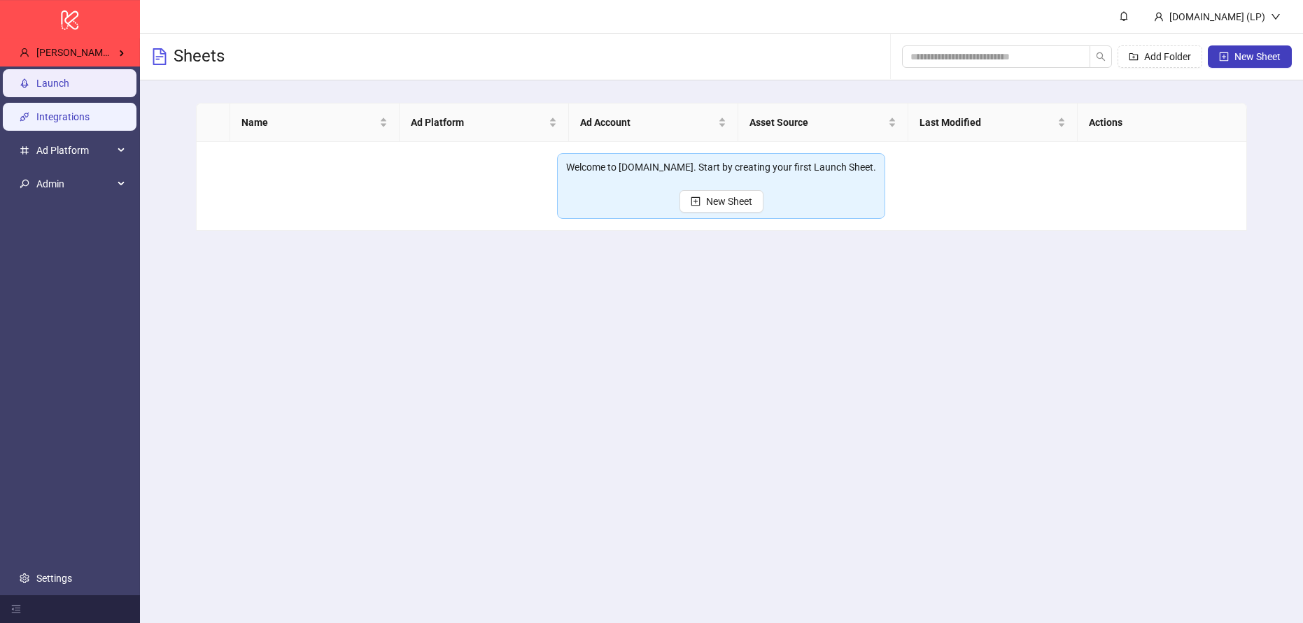
click at [82, 116] on link "Integrations" at bounding box center [62, 116] width 53 height 11
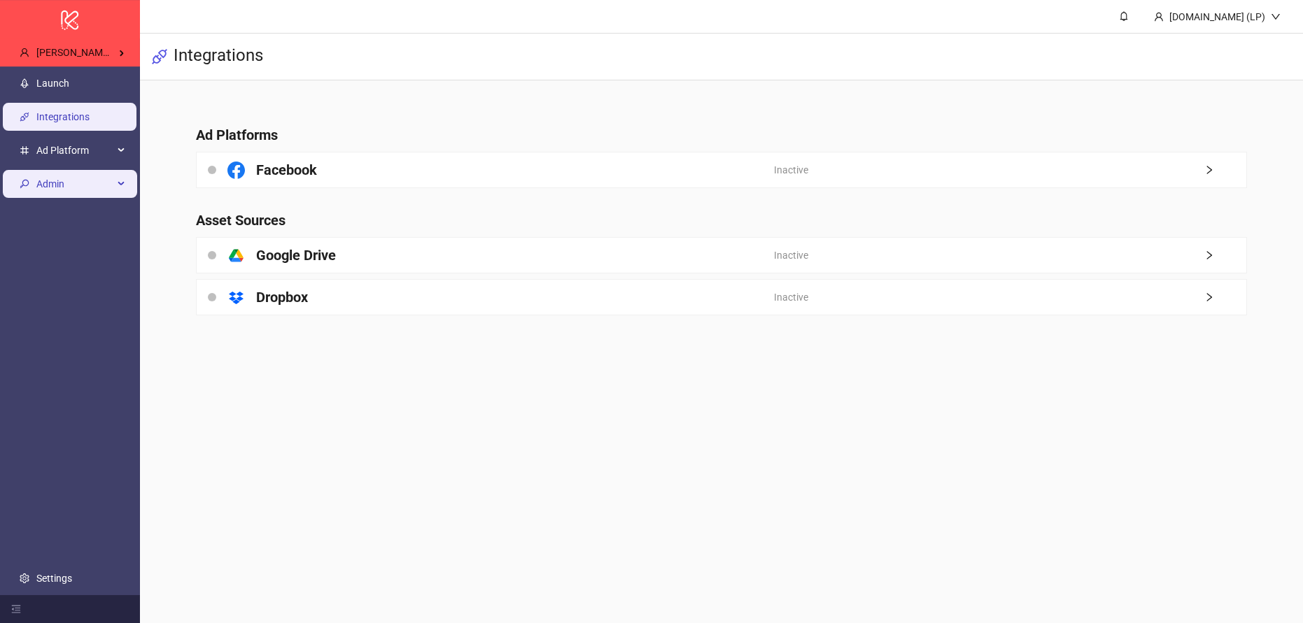
click at [54, 180] on span "Admin" at bounding box center [74, 184] width 77 height 28
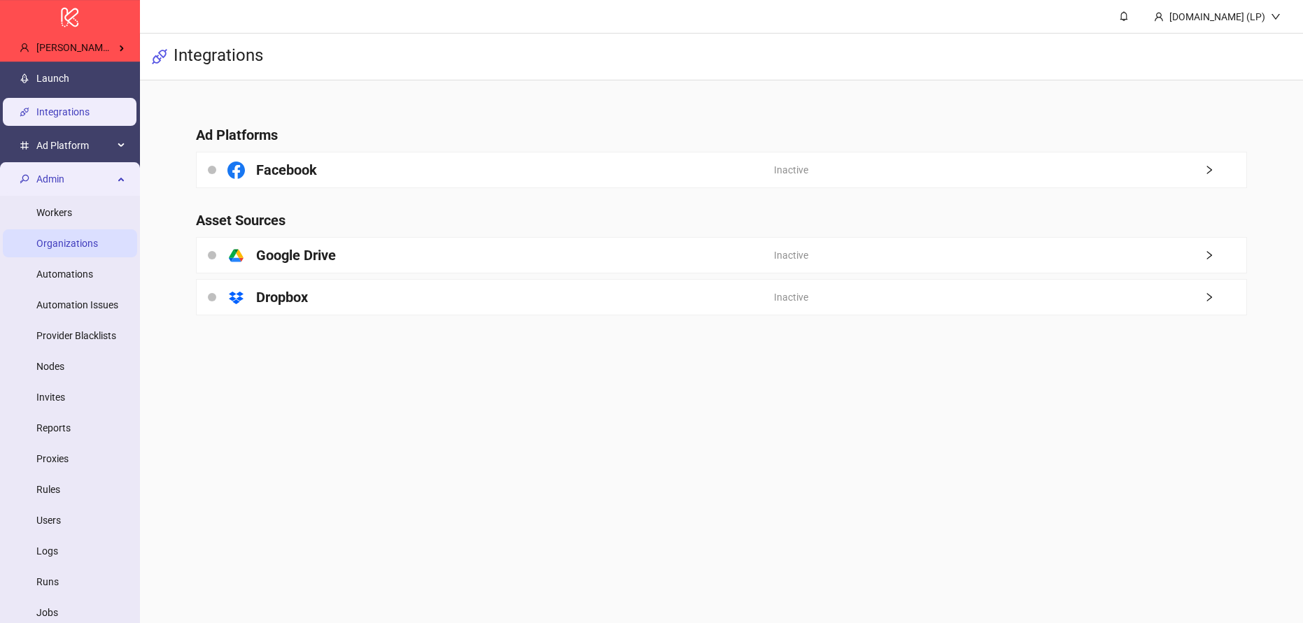
click at [90, 243] on link "Organizations" at bounding box center [67, 243] width 62 height 11
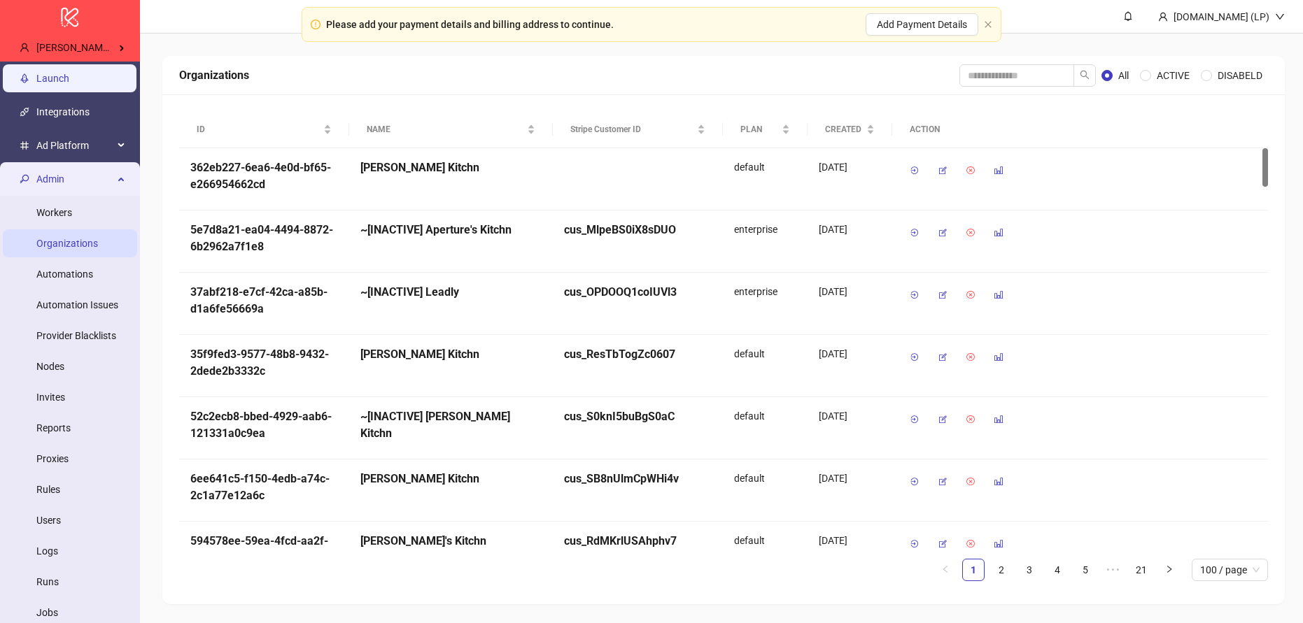
click at [69, 73] on link "Launch" at bounding box center [52, 78] width 33 height 11
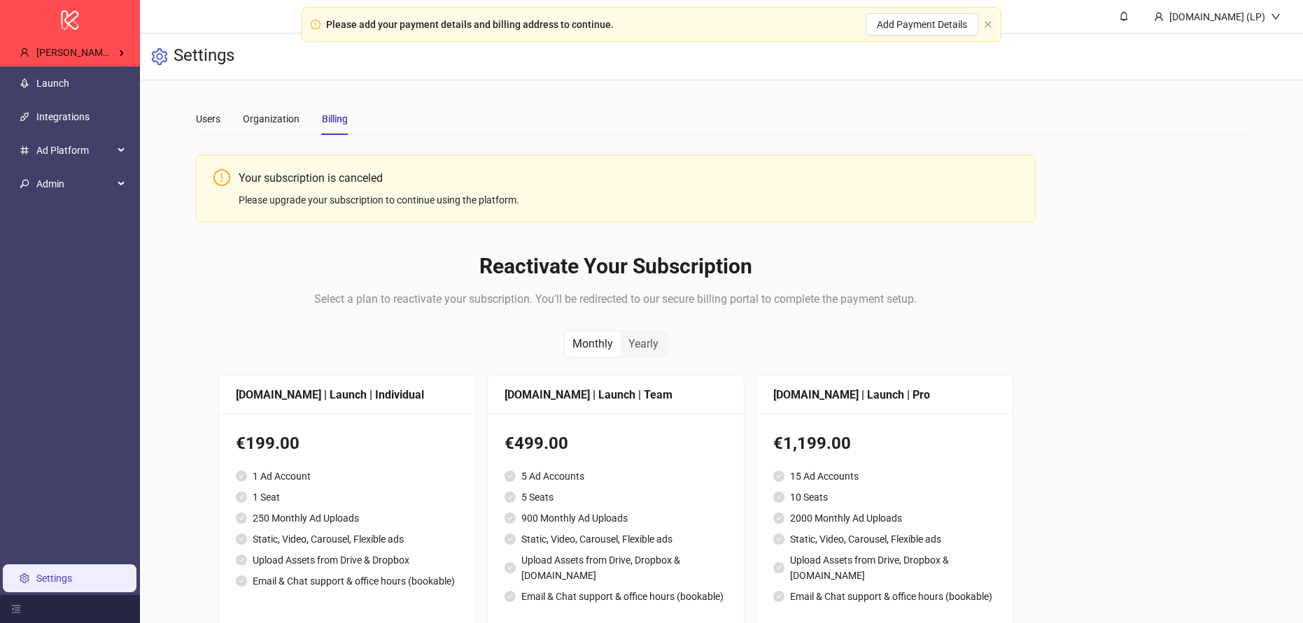
scroll to position [3, 0]
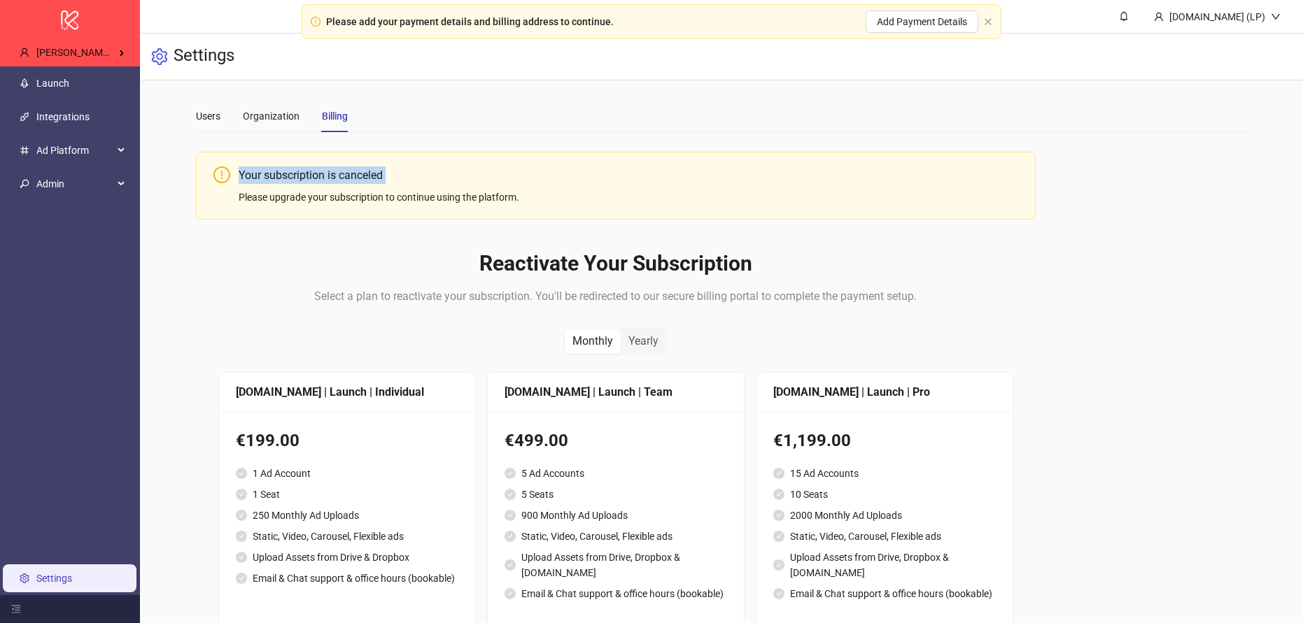
drag, startPoint x: 409, startPoint y: 188, endPoint x: 206, endPoint y: 169, distance: 203.1
click at [206, 169] on div "Your subscription is canceled Please upgrade your subscription to continue usin…" at bounding box center [616, 186] width 840 height 68
copy div "Your subscription is canceled"
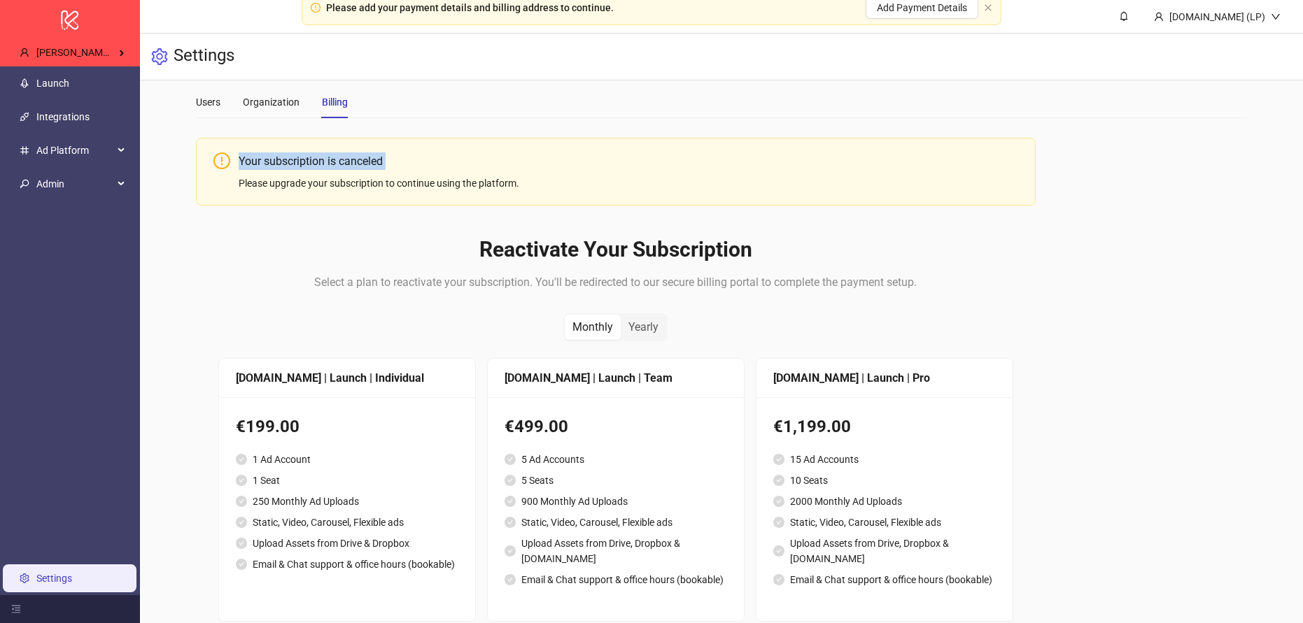
scroll to position [17, 0]
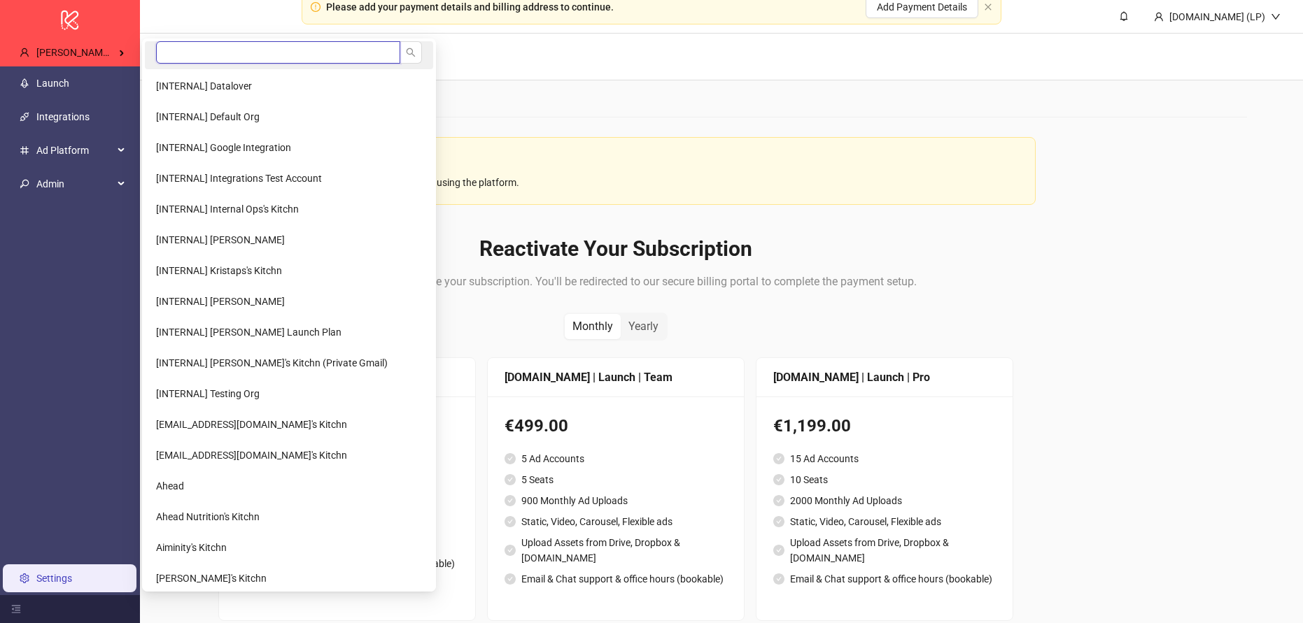
click at [225, 55] on input "search" at bounding box center [278, 52] width 244 height 22
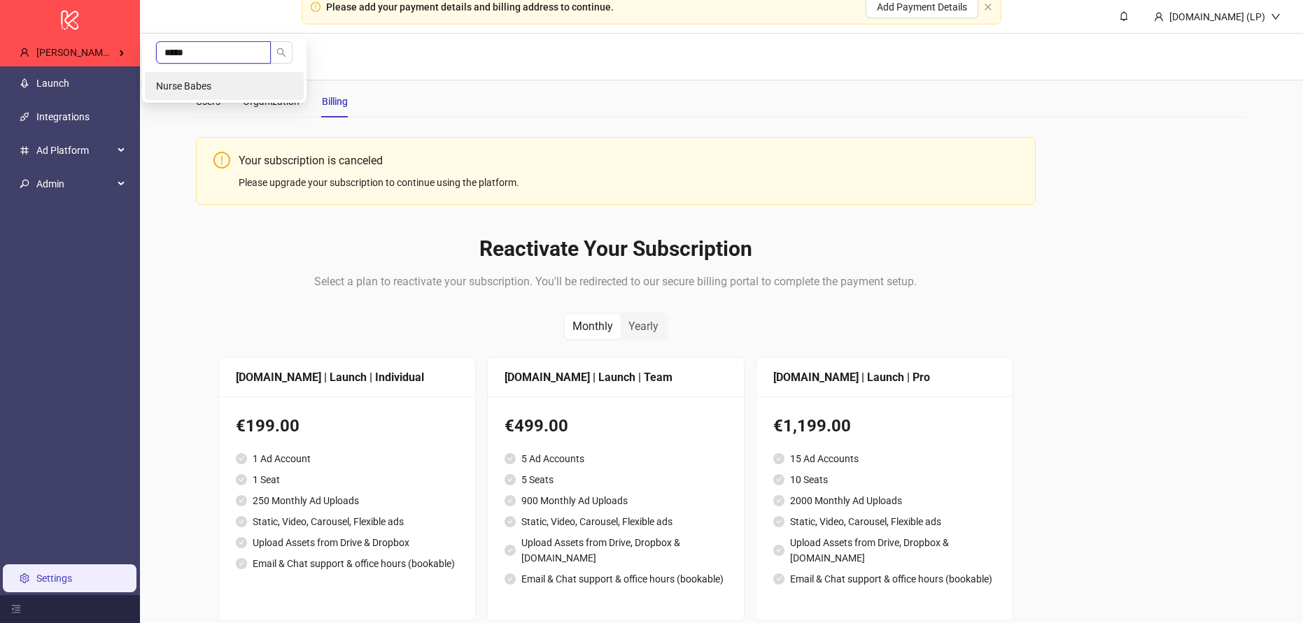
type input "*****"
click at [211, 78] on li "Nurse Babes" at bounding box center [224, 86] width 159 height 28
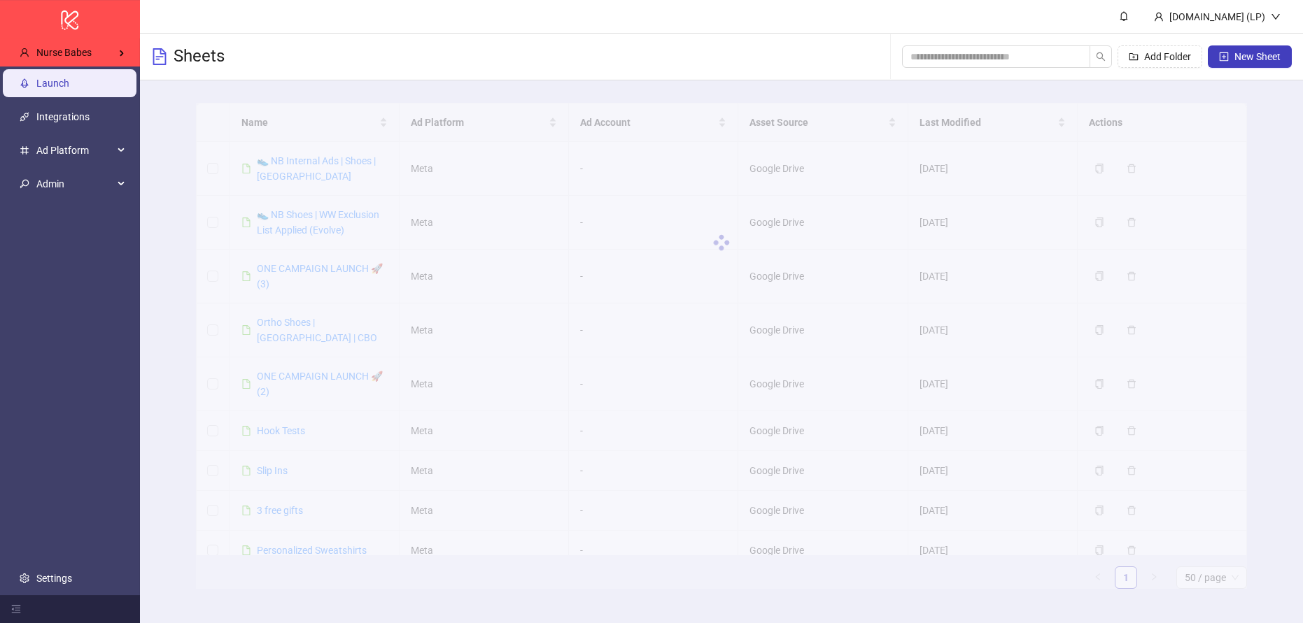
click at [72, 573] on link "Settings" at bounding box center [54, 578] width 36 height 11
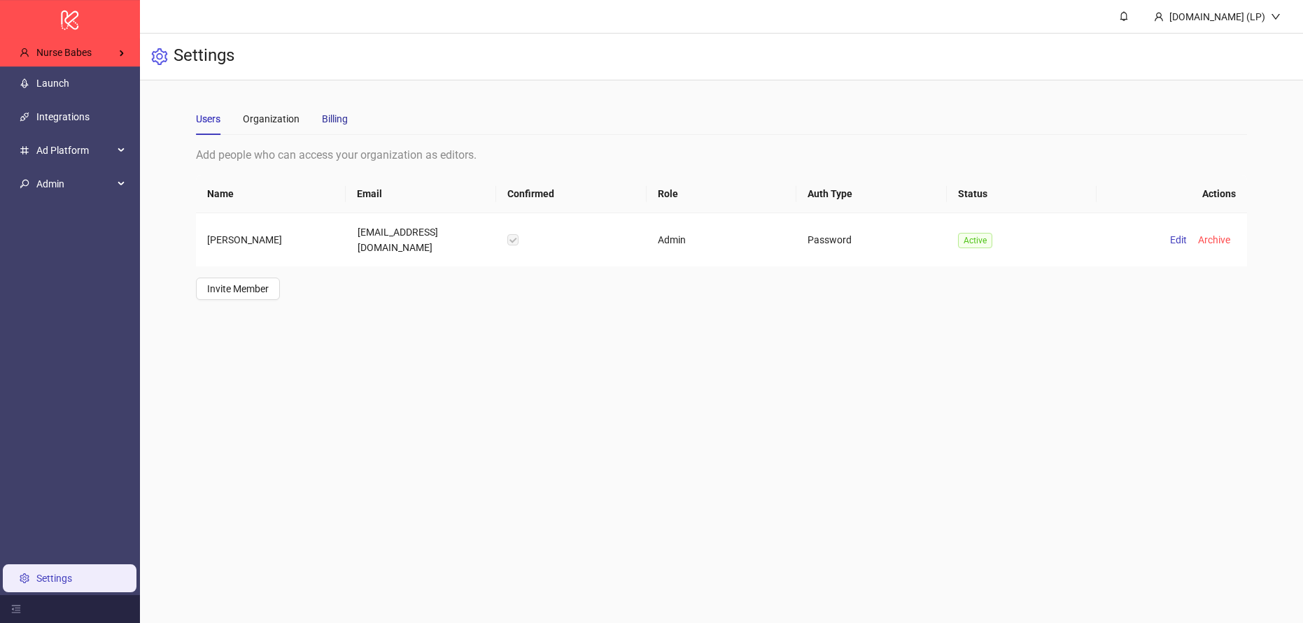
click at [341, 114] on div "Billing" at bounding box center [335, 118] width 26 height 15
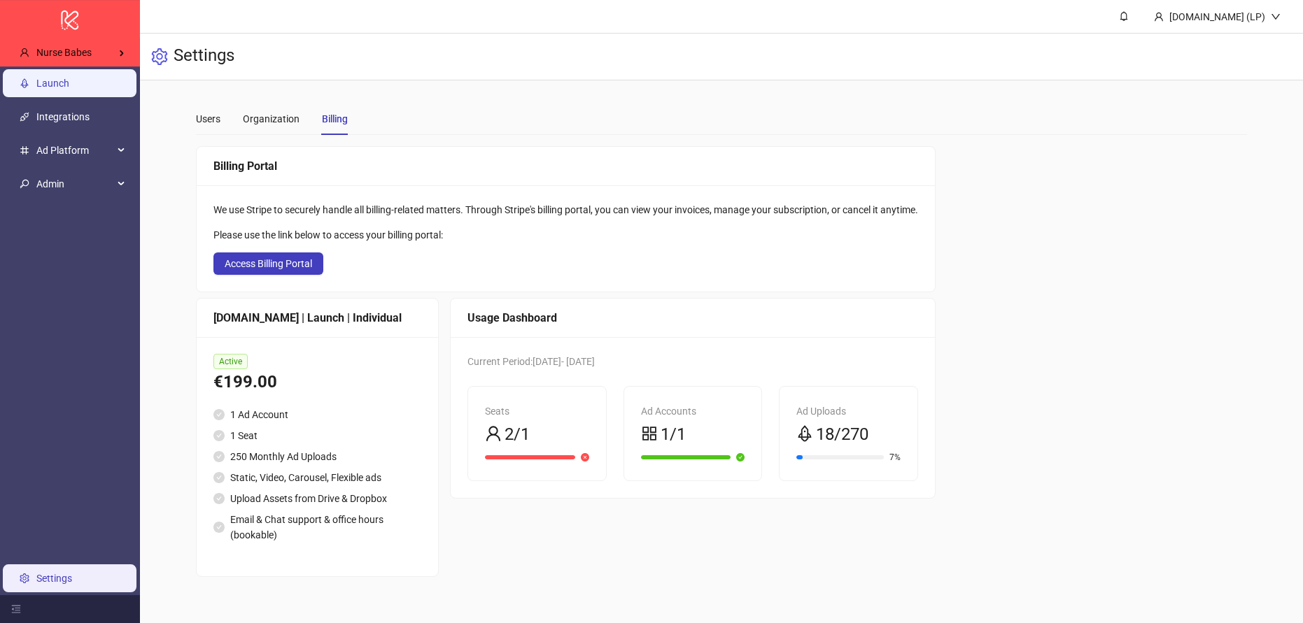
click at [69, 89] on link "Launch" at bounding box center [52, 83] width 33 height 11
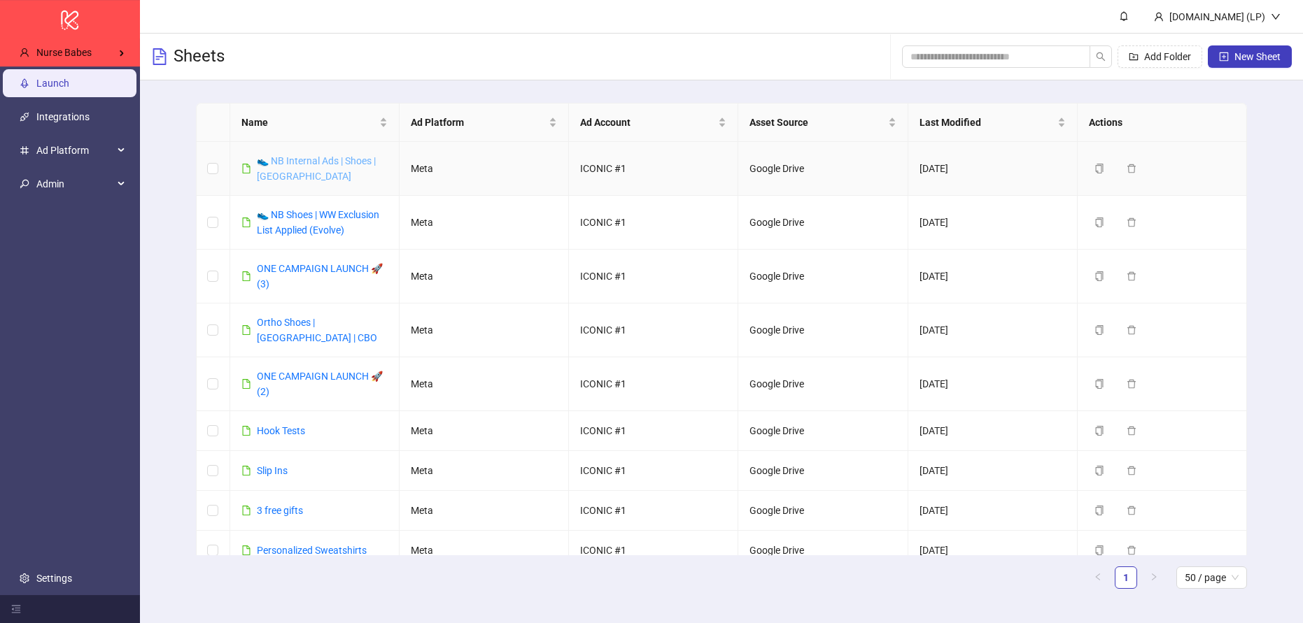
click at [316, 155] on link "👟 NB Internal Ads | Shoes | [GEOGRAPHIC_DATA]" at bounding box center [316, 168] width 119 height 27
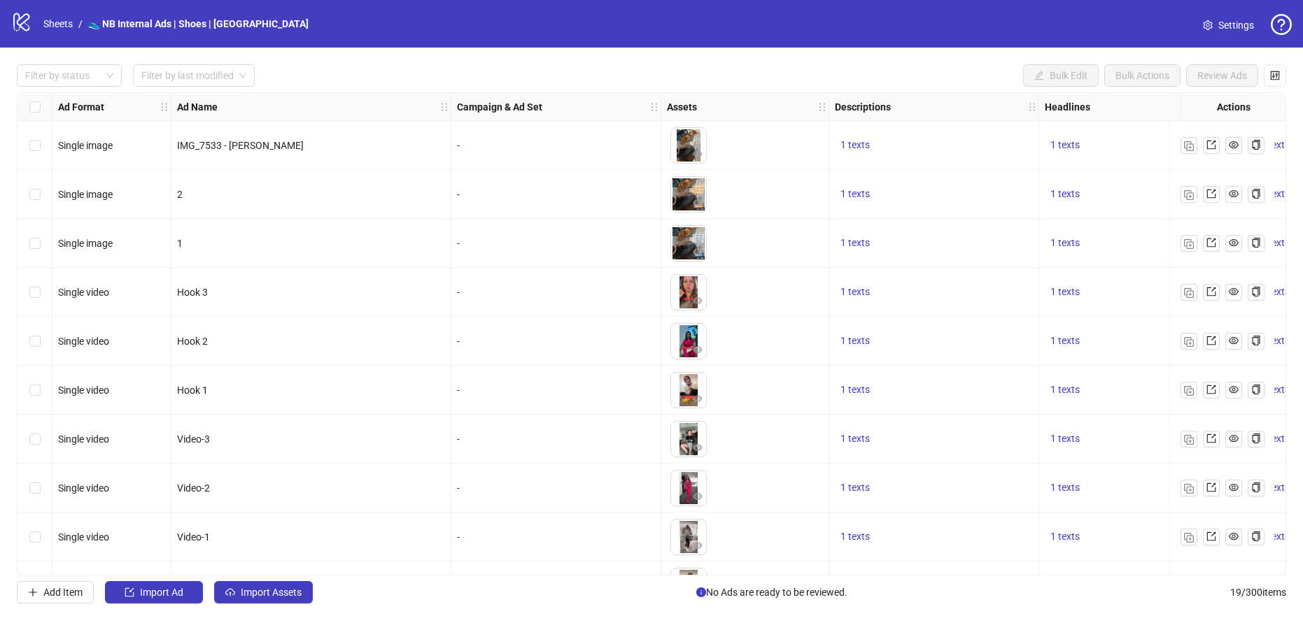
click at [1238, 27] on span "Settings" at bounding box center [1236, 24] width 36 height 15
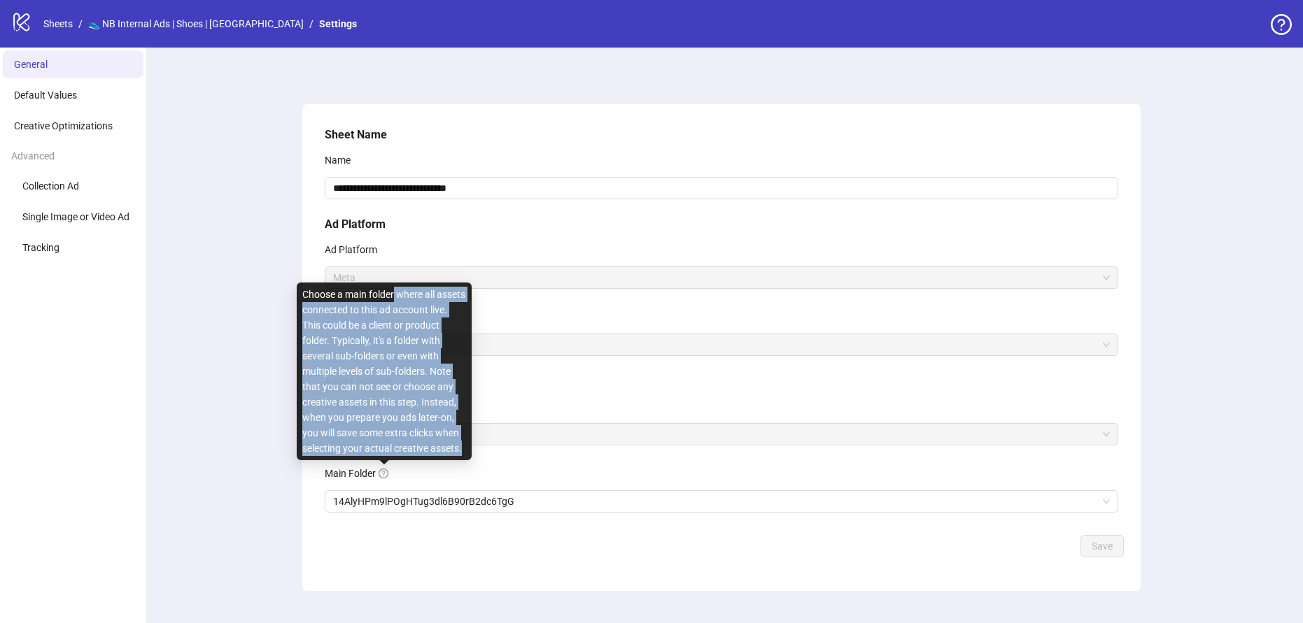
drag, startPoint x: 395, startPoint y: 297, endPoint x: 470, endPoint y: 451, distance: 170.5
click at [470, 451] on div "Choose a main folder where all assets connected to this ad account live. This c…" at bounding box center [384, 372] width 175 height 178
copy div "where all assets connected to this ad account live. This could be a client or p…"
